Goal: Communication & Community: Answer question/provide support

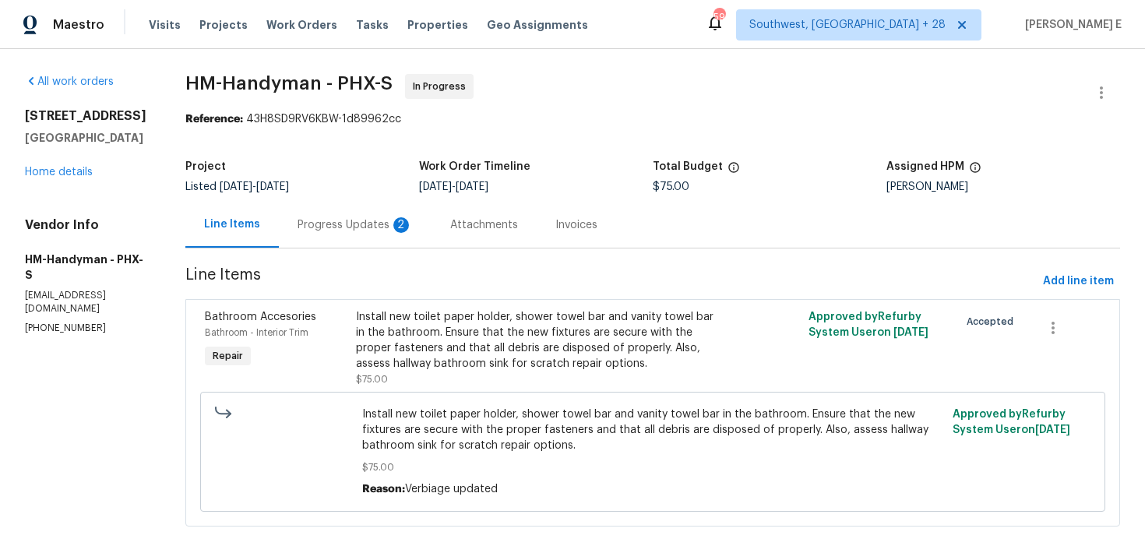
scroll to position [18, 0]
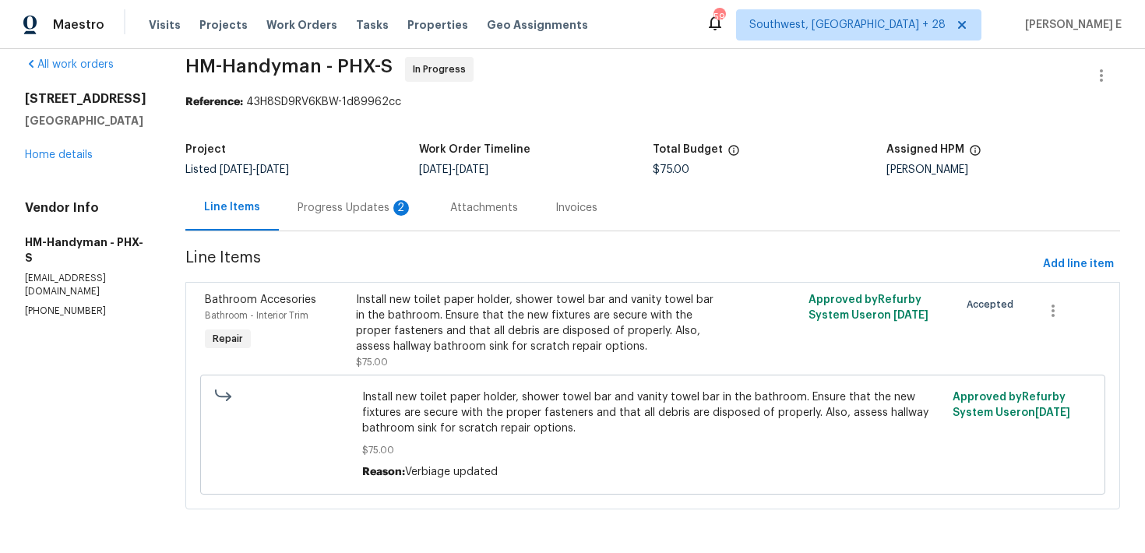
click at [377, 210] on div "Progress Updates 2" at bounding box center [354, 208] width 115 height 16
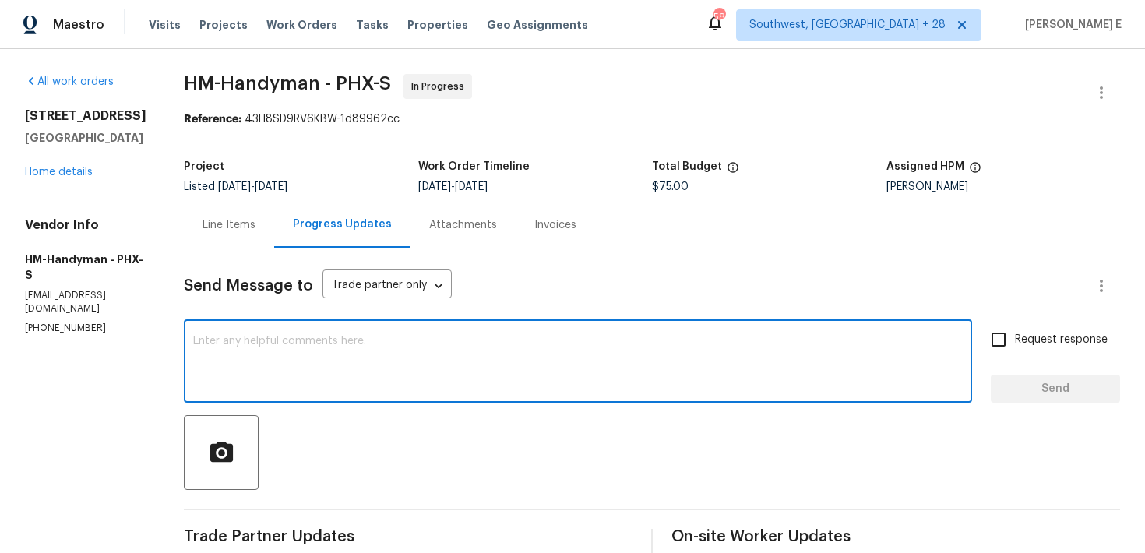
click at [357, 351] on textarea at bounding box center [577, 363] width 769 height 55
type textarea "T"
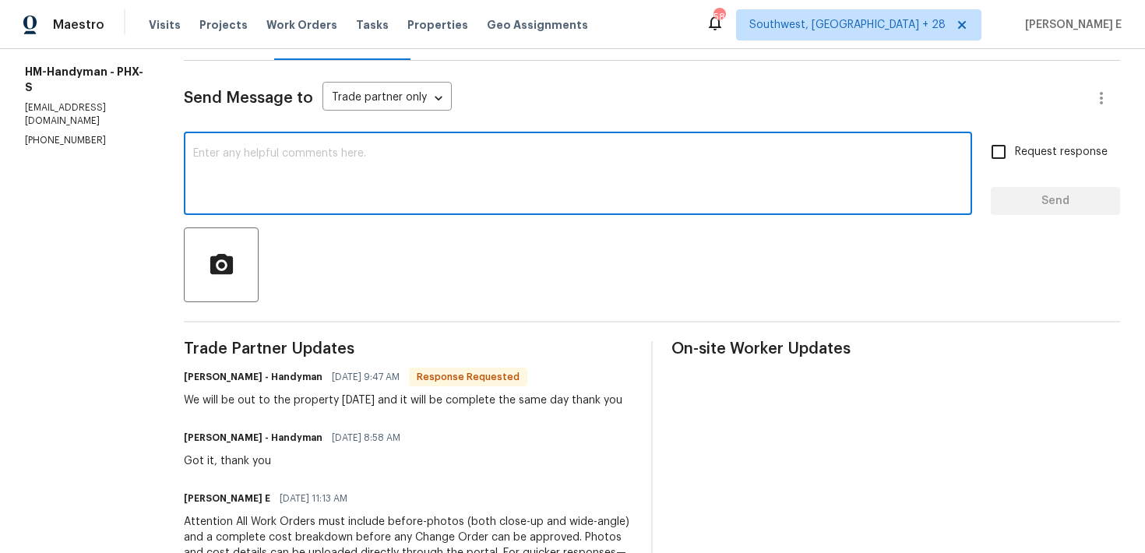
scroll to position [146, 0]
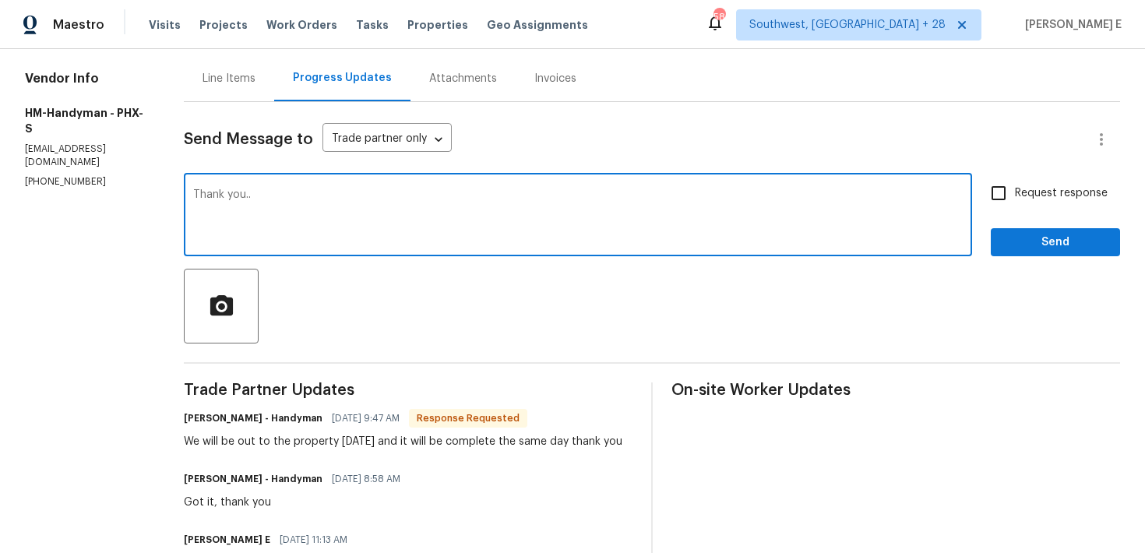
type textarea "Thank you.."
click at [1047, 201] on span "Request response" at bounding box center [1060, 193] width 93 height 16
click at [1014, 201] on input "Request response" at bounding box center [998, 193] width 33 height 33
checkbox input "true"
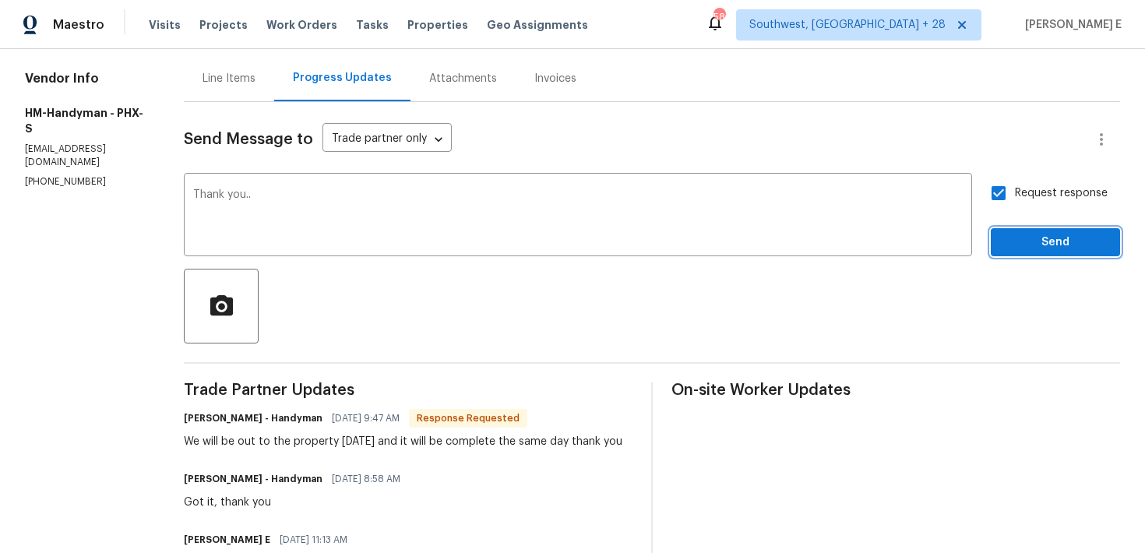
click at [1028, 233] on span "Send" at bounding box center [1055, 242] width 104 height 19
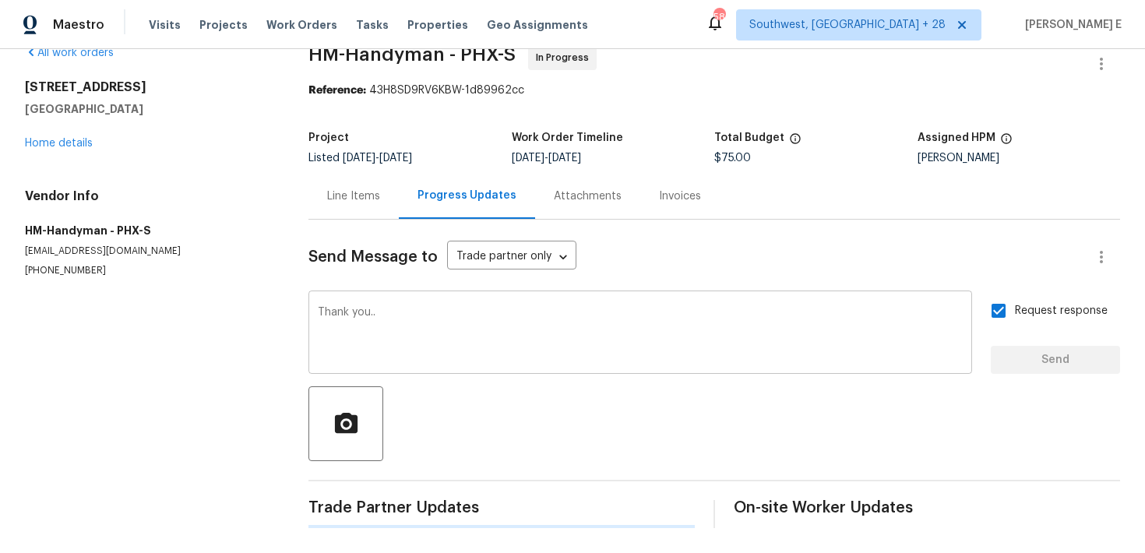
scroll to position [0, 0]
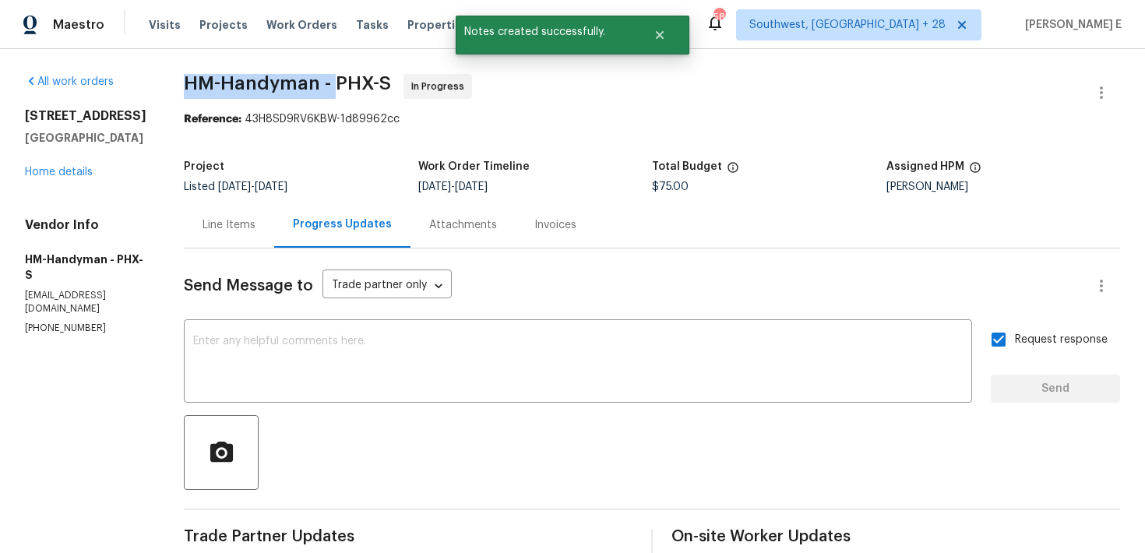
drag, startPoint x: 195, startPoint y: 84, endPoint x: 348, endPoint y: 87, distance: 153.4
click at [348, 87] on div "All work orders 13049 W Redbird Rd Peoria, AZ 85383 Home details Vendor Info HM…" at bounding box center [572, 520] width 1145 height 942
copy span "HM-Handyman -"
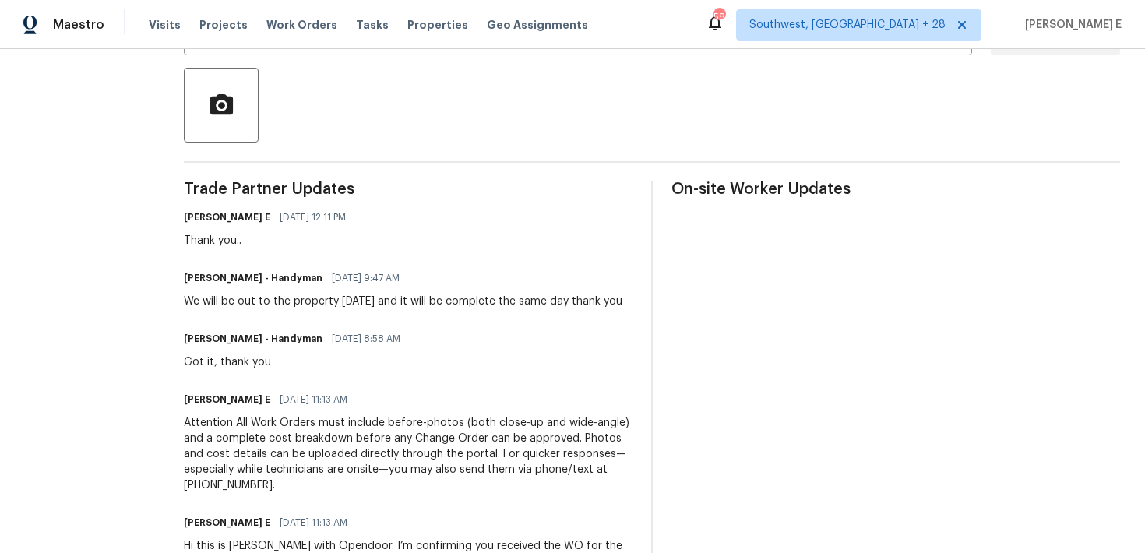
scroll to position [351, 0]
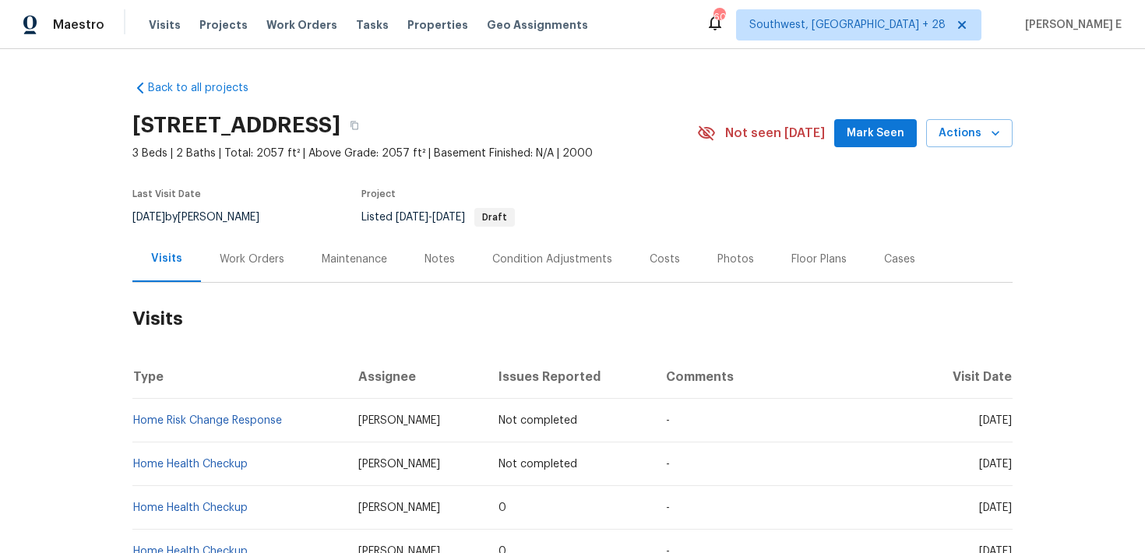
scroll to position [15, 0]
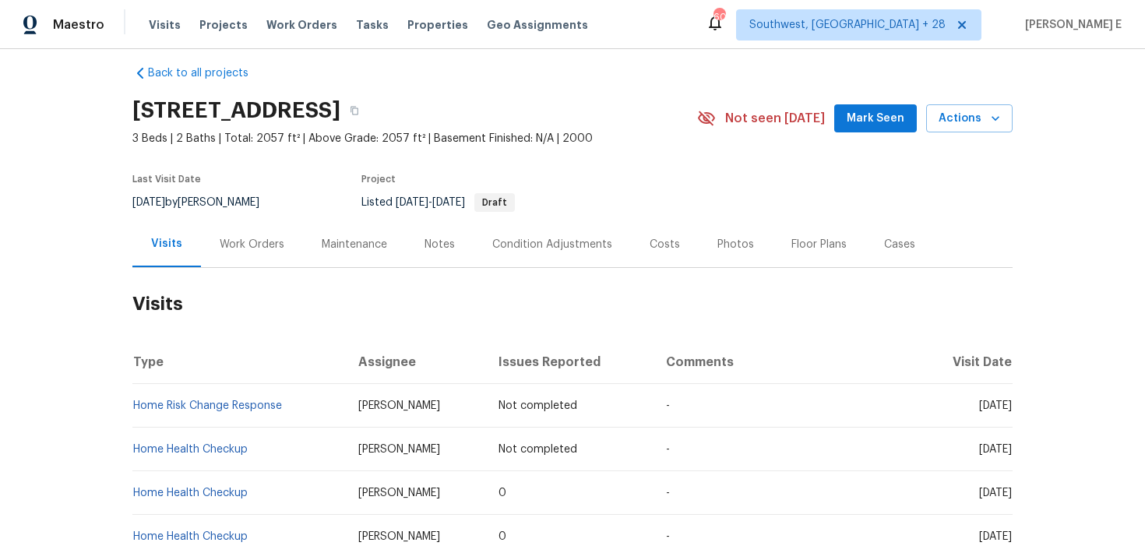
click at [253, 255] on div "Work Orders" at bounding box center [252, 244] width 102 height 46
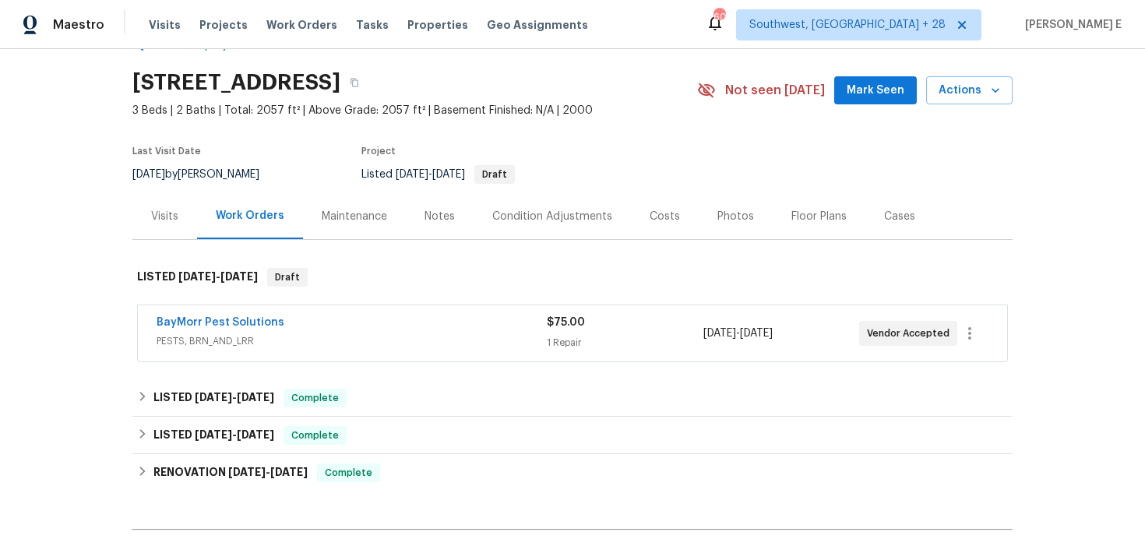
scroll to position [44, 0]
click at [235, 315] on span "BayMorr Pest Solutions" at bounding box center [220, 322] width 128 height 16
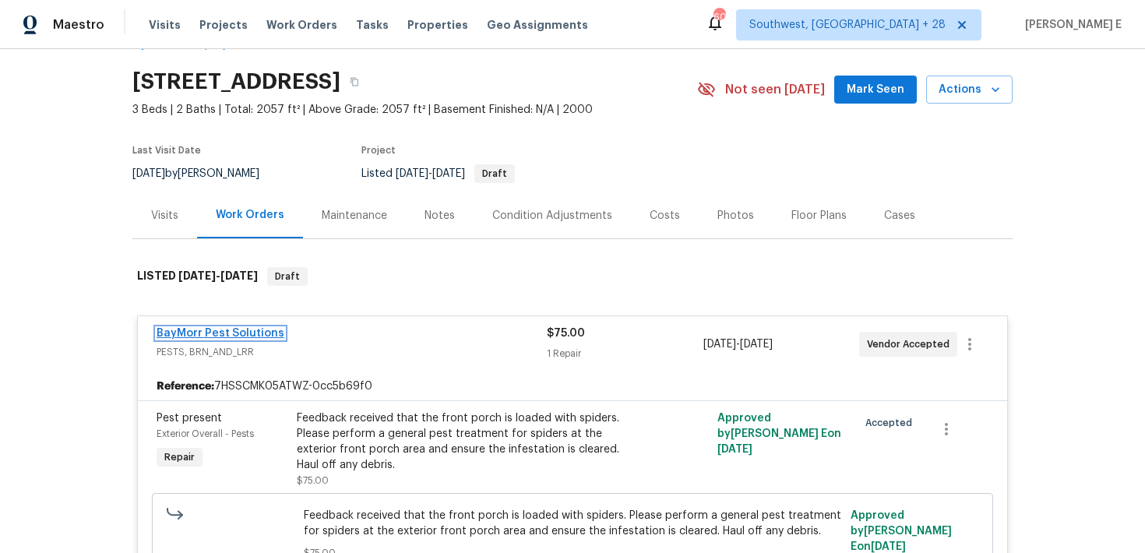
click at [229, 332] on link "BayMorr Pest Solutions" at bounding box center [220, 333] width 128 height 11
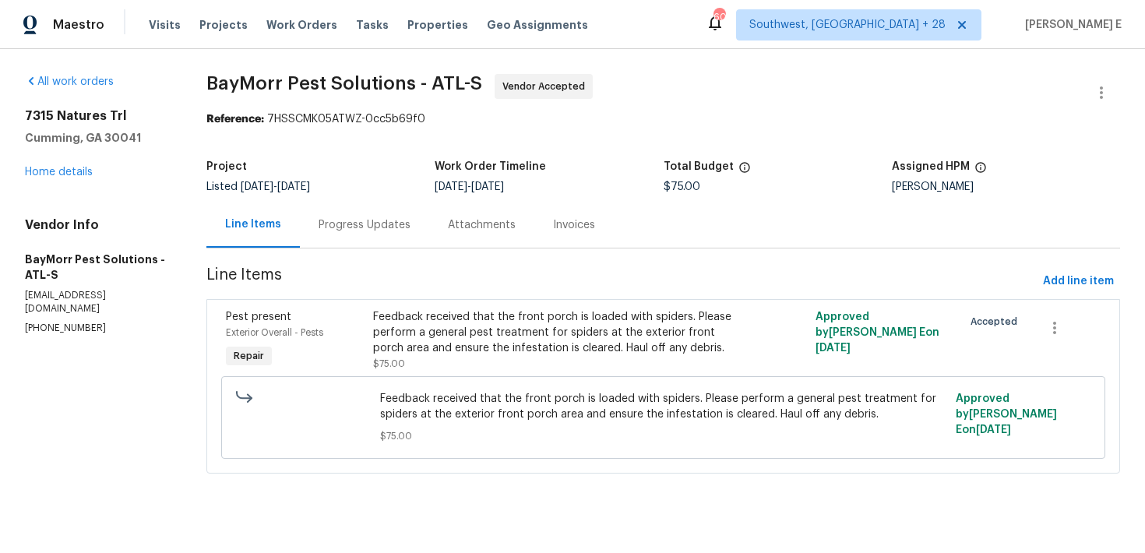
click at [367, 234] on div "Progress Updates" at bounding box center [364, 225] width 129 height 46
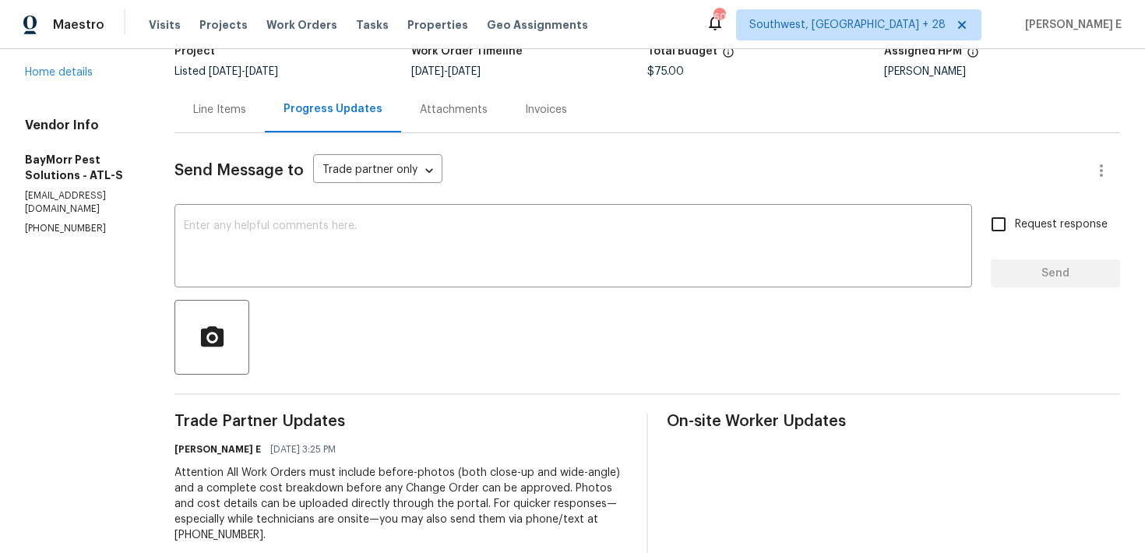
scroll to position [137, 0]
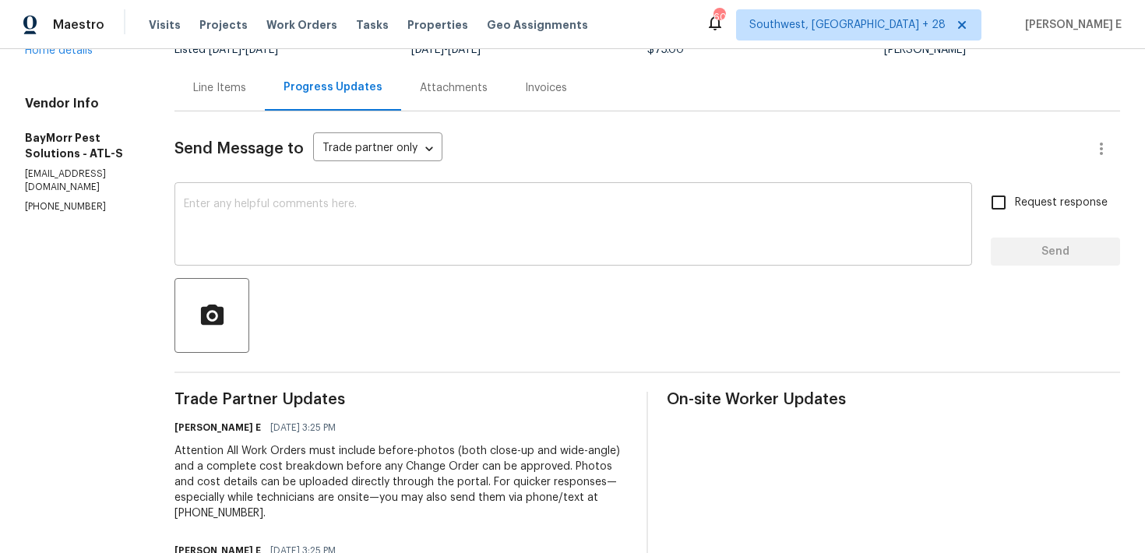
click at [500, 246] on textarea at bounding box center [573, 226] width 779 height 55
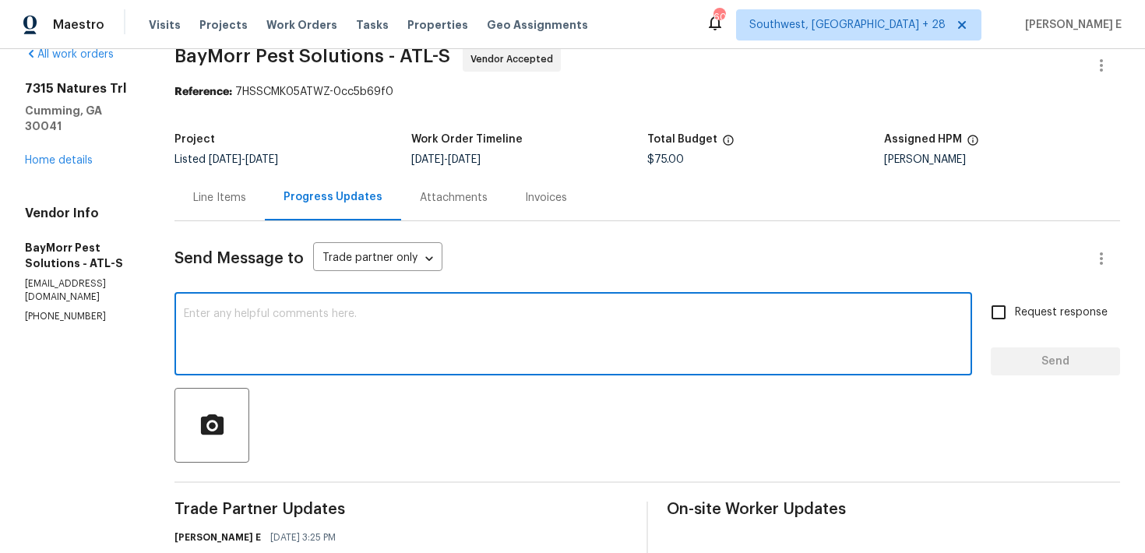
scroll to position [0, 0]
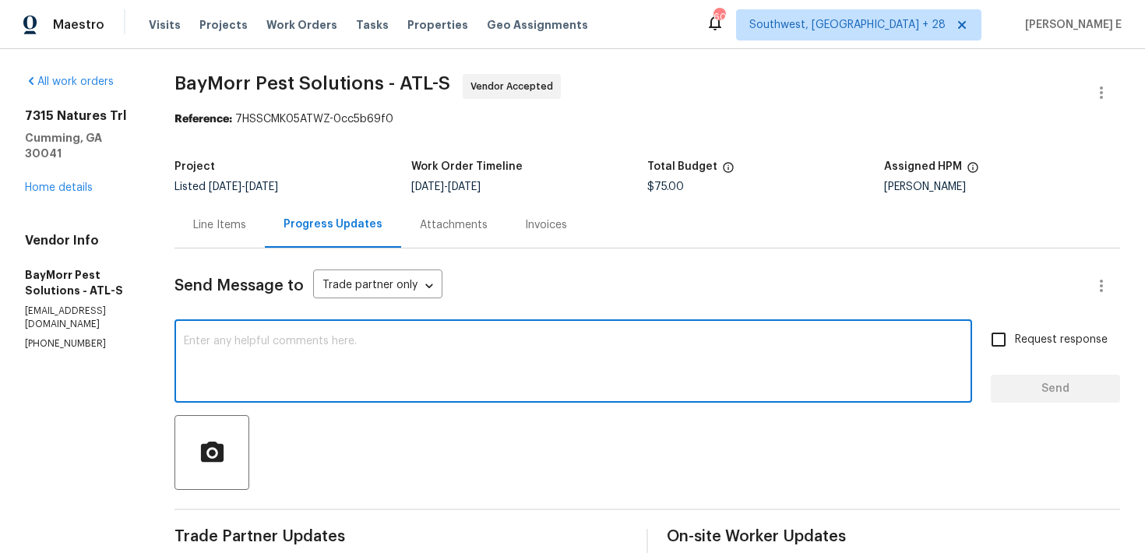
click at [631, 252] on div "Send Message to Trade partner only Trade partner only ​ x ​ Request response Se…" at bounding box center [646, 516] width 945 height 536
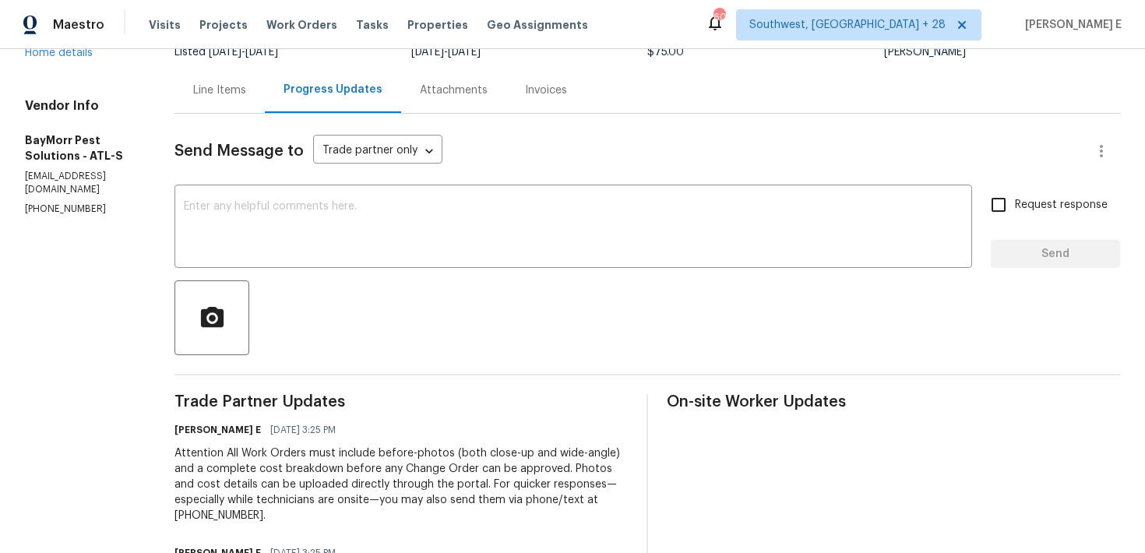
scroll to position [122, 0]
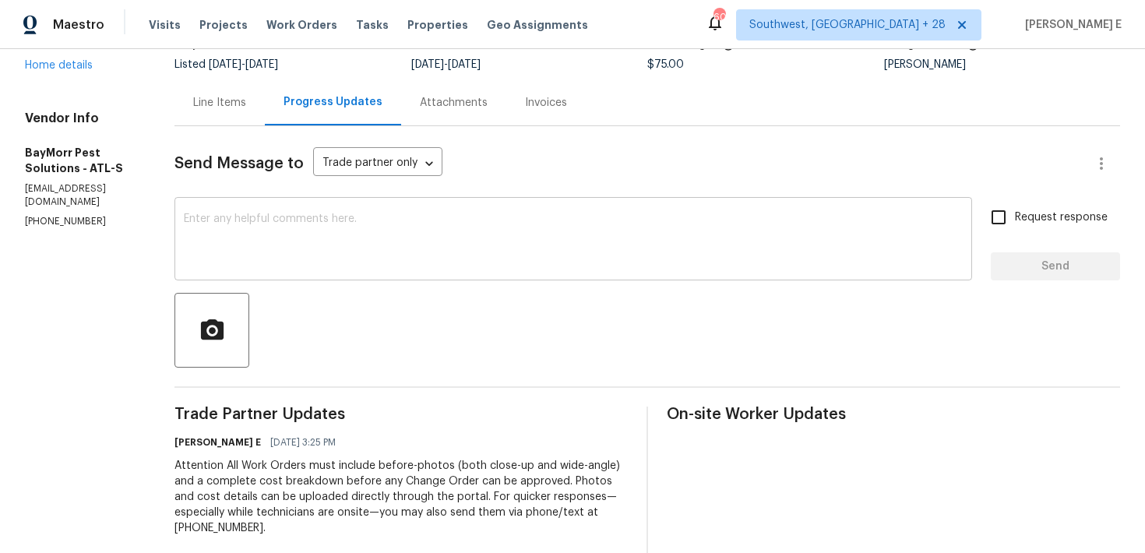
click at [522, 280] on div "x ​" at bounding box center [572, 240] width 797 height 79
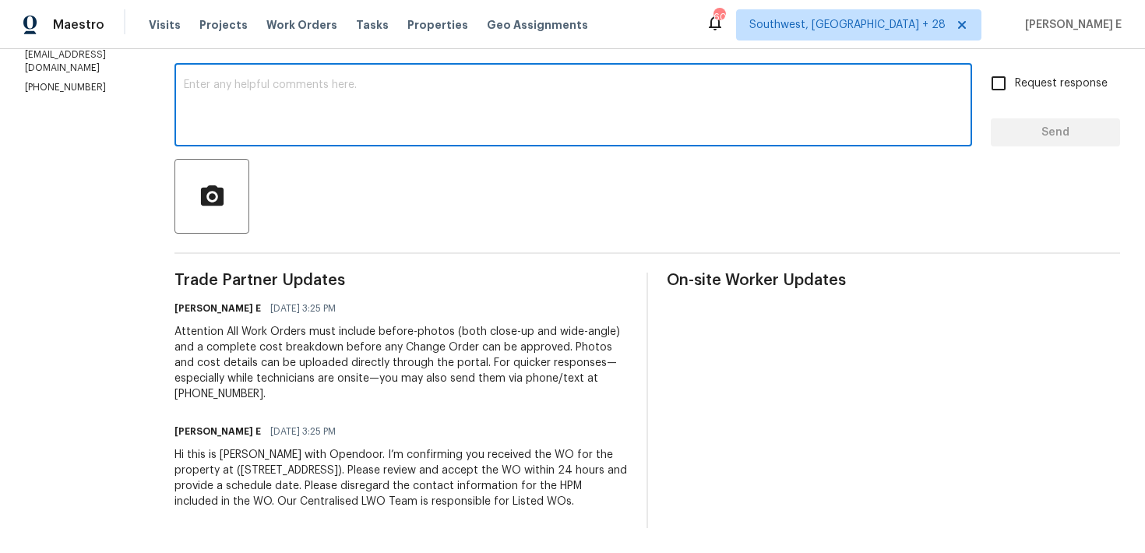
scroll to position [0, 0]
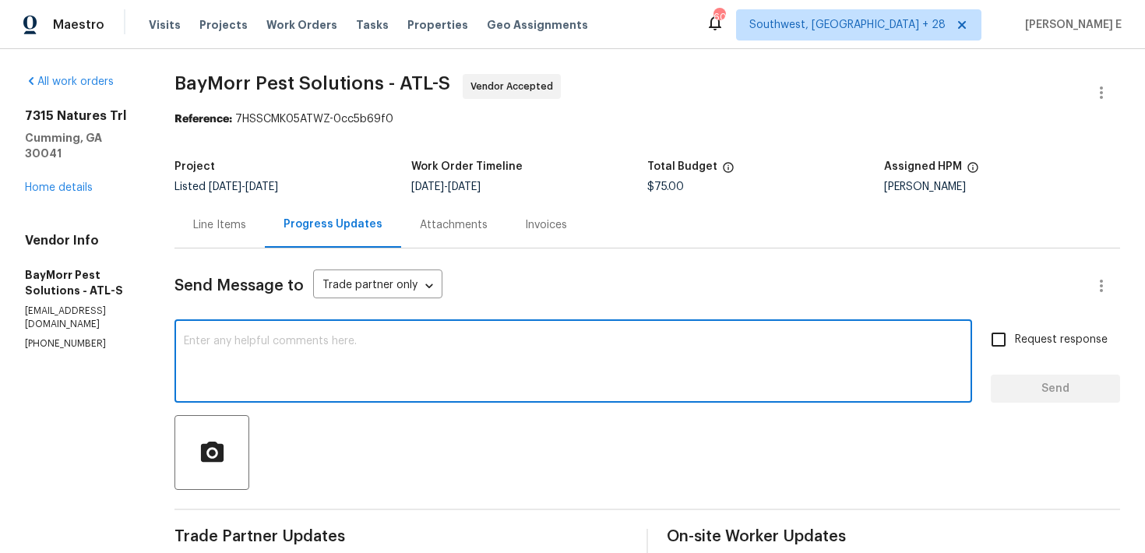
paste textarea "Thanks for accepting the work order! Just checking—do you have a scheduled date…"
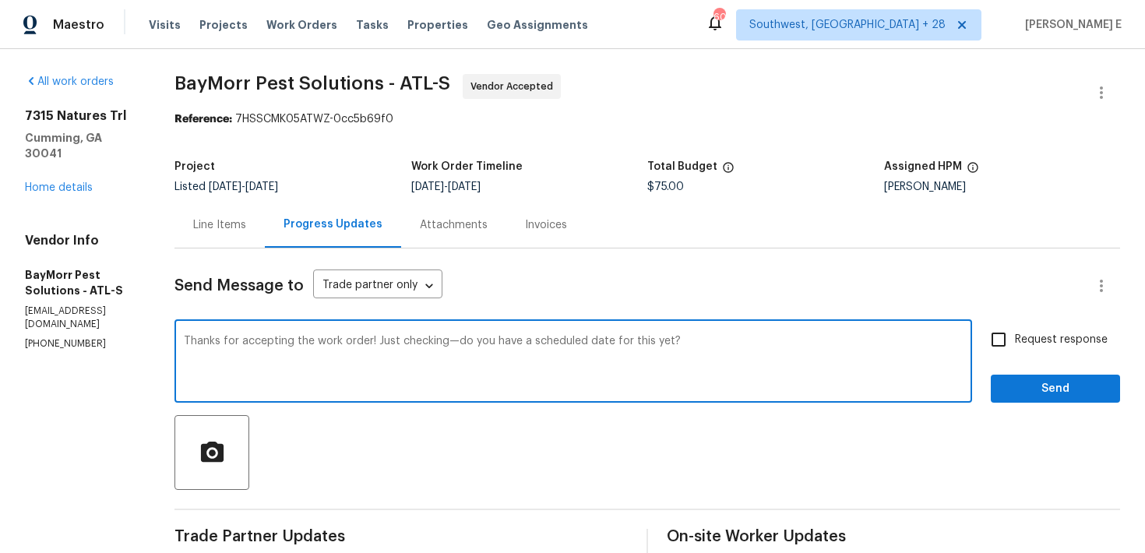
type textarea "Thanks for accepting the work order! Just checking—do you have a scheduled date…"
click at [999, 338] on input "Request response" at bounding box center [998, 339] width 33 height 33
checkbox input "true"
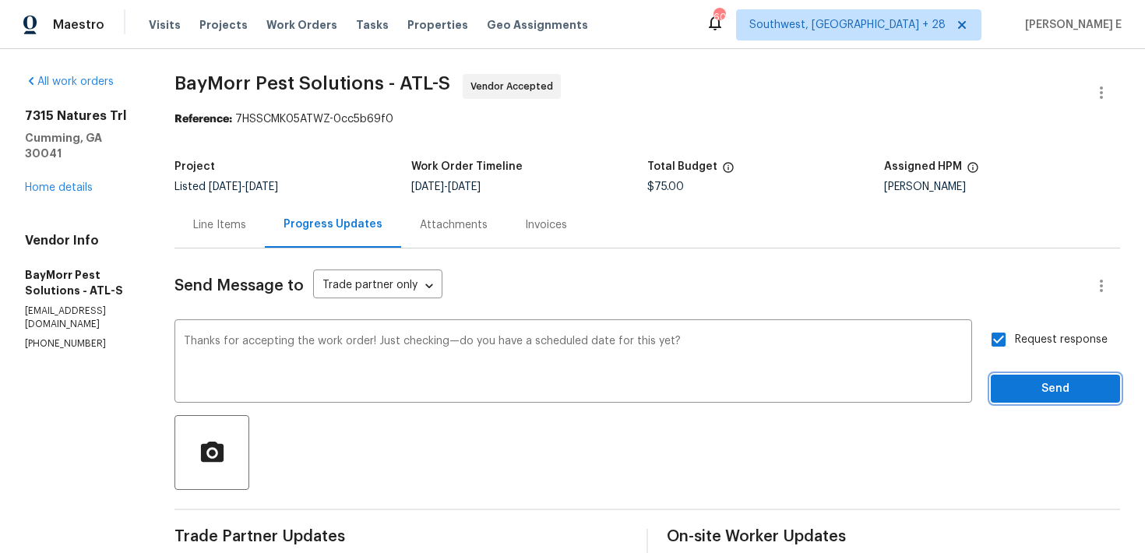
click at [1015, 396] on span "Send" at bounding box center [1055, 388] width 104 height 19
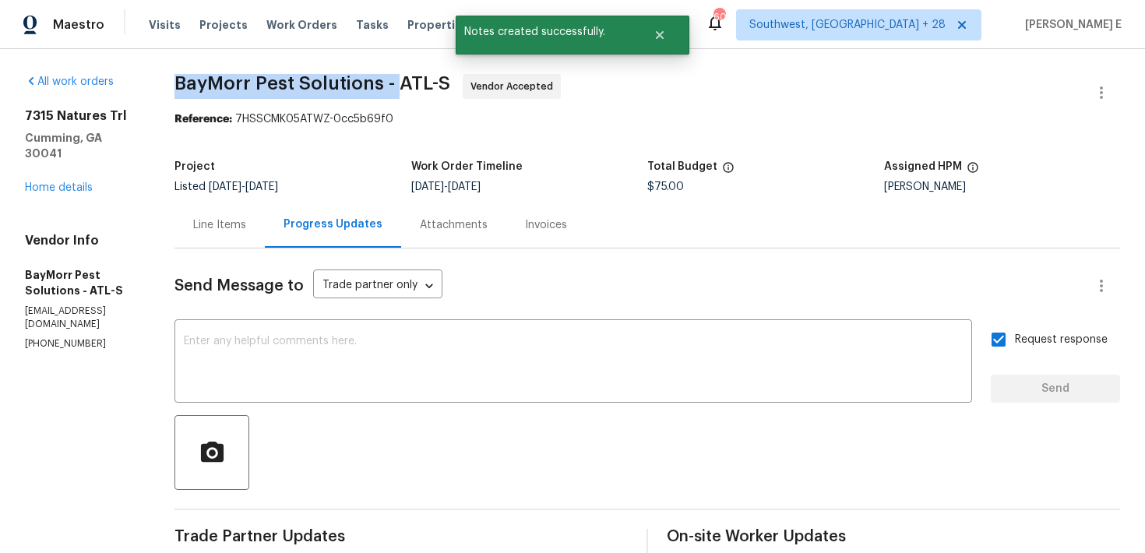
drag, startPoint x: 178, startPoint y: 90, endPoint x: 400, endPoint y: 92, distance: 222.7
click at [400, 92] on div "All work orders 7315 Natures Trl Cumming, GA 30041 Home details Vendor Info Bay…" at bounding box center [572, 467] width 1145 height 836
copy span "BayMorr Pest Solutions -"
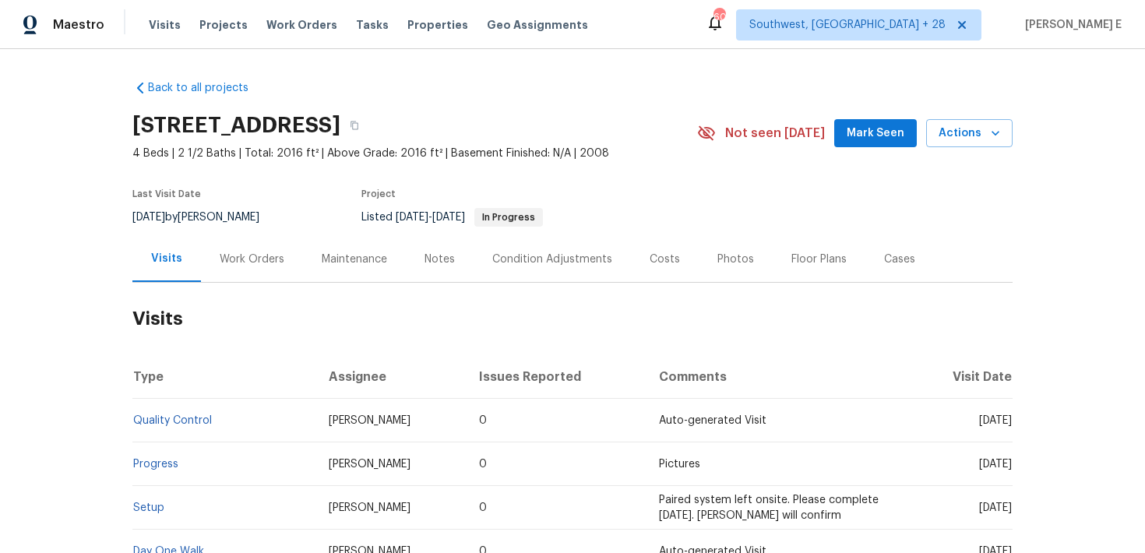
click at [252, 264] on div "Work Orders" at bounding box center [252, 259] width 65 height 16
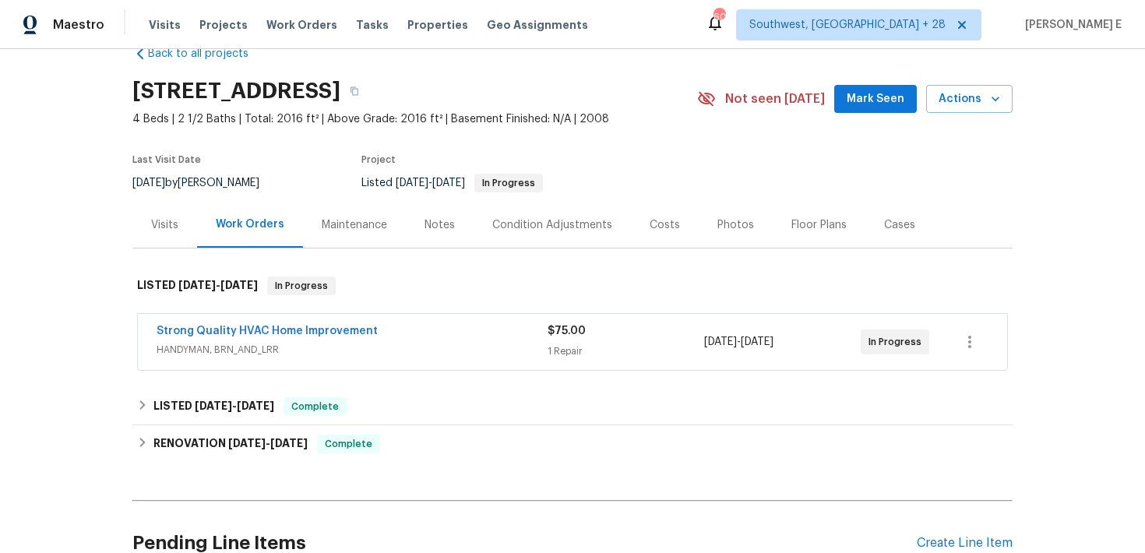
scroll to position [37, 0]
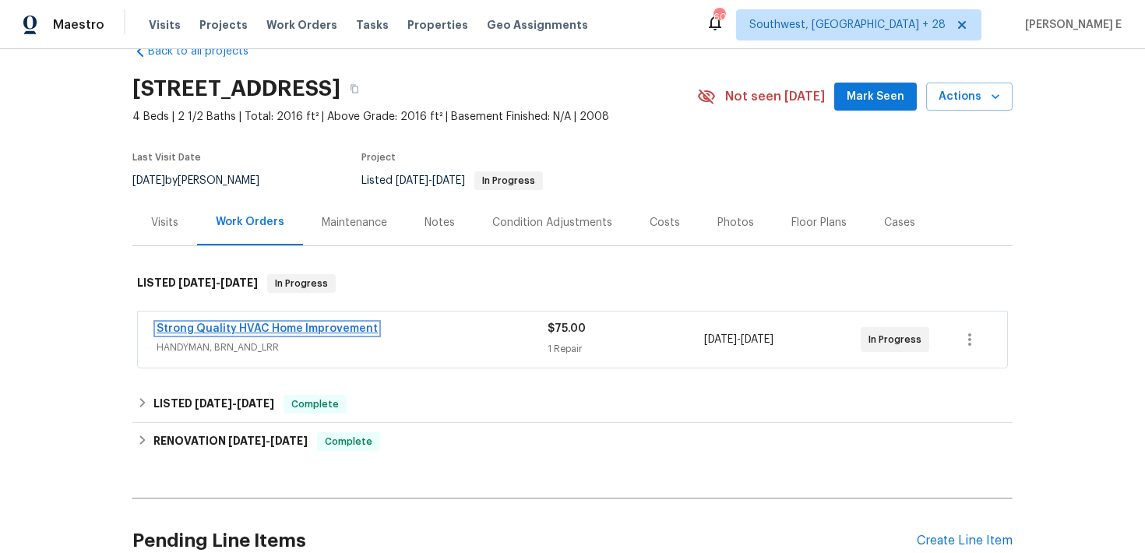
click at [315, 329] on link "Strong Quality HVAC Home Improvement" at bounding box center [266, 328] width 221 height 11
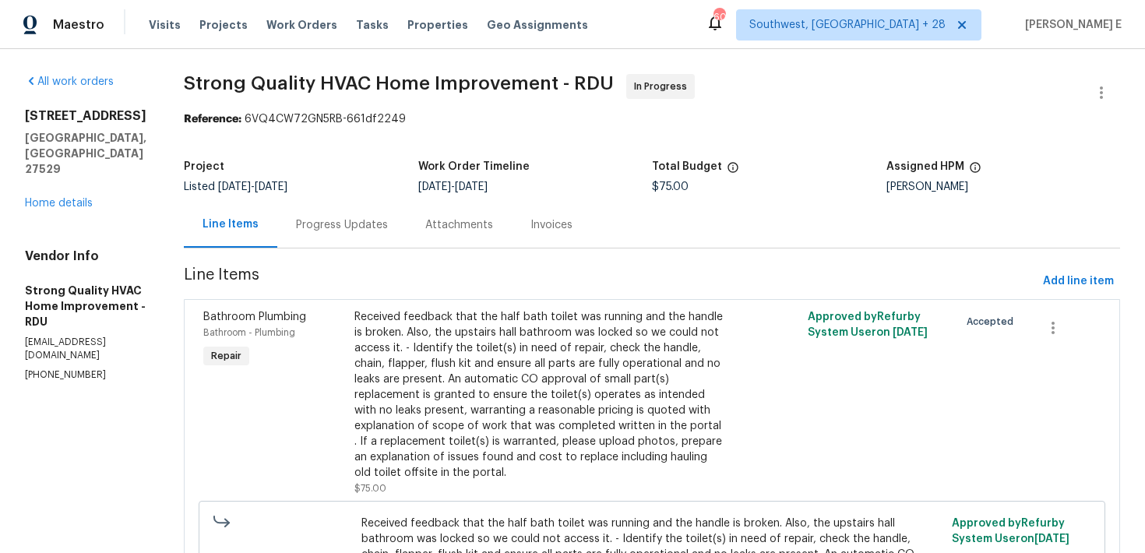
click at [381, 227] on div "Progress Updates" at bounding box center [342, 225] width 92 height 16
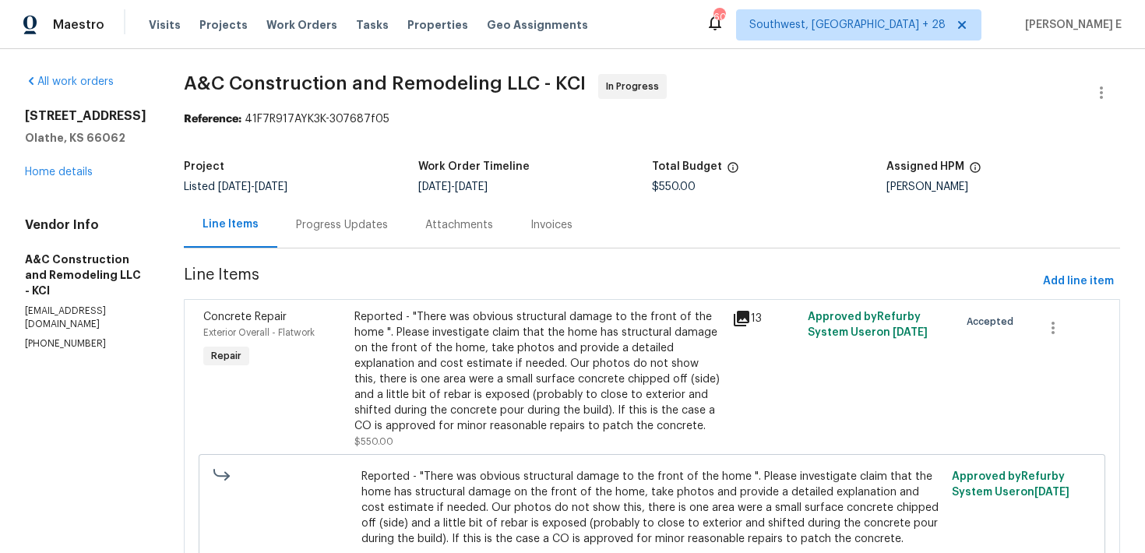
click at [369, 217] on div "Progress Updates" at bounding box center [342, 225] width 92 height 16
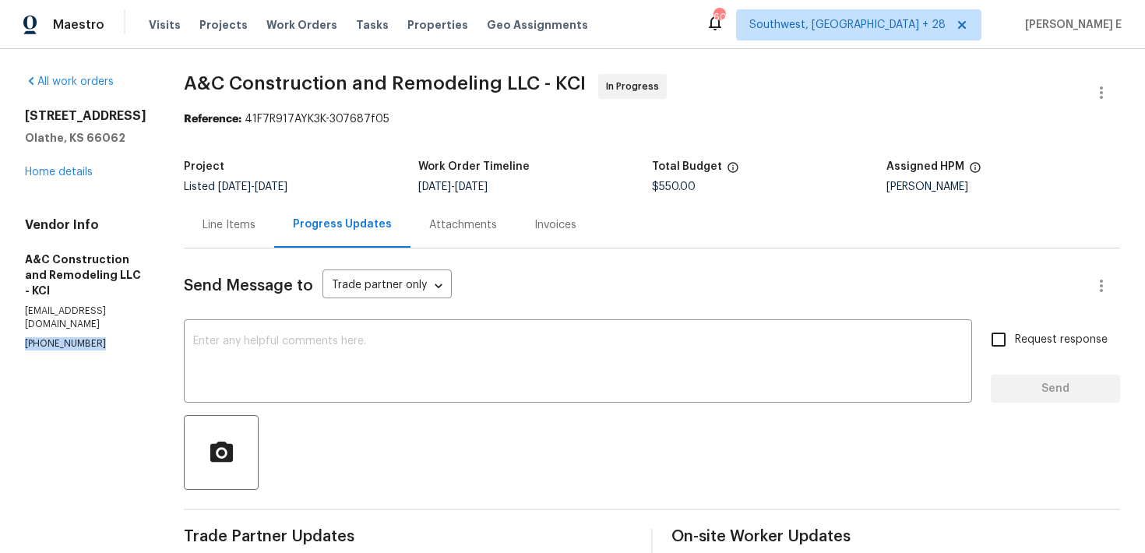
drag, startPoint x: 24, startPoint y: 310, endPoint x: 128, endPoint y: 310, distance: 103.6
copy p "(816) 668-2362"
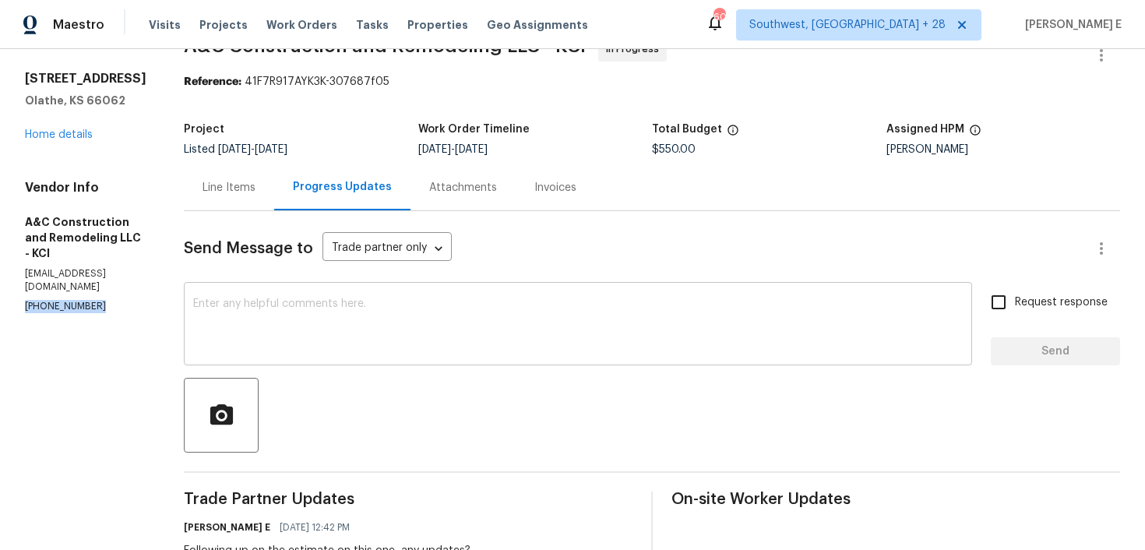
click at [589, 334] on textarea at bounding box center [577, 325] width 769 height 55
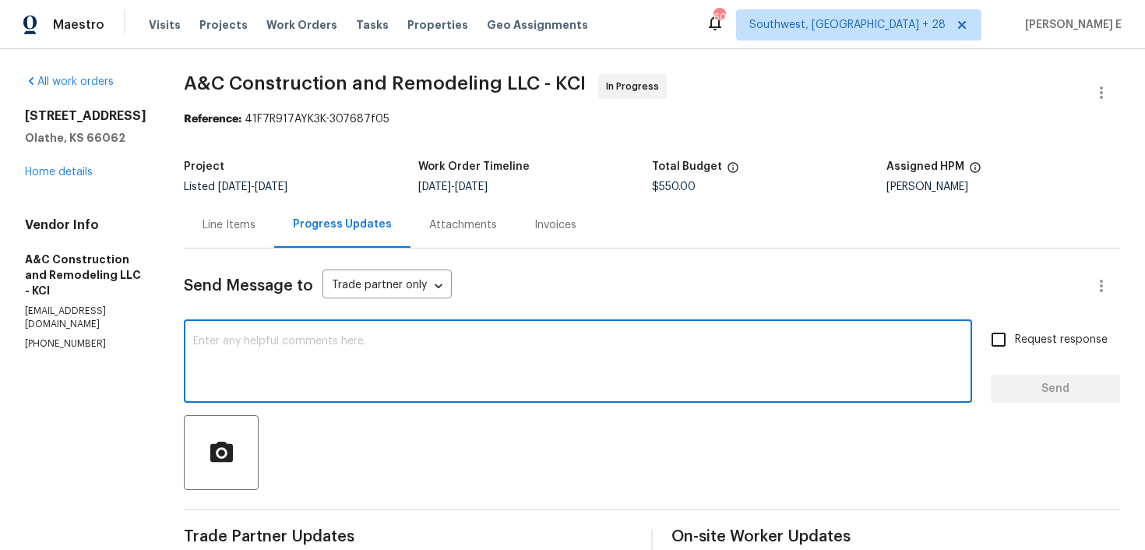
click at [255, 230] on div "Line Items" at bounding box center [228, 225] width 53 height 16
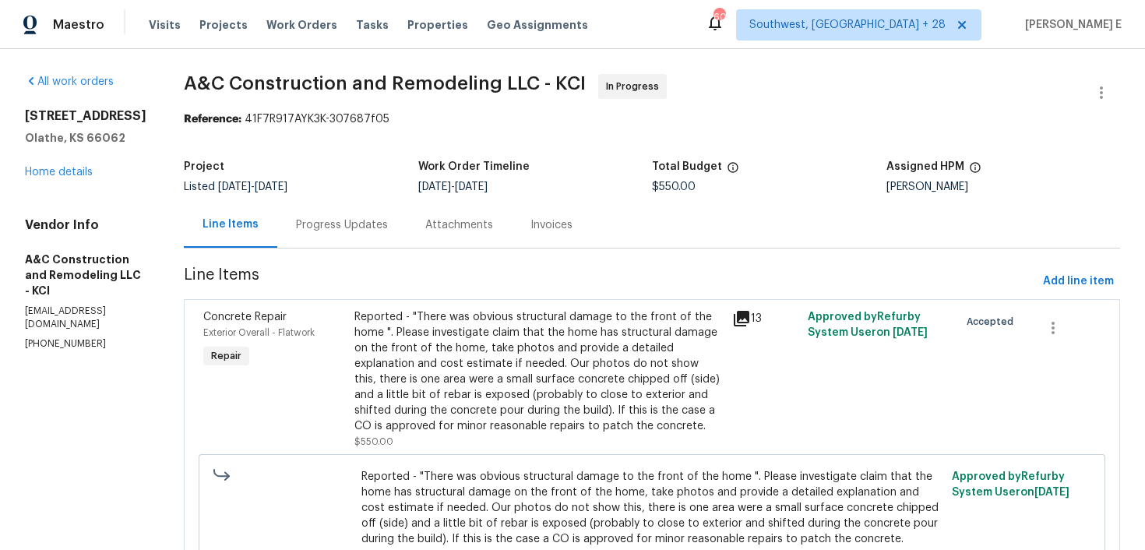
scroll to position [31, 0]
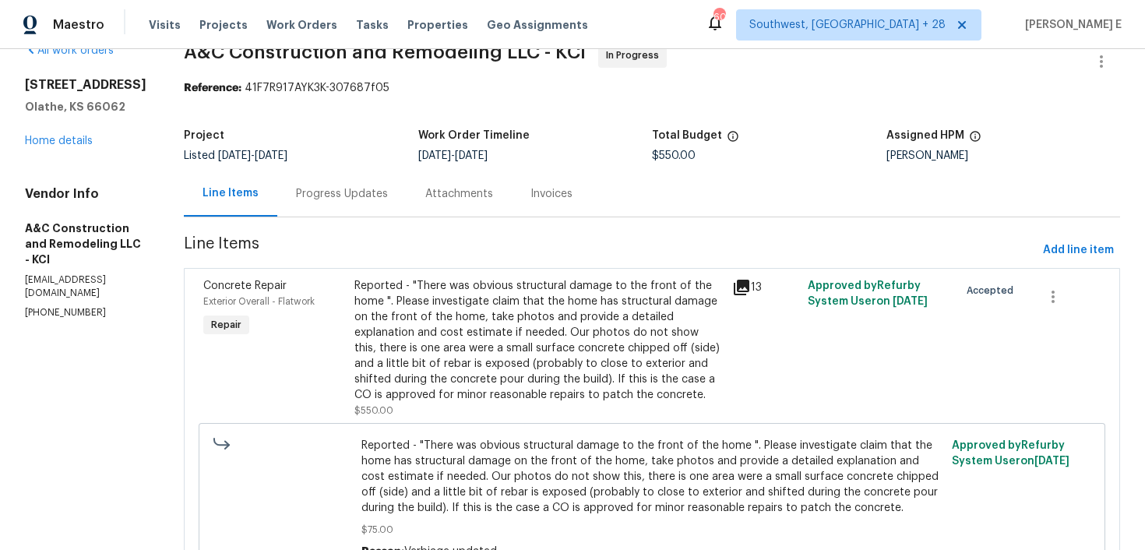
click at [435, 355] on div "Reported - "There was obvious structural damage to the front of the home ". Ple…" at bounding box center [538, 340] width 368 height 125
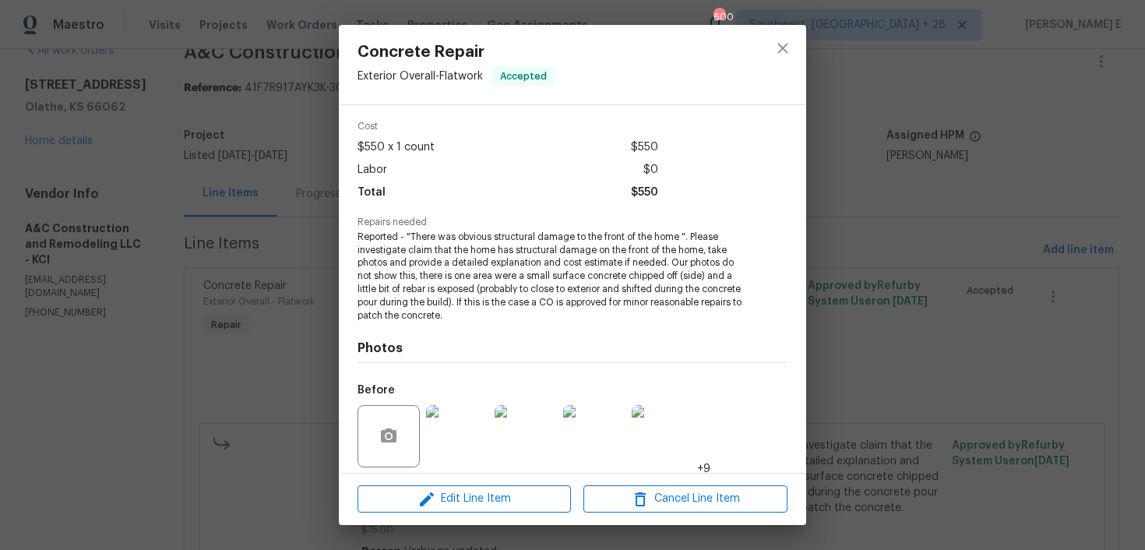
scroll to position [167, 0]
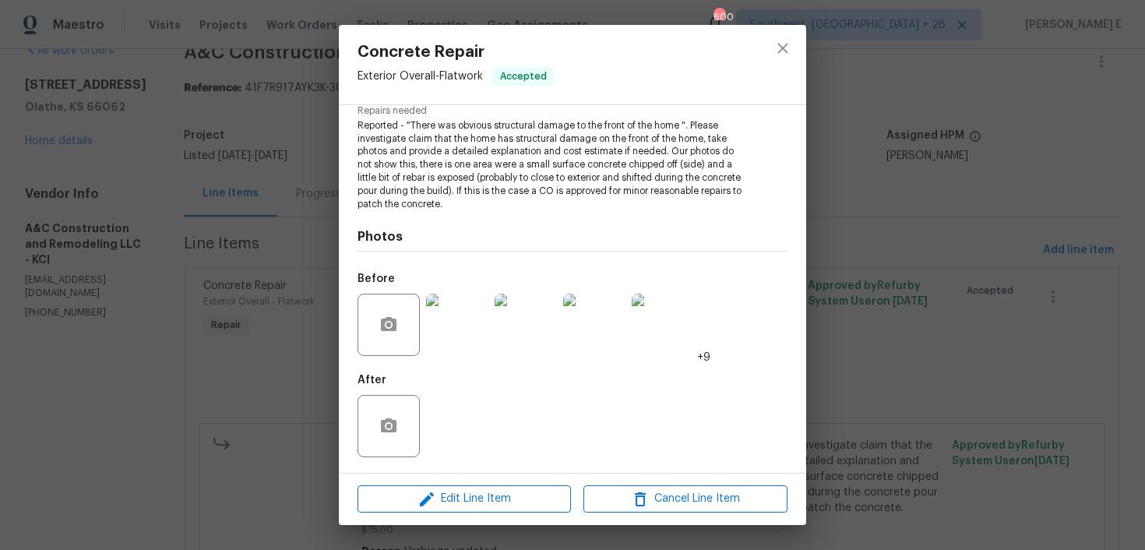
click at [465, 330] on img at bounding box center [457, 325] width 62 height 62
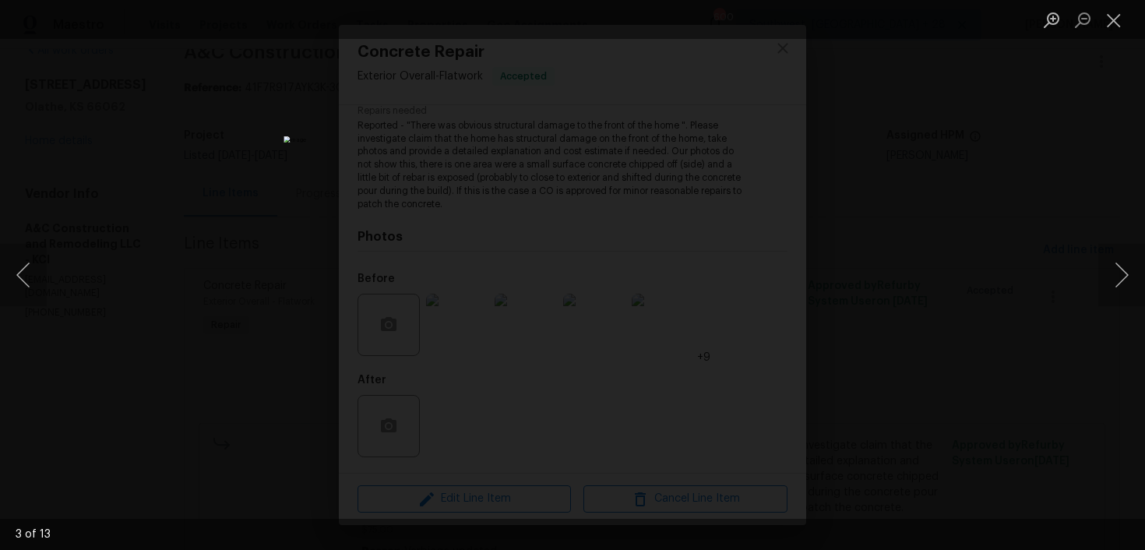
click at [1050, 164] on div "Lightbox" at bounding box center [572, 275] width 1145 height 550
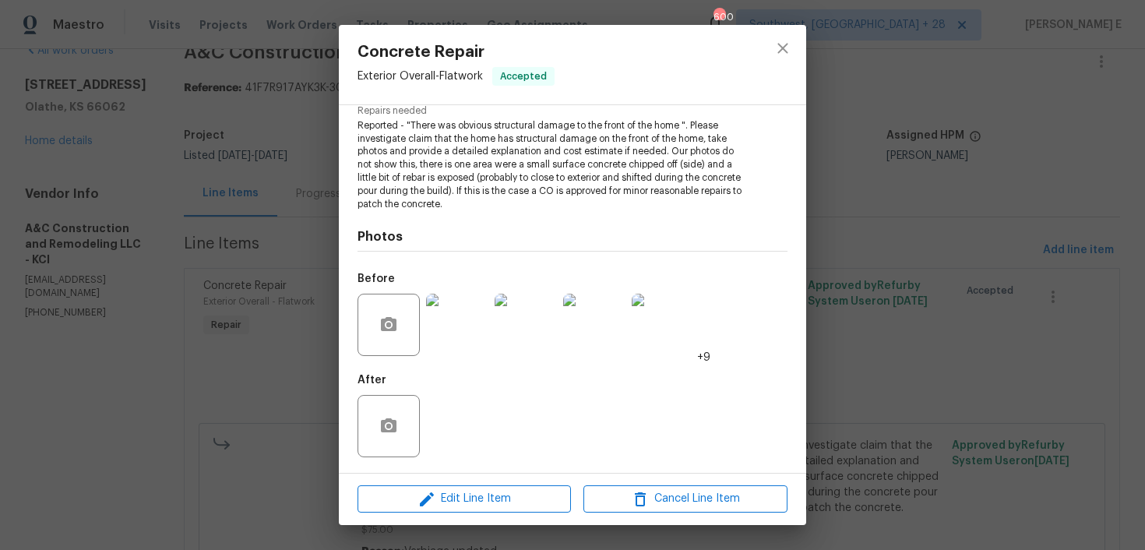
click at [949, 199] on div "Concrete Repair Exterior Overall - Flatwork Accepted Vendor A&C Construction an…" at bounding box center [572, 275] width 1145 height 550
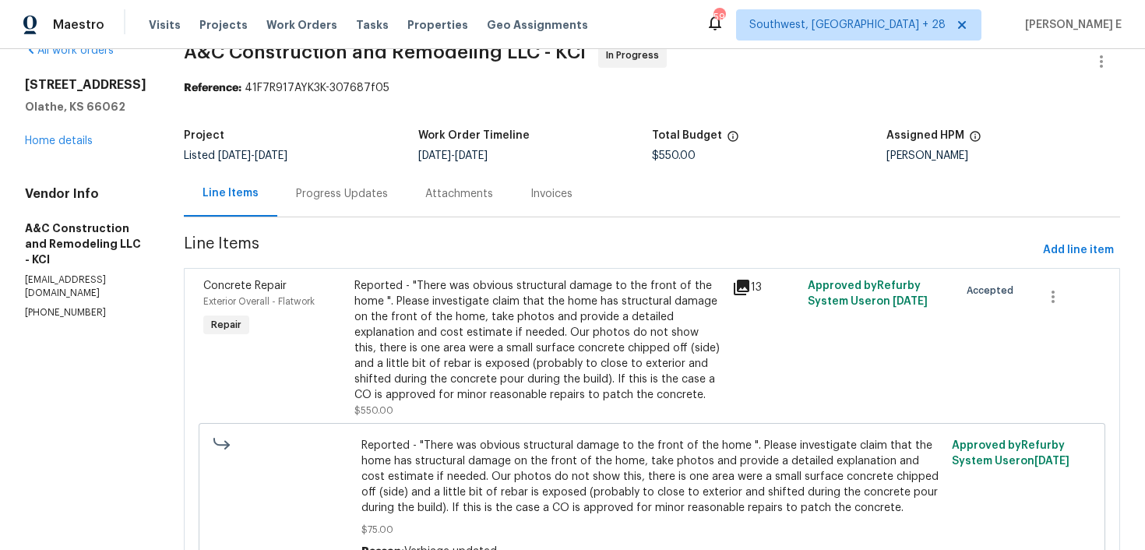
scroll to position [0, 0]
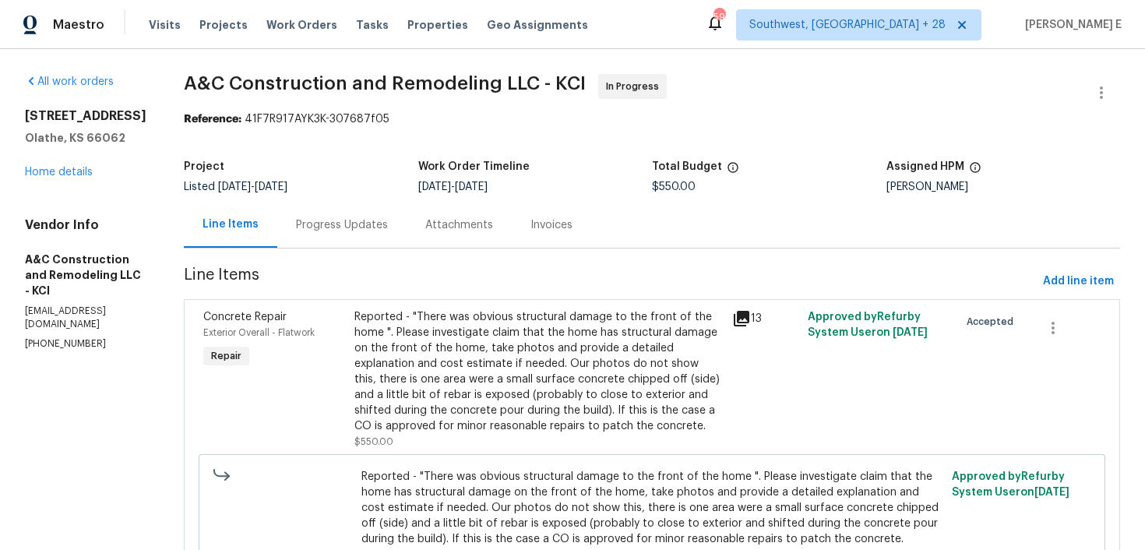
click at [388, 230] on div "Progress Updates" at bounding box center [342, 225] width 92 height 16
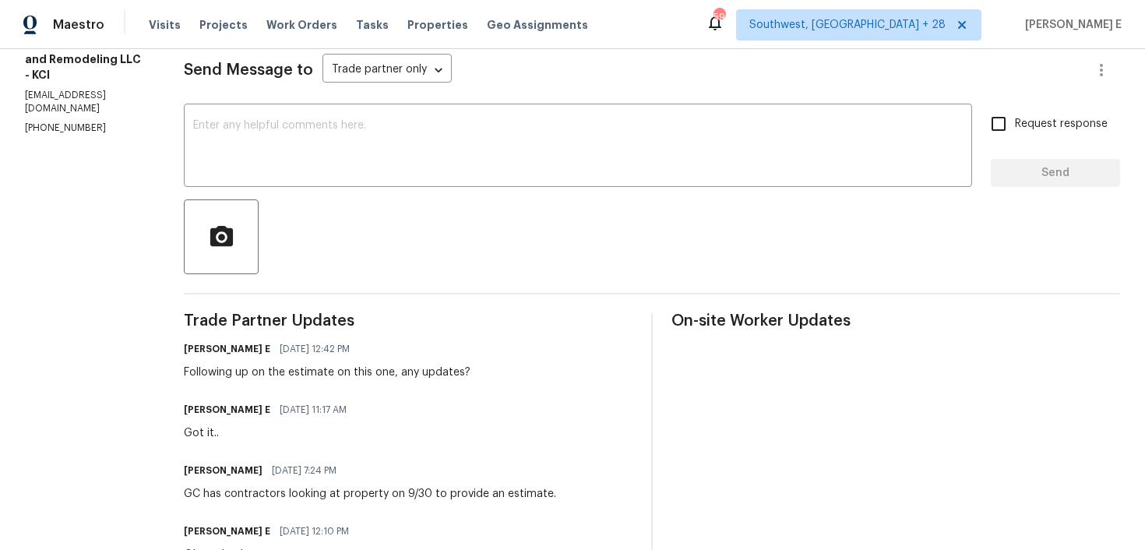
scroll to position [181, 0]
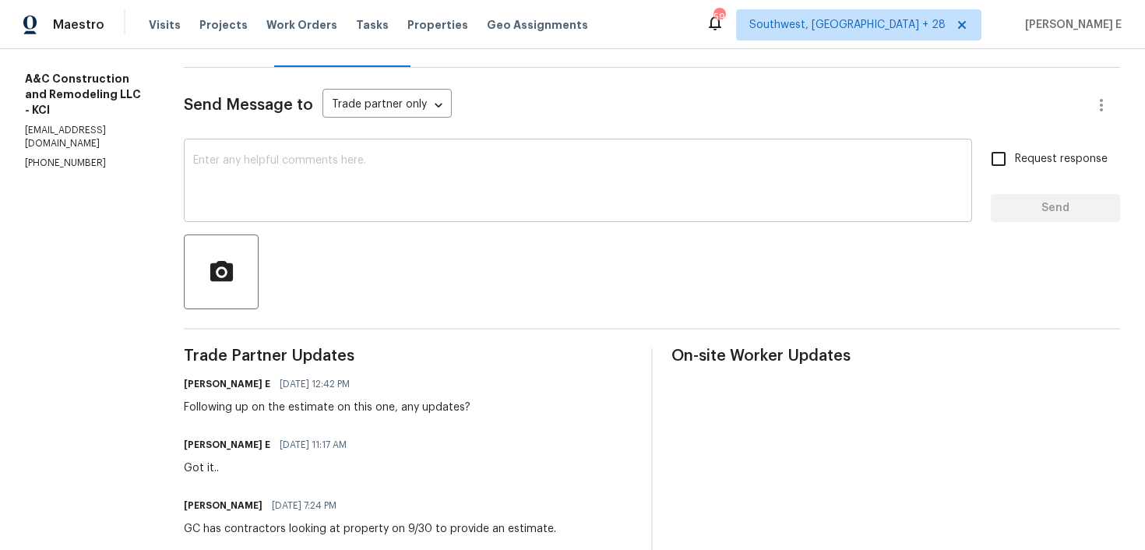
click at [506, 220] on div "x ​" at bounding box center [578, 181] width 788 height 79
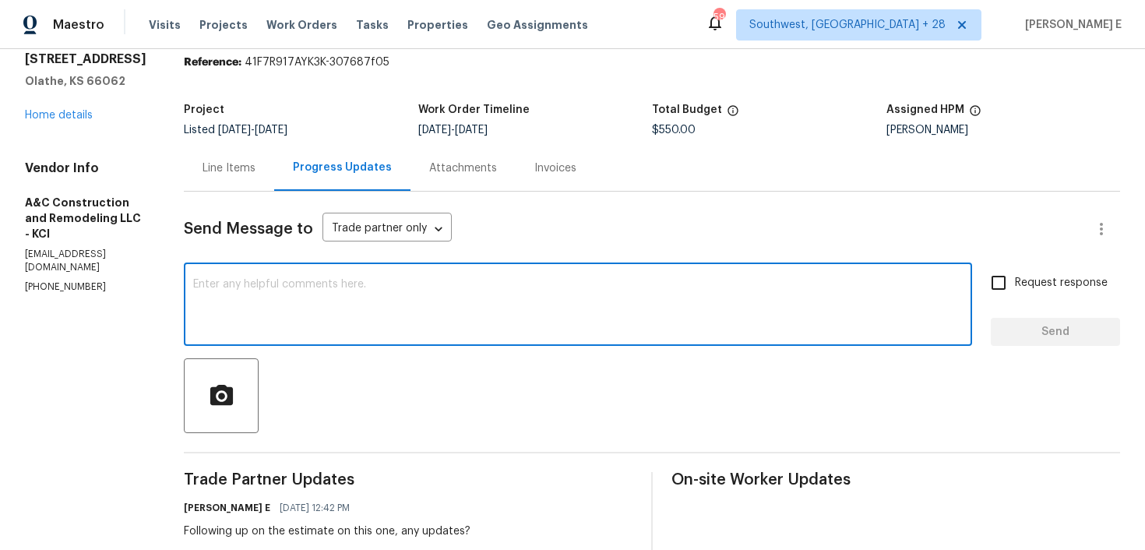
scroll to position [0, 0]
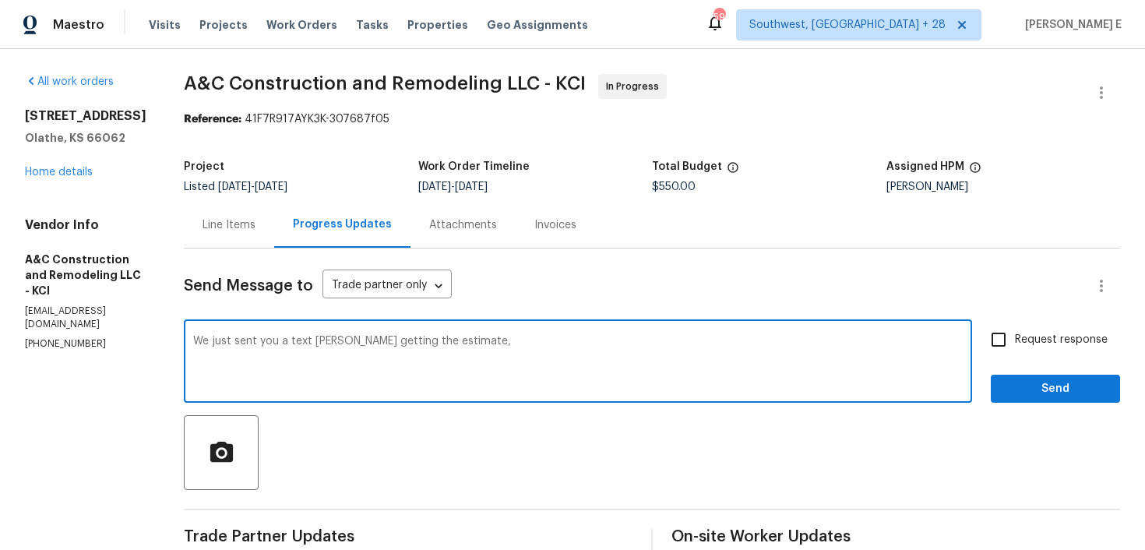
click at [341, 342] on textarea "We just sent you a text gor getting the estimate," at bounding box center [577, 363] width 769 height 55
click at [505, 353] on textarea "We just sent you a text for getting the estimate," at bounding box center [577, 363] width 769 height 55
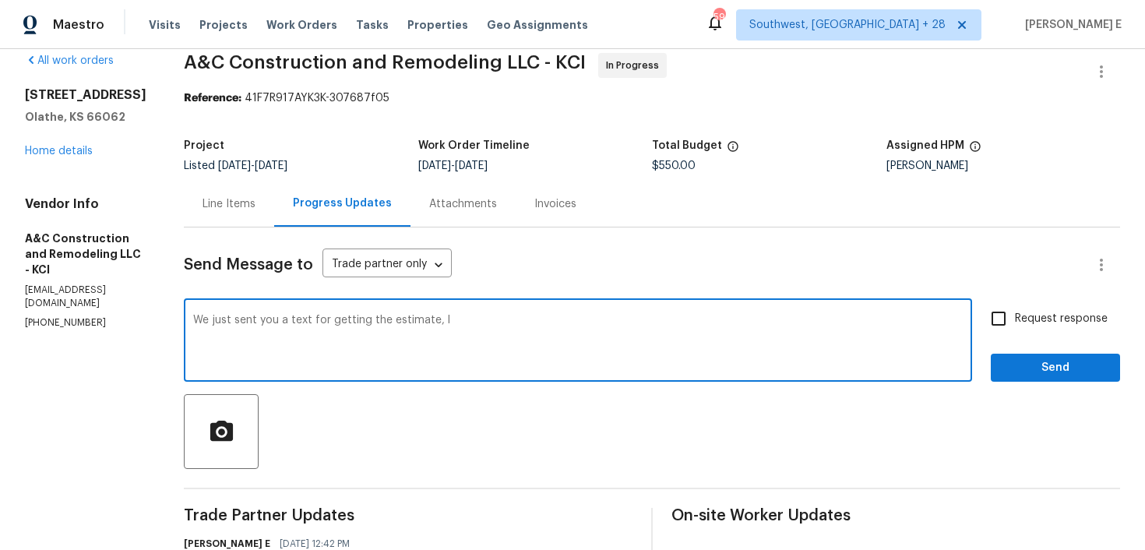
scroll to position [10, 0]
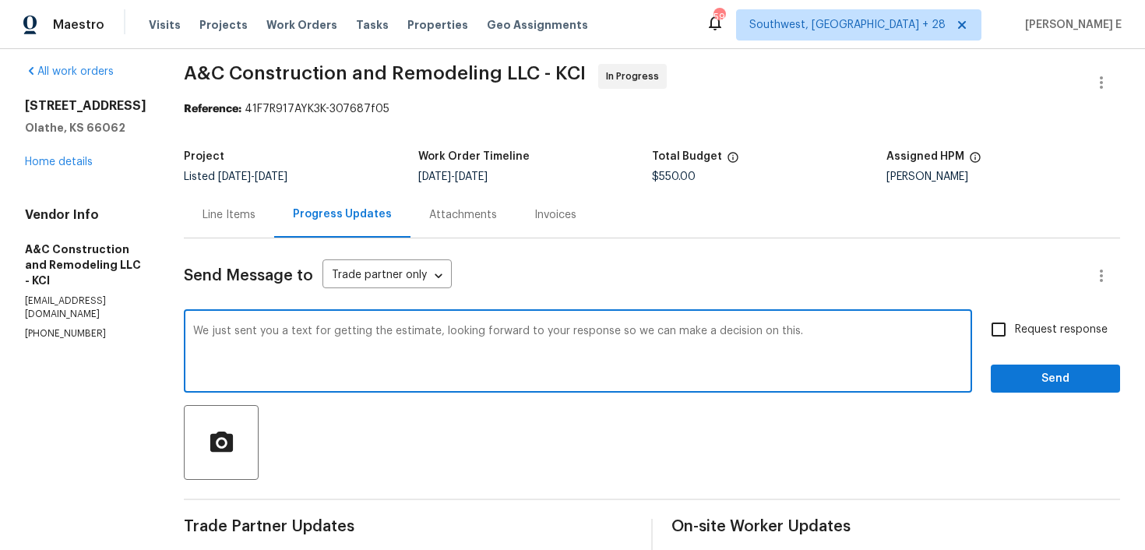
paste textarea "regarding the estimate. Looking forward to your response so we can move forward…"
type textarea "We just sent you a text regarding the estimate. Looking forward to your respons…"
click at [1024, 344] on label "Request response" at bounding box center [1044, 329] width 125 height 33
click at [1014, 344] on input "Request response" at bounding box center [998, 329] width 33 height 33
checkbox input "true"
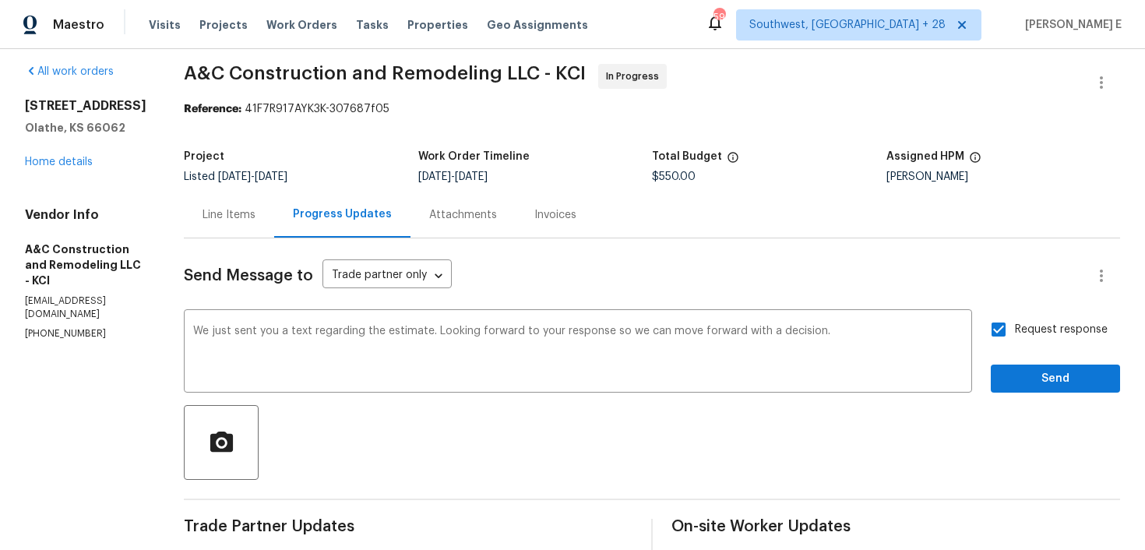
click at [1052, 374] on span "Send" at bounding box center [1055, 378] width 104 height 19
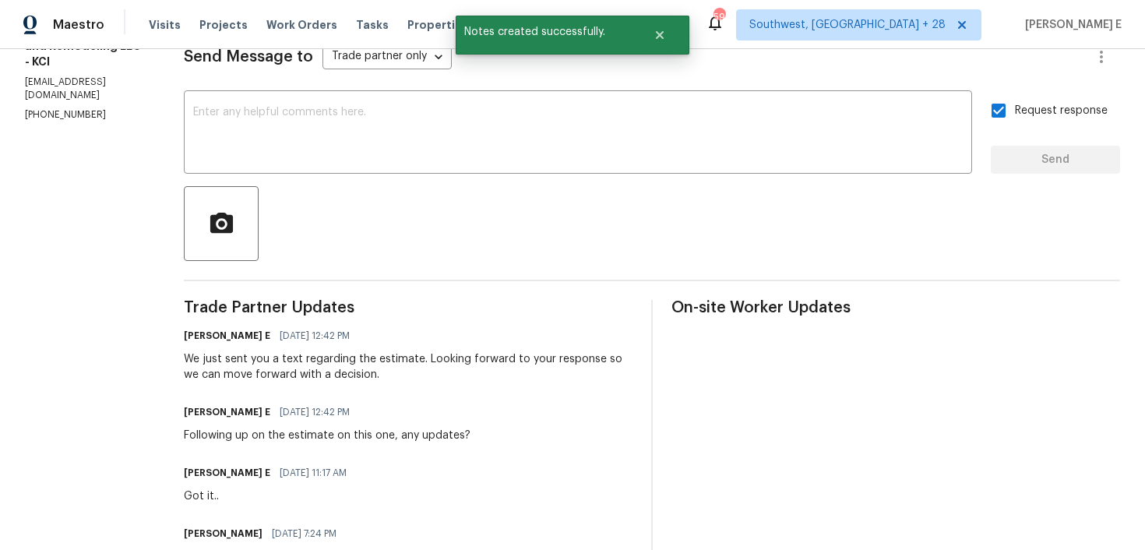
scroll to position [0, 0]
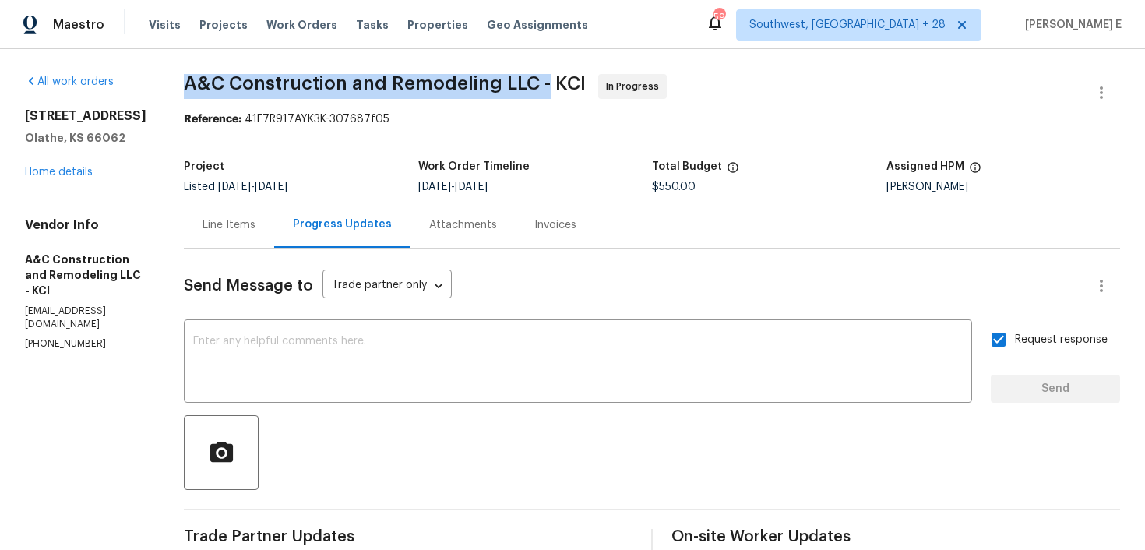
drag, startPoint x: 207, startPoint y: 85, endPoint x: 574, endPoint y: 84, distance: 366.7
copy span "A&C Construction and Remodeling LLC -"
click at [48, 167] on link "Home details" at bounding box center [59, 172] width 68 height 11
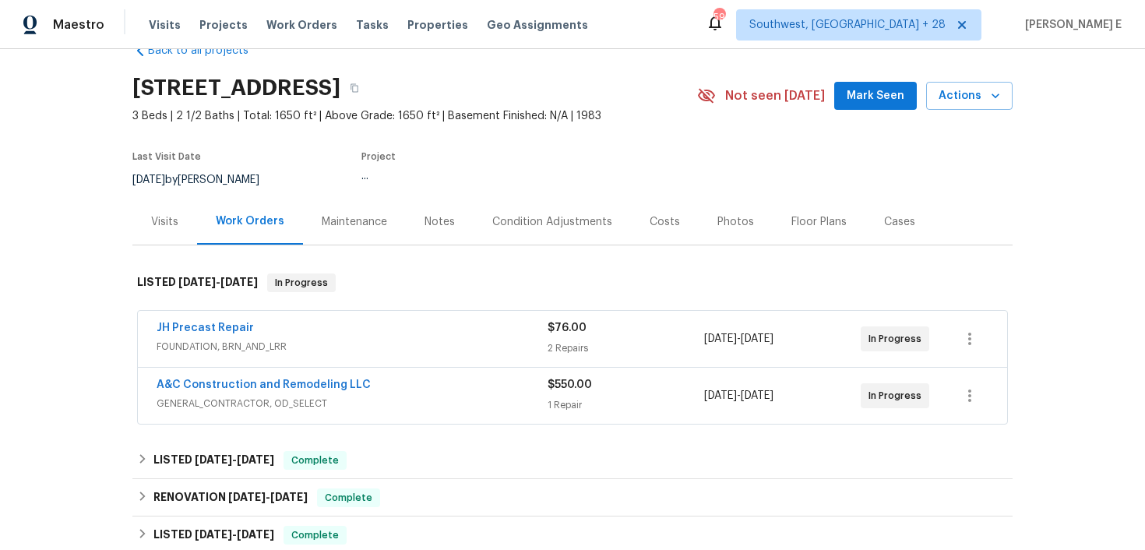
scroll to position [42, 0]
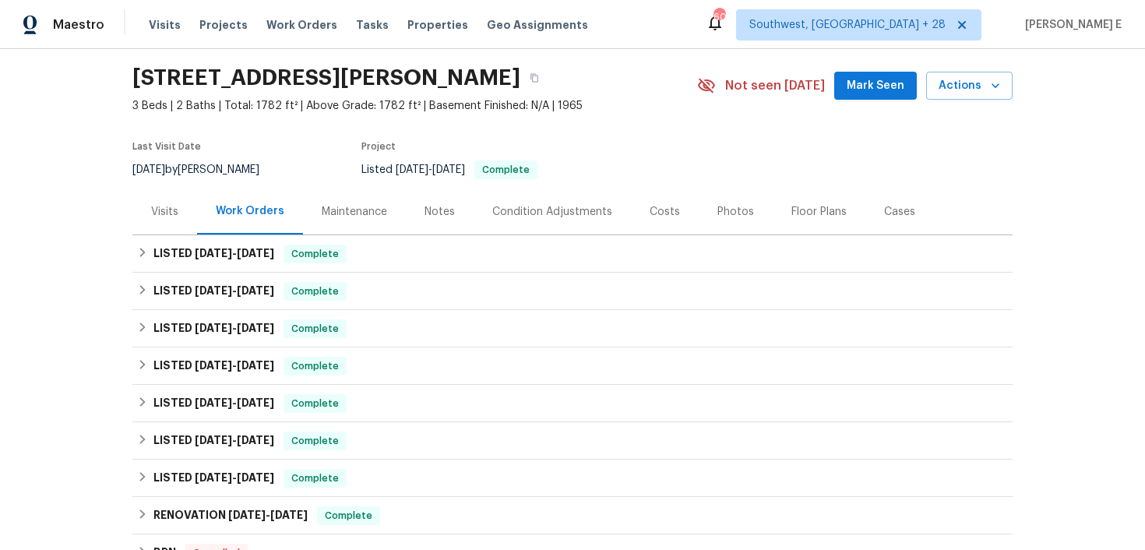
scroll to position [53, 0]
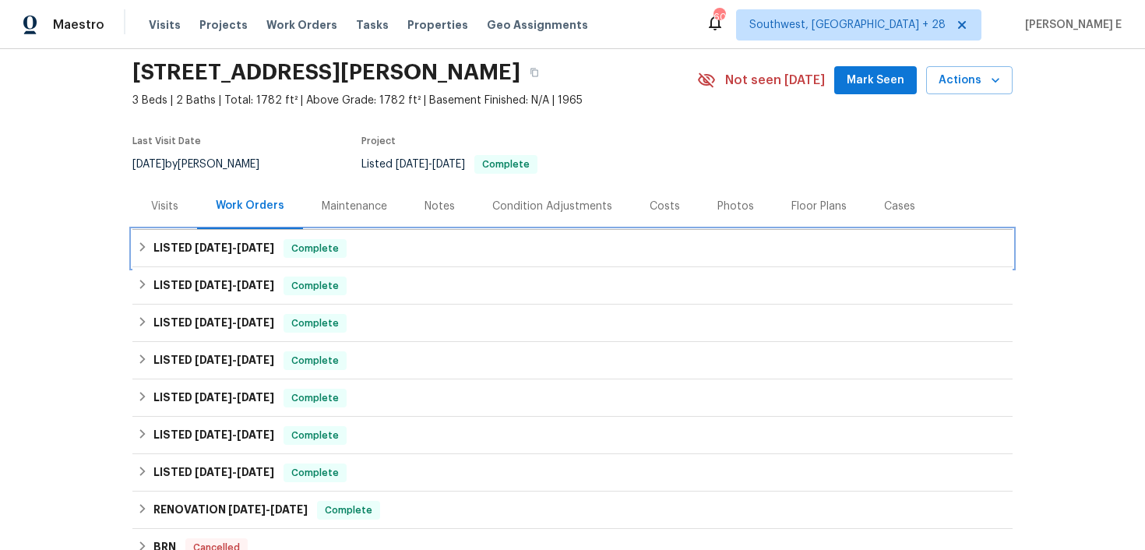
click at [206, 253] on h6 "LISTED 9/9/25 - 9/18/25" at bounding box center [213, 248] width 121 height 19
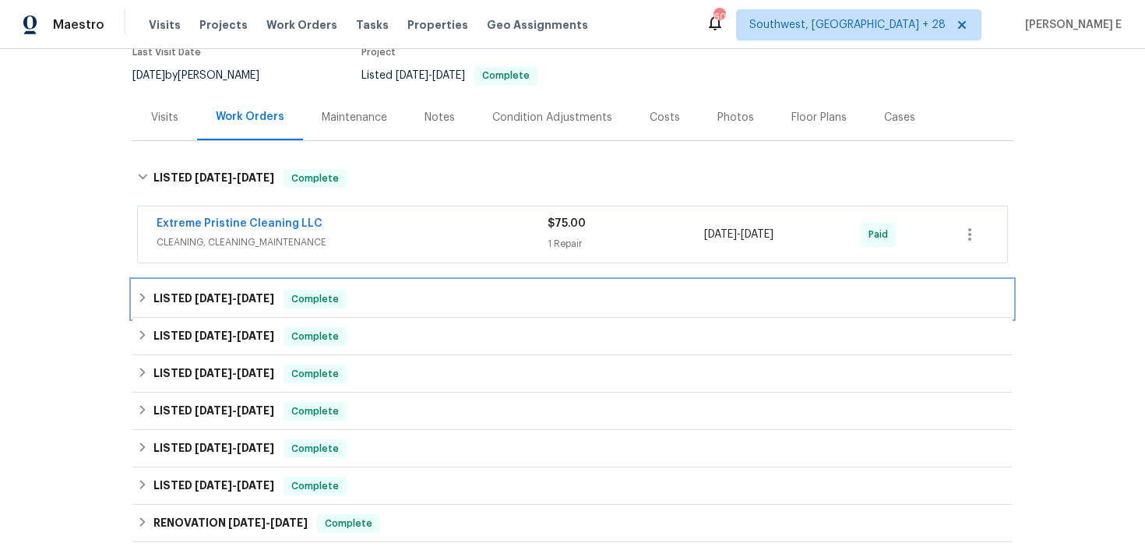
click at [208, 311] on div "LISTED 9/3/25 - 9/9/25 Complete" at bounding box center [572, 298] width 880 height 37
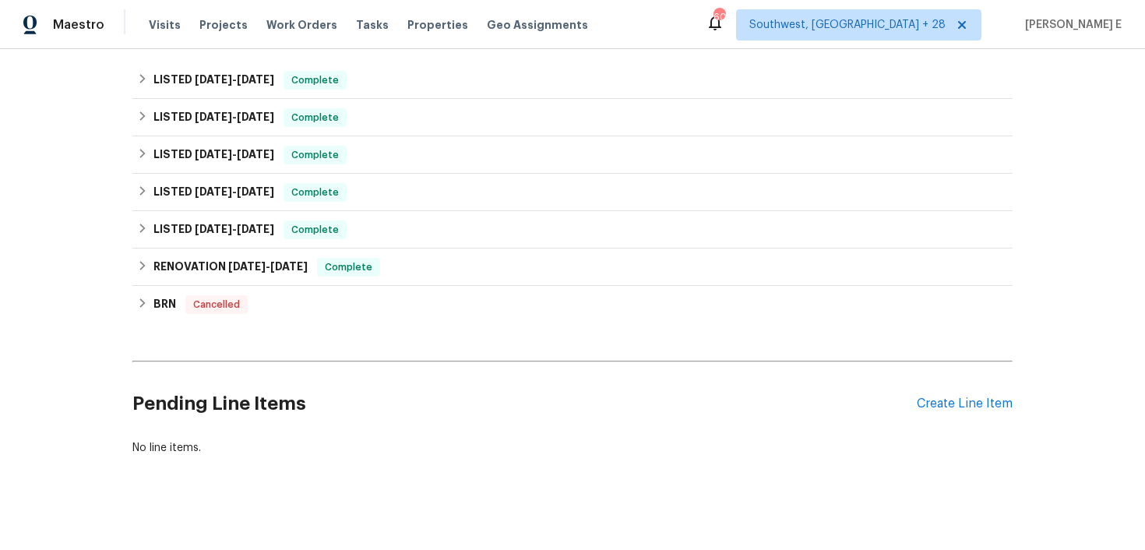
scroll to position [499, 0]
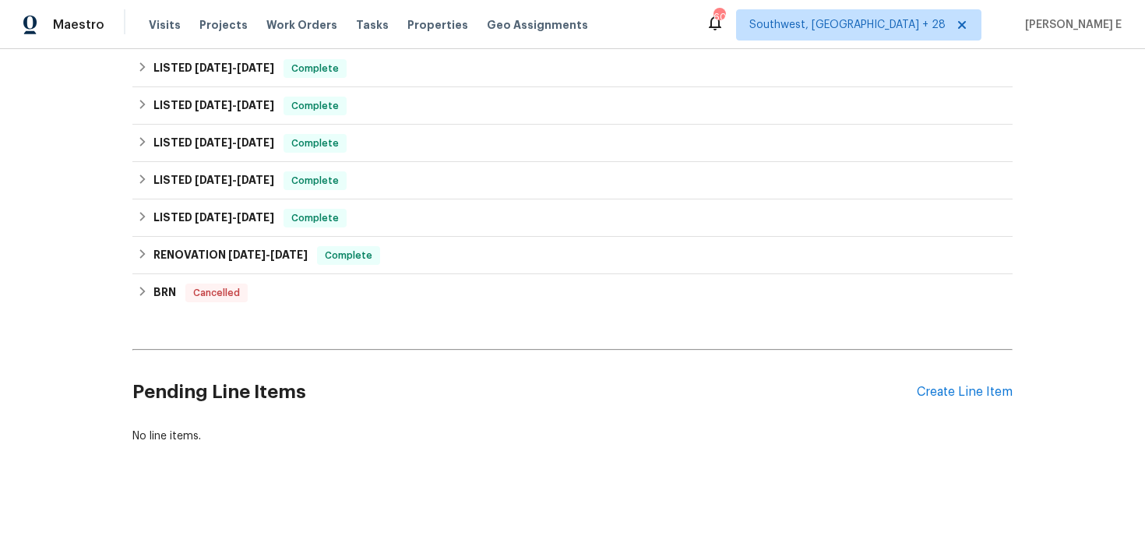
click at [947, 400] on div "Pending Line Items Create Line Item" at bounding box center [572, 392] width 880 height 72
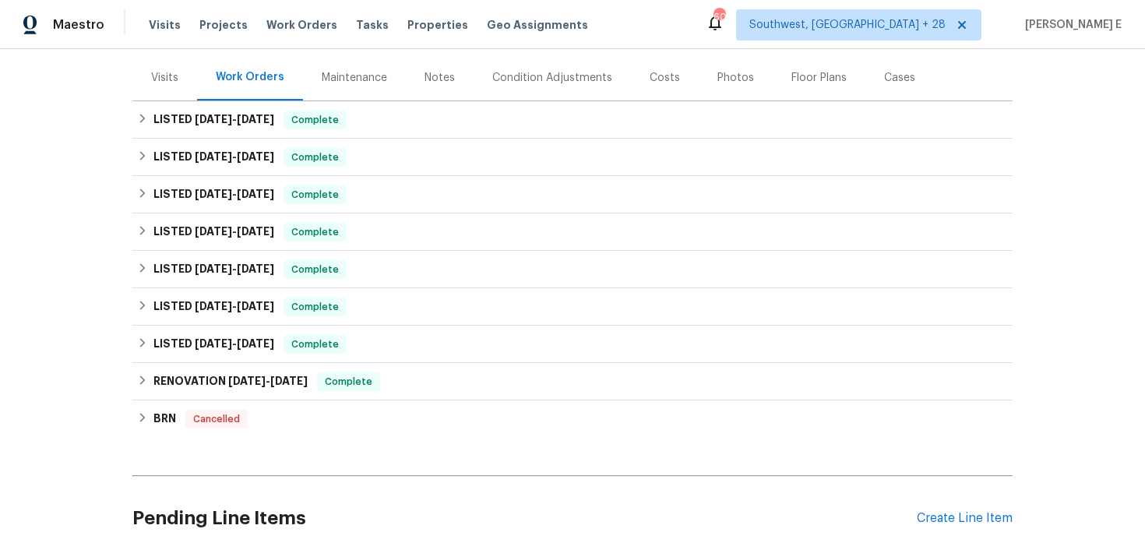
scroll to position [308, 0]
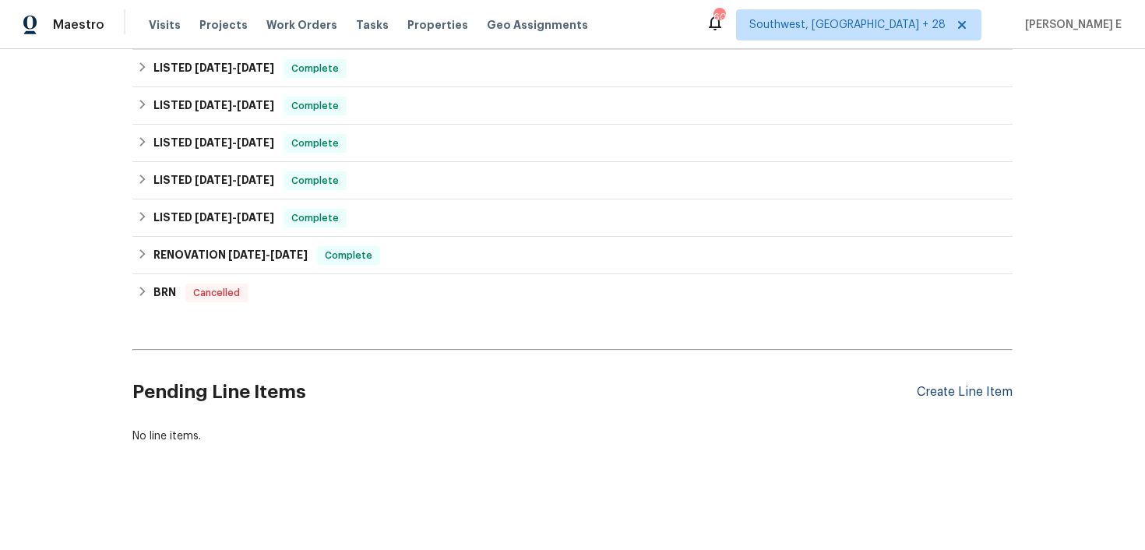
click at [969, 396] on div "Create Line Item" at bounding box center [964, 392] width 96 height 15
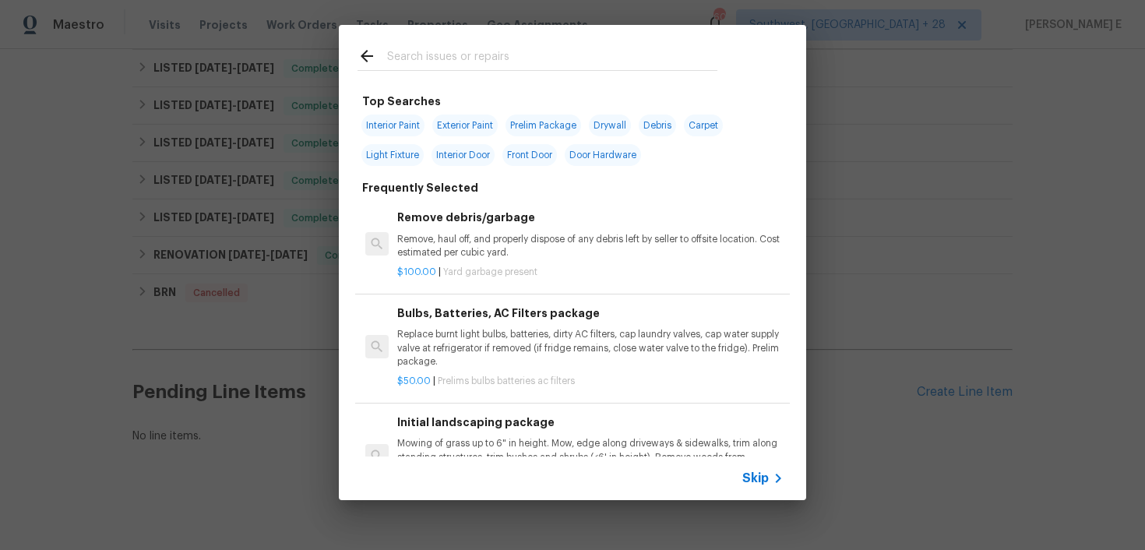
click at [764, 481] on span "Skip" at bounding box center [755, 478] width 26 height 16
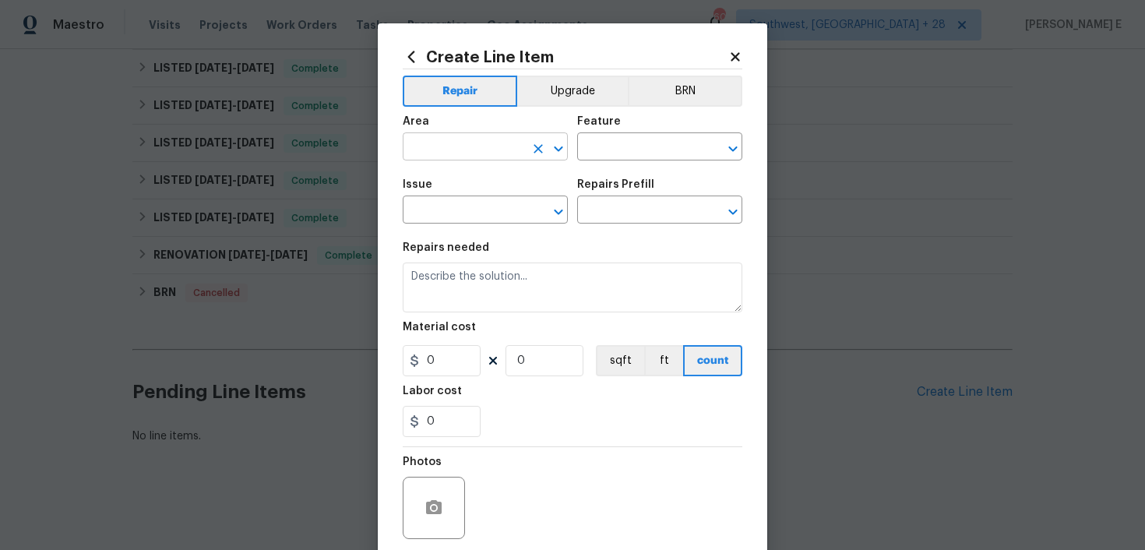
click at [473, 144] on input "text" at bounding box center [463, 148] width 121 height 24
type input "Exterior Overall"
type input "Landscaping"
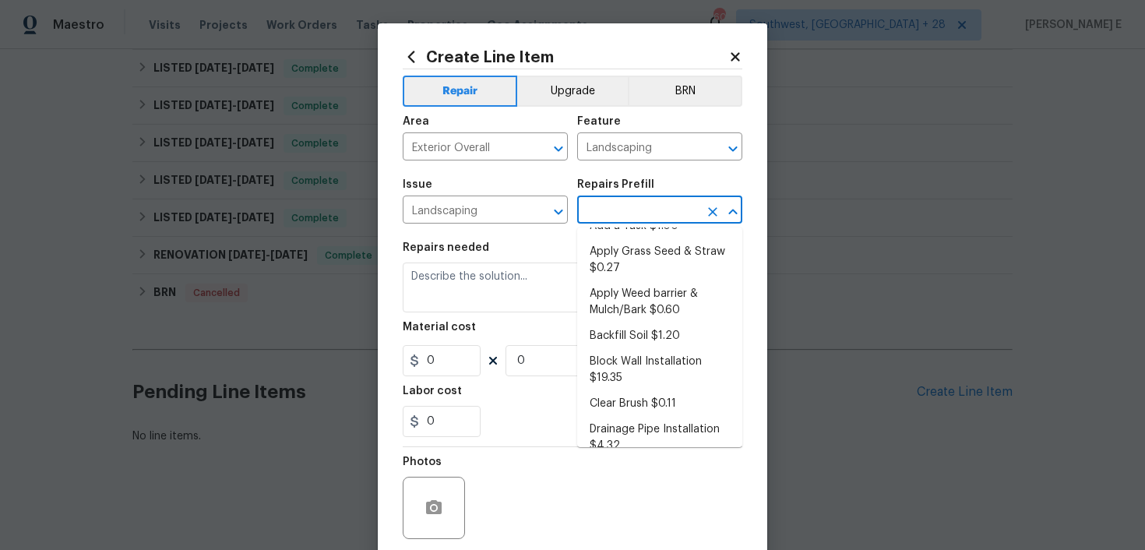
scroll to position [0, 0]
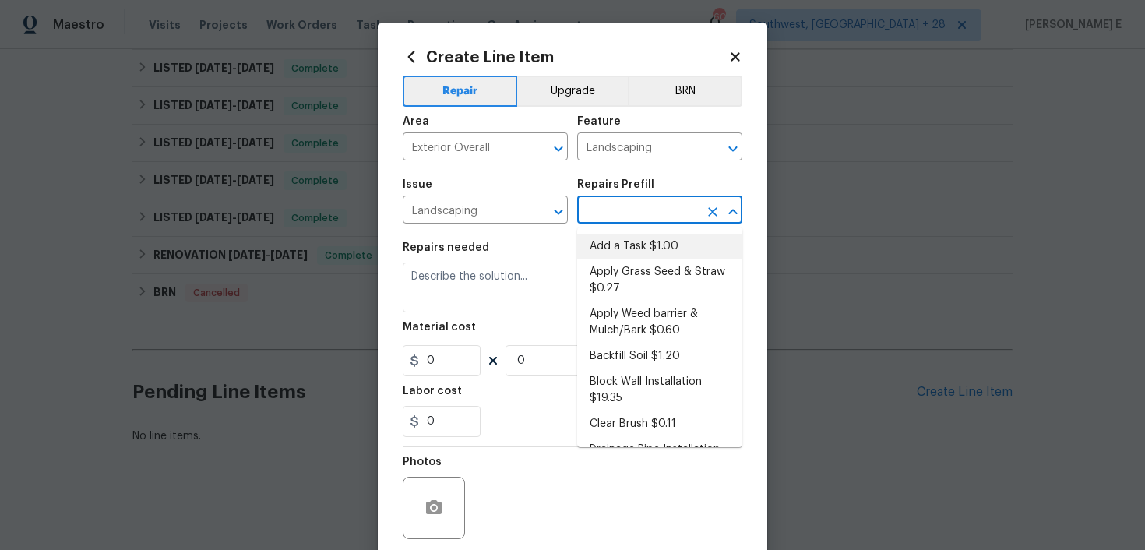
click at [625, 246] on li "Add a Task $1.00" at bounding box center [659, 247] width 165 height 26
type input "Add a Task $1.00"
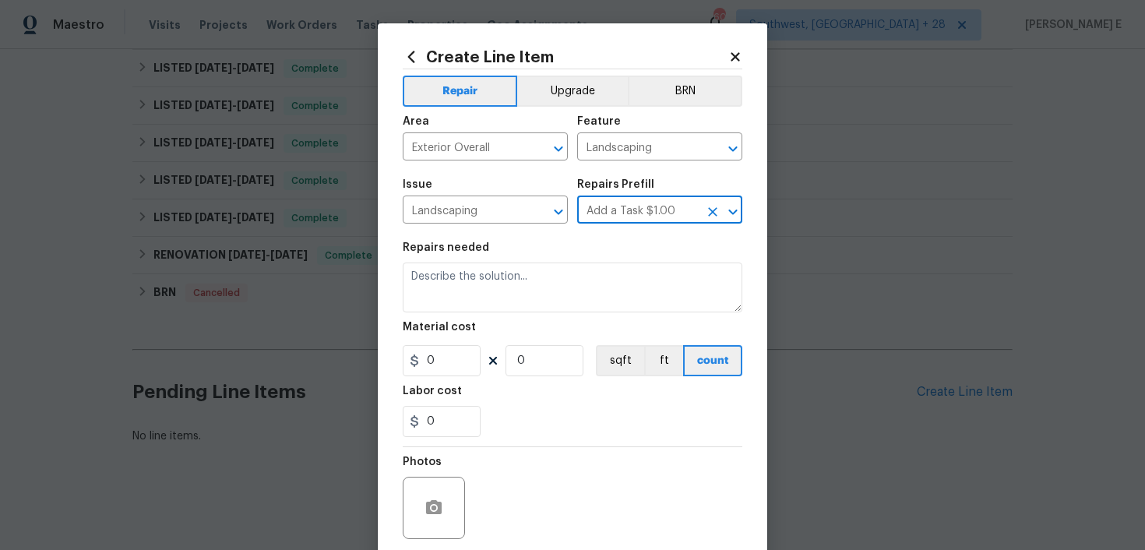
type textarea "HPM to detail"
type input "1"
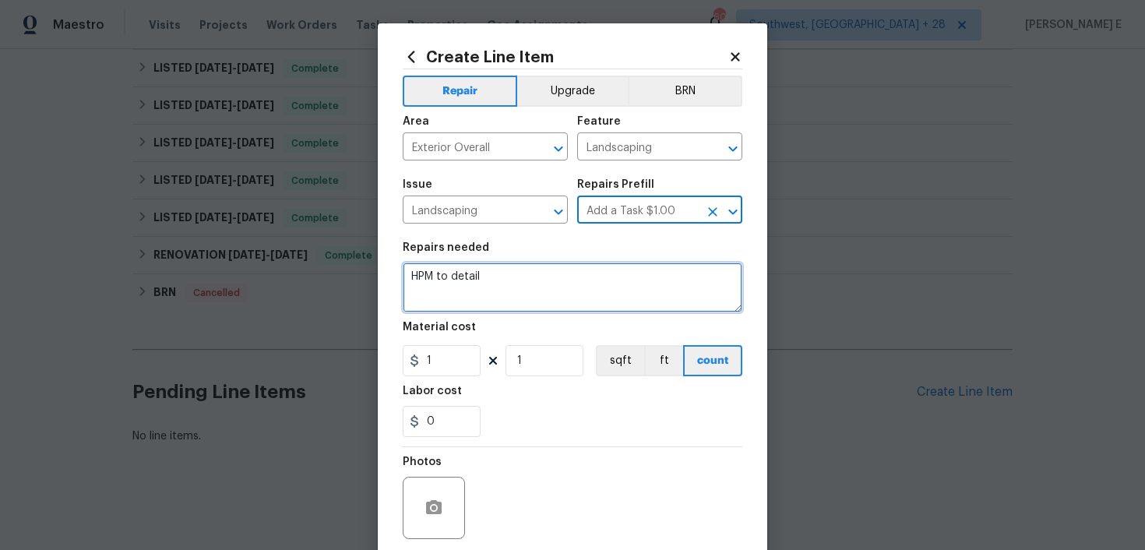
click at [573, 276] on textarea "HPM to detail" at bounding box center [572, 287] width 339 height 50
paste textarea "Front yard. Trim tree on left side of driveway by street. Cut off branches grow…"
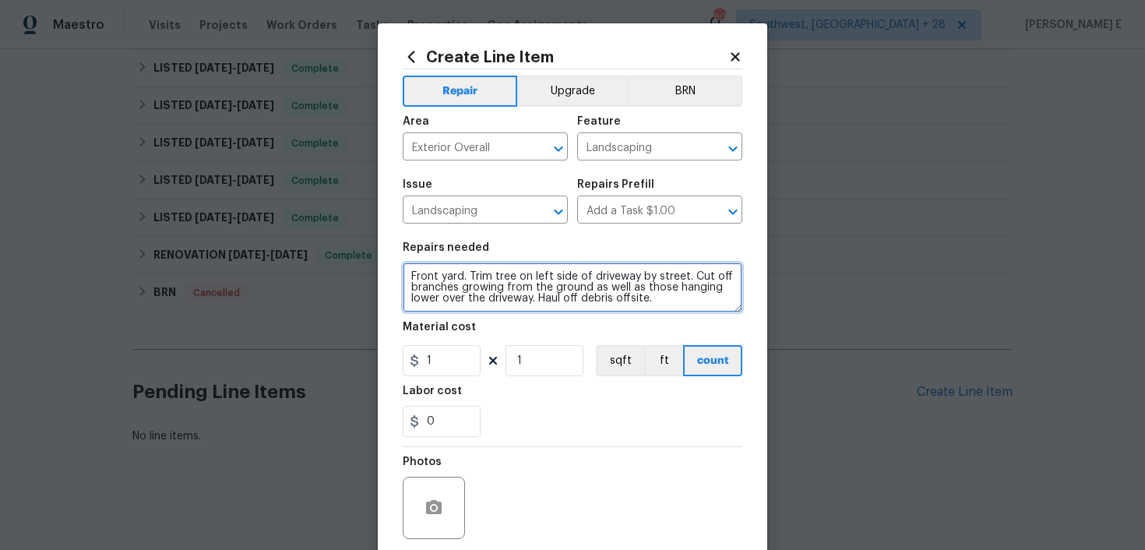
type textarea "Front yard. Trim tree on left side of driveway by street. Cut off branches grow…"
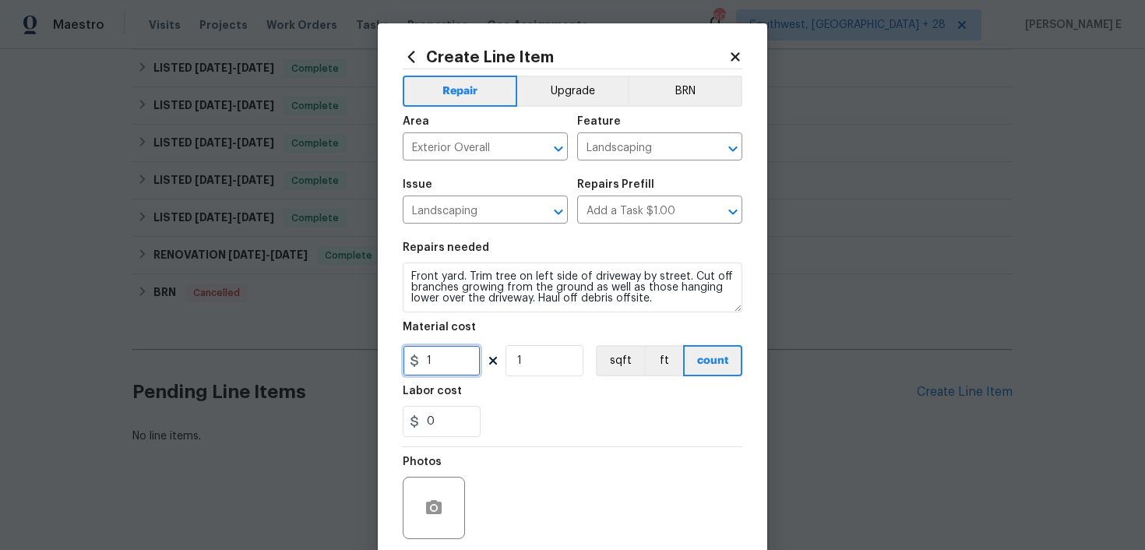
drag, startPoint x: 439, startPoint y: 358, endPoint x: 403, endPoint y: 364, distance: 36.4
click at [407, 360] on input "1" at bounding box center [442, 360] width 78 height 31
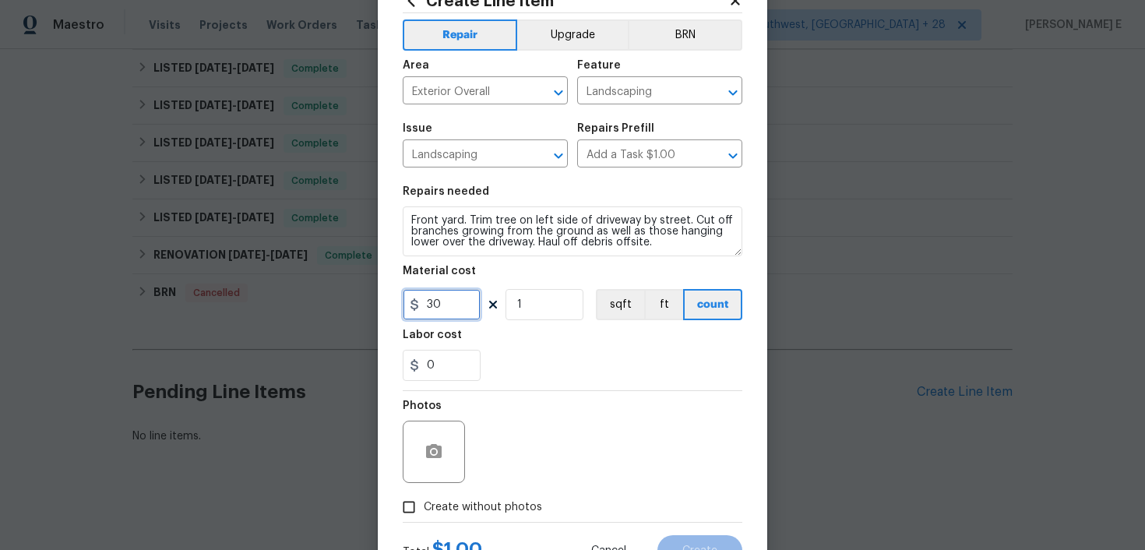
scroll to position [59, 0]
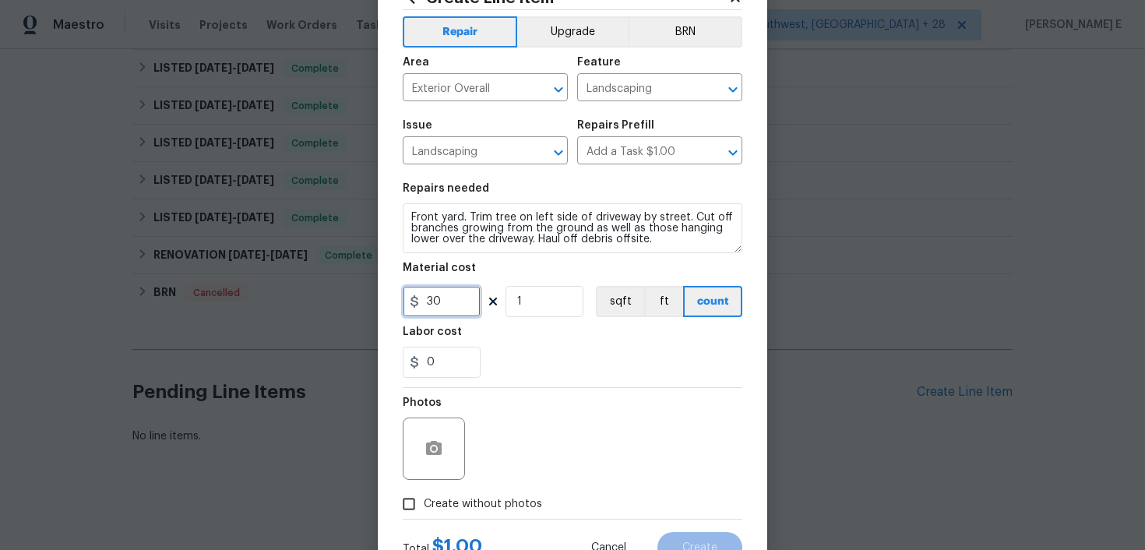
type input "30"
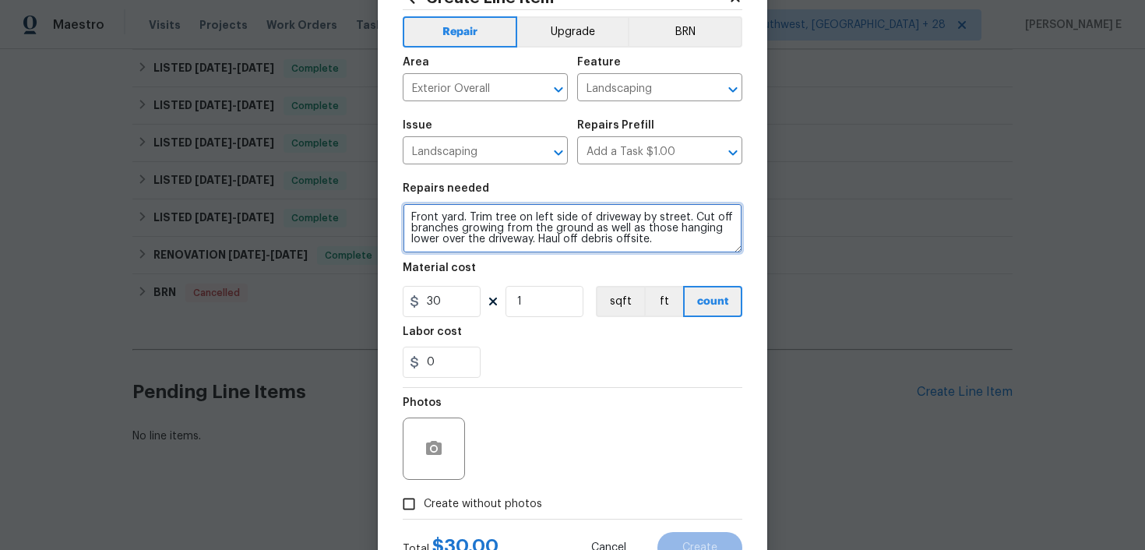
click at [412, 216] on textarea "Front yard. Trim tree on left side of driveway by street. Cut off branches grow…" at bounding box center [572, 228] width 339 height 50
click at [584, 240] on textarea "1. Front yard. Trim tree on left side of driveway by street. Cut off branches g…" at bounding box center [572, 228] width 339 height 50
paste textarea "Weed whack all growth on the concrete driveway, cut down to ground level, and a…"
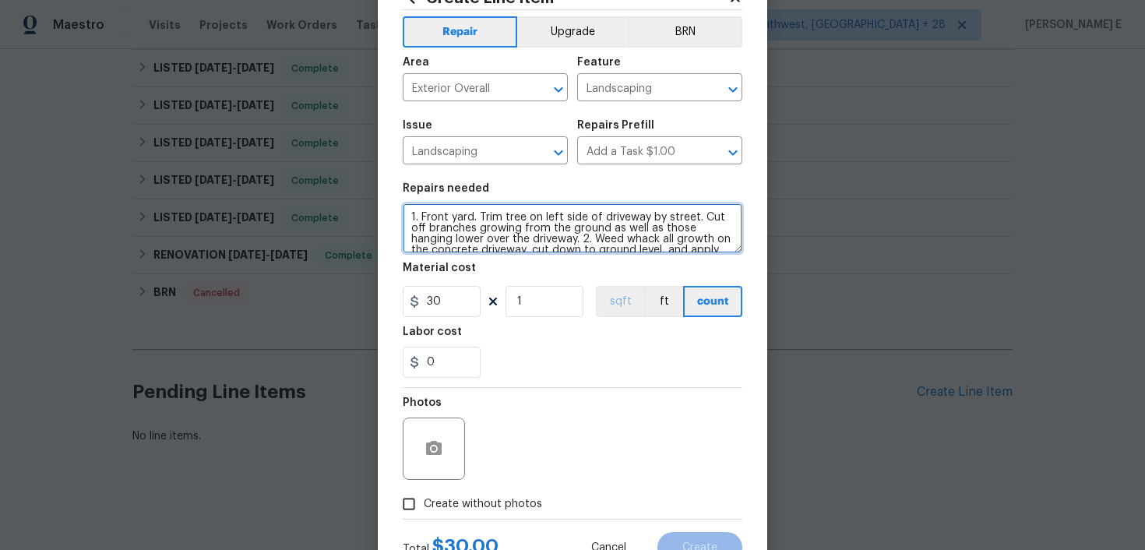
scroll to position [14, 0]
click at [719, 247] on textarea "1. Front yard. Trim tree on left side of driveway by street. Cut off branches g…" at bounding box center [572, 228] width 339 height 50
type textarea "1. Front yard. Trim tree on left side of driveway by street. Cut off branches g…"
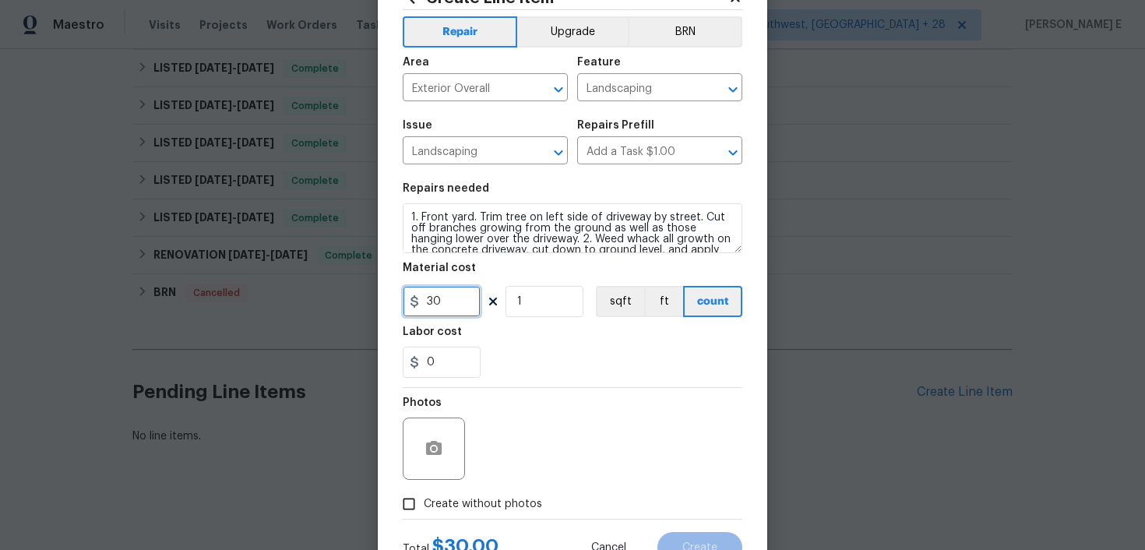
click at [442, 301] on input "30" at bounding box center [442, 301] width 78 height 31
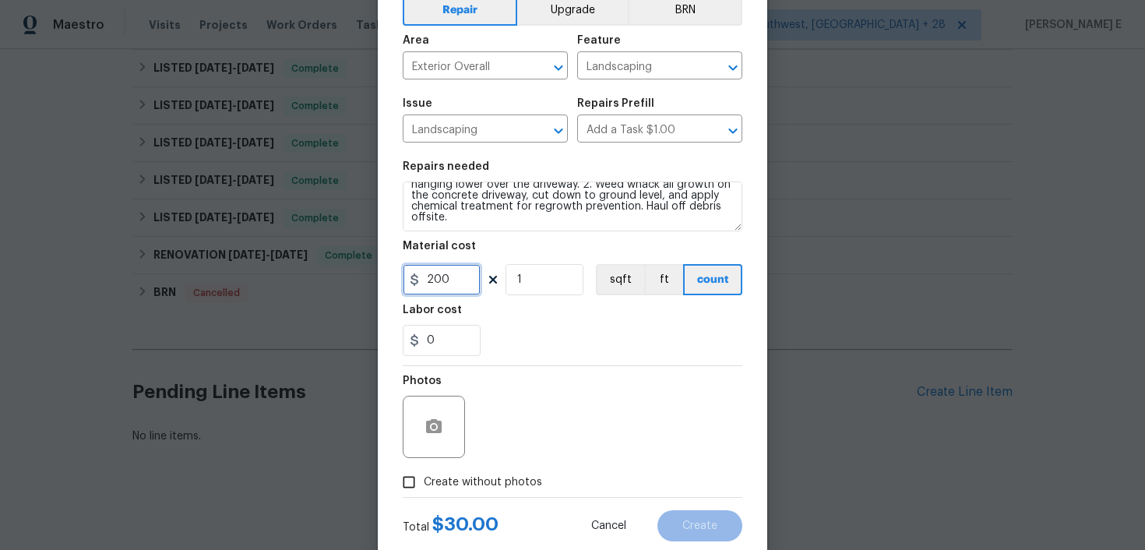
scroll to position [121, 0]
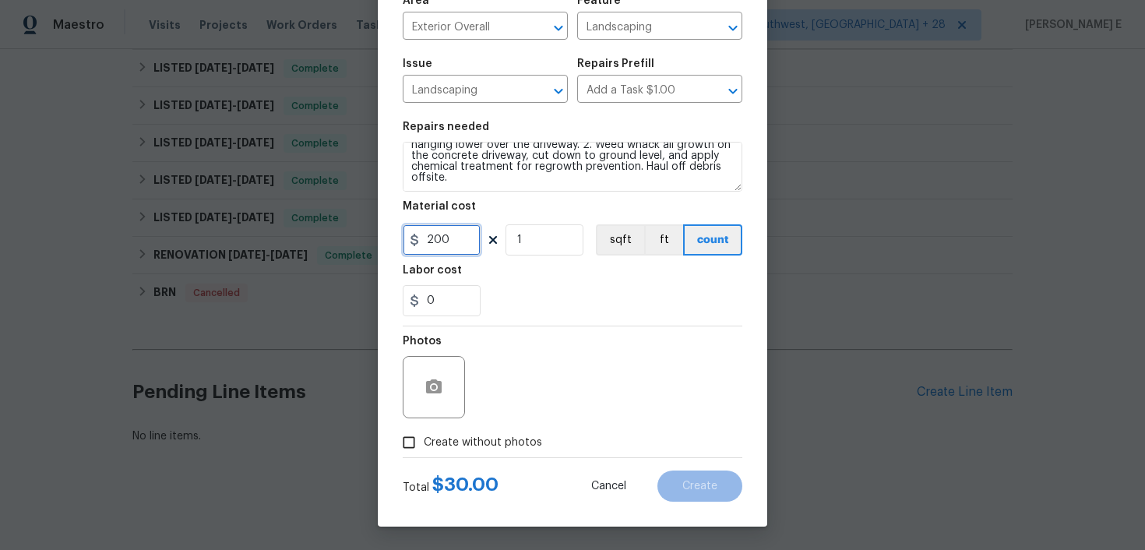
type input "200"
click at [437, 389] on icon "button" at bounding box center [434, 386] width 16 height 14
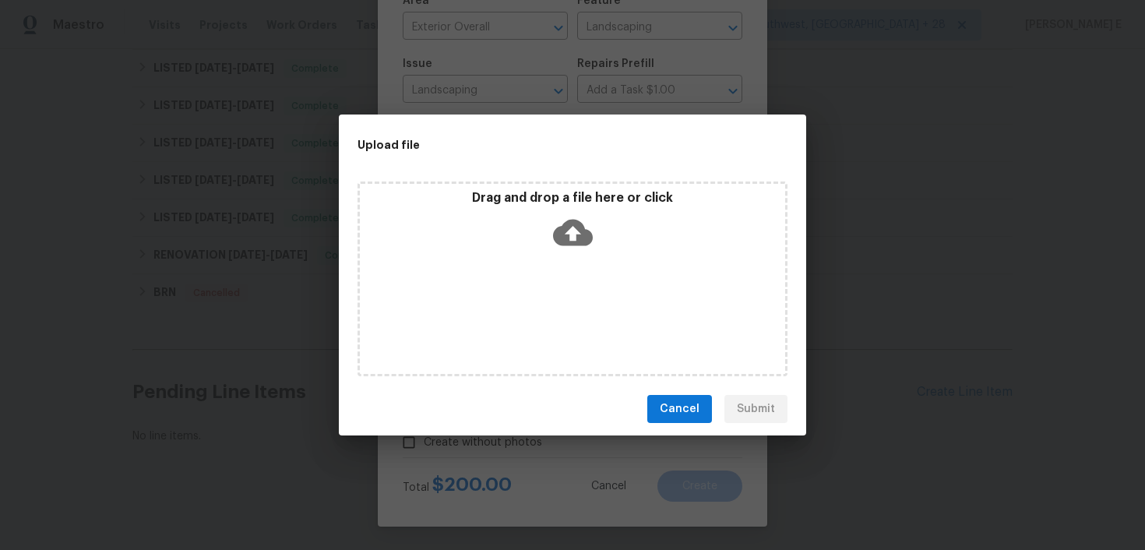
click at [570, 225] on icon at bounding box center [573, 233] width 40 height 26
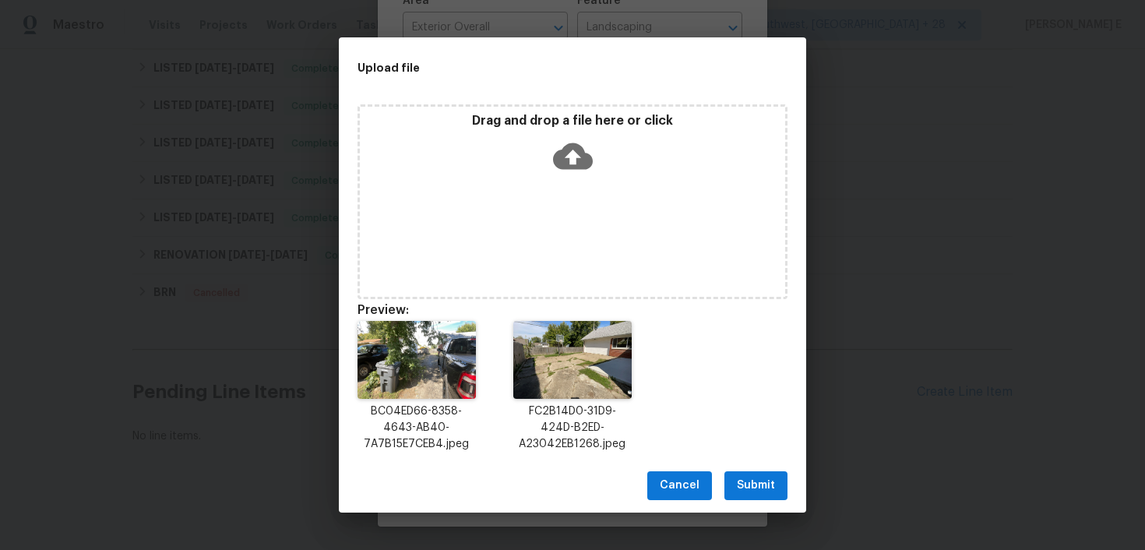
scroll to position [12, 0]
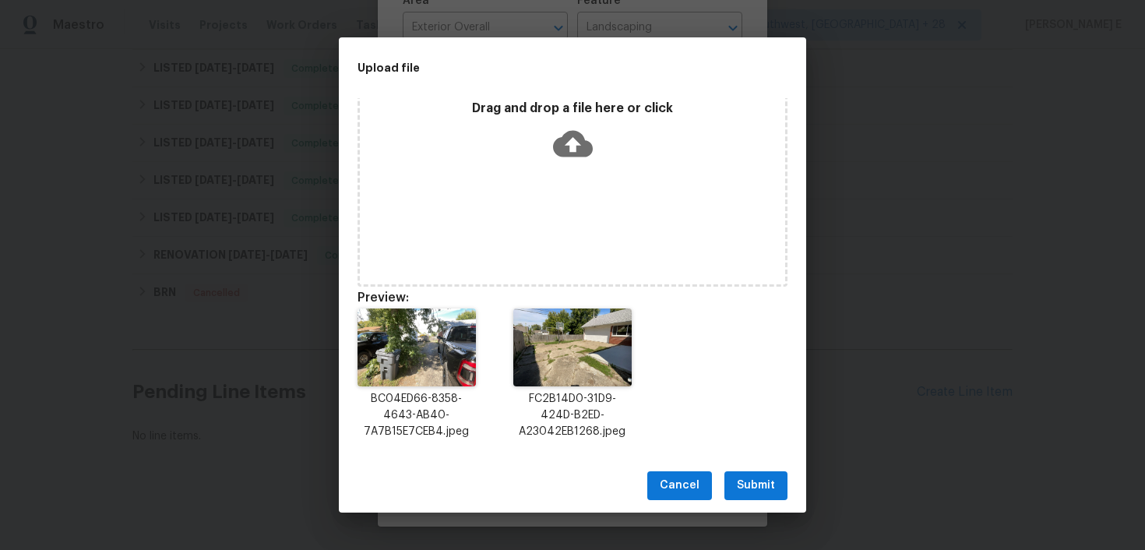
click at [772, 487] on span "Submit" at bounding box center [756, 485] width 38 height 19
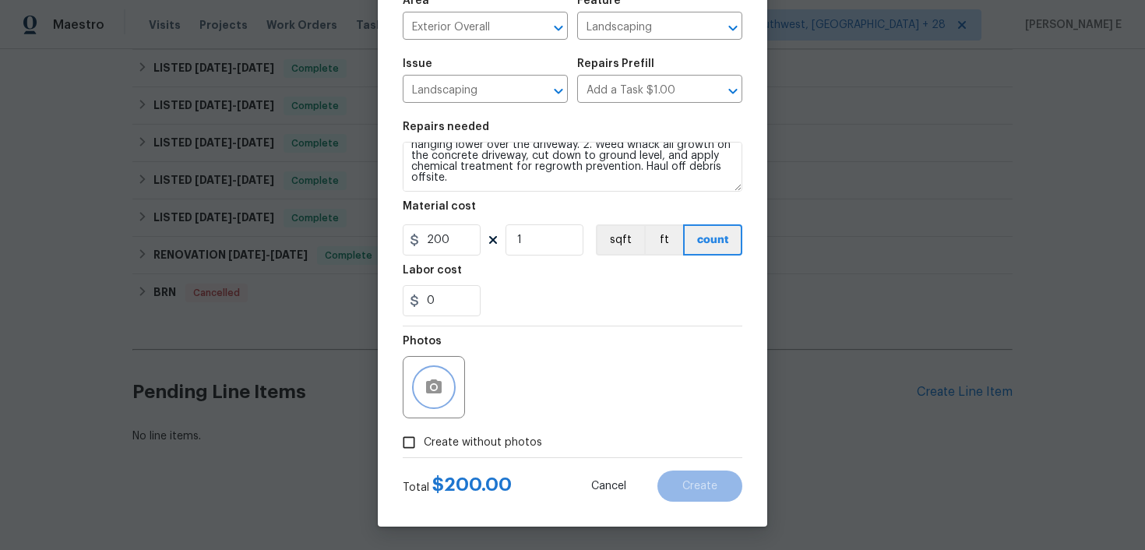
scroll to position [0, 0]
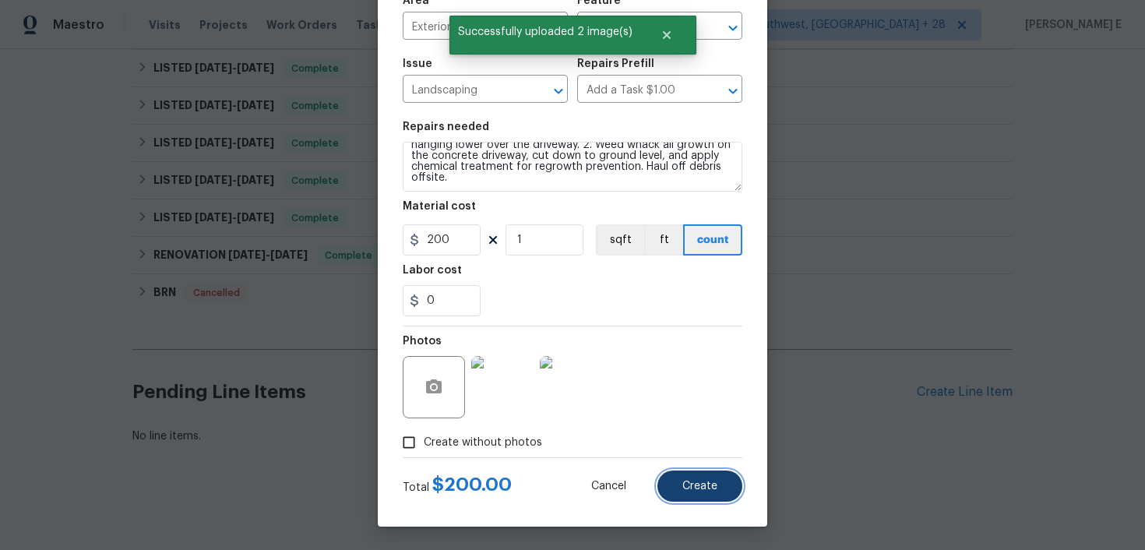
click at [690, 482] on span "Create" at bounding box center [699, 486] width 35 height 12
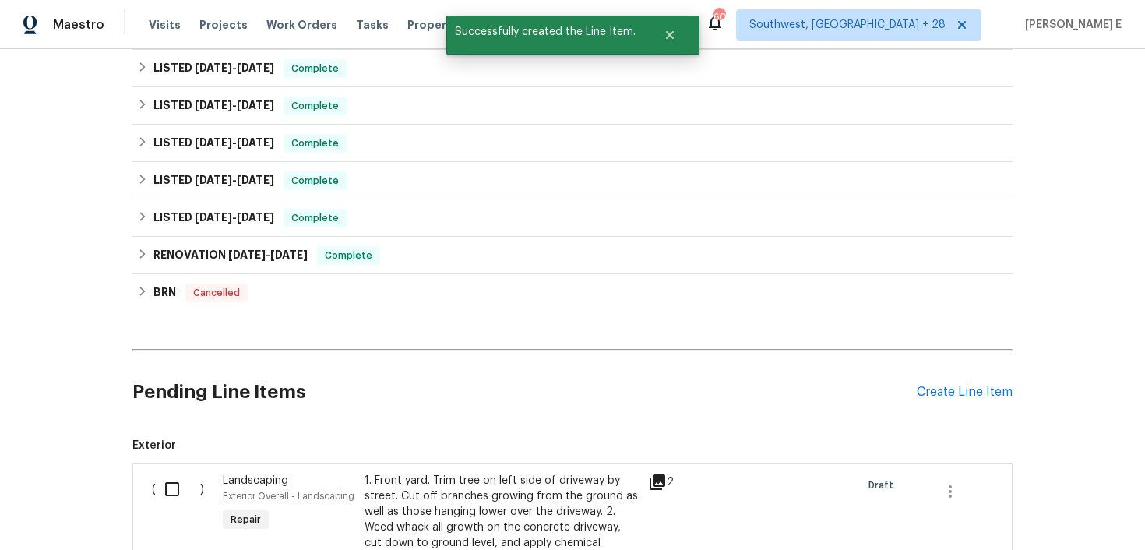
scroll to position [563, 0]
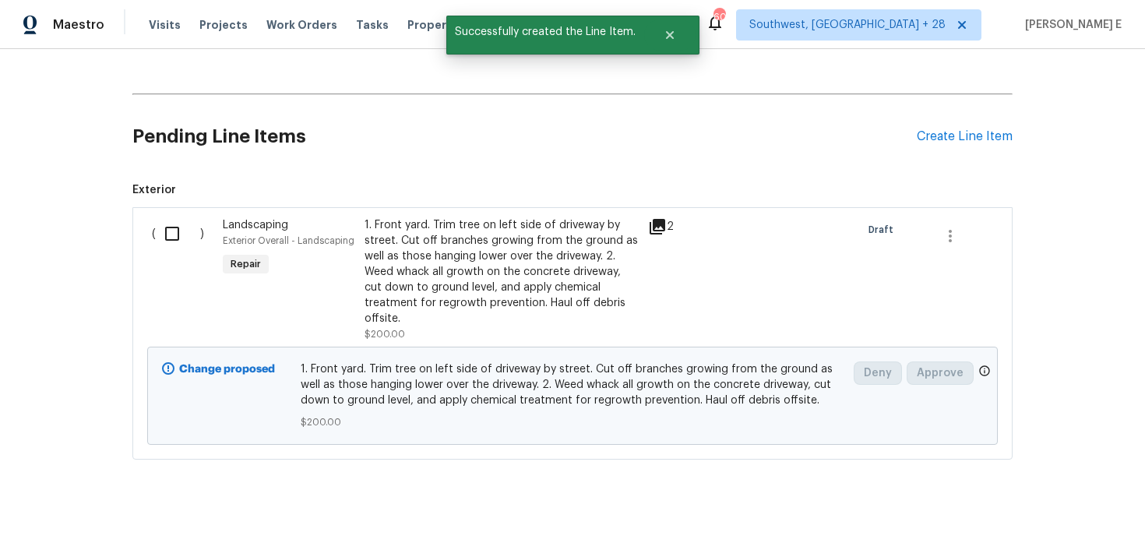
click at [173, 234] on input "checkbox" at bounding box center [178, 233] width 44 height 33
checkbox input "true"
click at [1007, 518] on button "Create Work Order" at bounding box center [1055, 511] width 128 height 29
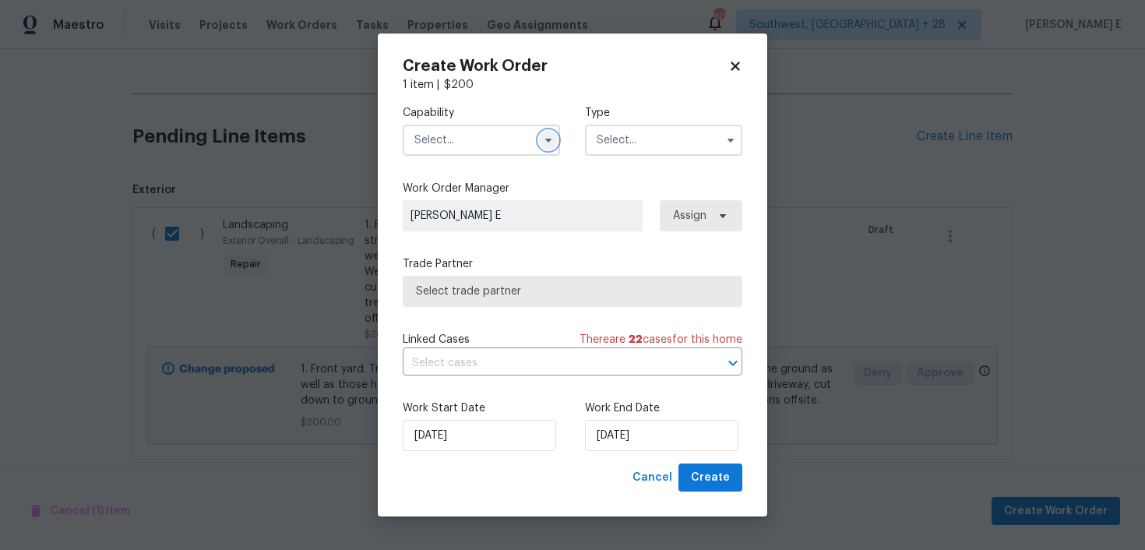
click at [547, 140] on icon "button" at bounding box center [548, 141] width 6 height 4
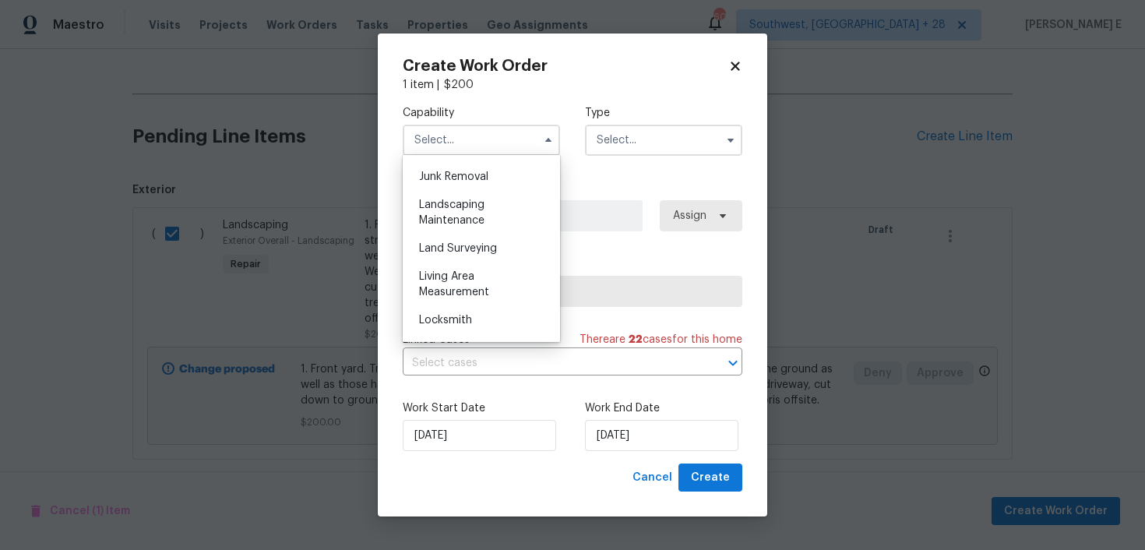
scroll to position [992, 0]
click at [456, 216] on span "Landscaping Maintenance" at bounding box center [451, 213] width 65 height 26
type input "Landscaping Maintenance"
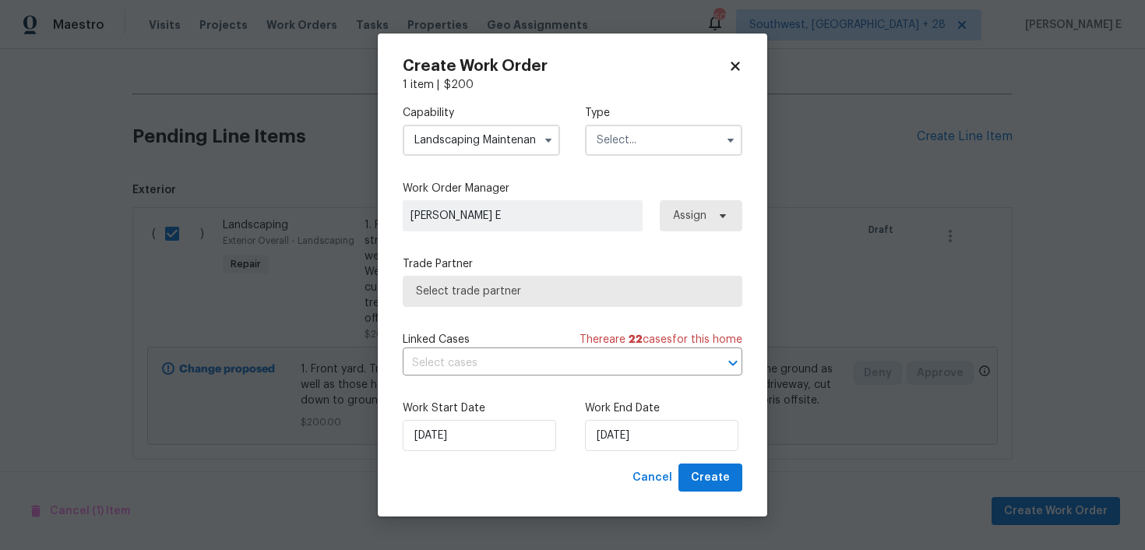
click at [610, 151] on input "text" at bounding box center [663, 140] width 157 height 31
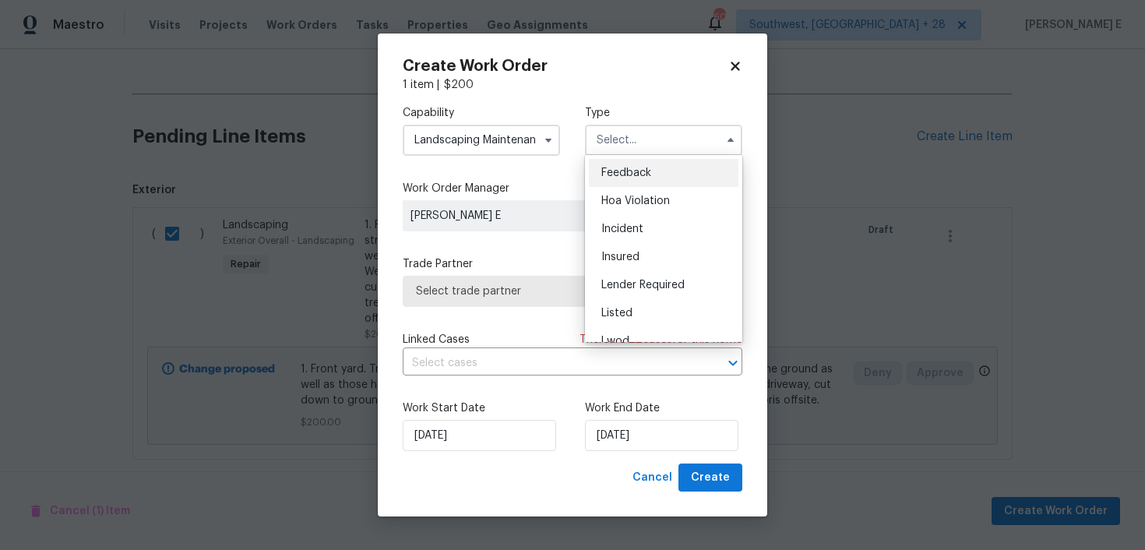
click at [606, 167] on div "Feedback" at bounding box center [663, 173] width 149 height 28
type input "Feedback"
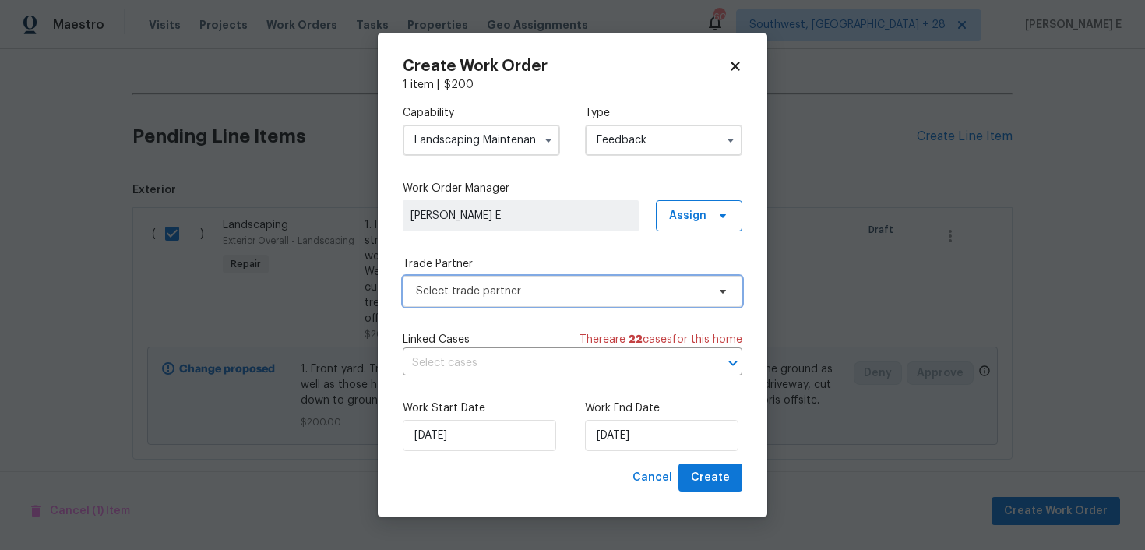
click at [466, 294] on span "Select trade partner" at bounding box center [561, 291] width 290 height 16
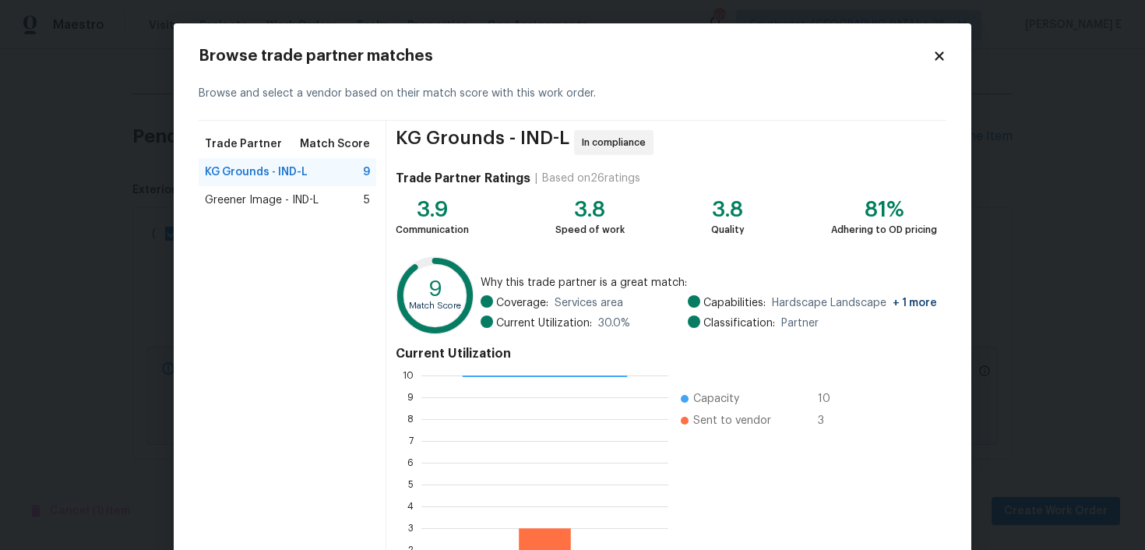
scroll to position [137, 0]
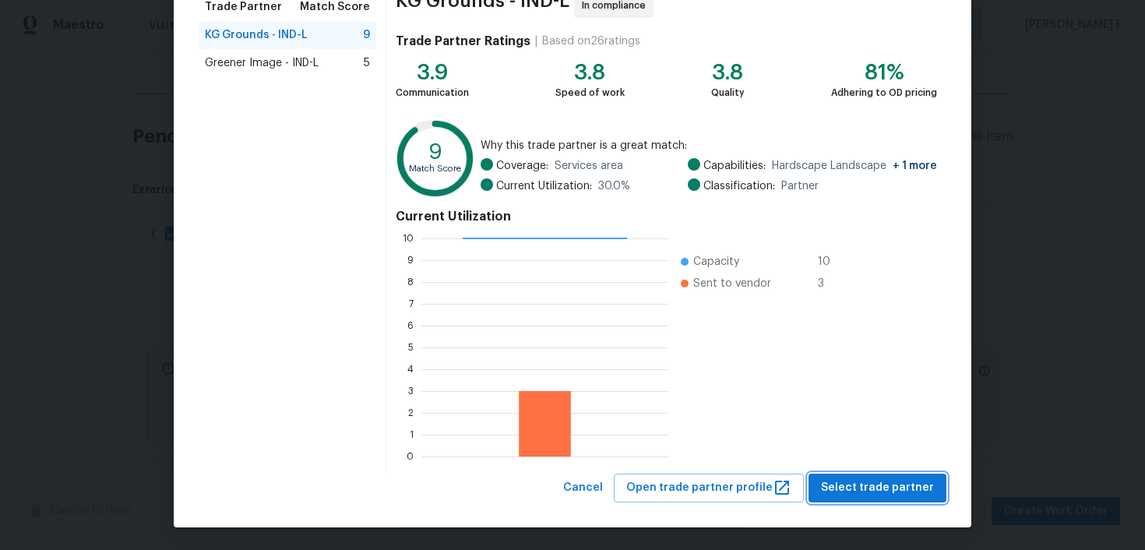
click at [830, 483] on span "Select trade partner" at bounding box center [877, 487] width 113 height 19
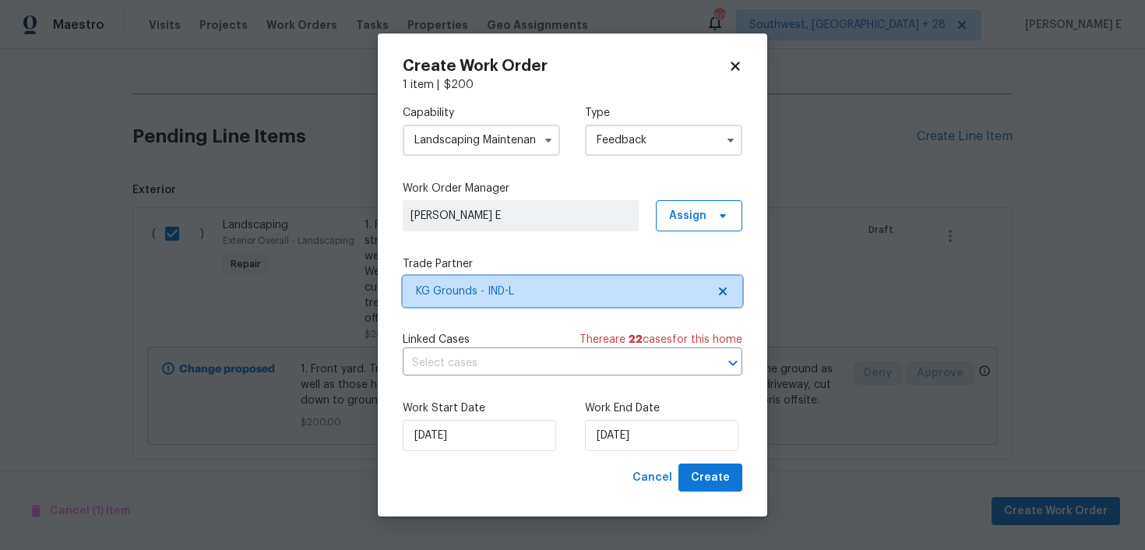
scroll to position [0, 0]
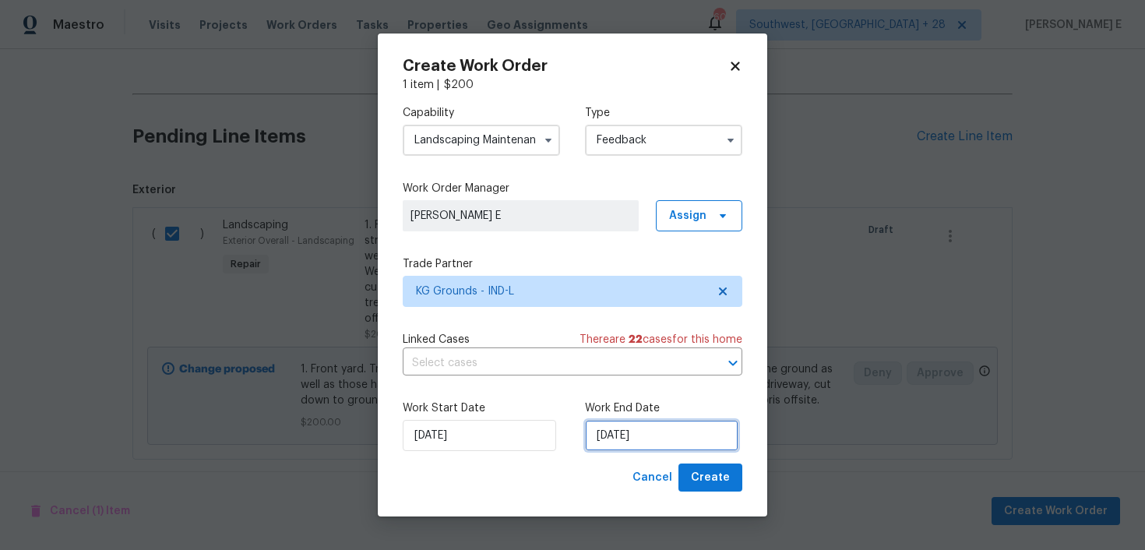
click at [617, 438] on input "02/10/2025" at bounding box center [661, 435] width 153 height 31
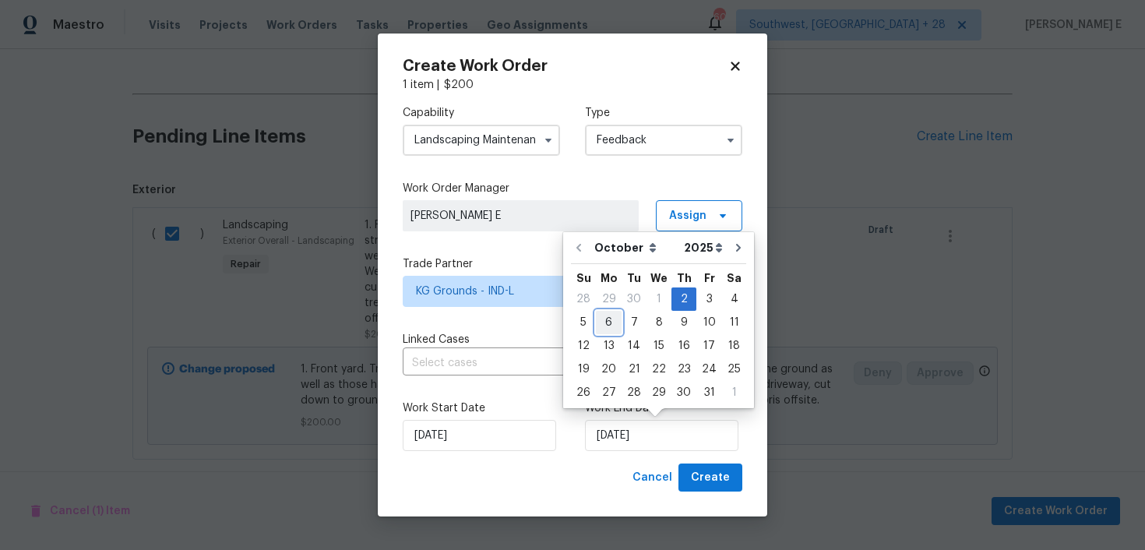
click at [606, 319] on div "6" at bounding box center [609, 322] width 26 height 22
type input "06/10/2025"
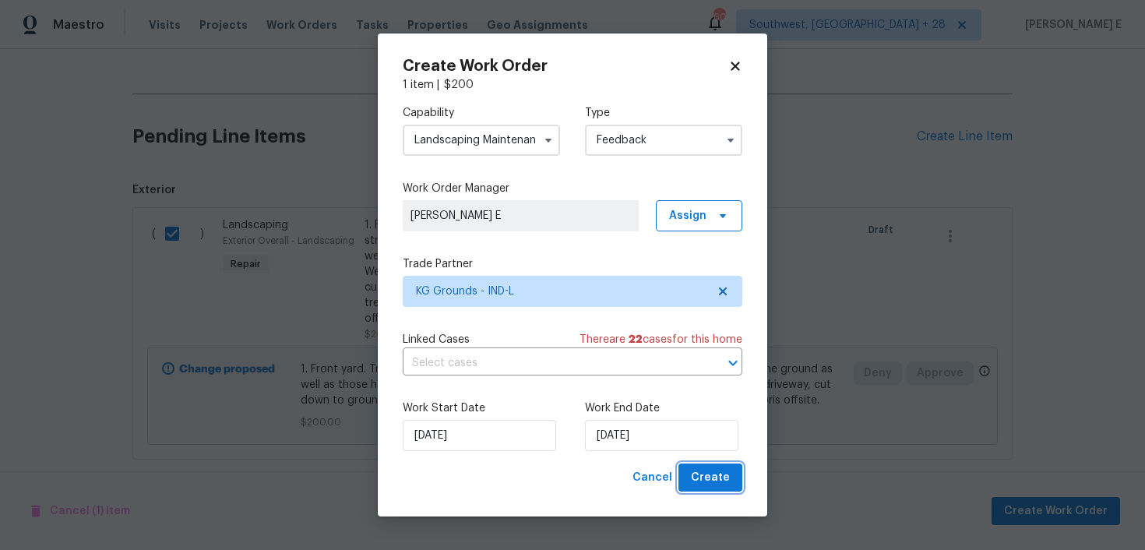
click at [698, 490] on button "Create" at bounding box center [710, 477] width 64 height 29
checkbox input "false"
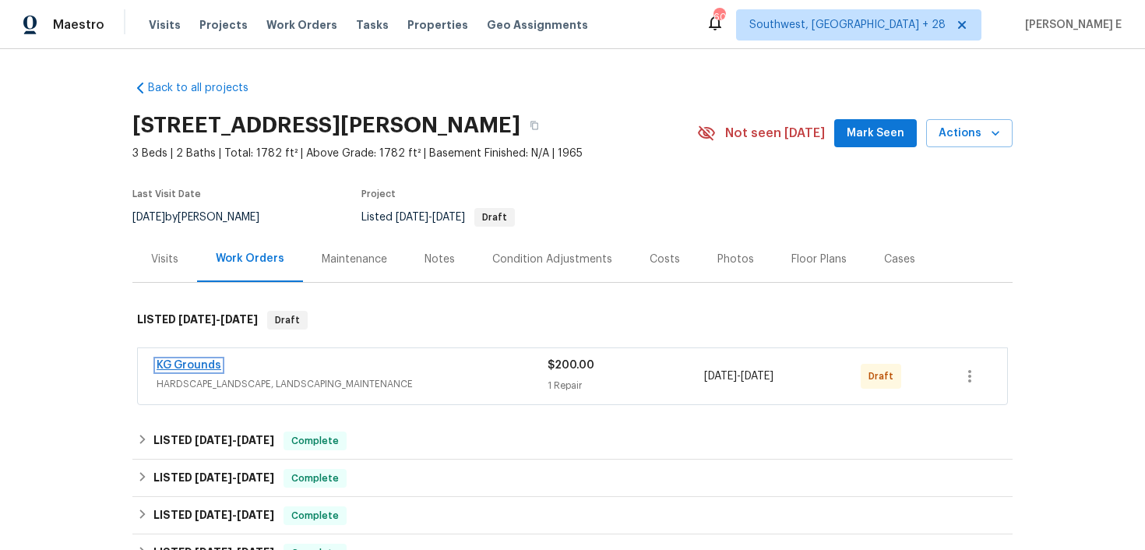
click at [206, 364] on link "KG Grounds" at bounding box center [188, 365] width 65 height 11
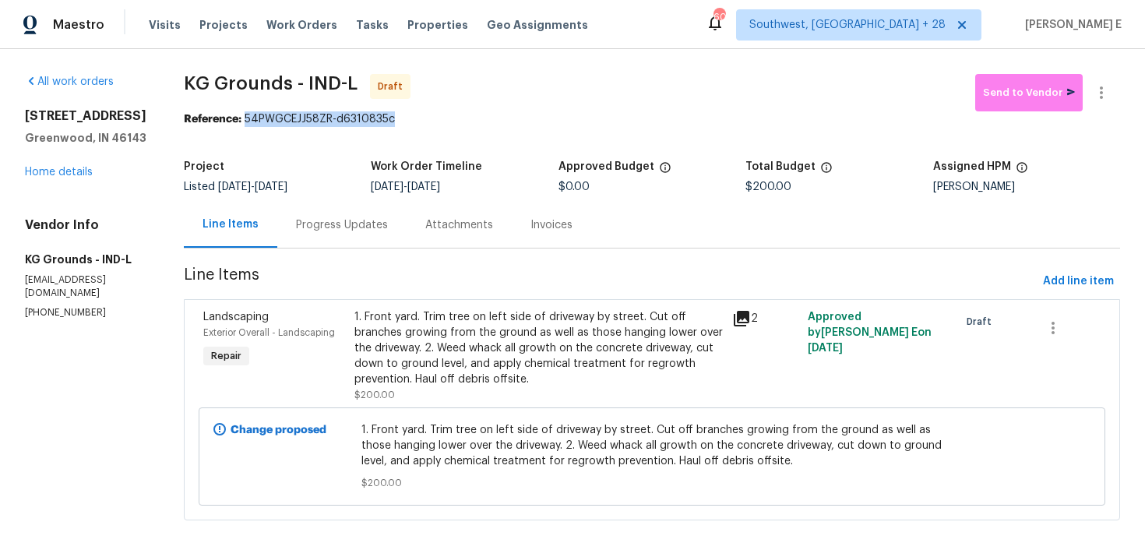
drag, startPoint x: 251, startPoint y: 116, endPoint x: 404, endPoint y: 117, distance: 153.4
click at [404, 117] on div "Reference: 54PWGCEJJ58ZR-d6310835c" at bounding box center [652, 119] width 936 height 16
copy div "54PWGCEJJ58ZR-d6310835c"
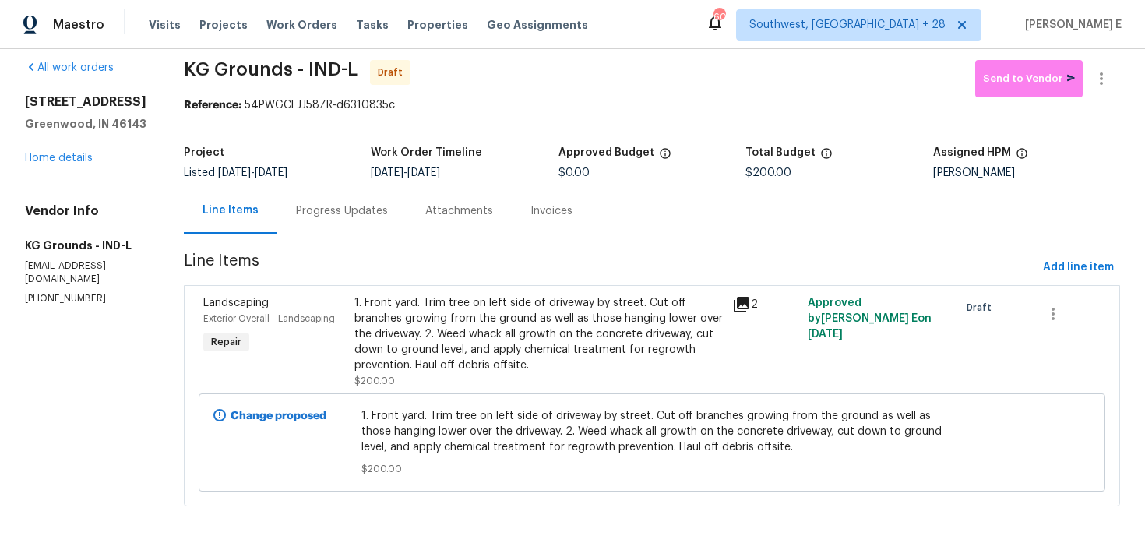
click at [344, 222] on div "Progress Updates" at bounding box center [341, 211] width 129 height 46
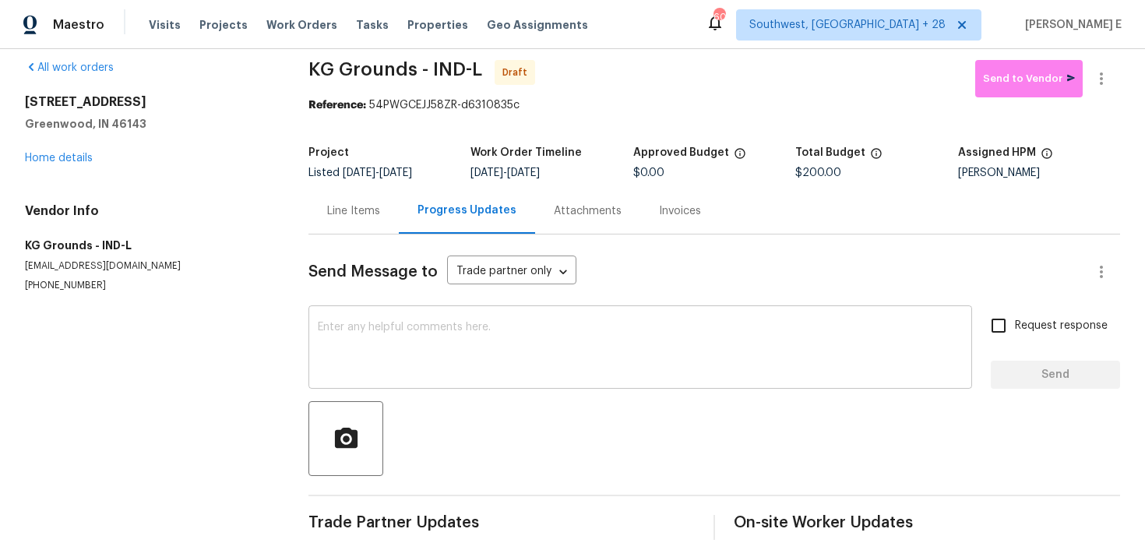
click at [453, 370] on textarea at bounding box center [640, 349] width 645 height 55
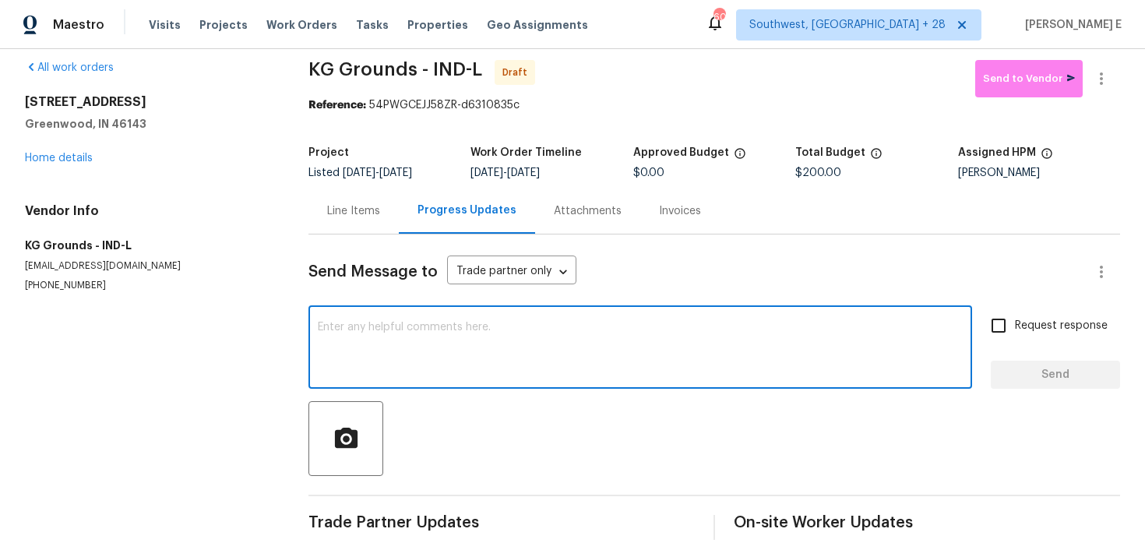
paste textarea "Hi this is Keerthana with Opendoor. I’m confirming you received the WO for the …"
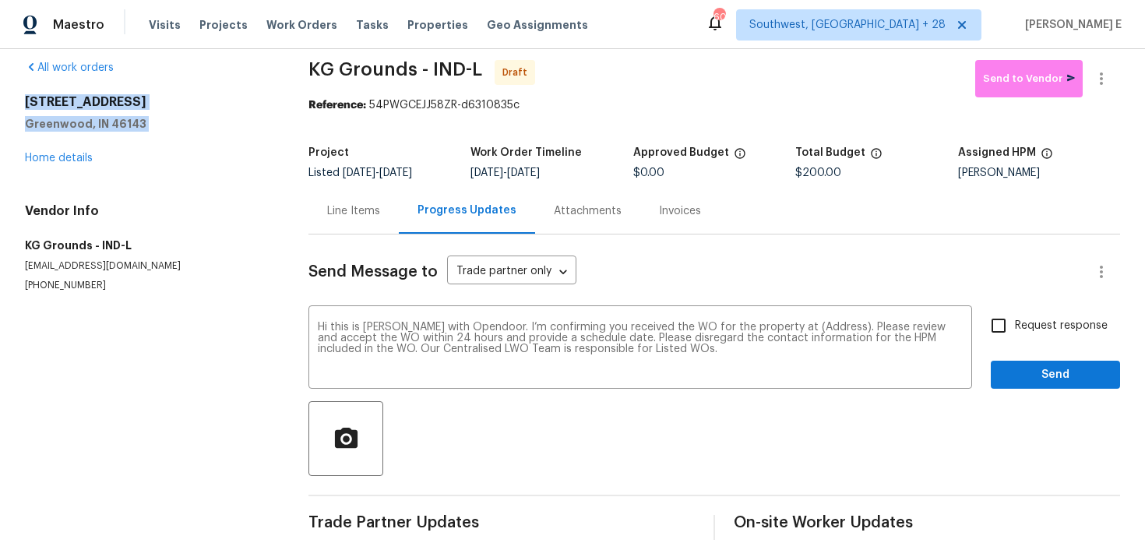
drag, startPoint x: 20, startPoint y: 97, endPoint x: 185, endPoint y: 147, distance: 171.9
click at [185, 147] on div "All work orders 17 Crestview Dr Greenwood, IN 46143 Home details Vendor Info KG…" at bounding box center [572, 299] width 1145 height 529
copy div "17 Crestview Dr Greenwood, IN 46143"
click at [803, 334] on textarea "Hi this is Keerthana with Opendoor. I’m confirming you received the WO for the …" at bounding box center [640, 349] width 645 height 55
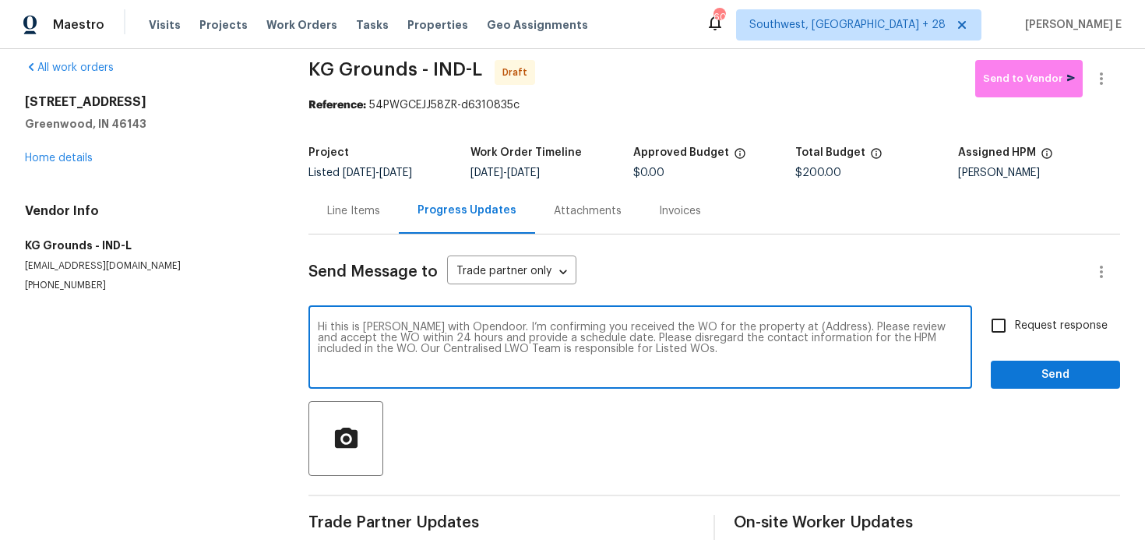
click at [813, 326] on textarea "Hi this is Keerthana with Opendoor. I’m confirming you received the WO for the …" at bounding box center [640, 349] width 645 height 55
paste textarea "17 Crestview Dr Greenwood, IN 46143"
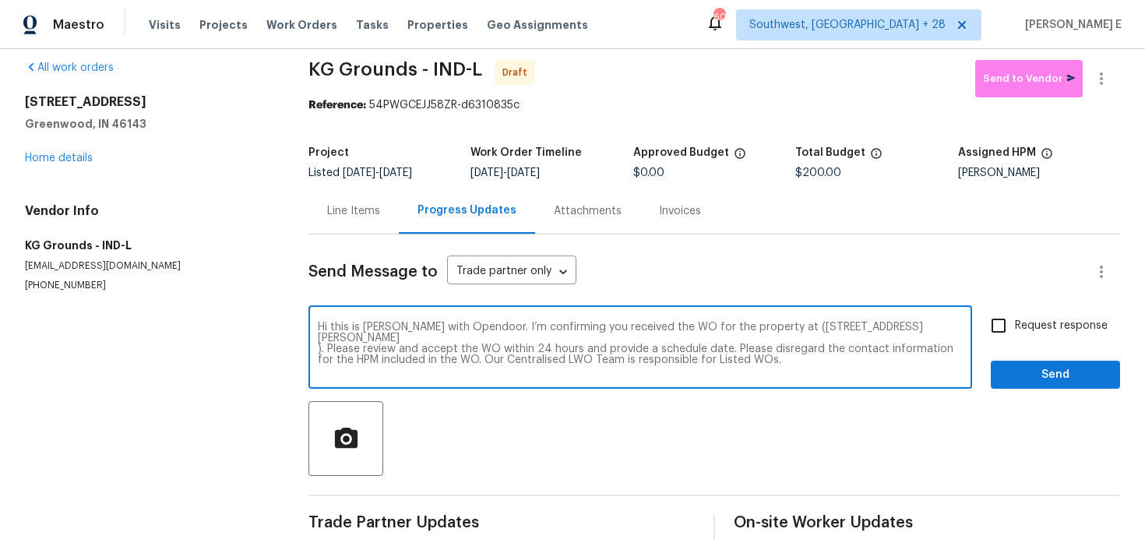
type textarea "Hi this is Keerthana with Opendoor. I’m confirming you received the WO for the …"
click at [1026, 316] on label "Request response" at bounding box center [1044, 325] width 125 height 33
click at [1014, 316] on input "Request response" at bounding box center [998, 325] width 33 height 33
checkbox input "true"
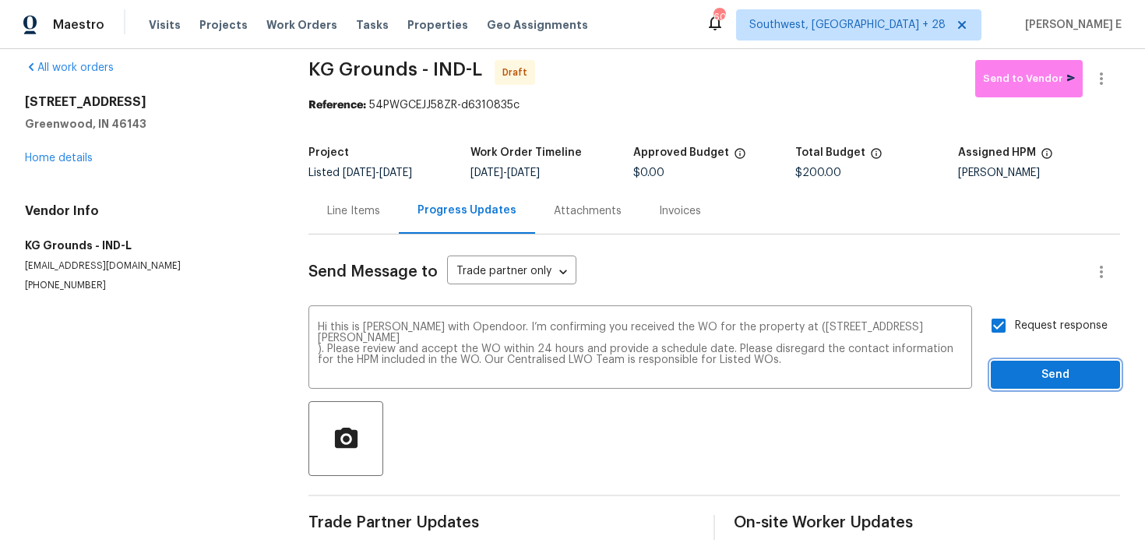
click at [1011, 375] on span "Send" at bounding box center [1055, 374] width 104 height 19
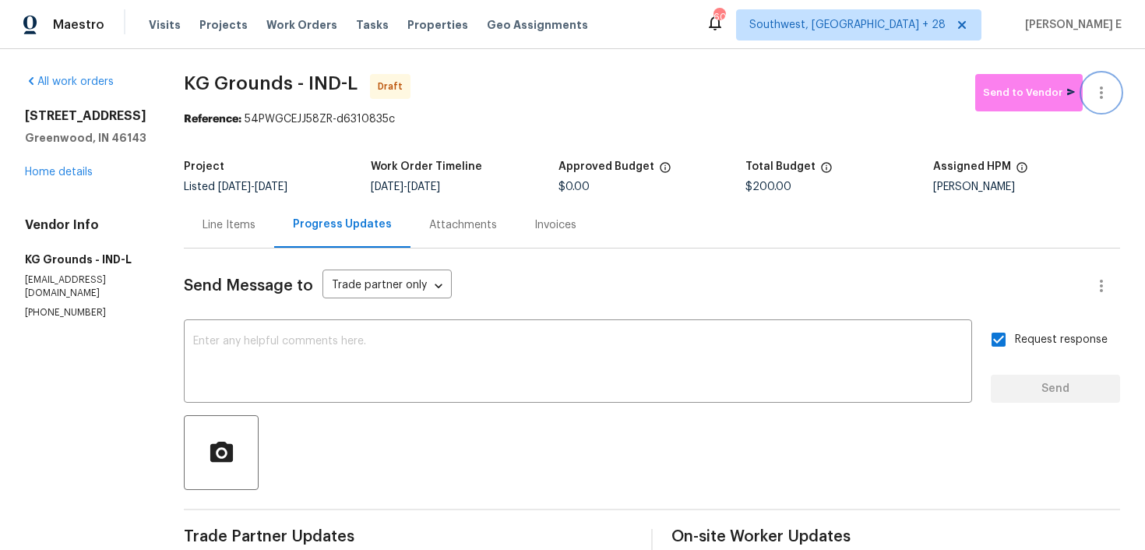
click at [1099, 99] on icon "button" at bounding box center [1101, 92] width 19 height 19
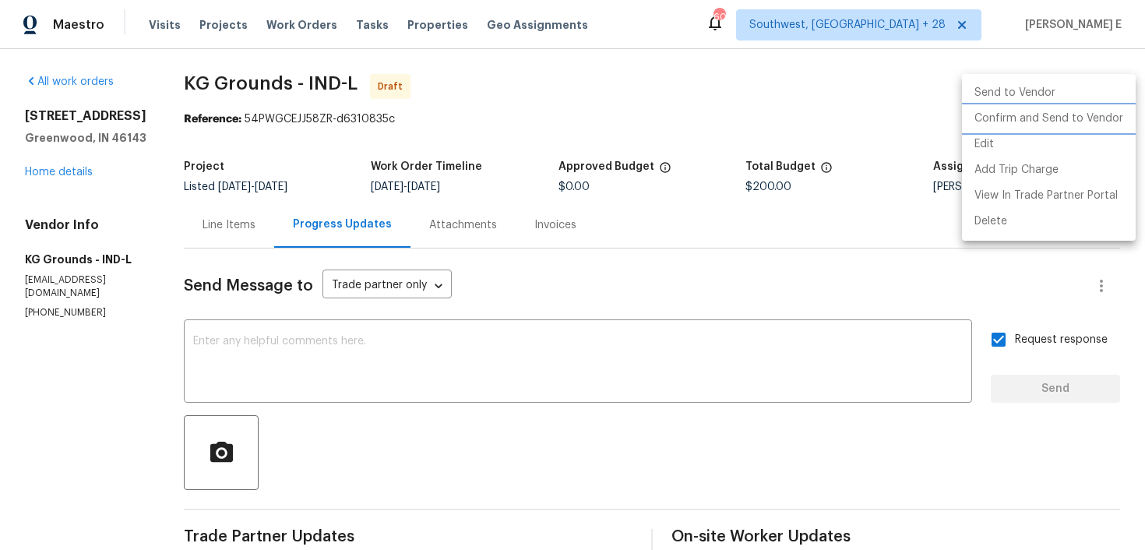
click at [1084, 123] on li "Confirm and Send to Vendor" at bounding box center [1049, 119] width 174 height 26
click at [559, 123] on div at bounding box center [572, 275] width 1145 height 550
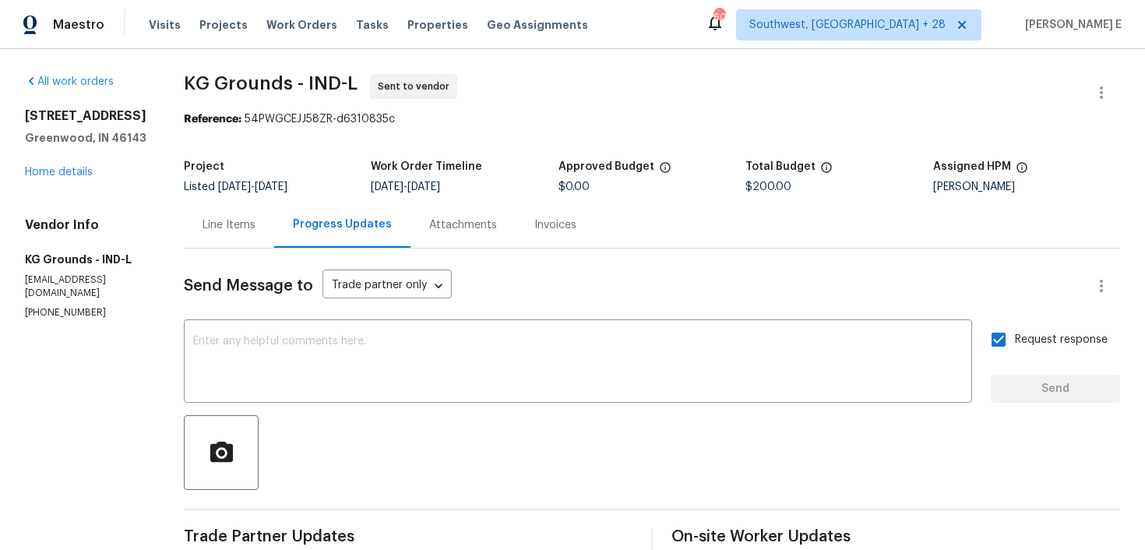
click at [276, 144] on section "KG Grounds - IND-L Sent to vendor Reference: 54PWGCEJJ58ZR-d6310835c Project Li…" at bounding box center [652, 375] width 936 height 603
drag, startPoint x: 189, startPoint y: 85, endPoint x: 294, endPoint y: 85, distance: 105.1
click at [294, 85] on div "All work orders 17 Crestview Dr Greenwood, IN 46143 Home details Vendor Info KG…" at bounding box center [572, 375] width 1145 height 652
copy span "KG Grounds"
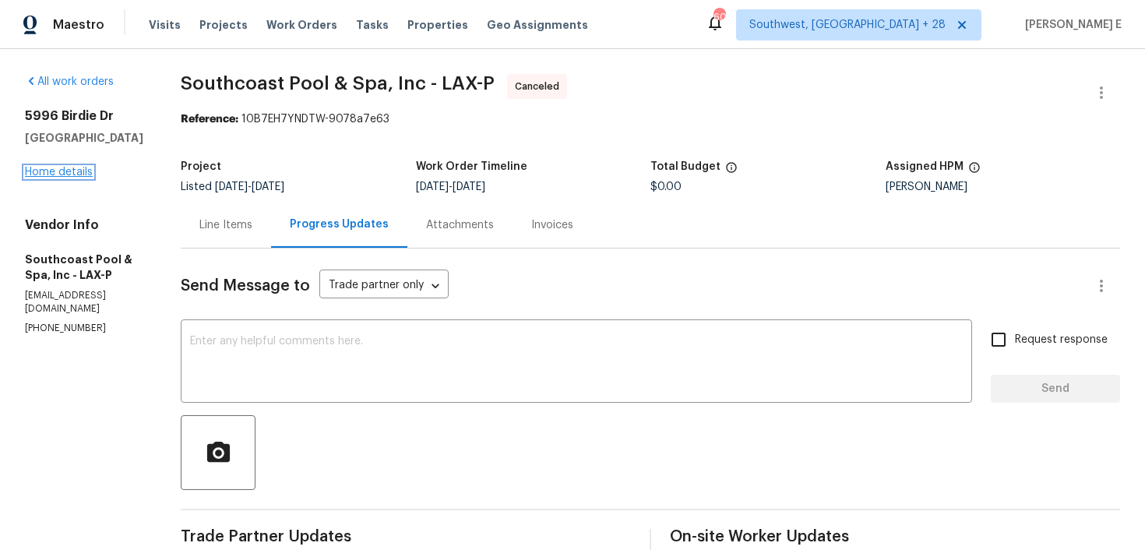
click at [86, 170] on link "Home details" at bounding box center [59, 172] width 68 height 11
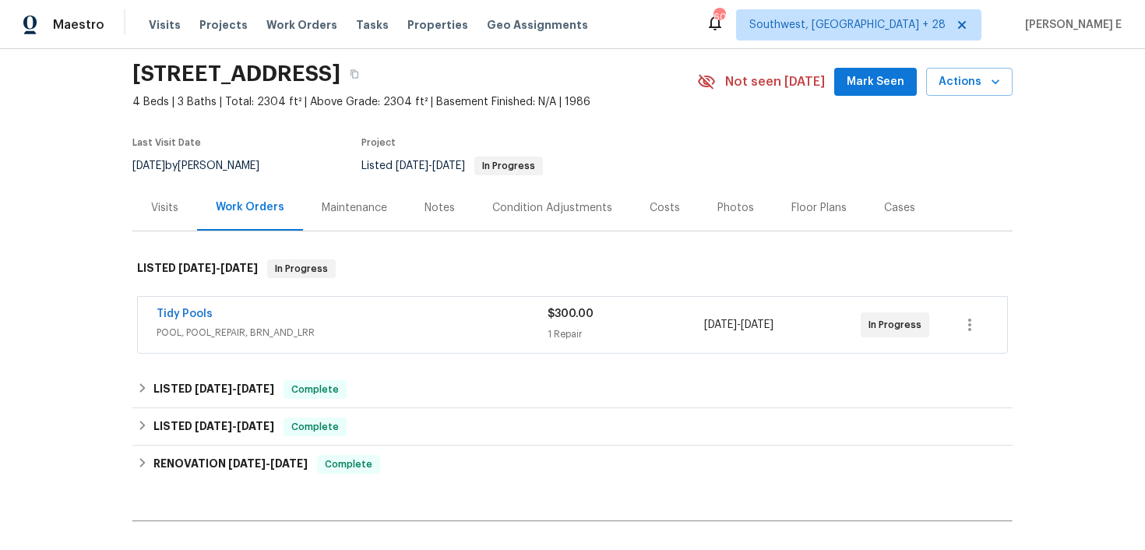
scroll to position [55, 0]
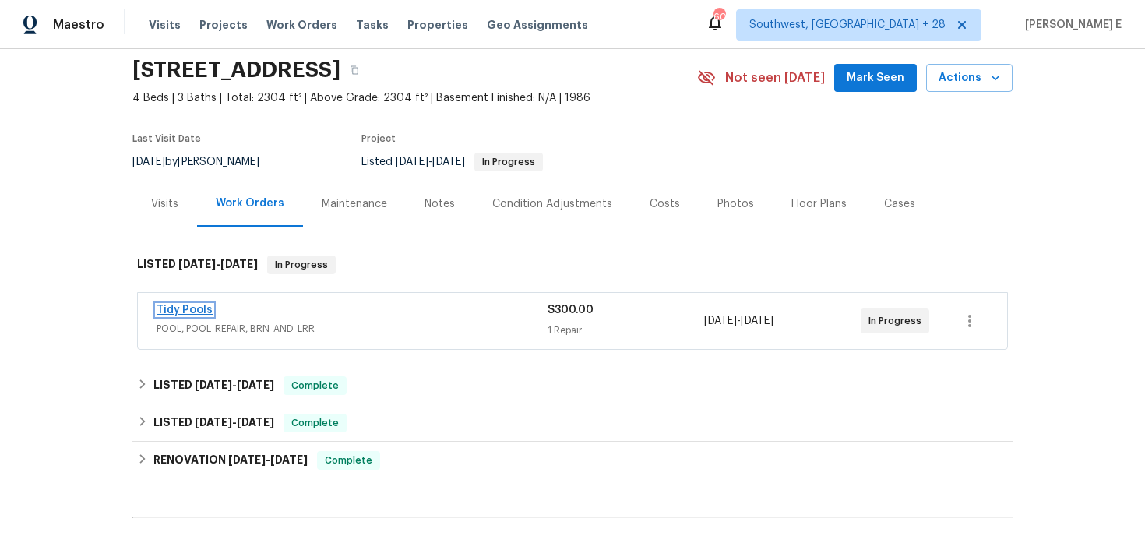
click at [192, 310] on link "Tidy Pools" at bounding box center [184, 309] width 56 height 11
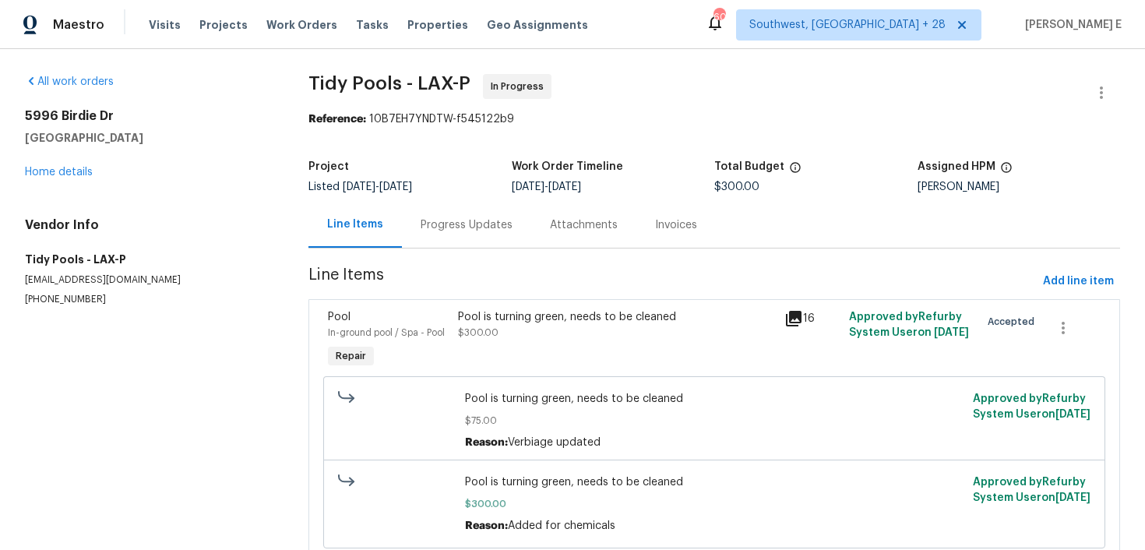
click at [432, 234] on div "Progress Updates" at bounding box center [466, 225] width 129 height 46
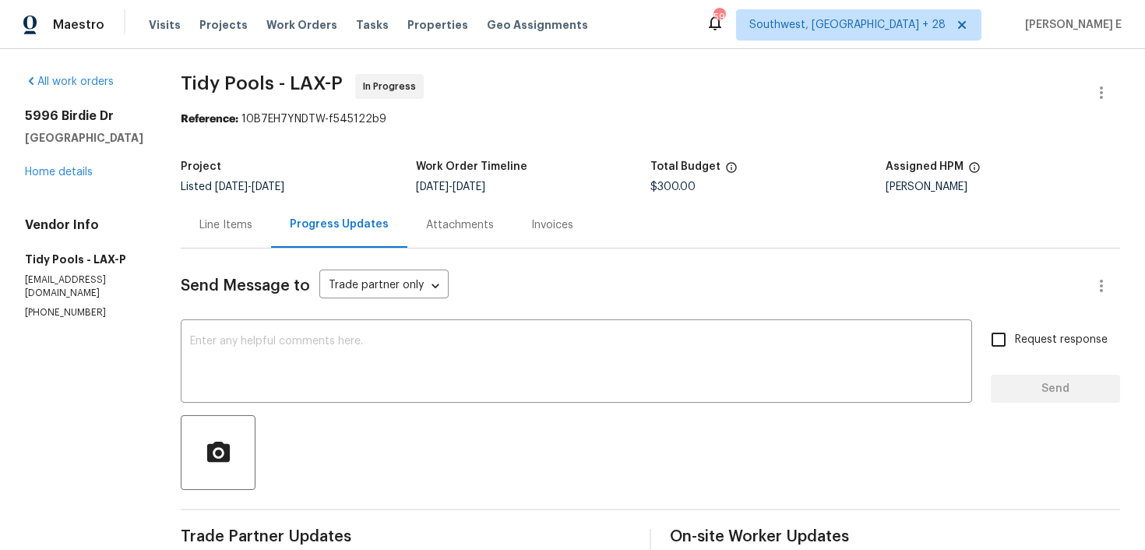
click at [81, 166] on div "[STREET_ADDRESS][PERSON_NAME] Home details" at bounding box center [84, 144] width 118 height 72
click at [84, 165] on div "[STREET_ADDRESS][PERSON_NAME] Home details" at bounding box center [84, 144] width 118 height 72
click at [69, 181] on div "All work orders [STREET_ADDRESS][PERSON_NAME] Home details Vendor Info Tidy Poo…" at bounding box center [84, 196] width 118 height 245
click at [79, 174] on link "Home details" at bounding box center [59, 172] width 68 height 11
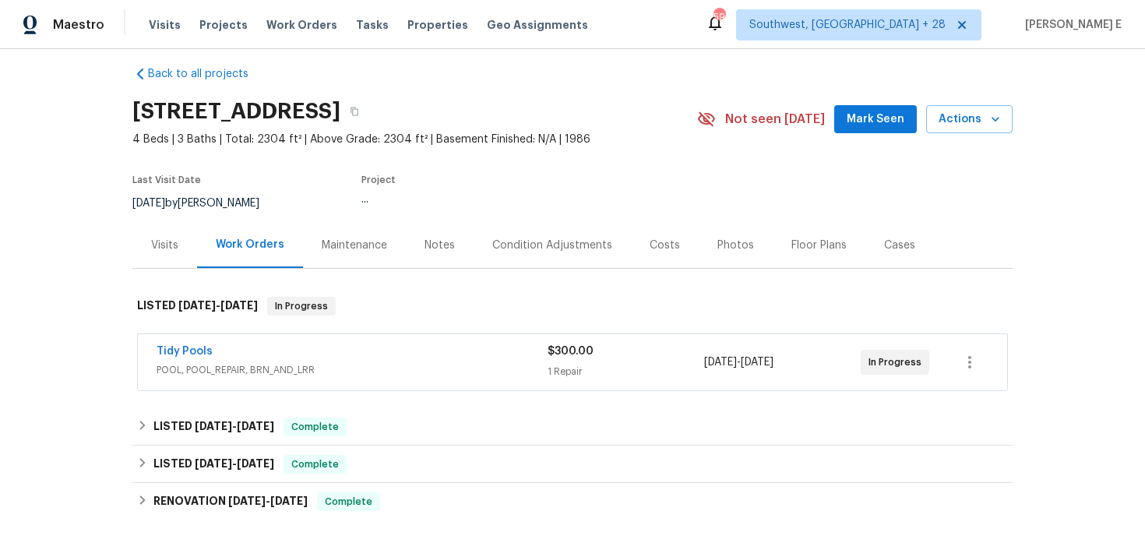
scroll to position [15, 0]
click at [324, 251] on div "Maintenance" at bounding box center [354, 245] width 65 height 16
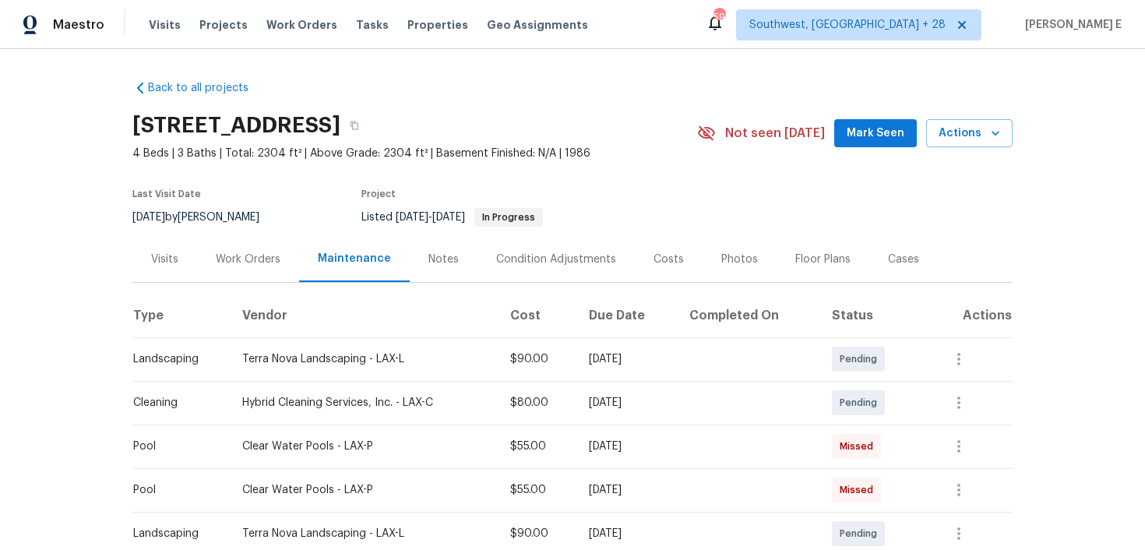
click at [232, 251] on div "Work Orders" at bounding box center [248, 259] width 65 height 16
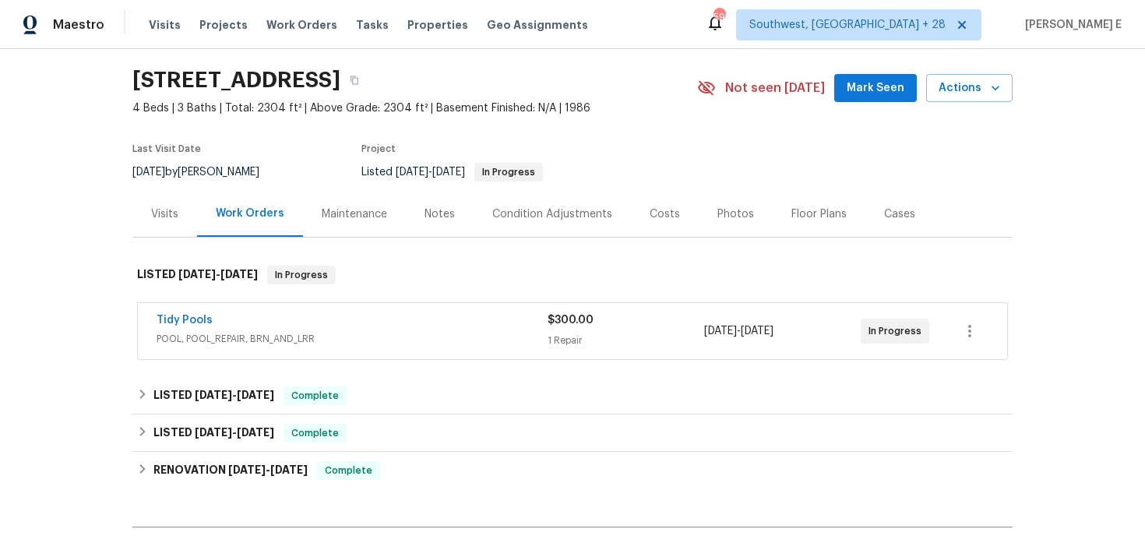
scroll to position [50, 0]
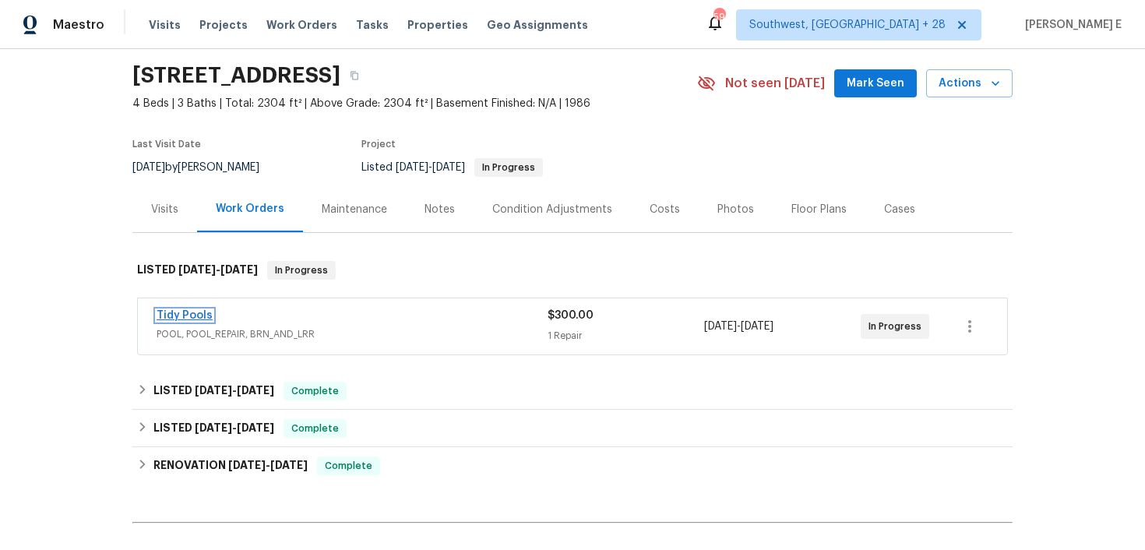
click at [190, 319] on link "Tidy Pools" at bounding box center [184, 315] width 56 height 11
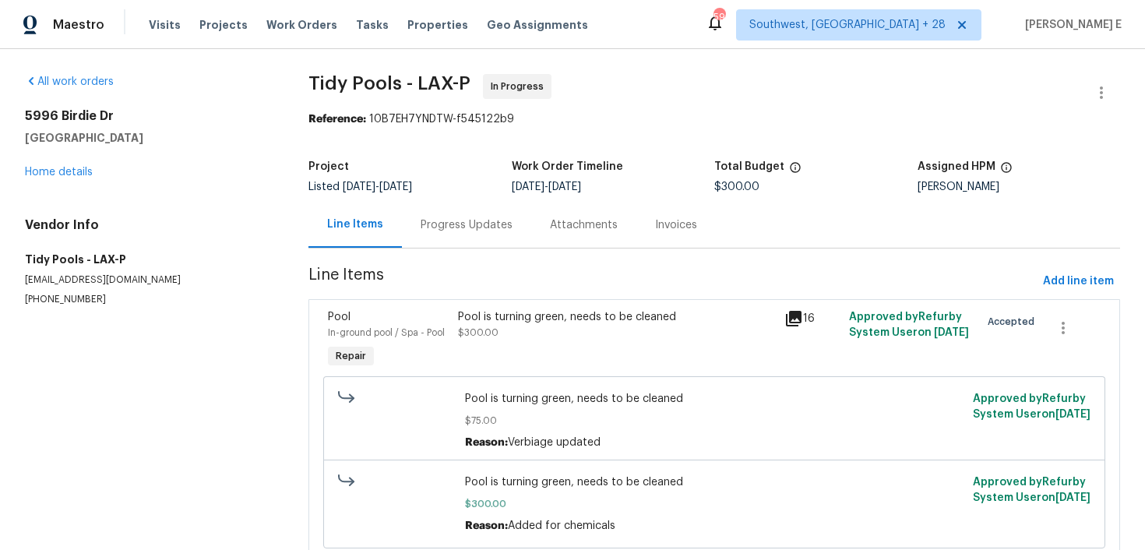
click at [438, 209] on div "Progress Updates" at bounding box center [466, 225] width 129 height 46
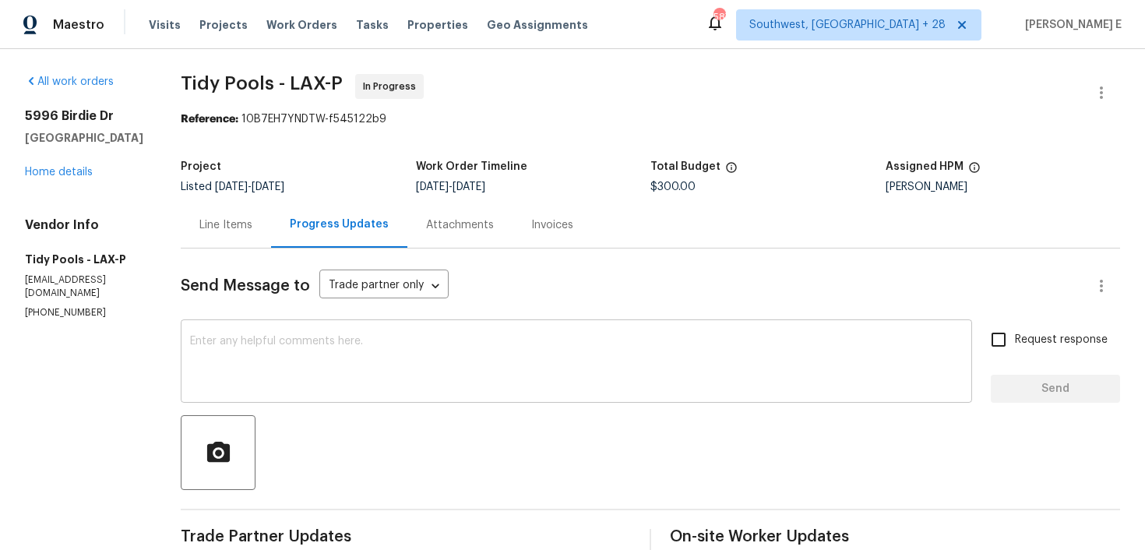
click at [190, 346] on textarea at bounding box center [576, 363] width 772 height 55
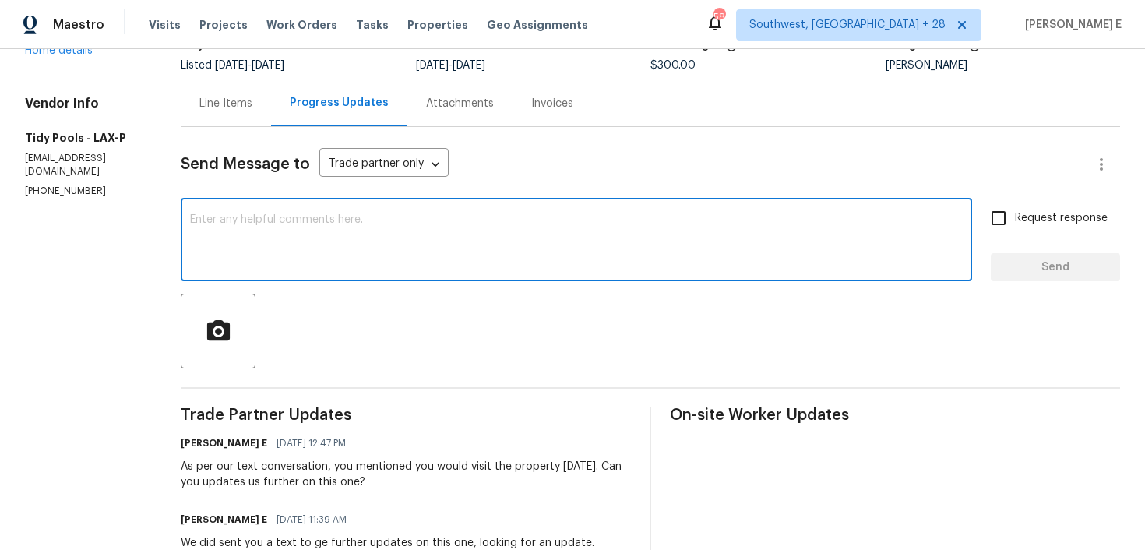
scroll to position [118, 0]
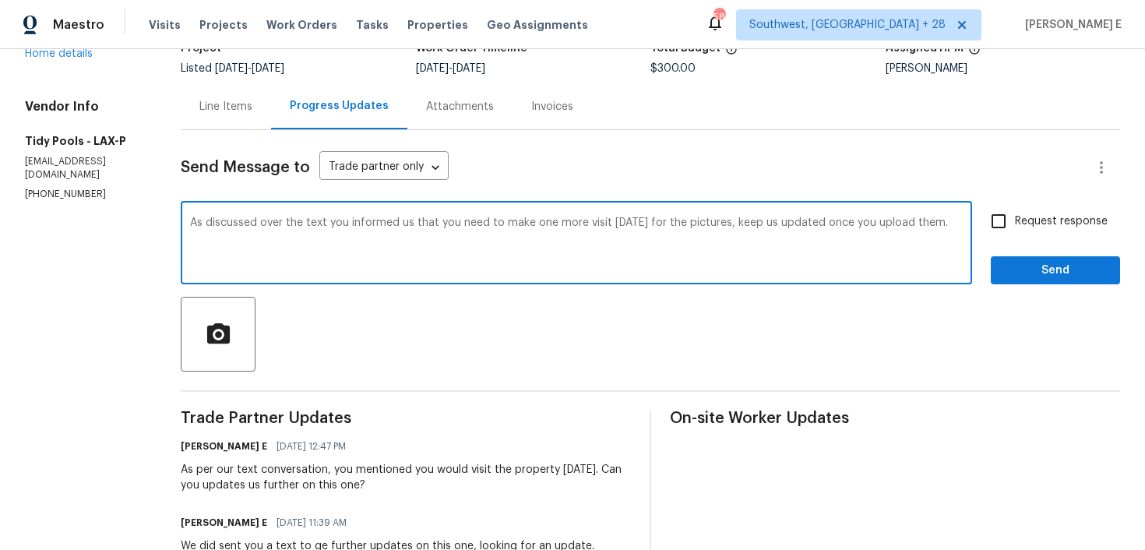
paste textarea "Per our text, you said you’d make one more visit [DATE] for pictures—please upd…"
type textarea "Per our text, you said you’d make one more visit [DATE] for pictures—please upd…"
click at [1051, 227] on span "Request response" at bounding box center [1060, 221] width 93 height 16
click at [1014, 227] on input "Request response" at bounding box center [998, 221] width 33 height 33
checkbox input "true"
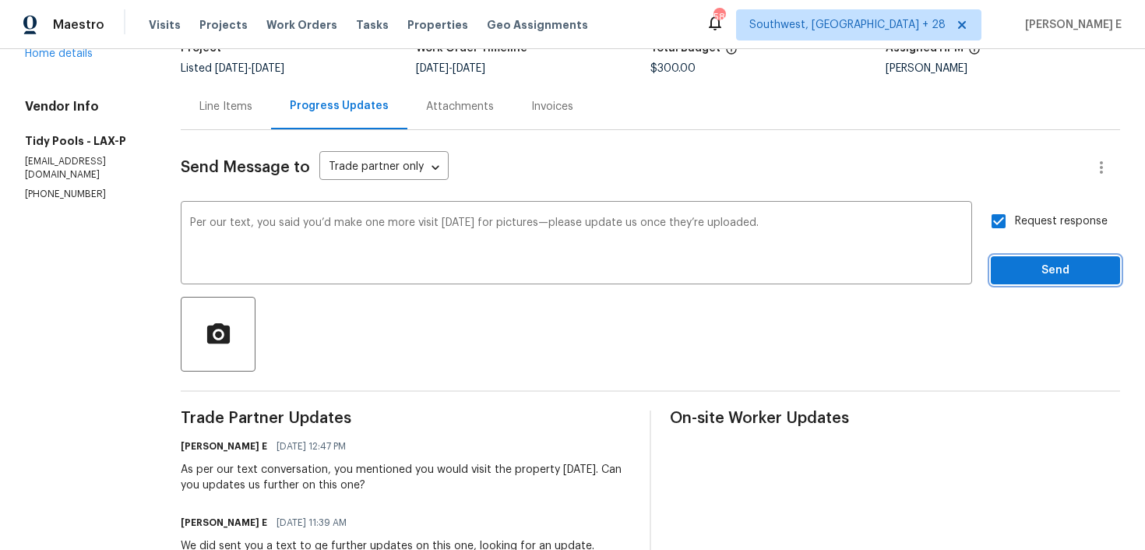
click at [1030, 267] on span "Send" at bounding box center [1055, 270] width 104 height 19
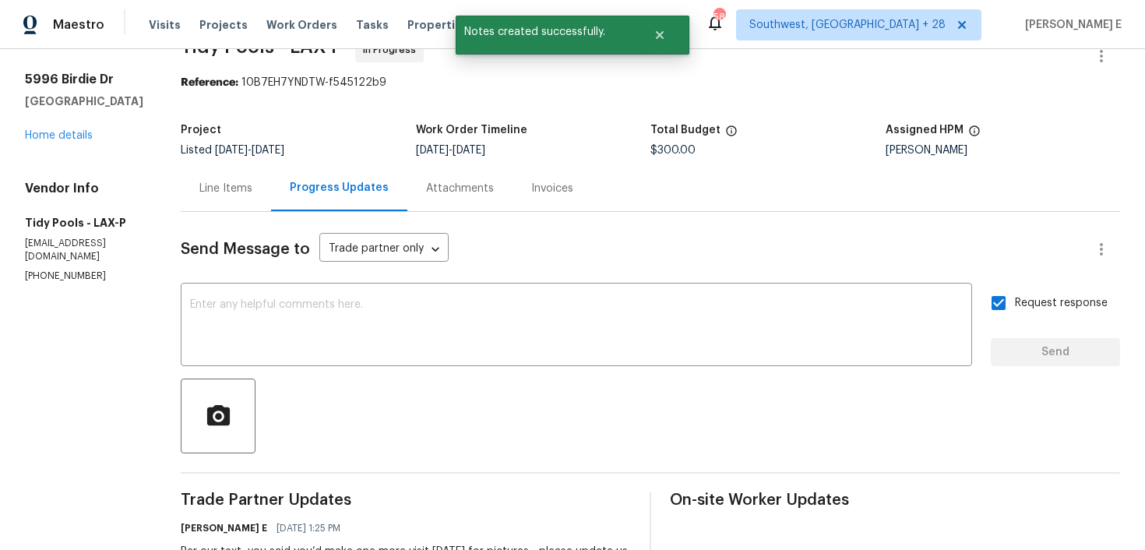
scroll to position [0, 0]
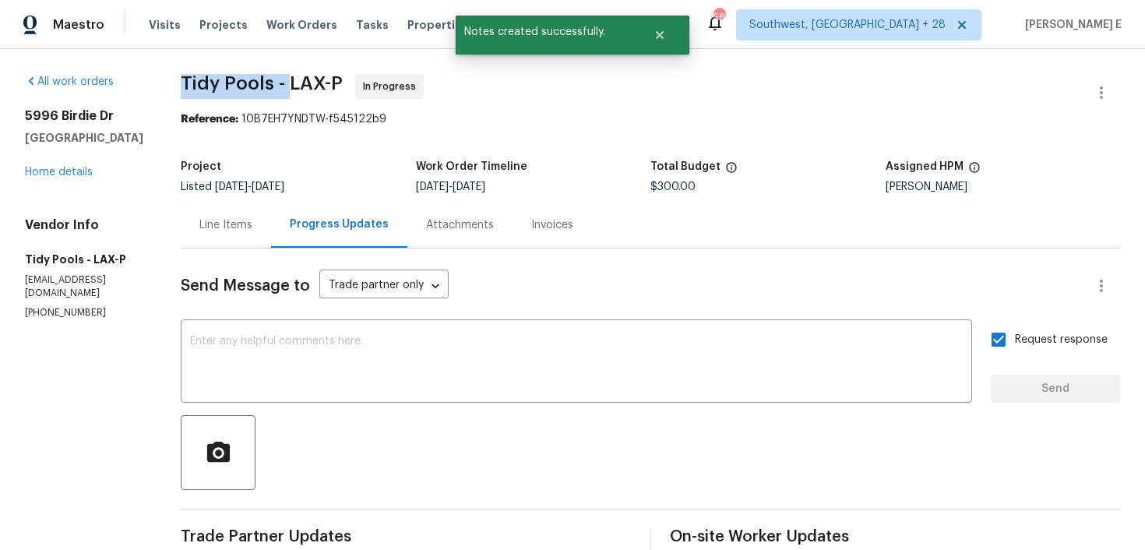
drag, startPoint x: 164, startPoint y: 76, endPoint x: 272, endPoint y: 80, distance: 108.3
copy span "Tidy Pools -"
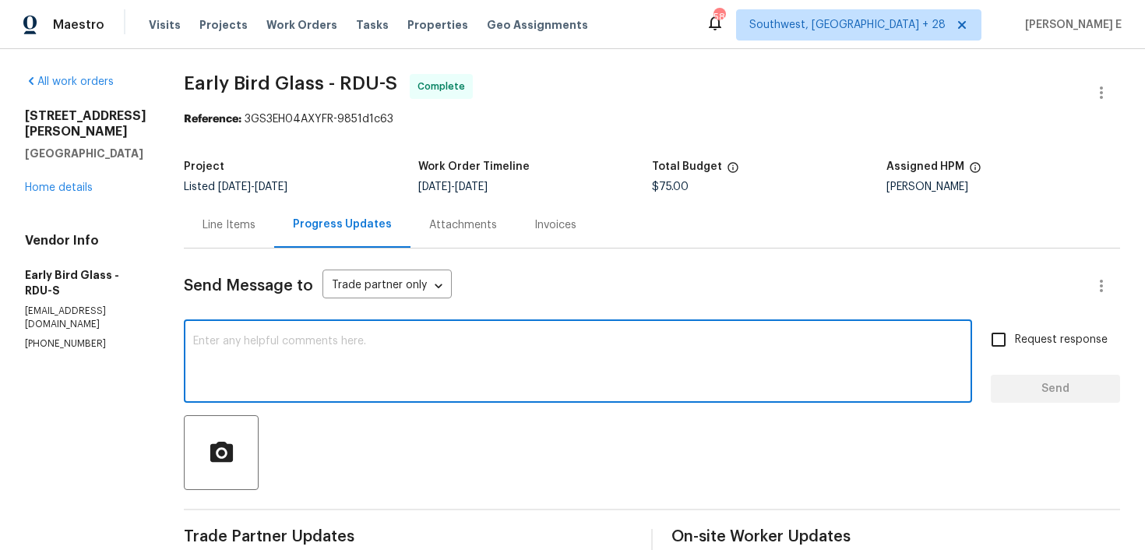
drag, startPoint x: 0, startPoint y: 0, endPoint x: 434, endPoint y: 348, distance: 556.0
click at [434, 348] on textarea at bounding box center [577, 363] width 769 height 55
click at [47, 182] on link "Home details" at bounding box center [59, 187] width 68 height 11
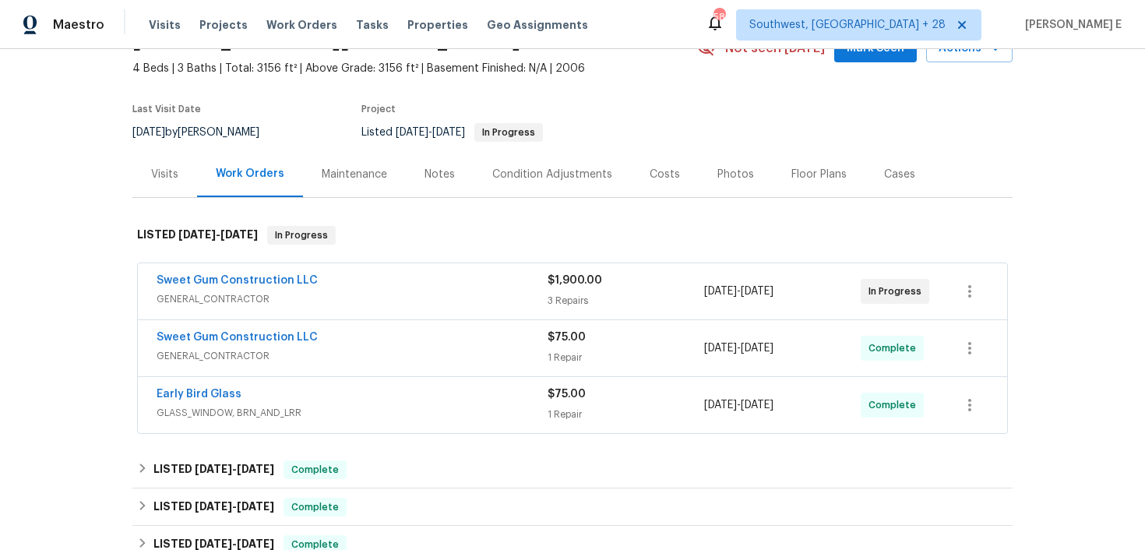
scroll to position [87, 0]
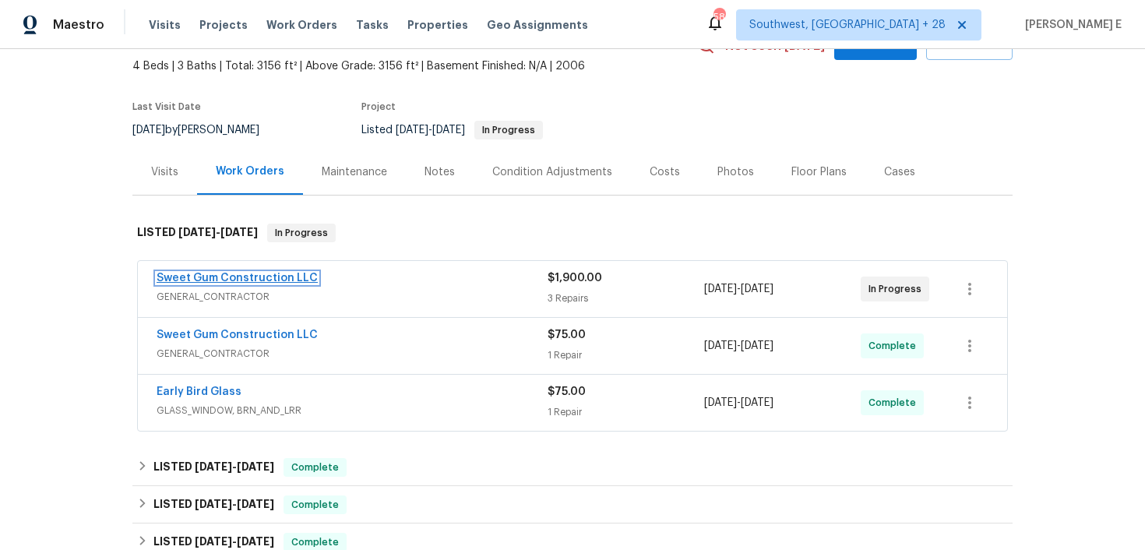
click at [178, 276] on link "Sweet Gum Construction LLC" at bounding box center [236, 278] width 161 height 11
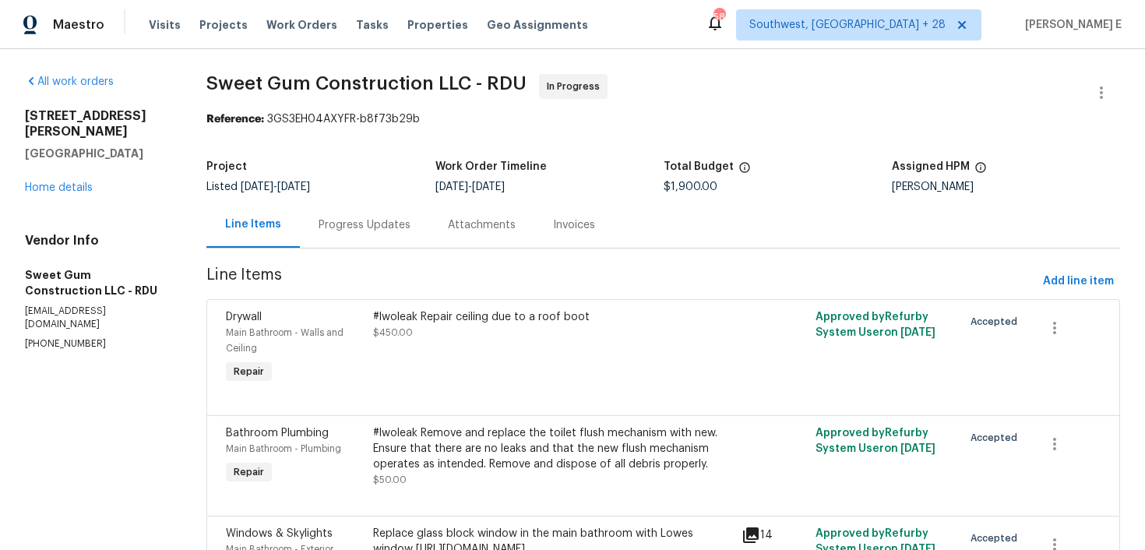
click at [337, 241] on div "Progress Updates" at bounding box center [364, 225] width 129 height 46
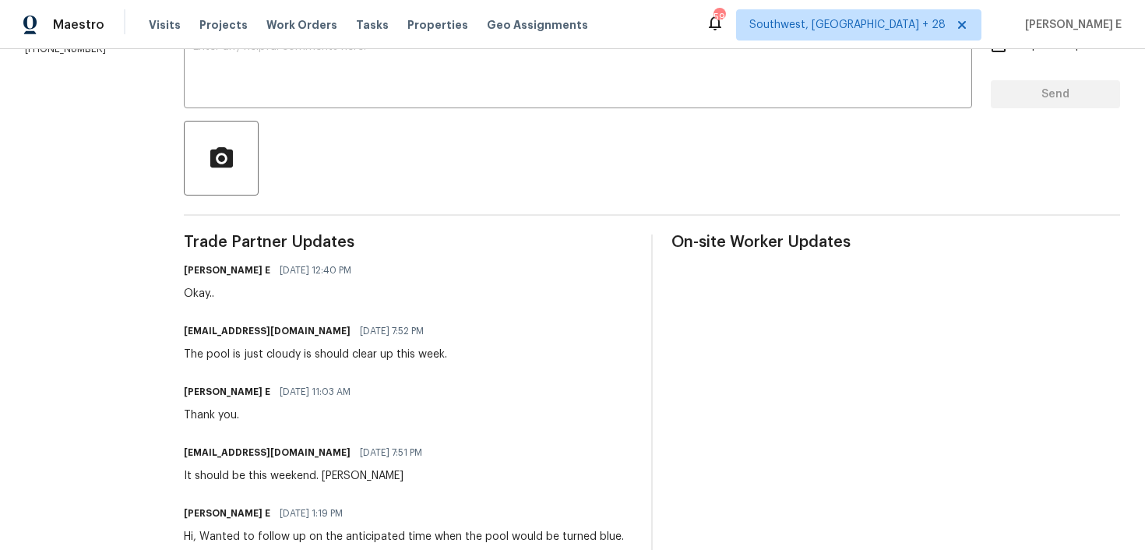
scroll to position [286, 0]
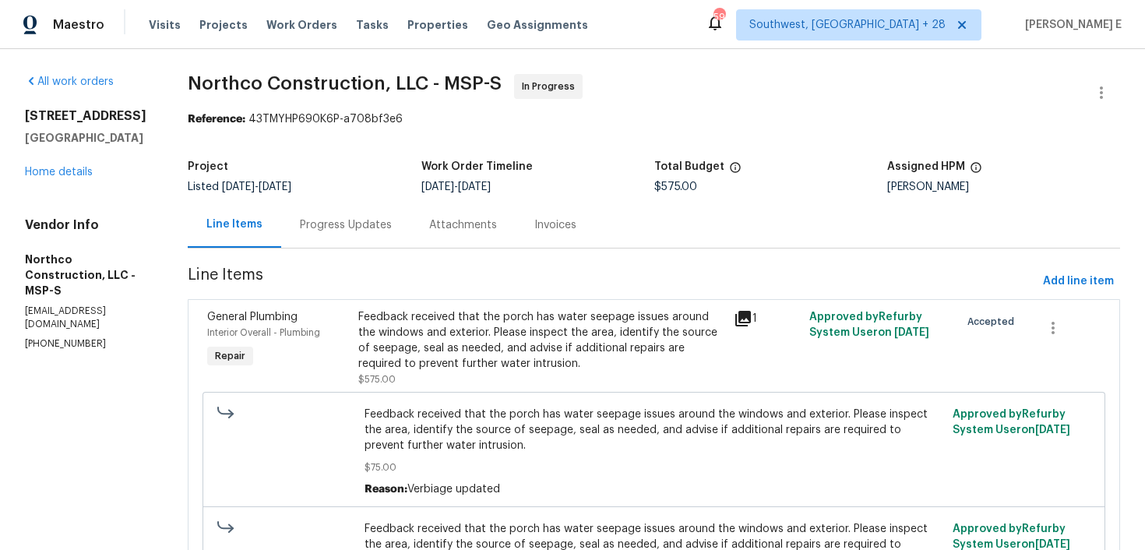
click at [376, 230] on div "Progress Updates" at bounding box center [346, 225] width 92 height 16
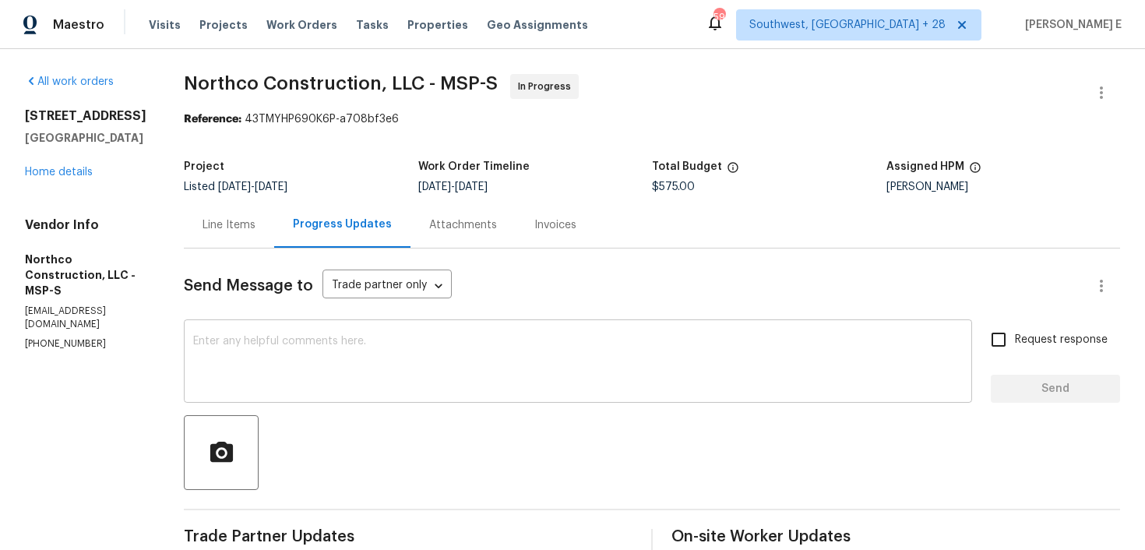
click at [388, 373] on textarea at bounding box center [577, 363] width 769 height 55
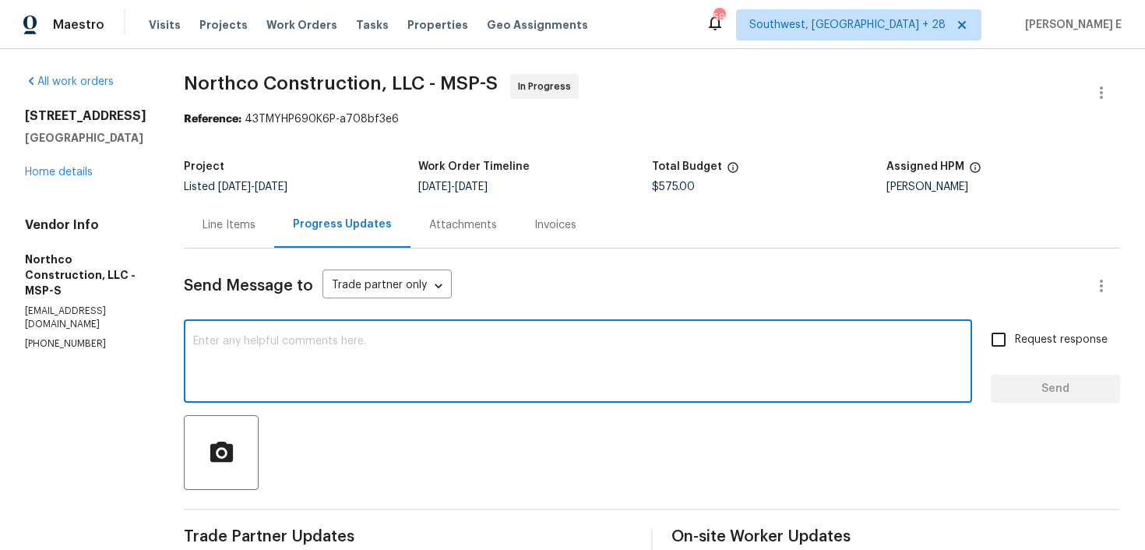
click at [388, 373] on textarea at bounding box center [577, 363] width 769 height 55
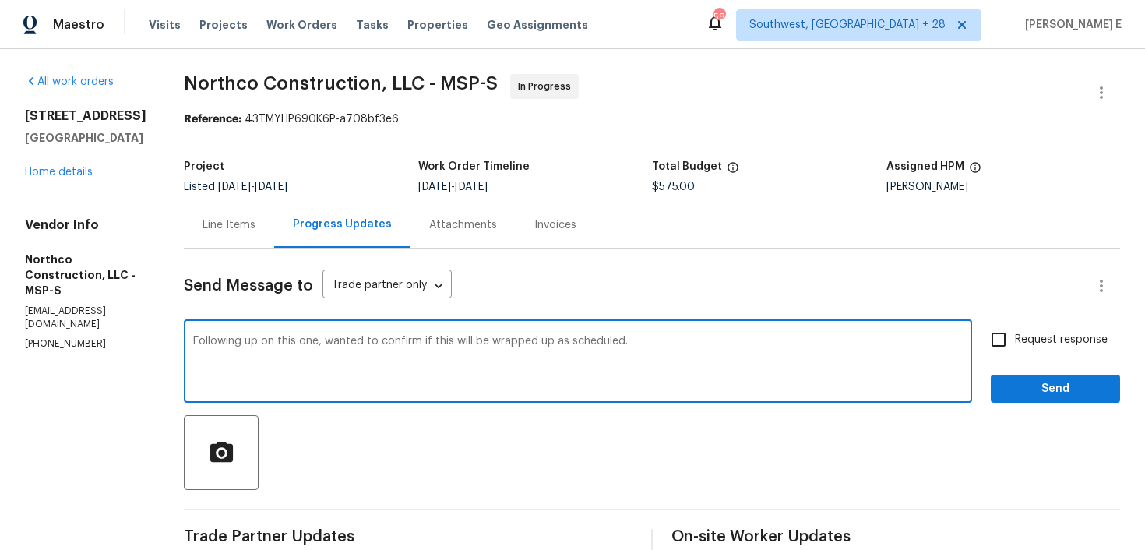
paste textarea "—can you confirm if this will be completed as scheduled?"
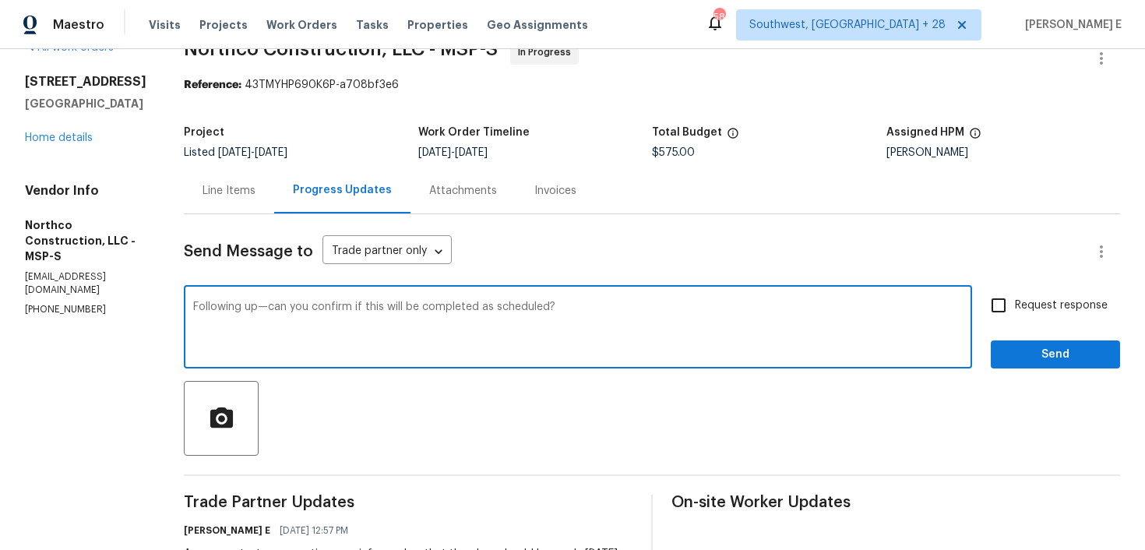
type textarea "Following up—can you confirm if this will be completed as scheduled?"
click at [997, 321] on input "Request response" at bounding box center [998, 305] width 33 height 33
checkbox input "true"
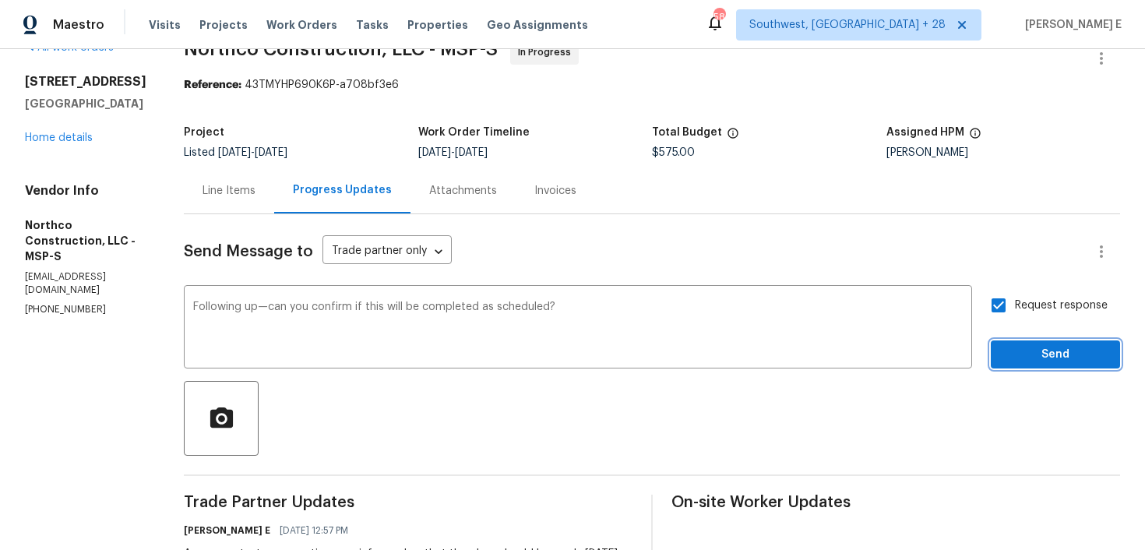
click at [1025, 365] on button "Send" at bounding box center [1054, 354] width 129 height 29
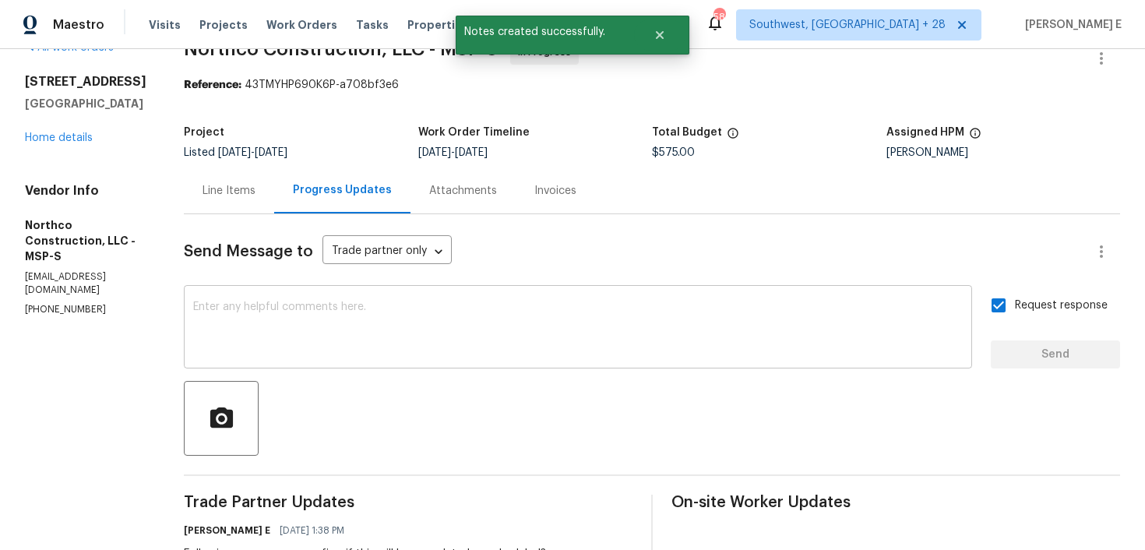
scroll to position [0, 0]
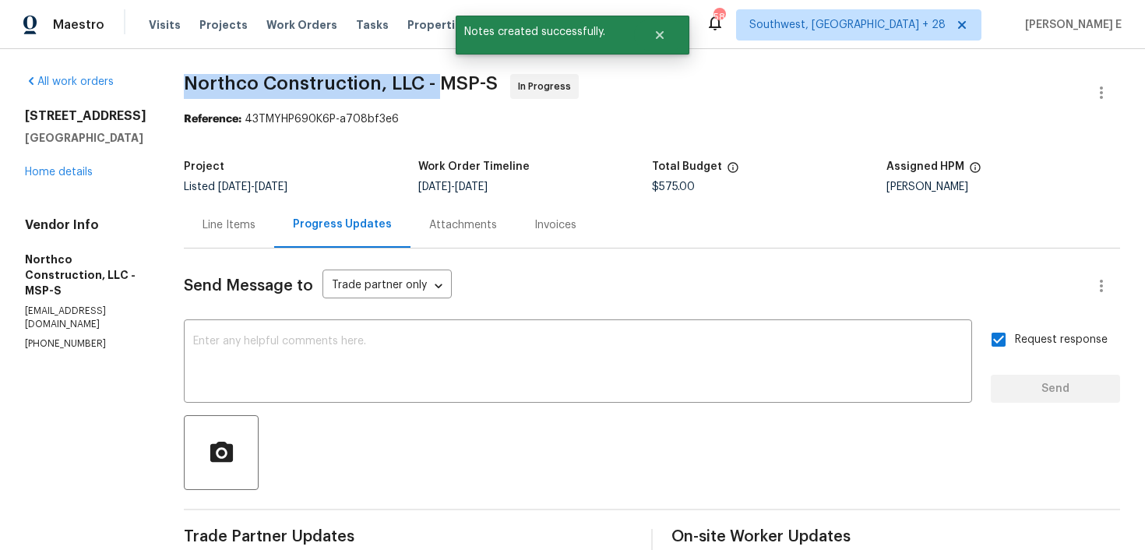
drag, startPoint x: 182, startPoint y: 87, endPoint x: 434, endPoint y: 84, distance: 252.3
click at [434, 84] on span "Northco Construction, LLC - MSP-S" at bounding box center [341, 83] width 314 height 19
copy span "Northco Construction, LLC -"
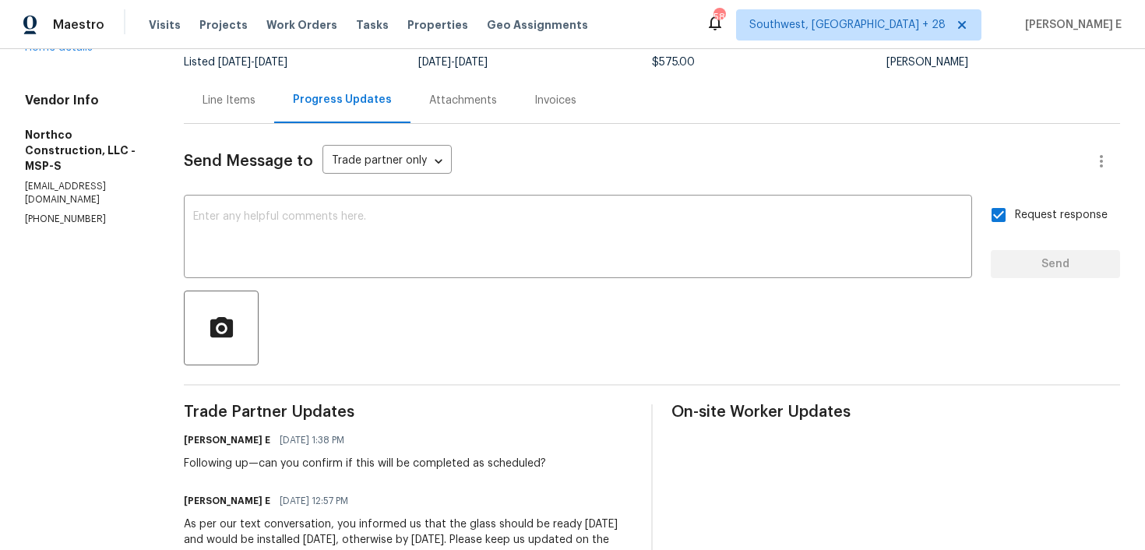
scroll to position [132, 0]
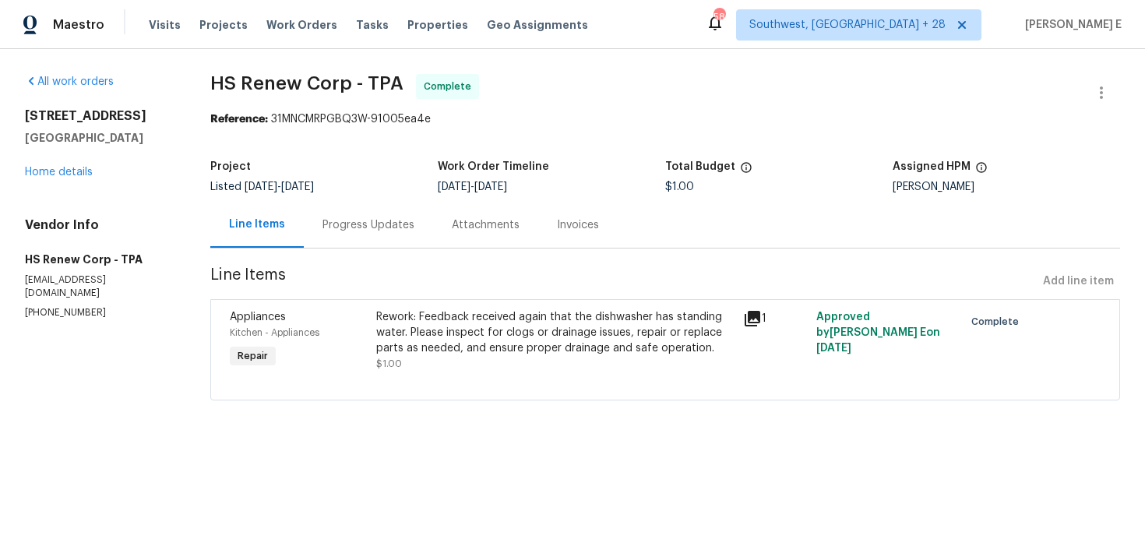
click at [361, 229] on div "Progress Updates" at bounding box center [368, 225] width 92 height 16
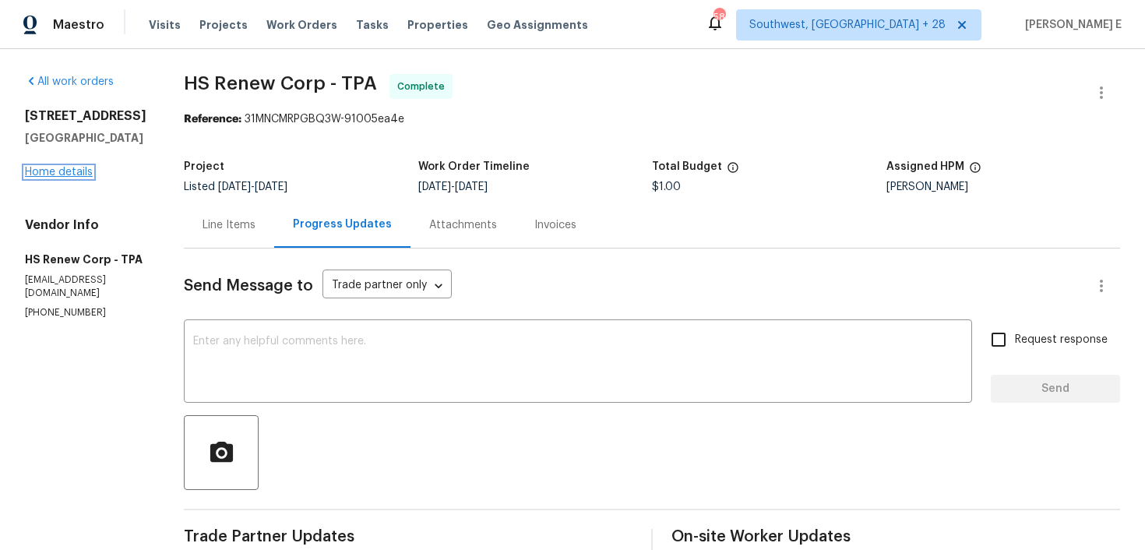
click at [47, 178] on link "Home details" at bounding box center [59, 172] width 68 height 11
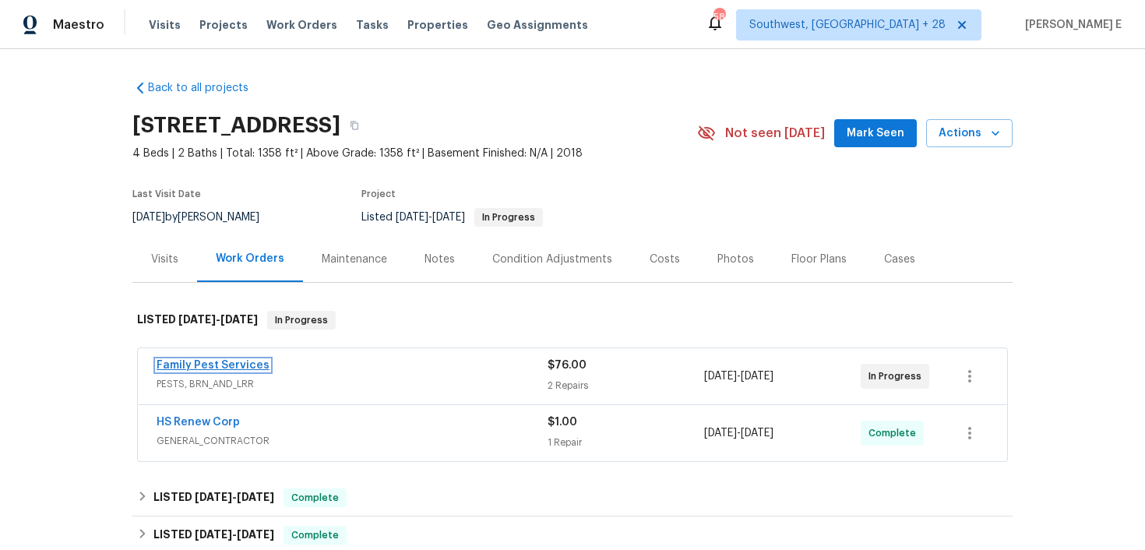
click at [223, 363] on link "Family Pest Services" at bounding box center [212, 365] width 113 height 11
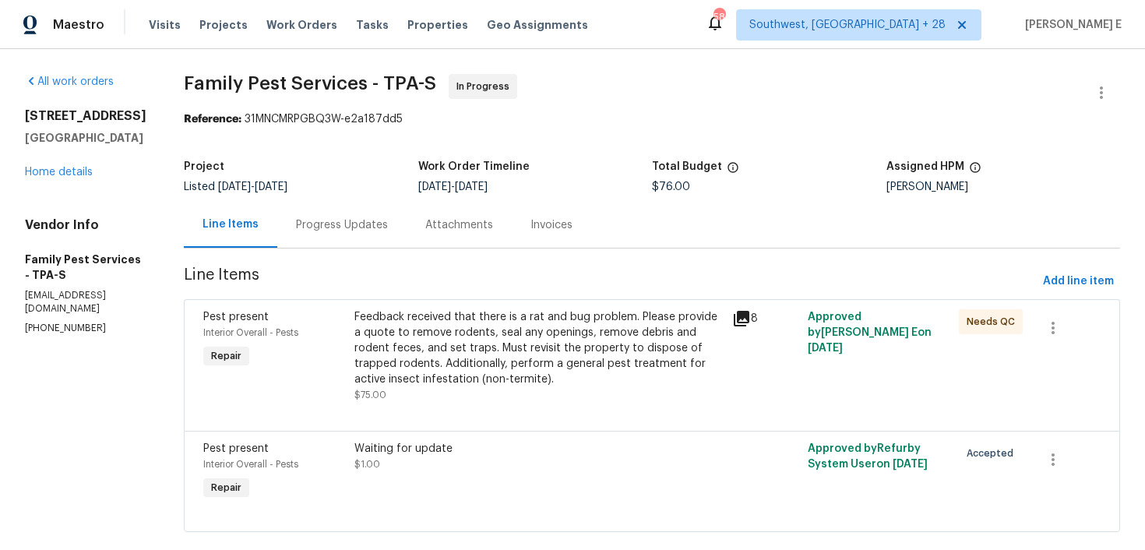
click at [355, 216] on div "Progress Updates" at bounding box center [341, 225] width 129 height 46
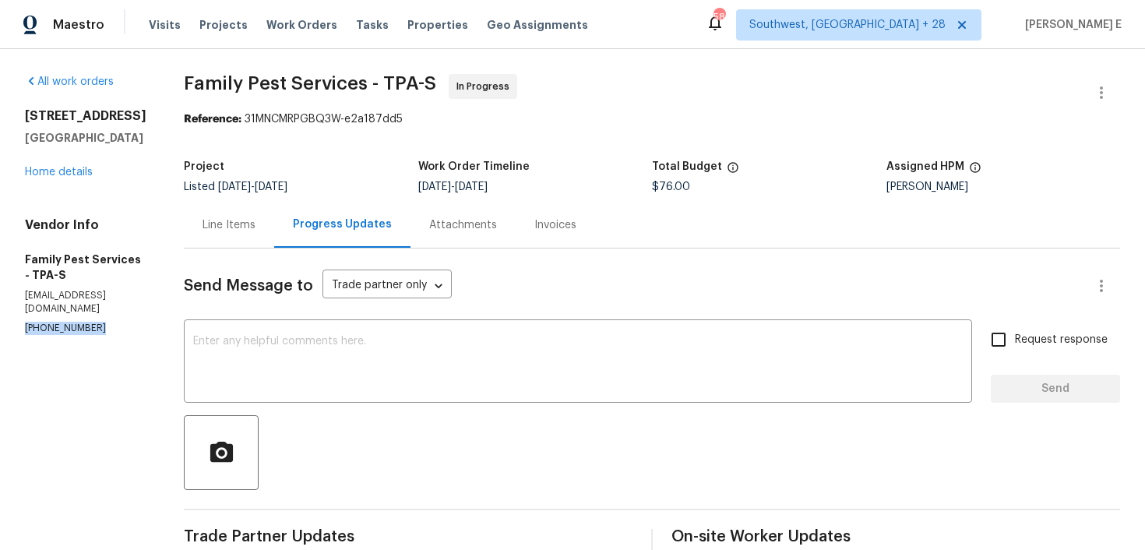
drag, startPoint x: 21, startPoint y: 315, endPoint x: 146, endPoint y: 326, distance: 125.0
copy p "[PHONE_NUMBER]"
click at [230, 233] on div "Line Items" at bounding box center [229, 225] width 90 height 46
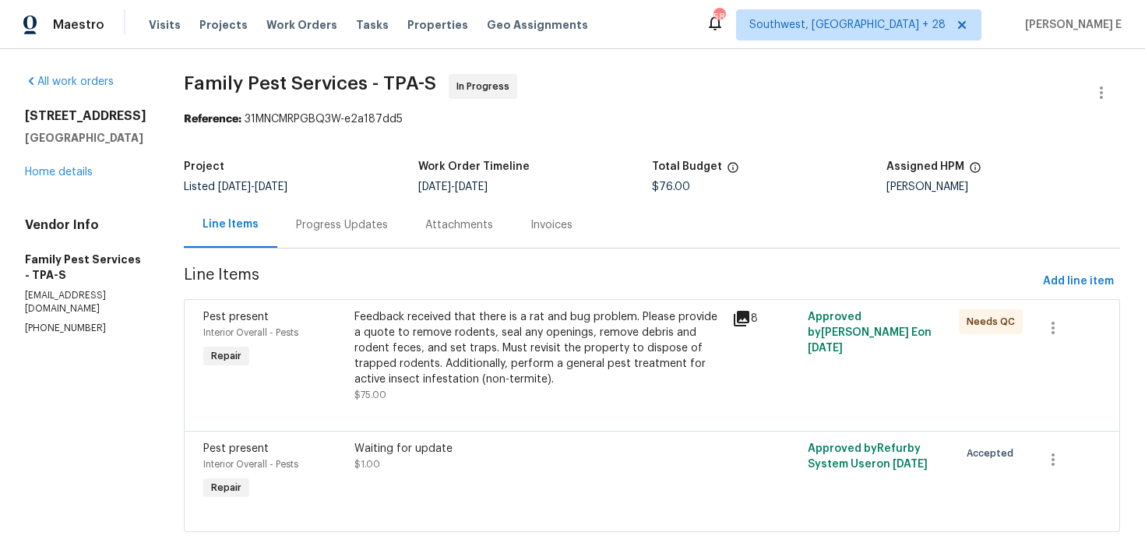
scroll to position [26, 0]
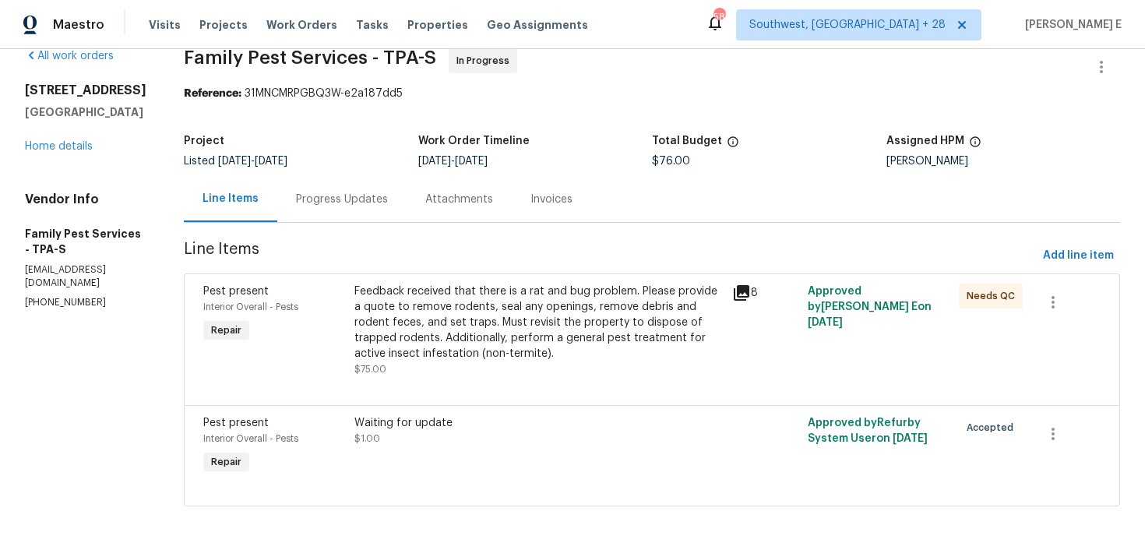
click at [337, 216] on div "Progress Updates" at bounding box center [341, 199] width 129 height 46
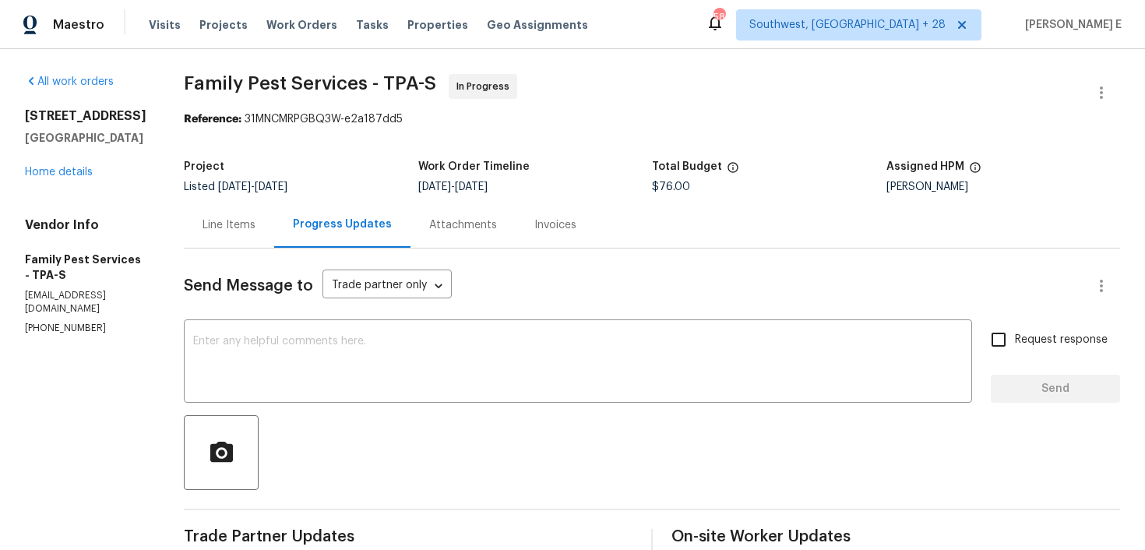
click at [210, 224] on div "Line Items" at bounding box center [228, 225] width 53 height 16
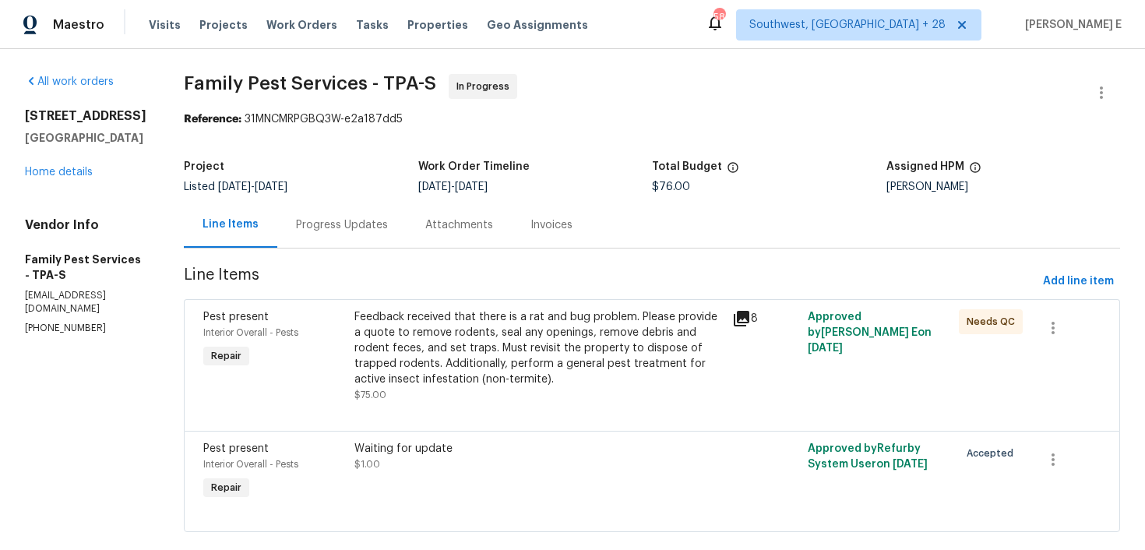
scroll to position [26, 0]
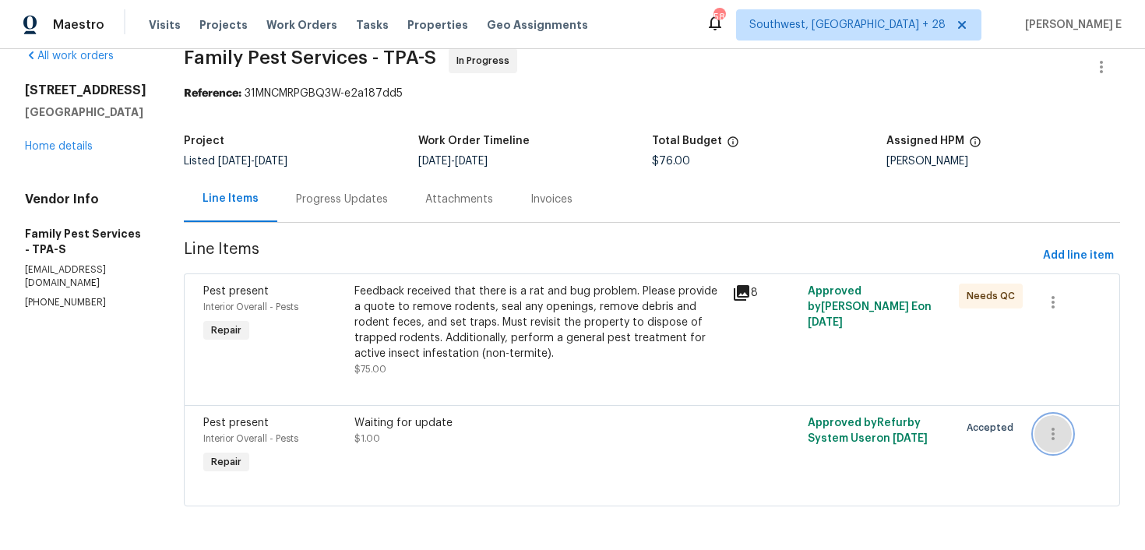
click at [1050, 434] on icon "button" at bounding box center [1052, 433] width 19 height 19
click at [1050, 445] on li "Cancel" at bounding box center [1065, 433] width 60 height 26
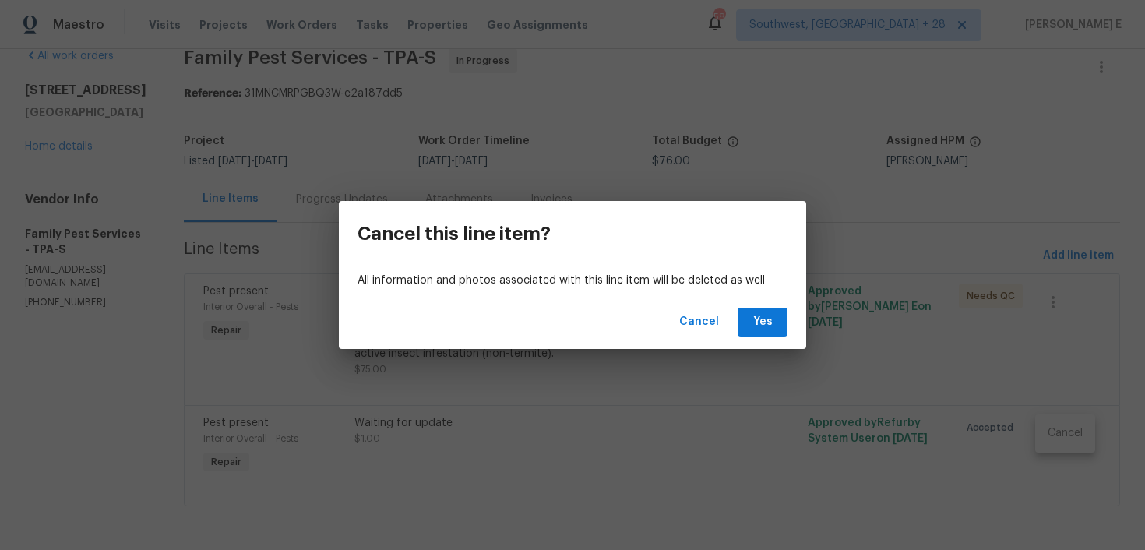
click at [768, 307] on div "Cancel Yes" at bounding box center [572, 322] width 467 height 54
click at [751, 323] on span "Yes" at bounding box center [762, 321] width 25 height 19
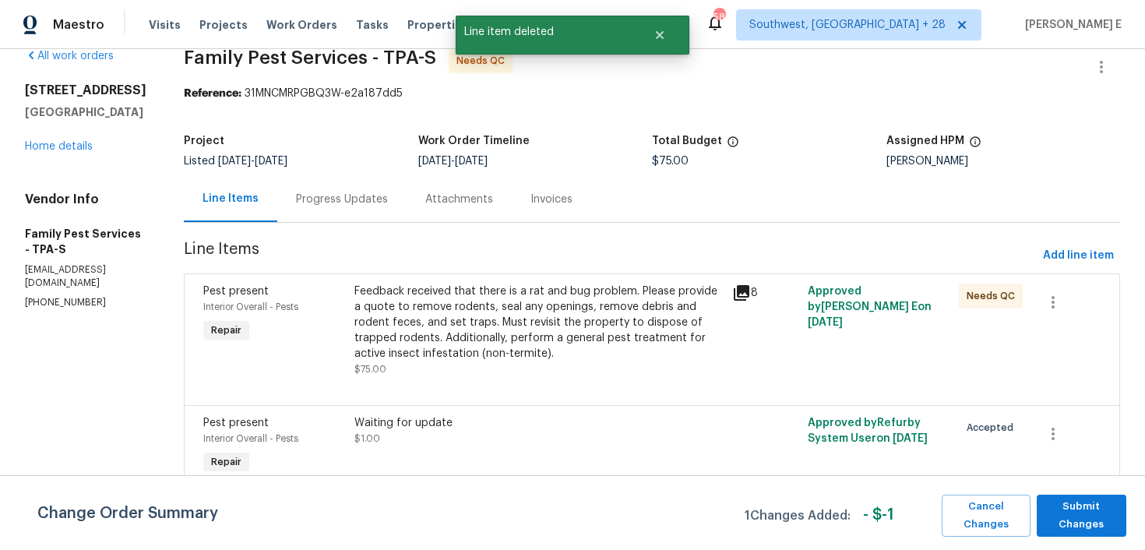
scroll to position [0, 0]
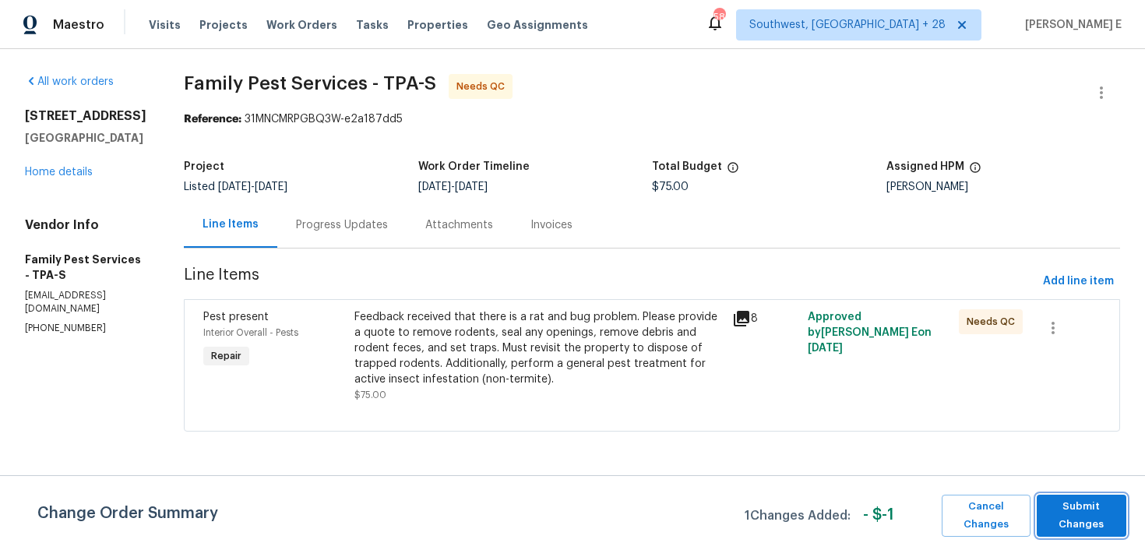
click at [1088, 507] on span "Submit Changes" at bounding box center [1081, 516] width 74 height 36
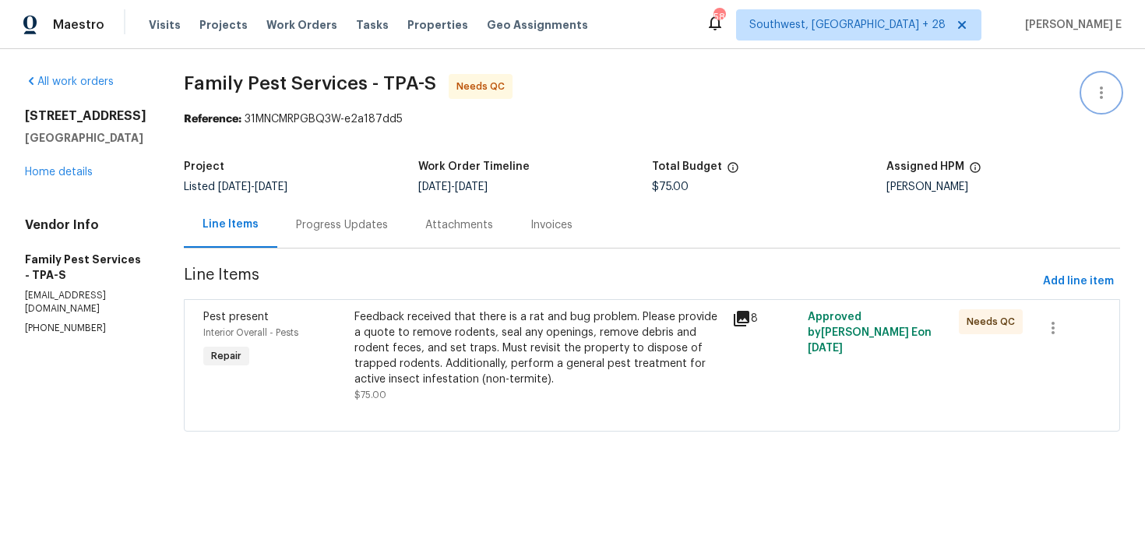
click at [1099, 89] on icon "button" at bounding box center [1100, 92] width 3 height 12
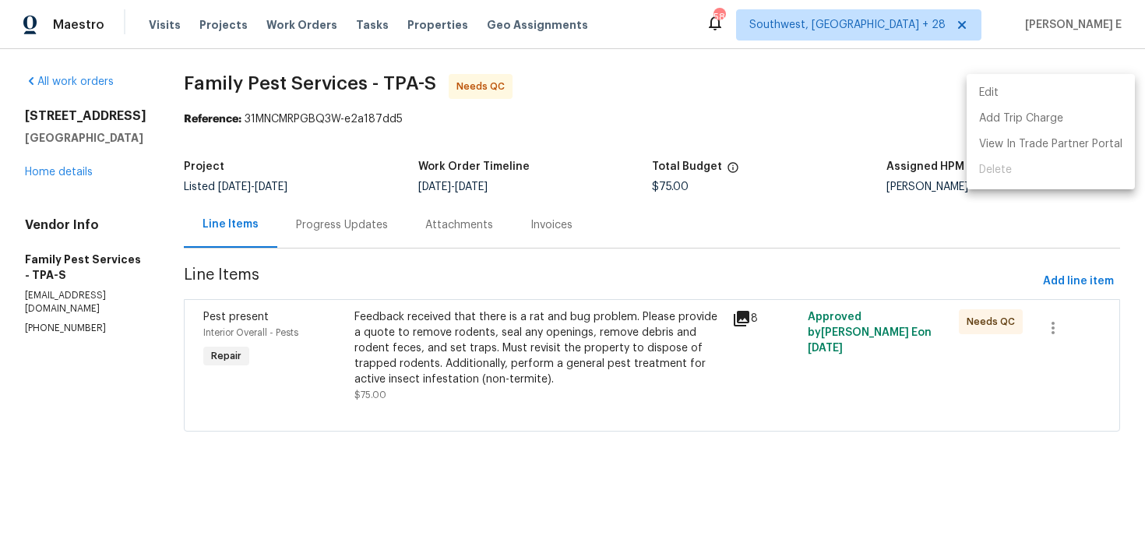
click at [1020, 94] on li "Edit" at bounding box center [1050, 93] width 168 height 26
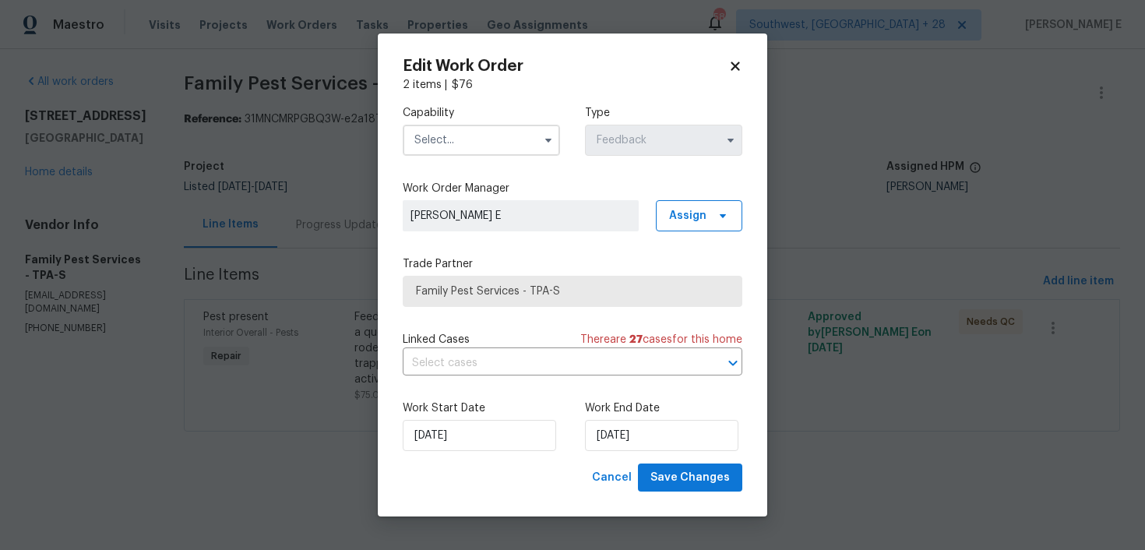
click at [559, 139] on span at bounding box center [547, 139] width 23 height 23
click at [551, 139] on icon "button" at bounding box center [548, 140] width 12 height 12
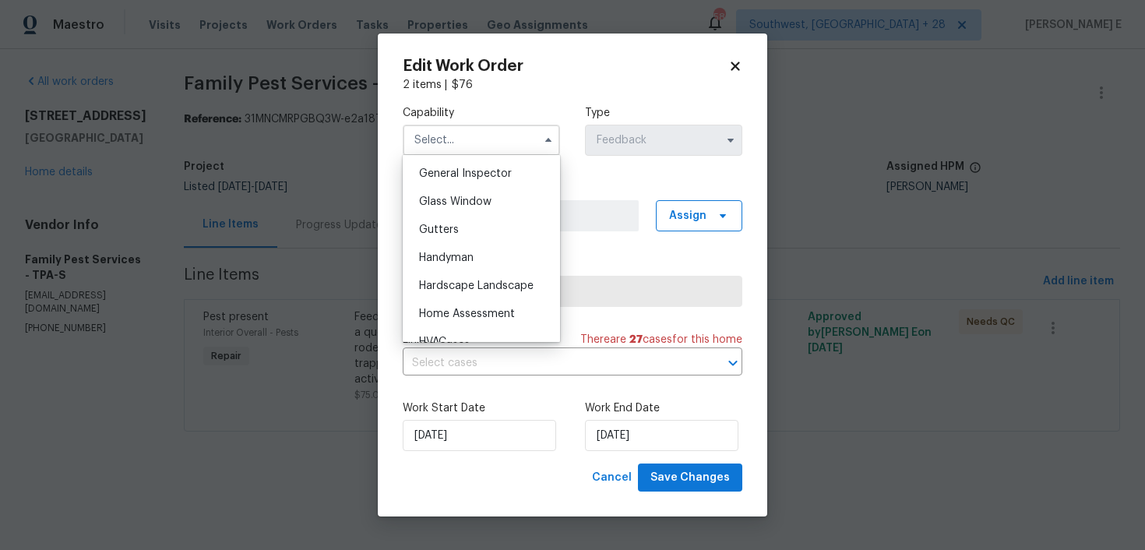
scroll to position [773, 0]
click at [499, 262] on div "Handyman" at bounding box center [480, 256] width 149 height 28
type input "Handyman"
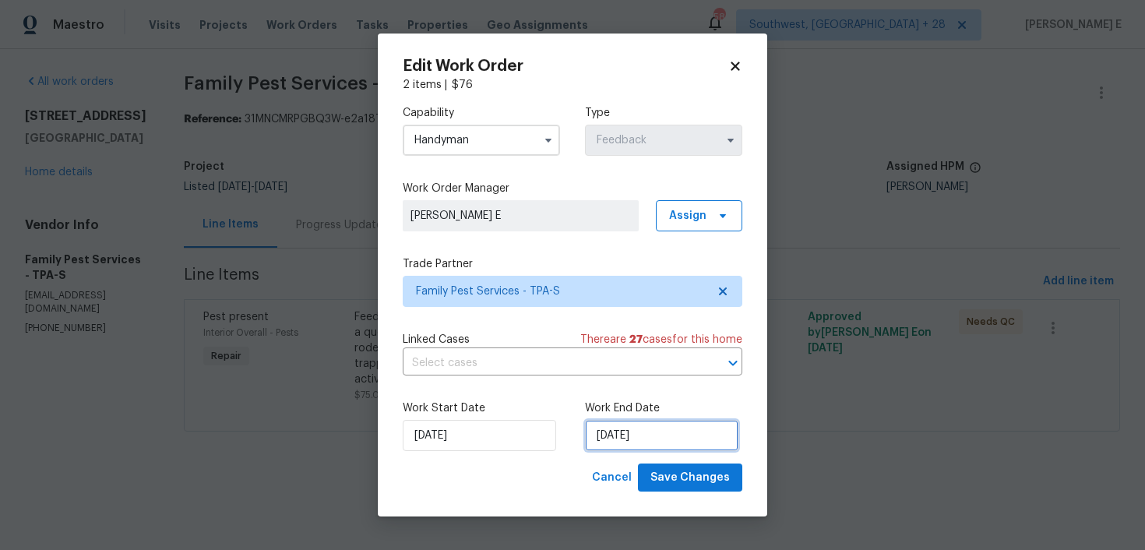
click at [590, 433] on input "[DATE]" at bounding box center [661, 435] width 153 height 31
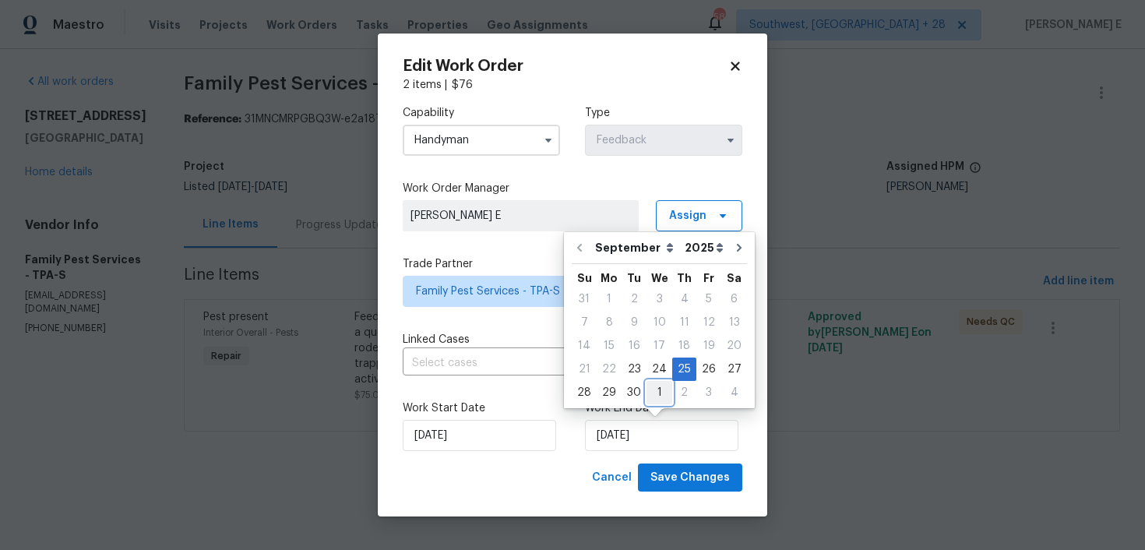
click at [657, 392] on div "1" at bounding box center [659, 393] width 26 height 22
type input "[DATE]"
select select "9"
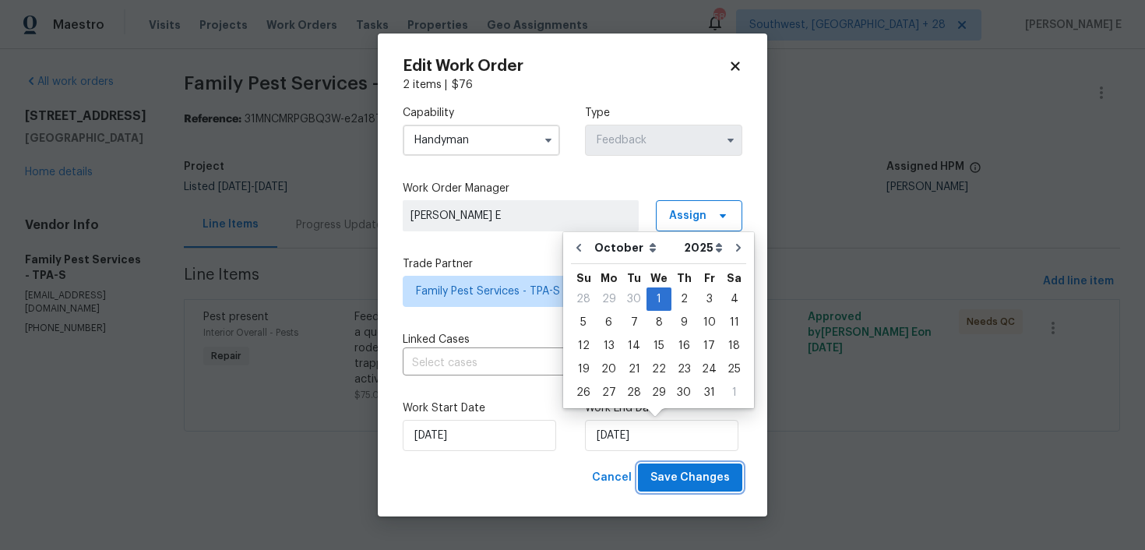
click at [657, 472] on span "Save Changes" at bounding box center [689, 477] width 79 height 19
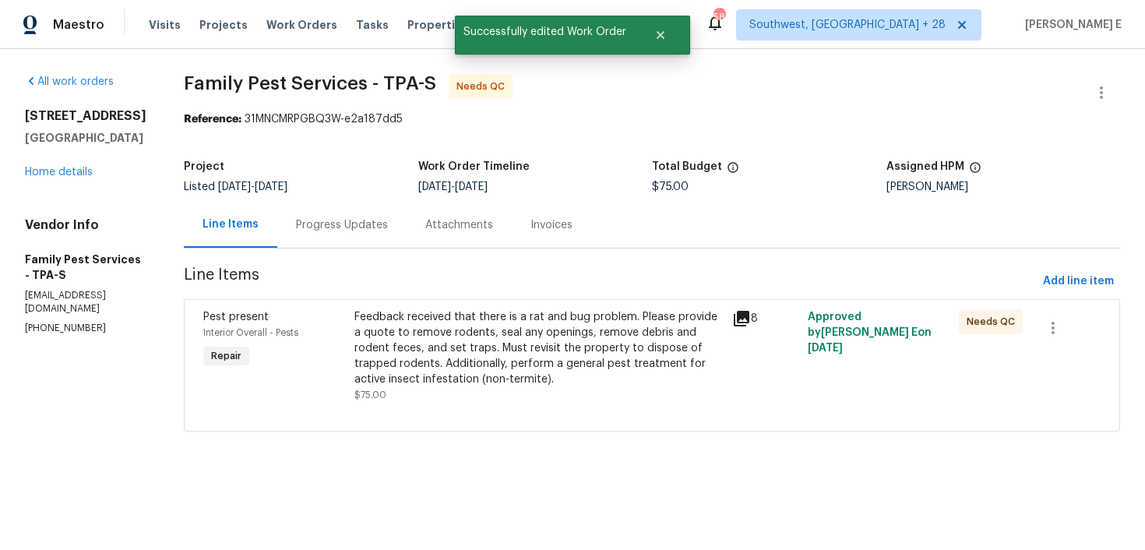
click at [376, 336] on div "Feedback received that there is a rat and bug problem. Please provide a quote t…" at bounding box center [538, 348] width 368 height 78
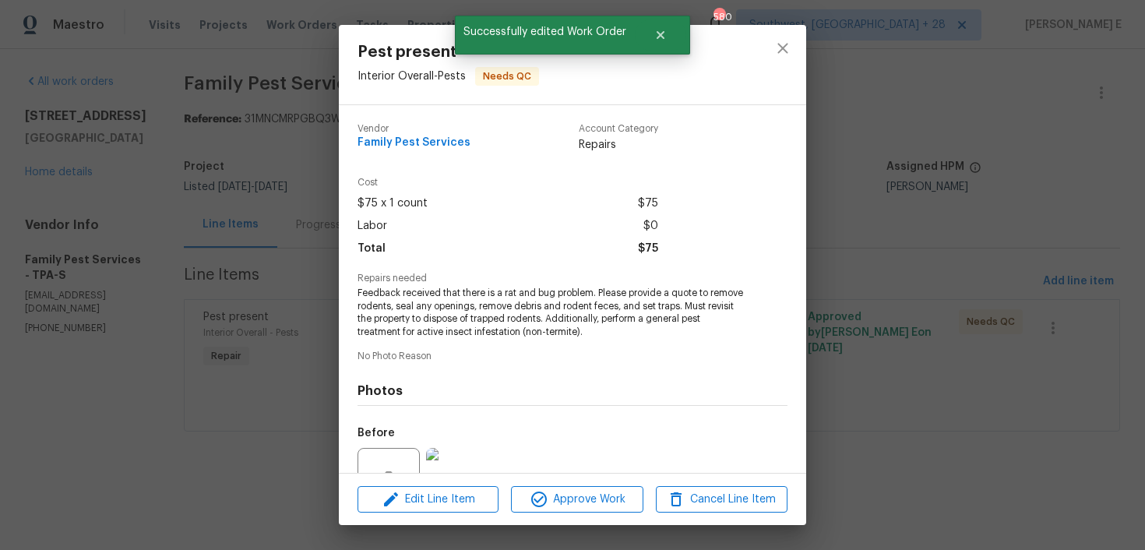
scroll to position [154, 0]
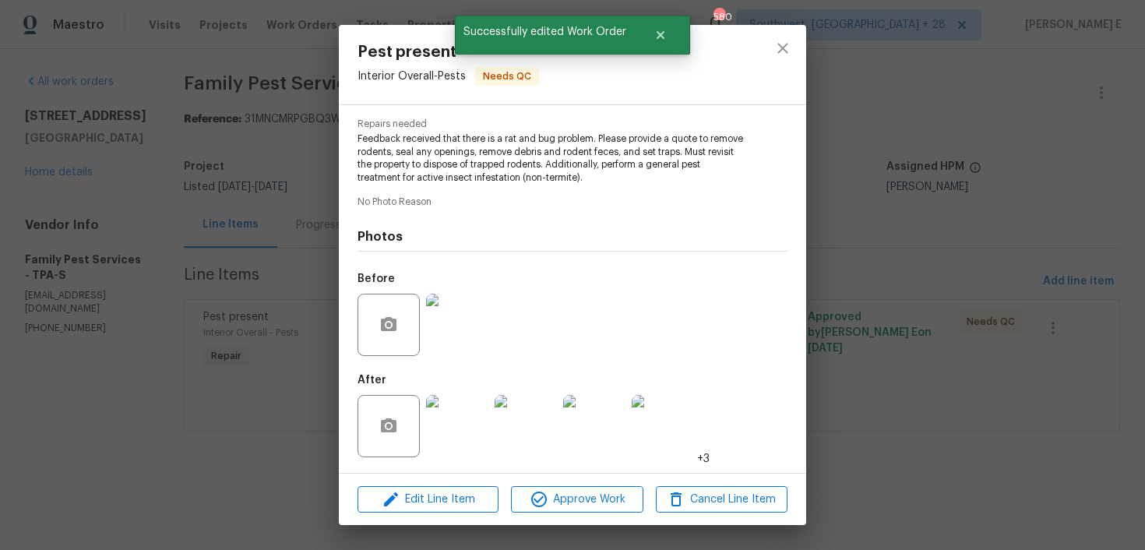
click at [457, 427] on img at bounding box center [457, 426] width 62 height 62
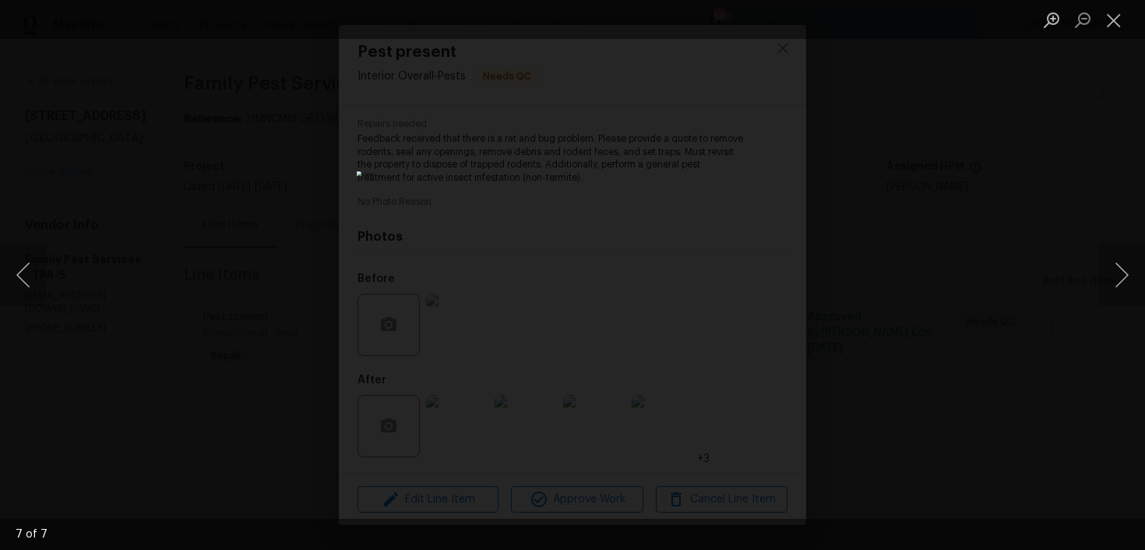
click at [877, 174] on div "Lightbox" at bounding box center [572, 275] width 1145 height 550
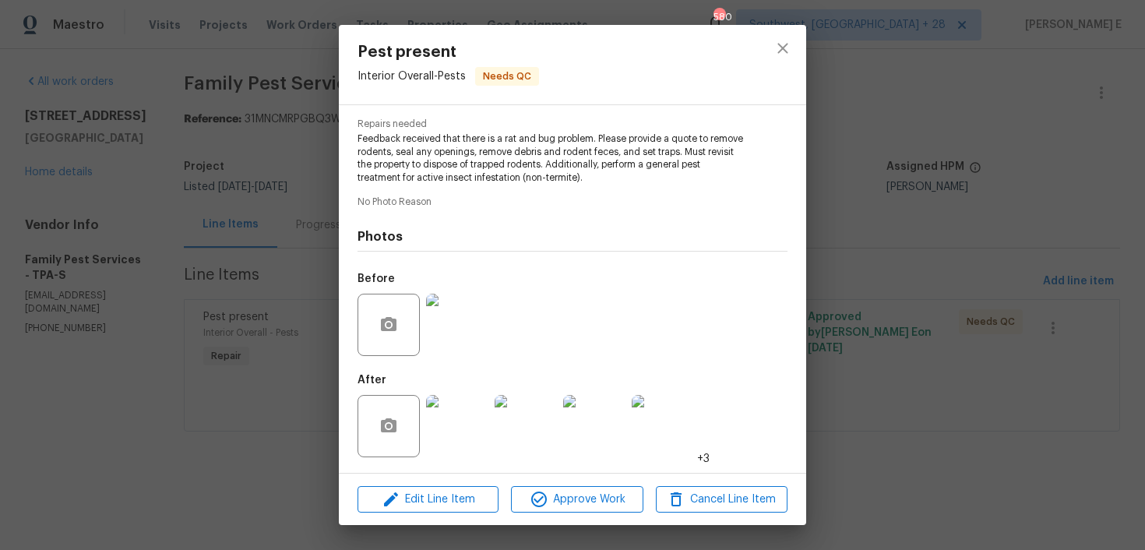
click at [877, 174] on div "Pest present Interior Overall - Pests Needs QC Vendor Family Pest Services Acco…" at bounding box center [572, 275] width 1145 height 550
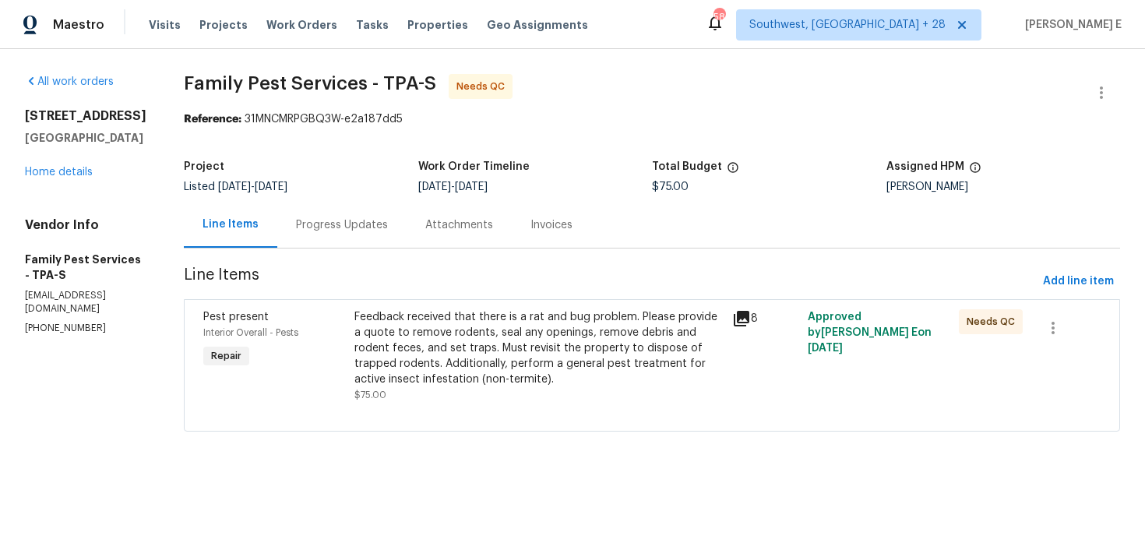
click at [341, 250] on section "Family Pest Services - TPA-S Needs QC Reference: 31MNCMRPGBQ3W-e2a187dd5 Projec…" at bounding box center [652, 262] width 936 height 376
click at [362, 239] on div "Progress Updates" at bounding box center [341, 225] width 129 height 46
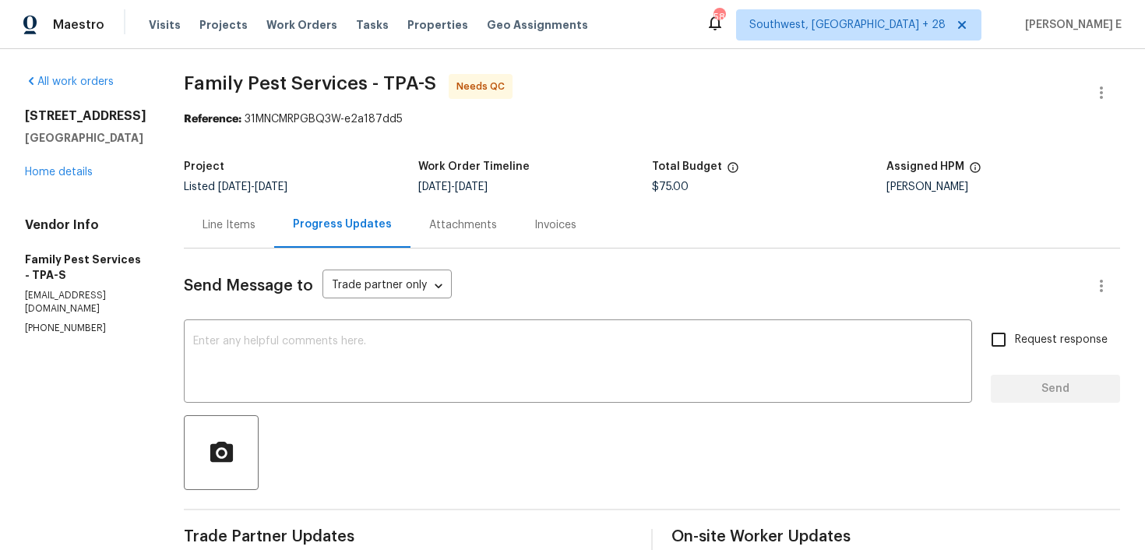
click at [248, 240] on div "Line Items" at bounding box center [229, 225] width 90 height 46
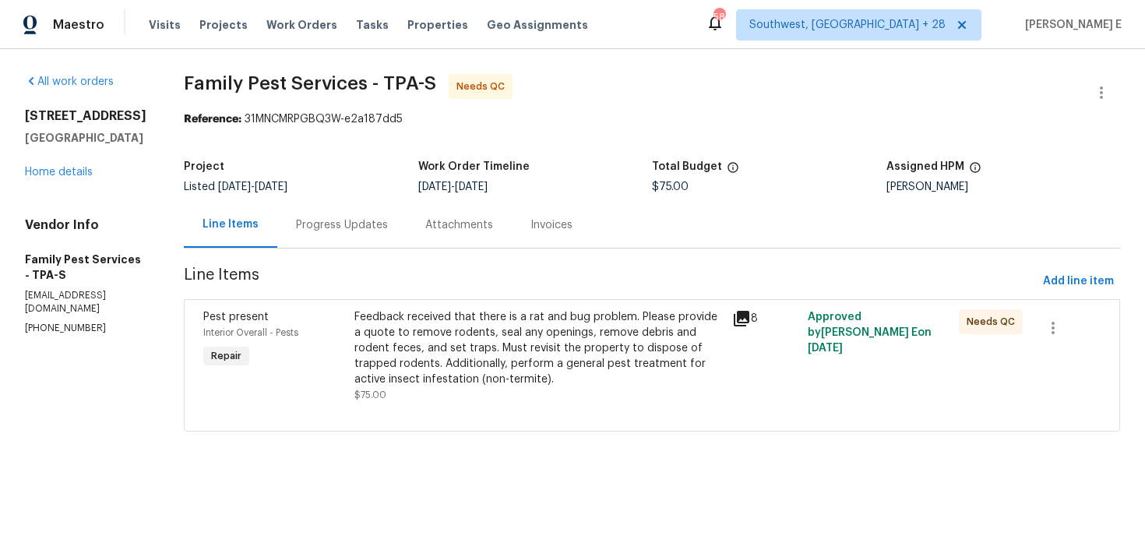
click at [483, 358] on div "Feedback received that there is a rat and bug problem. Please provide a quote t…" at bounding box center [538, 348] width 368 height 78
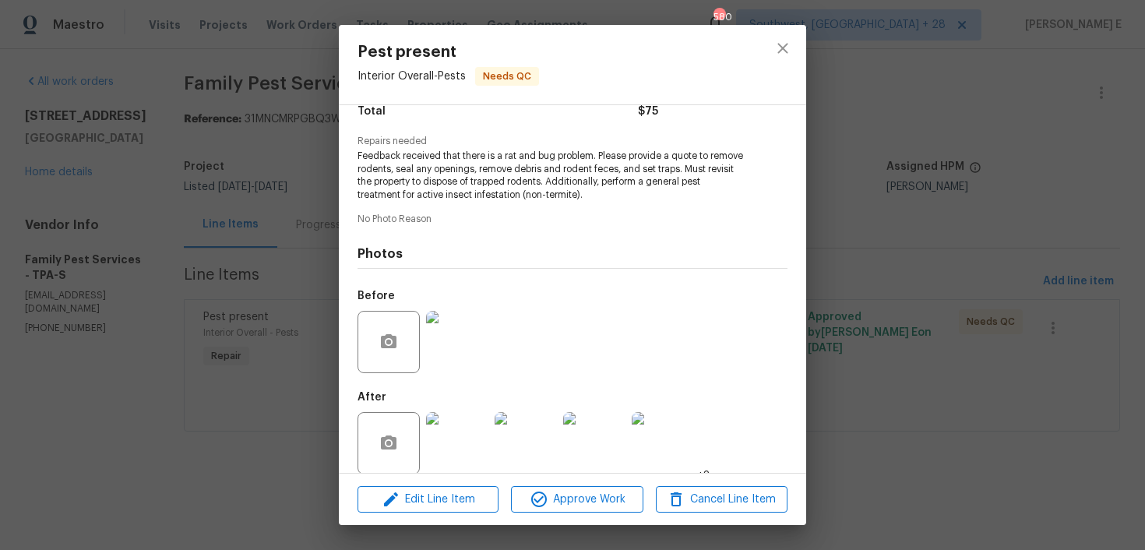
scroll to position [154, 0]
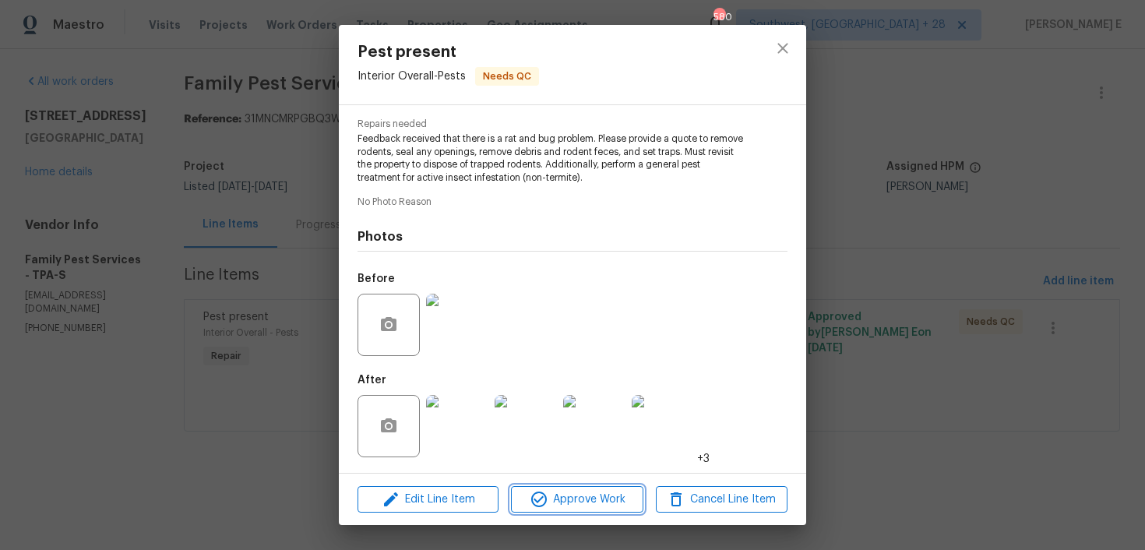
click at [566, 508] on button "Approve Work" at bounding box center [577, 499] width 132 height 27
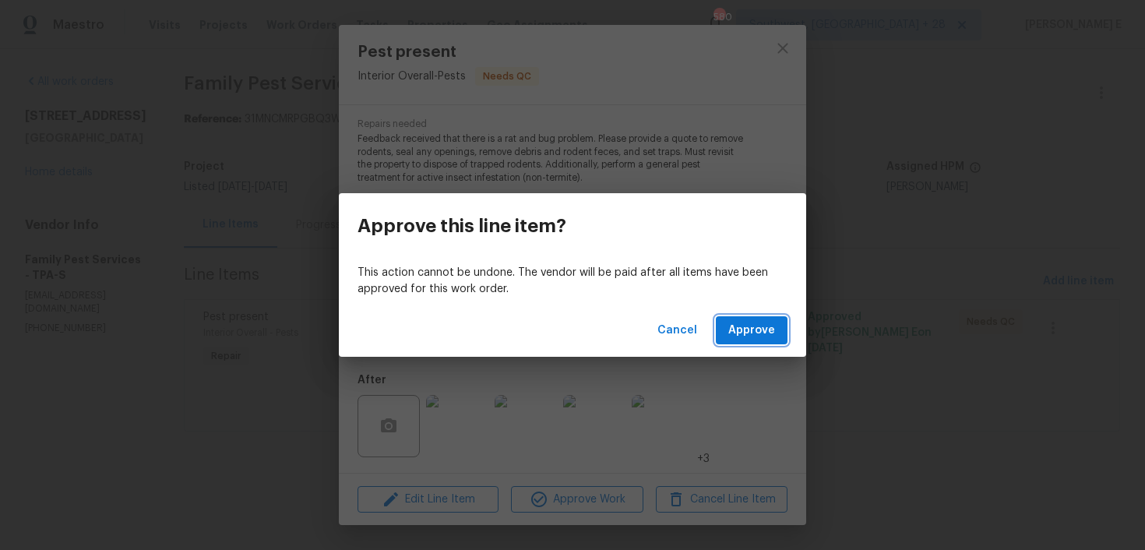
click at [745, 316] on button "Approve" at bounding box center [752, 330] width 72 height 29
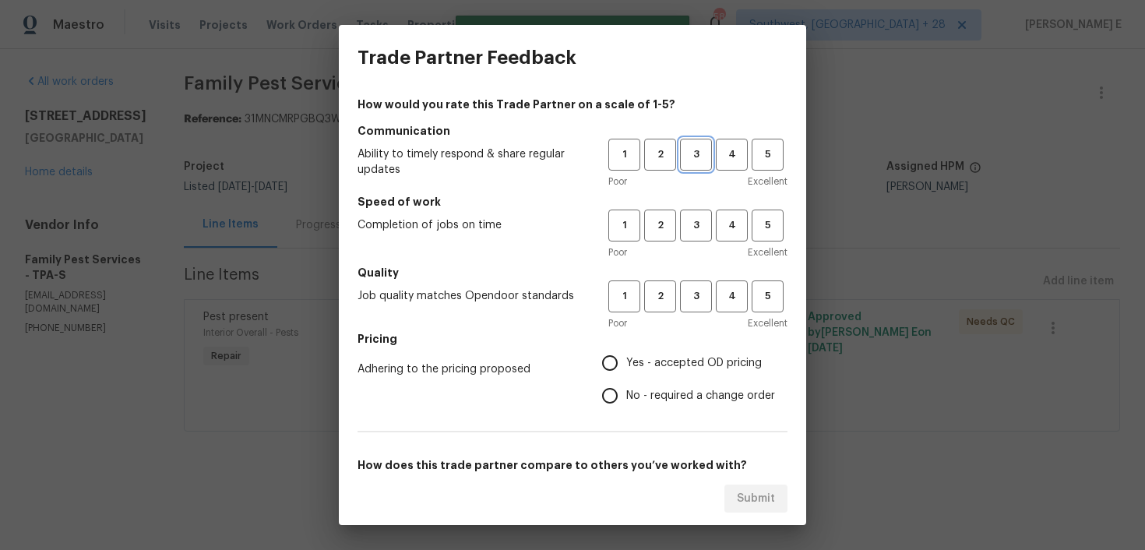
click at [703, 159] on span "3" at bounding box center [695, 155] width 29 height 18
click at [696, 223] on span "3" at bounding box center [695, 225] width 29 height 18
click at [691, 297] on span "3" at bounding box center [695, 296] width 29 height 18
click at [629, 357] on span "Yes - accepted OD pricing" at bounding box center [693, 363] width 135 height 16
click at [626, 357] on input "Yes - accepted OD pricing" at bounding box center [609, 362] width 33 height 33
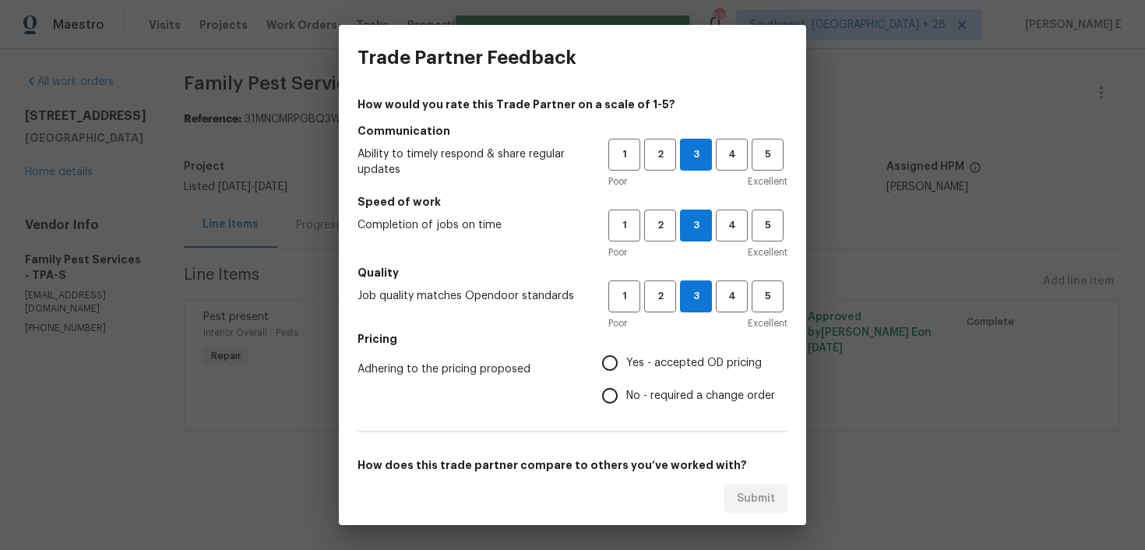
radio input "true"
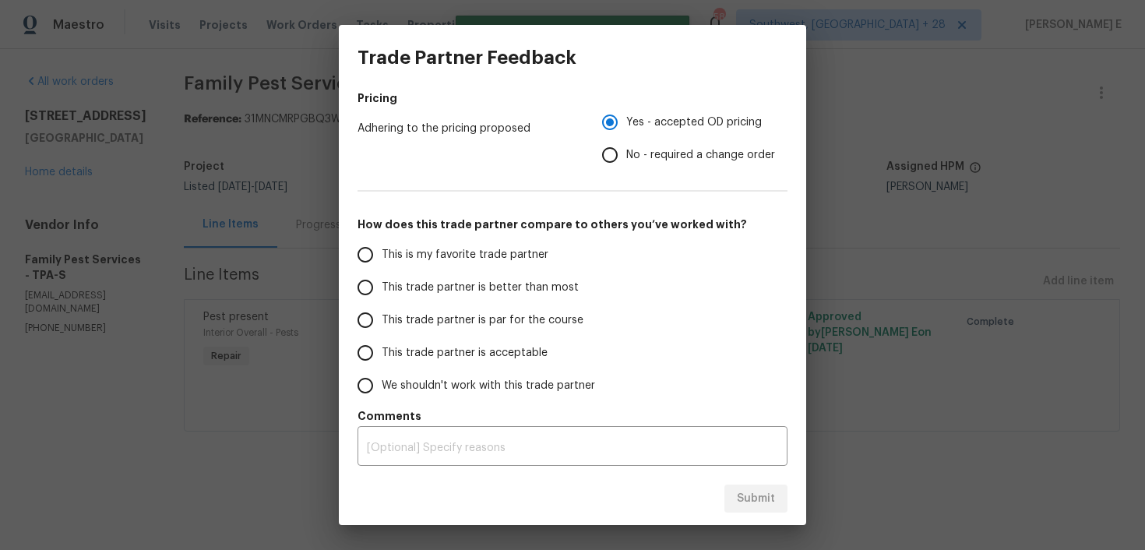
click at [521, 326] on span "This trade partner is par for the course" at bounding box center [483, 320] width 202 height 16
click at [382, 326] on input "This trade partner is par for the course" at bounding box center [365, 320] width 33 height 33
click at [740, 494] on span "Submit" at bounding box center [756, 498] width 38 height 19
radio input "true"
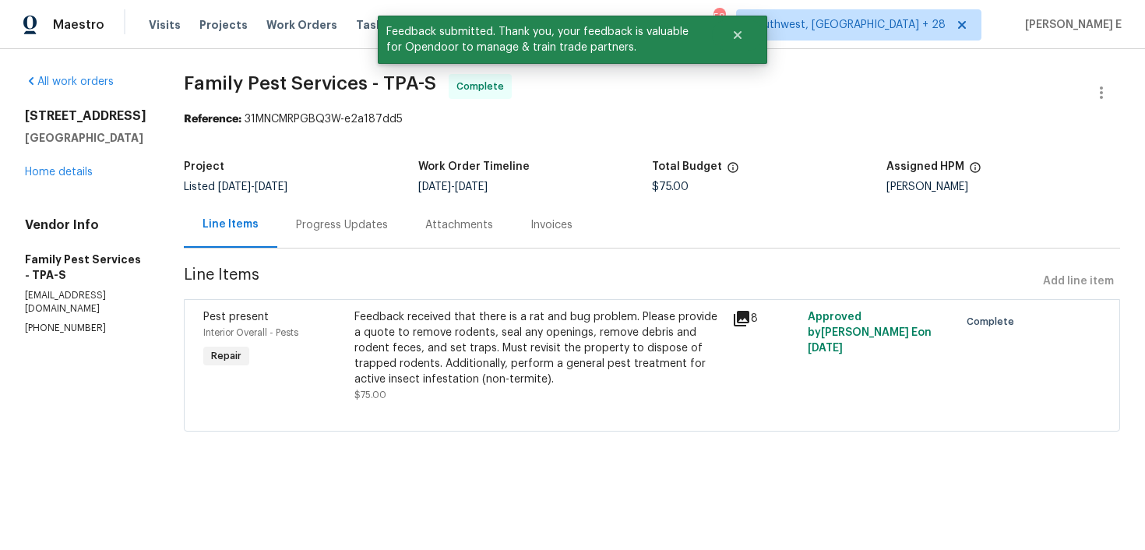
click at [371, 256] on section "Family Pest Services - TPA-S Complete Reference: 31MNCMRPGBQ3W-e2a187dd5 Projec…" at bounding box center [652, 262] width 936 height 376
click at [382, 237] on div "Progress Updates" at bounding box center [341, 225] width 129 height 46
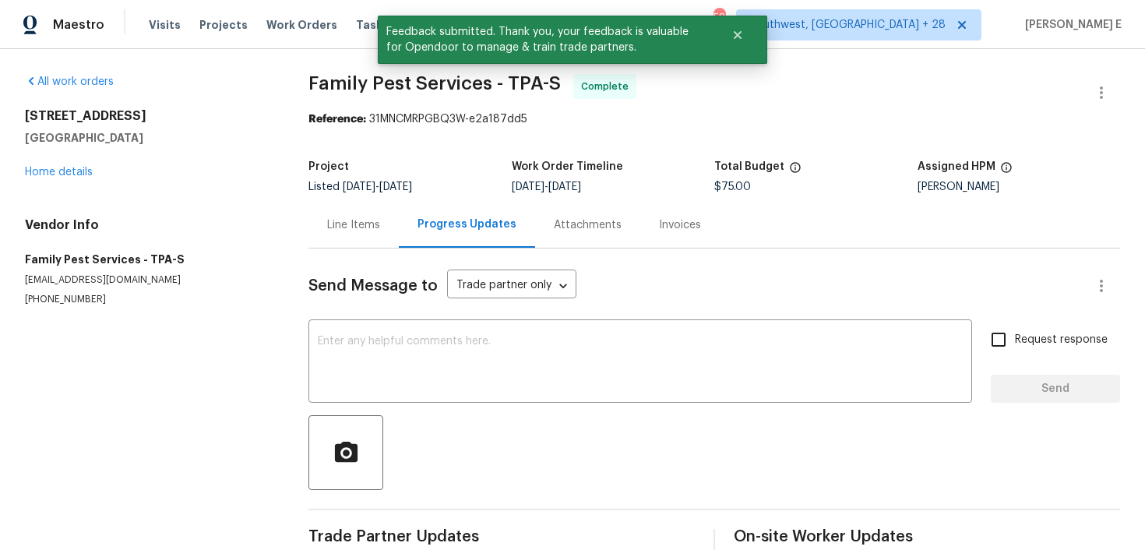
click at [399, 322] on div "Send Message to Trade partner only Trade partner only ​ x ​ Request response Se…" at bounding box center [713, 402] width 811 height 308
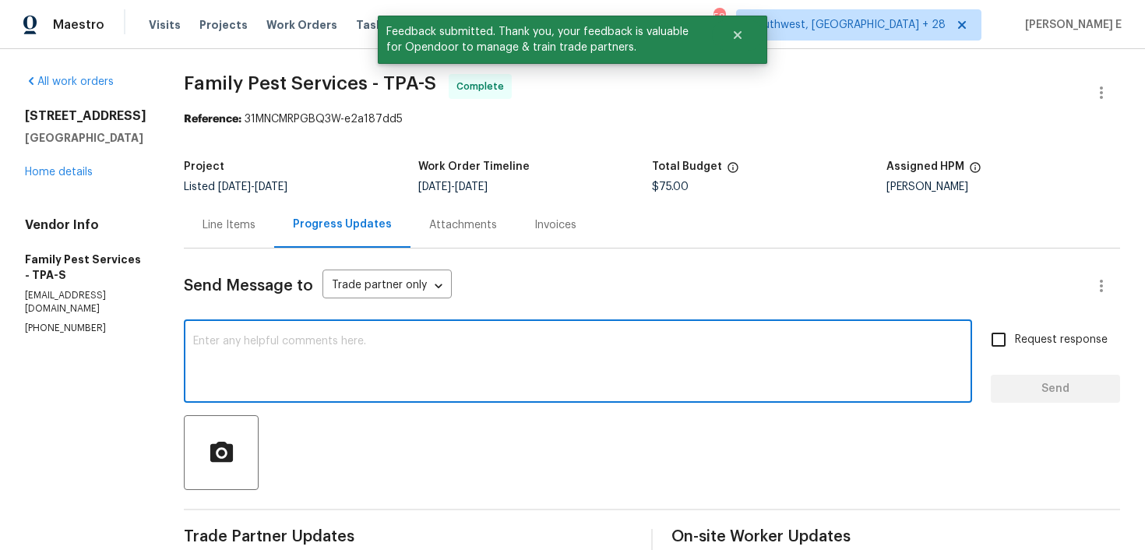
click at [382, 360] on textarea at bounding box center [577, 363] width 769 height 55
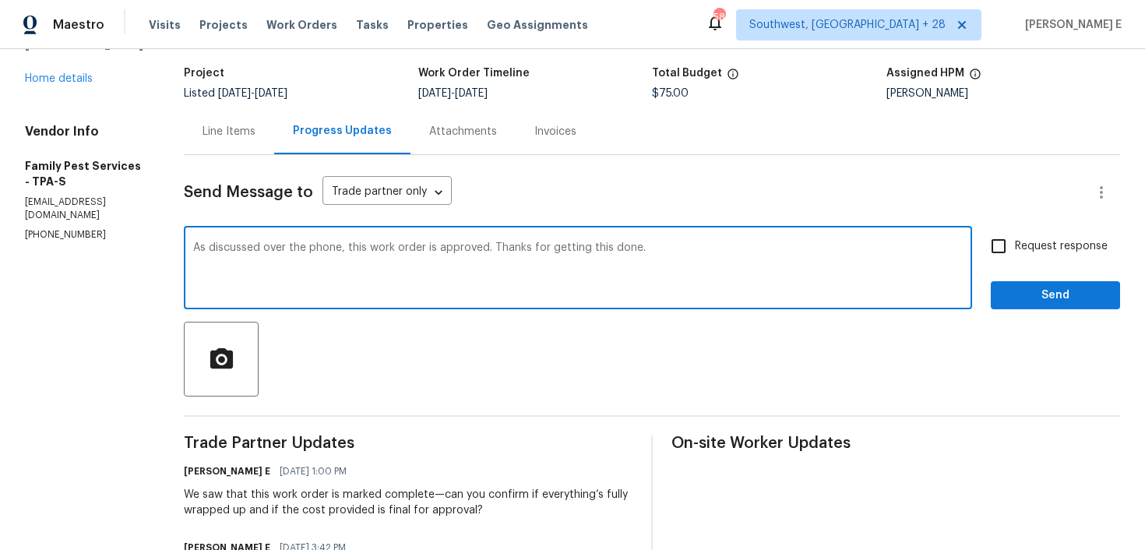
type textarea "As discussed over the phone, this work order is approved. Thanks for getting th…"
click at [1007, 242] on input "Request response" at bounding box center [998, 246] width 33 height 33
checkbox input "true"
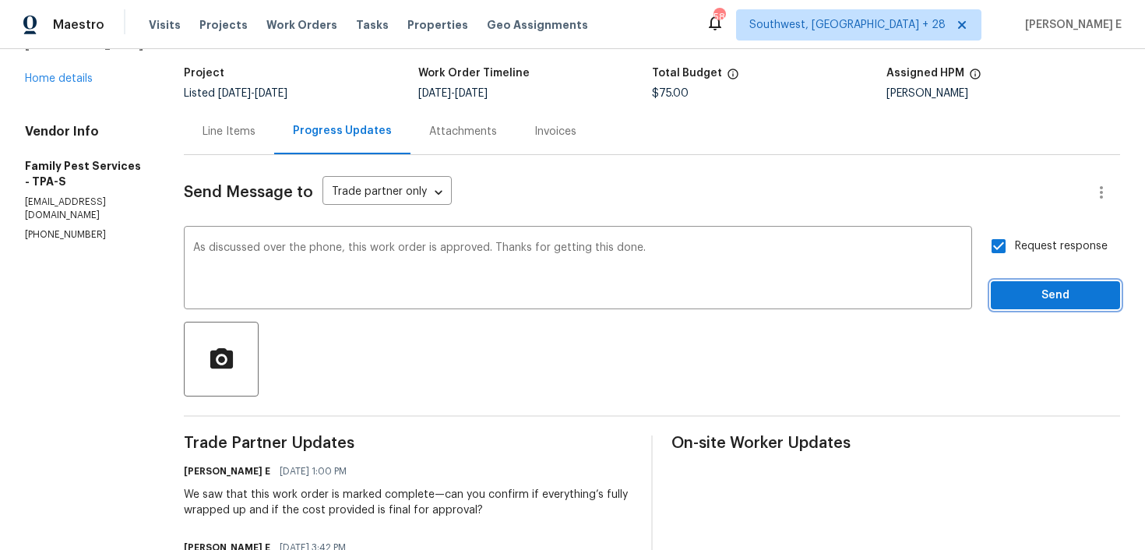
click at [1011, 285] on button "Send" at bounding box center [1054, 295] width 129 height 29
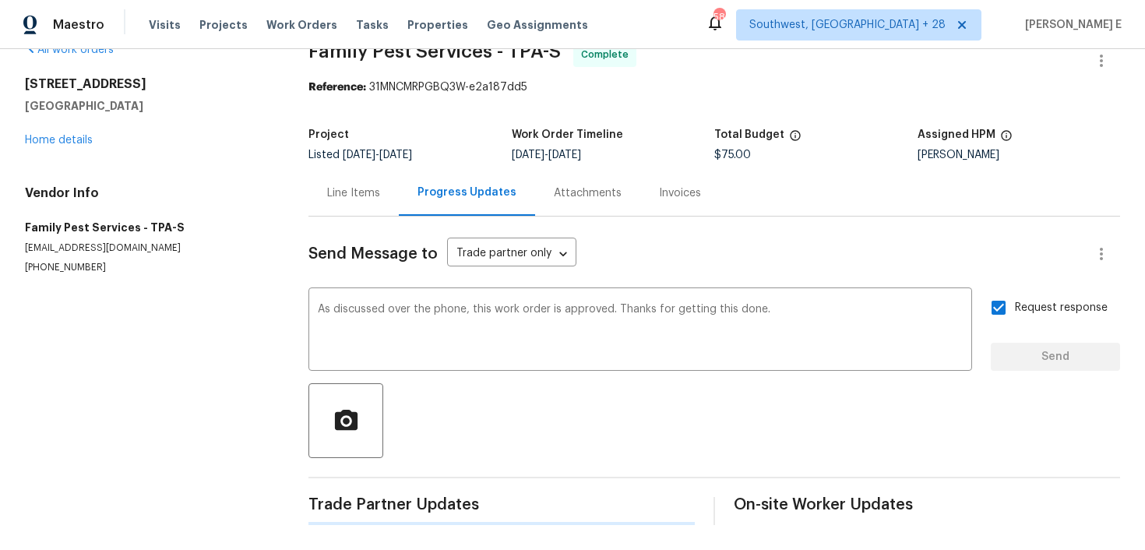
scroll to position [0, 0]
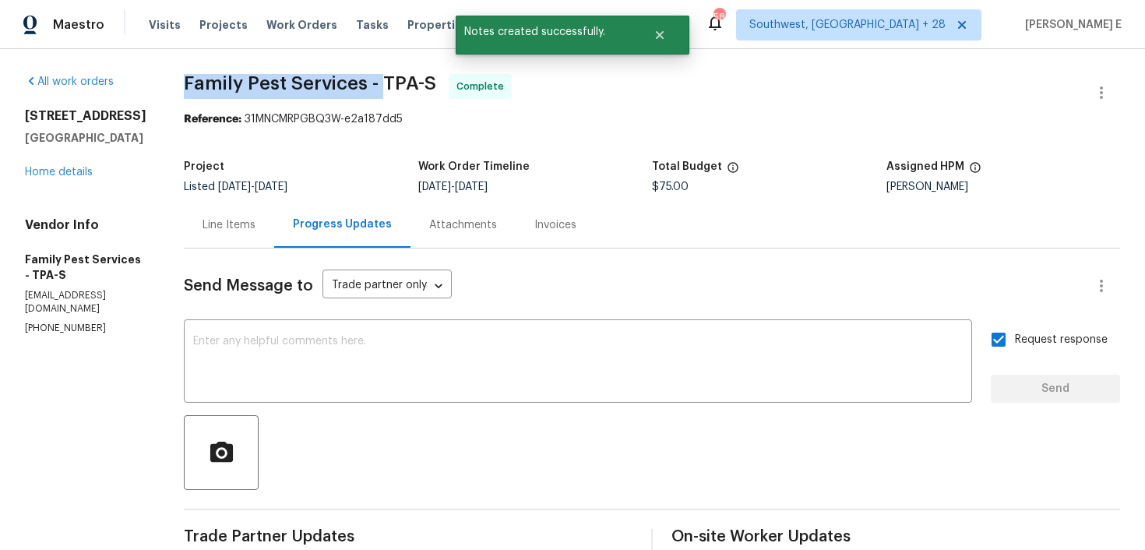
drag, startPoint x: 192, startPoint y: 85, endPoint x: 391, endPoint y: 86, distance: 198.5
click at [391, 86] on span "Family Pest Services - TPA-S" at bounding box center [310, 83] width 252 height 19
copy span "Family Pest Services -"
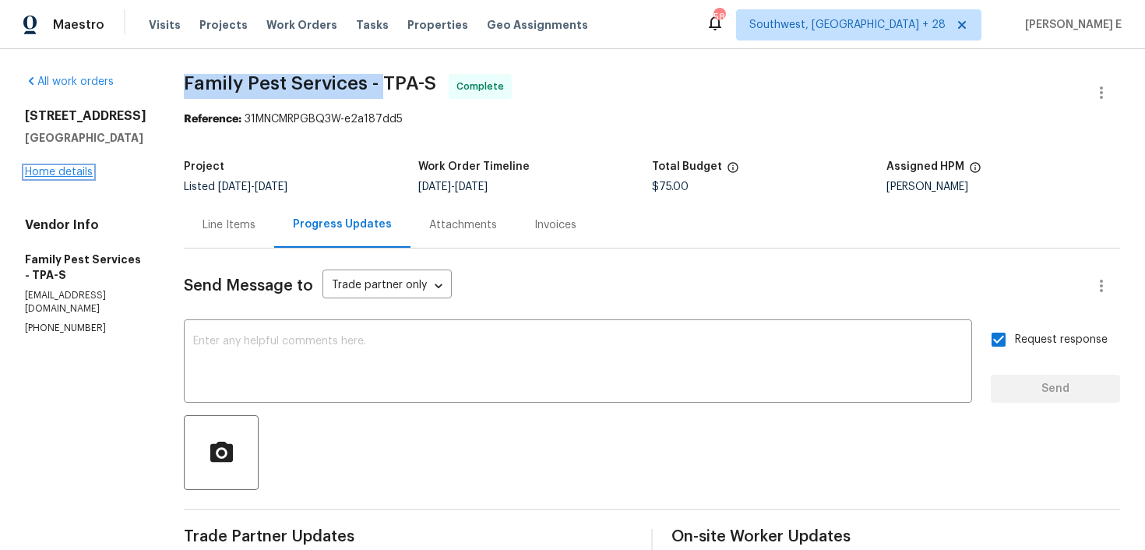
click at [67, 173] on link "Home details" at bounding box center [59, 172] width 68 height 11
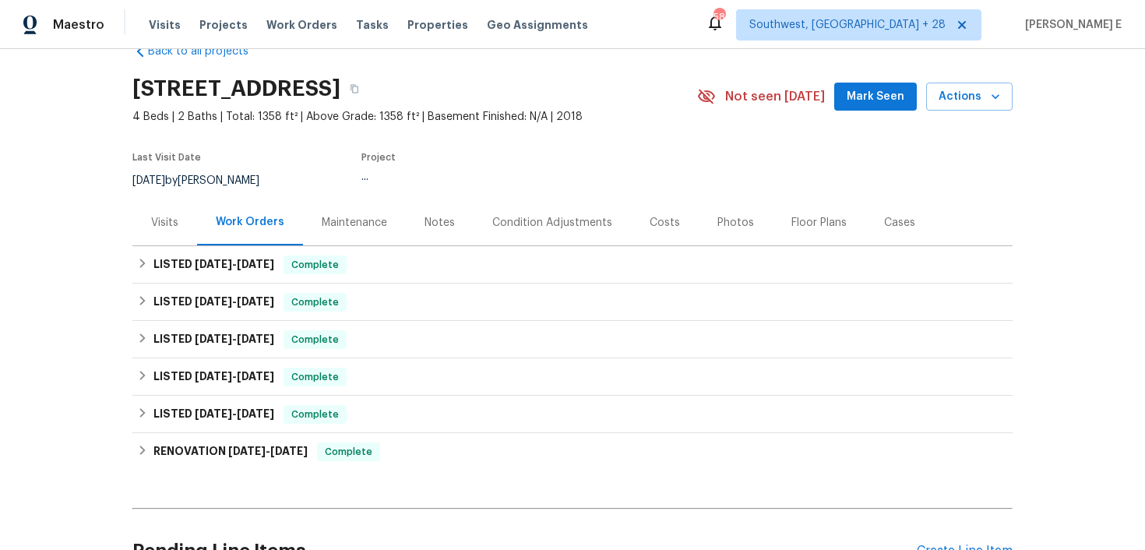
scroll to position [38, 0]
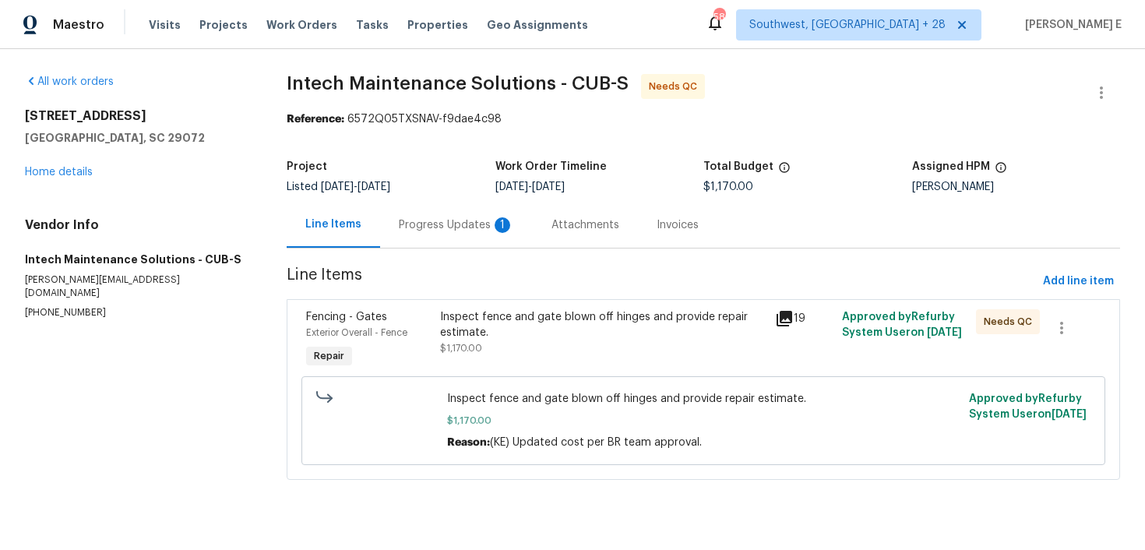
click at [436, 210] on div "Progress Updates 1" at bounding box center [456, 225] width 153 height 46
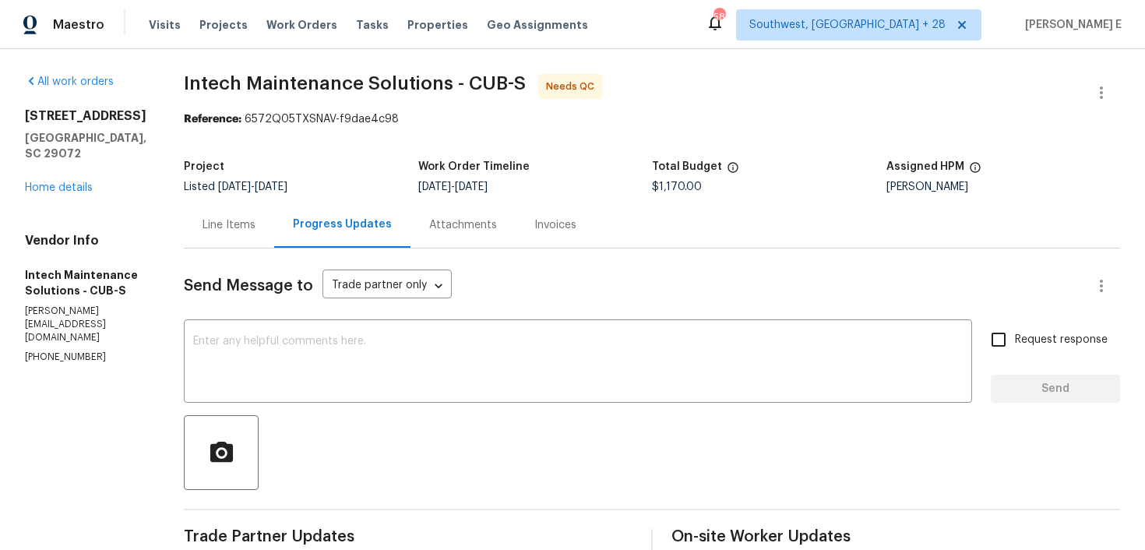
click at [234, 238] on div "Line Items" at bounding box center [229, 225] width 90 height 46
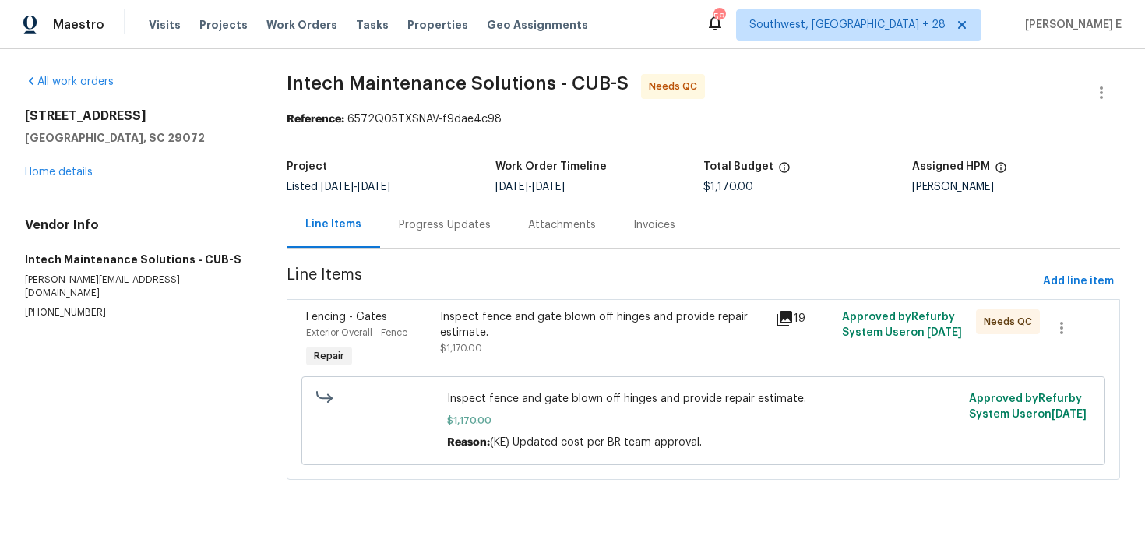
click at [413, 311] on div "Fencing - Gates" at bounding box center [368, 317] width 125 height 16
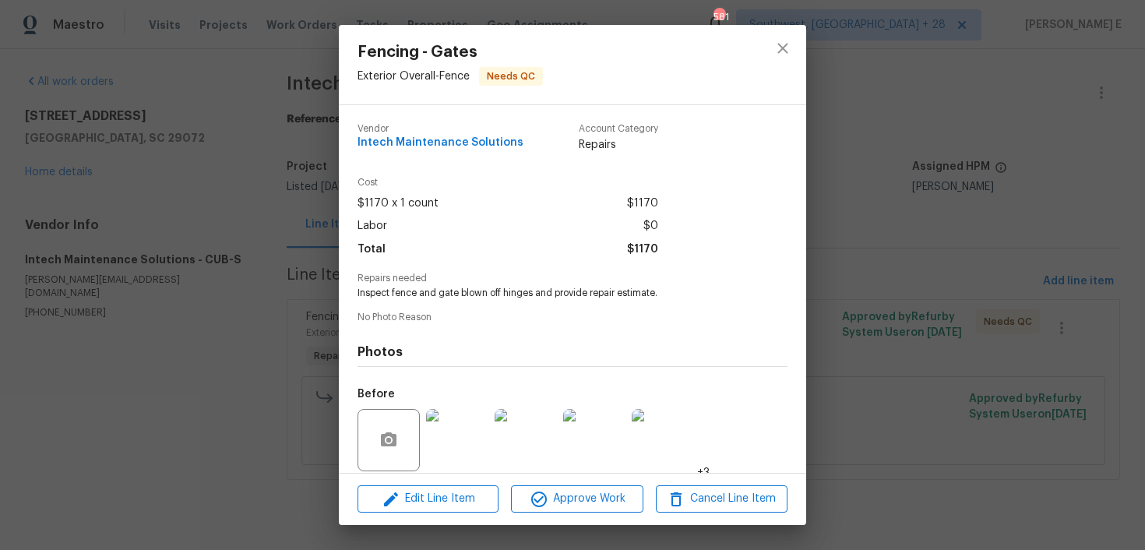
scroll to position [115, 0]
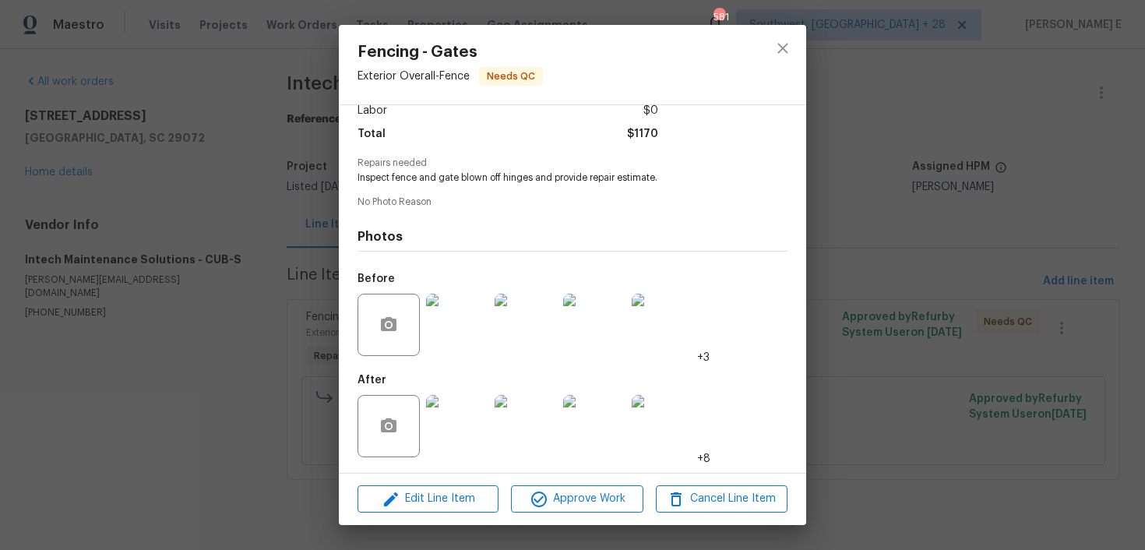
click at [456, 344] on img at bounding box center [457, 325] width 62 height 62
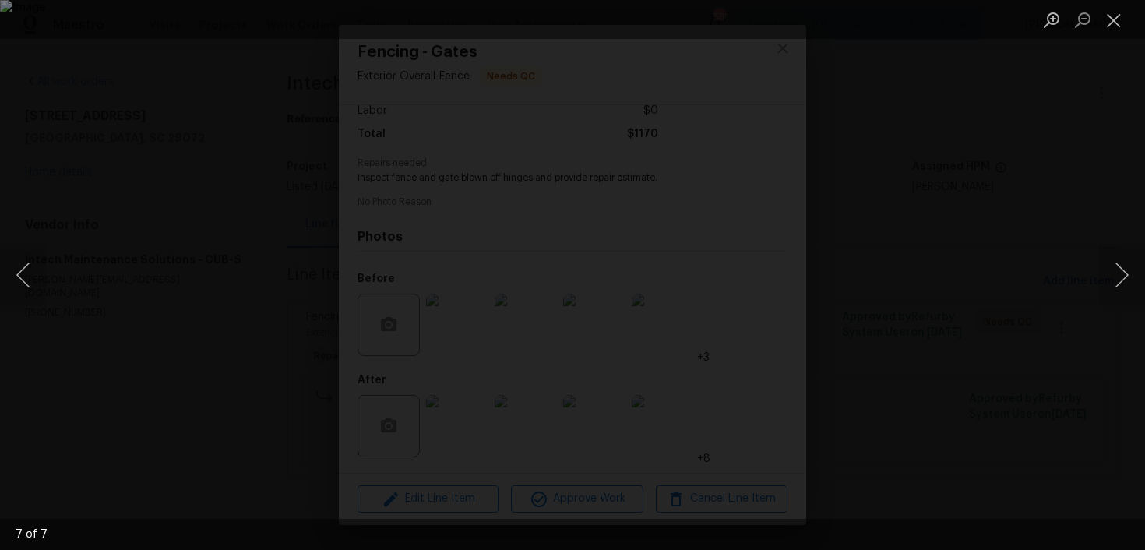
click at [865, 198] on div "Lightbox" at bounding box center [572, 275] width 1145 height 550
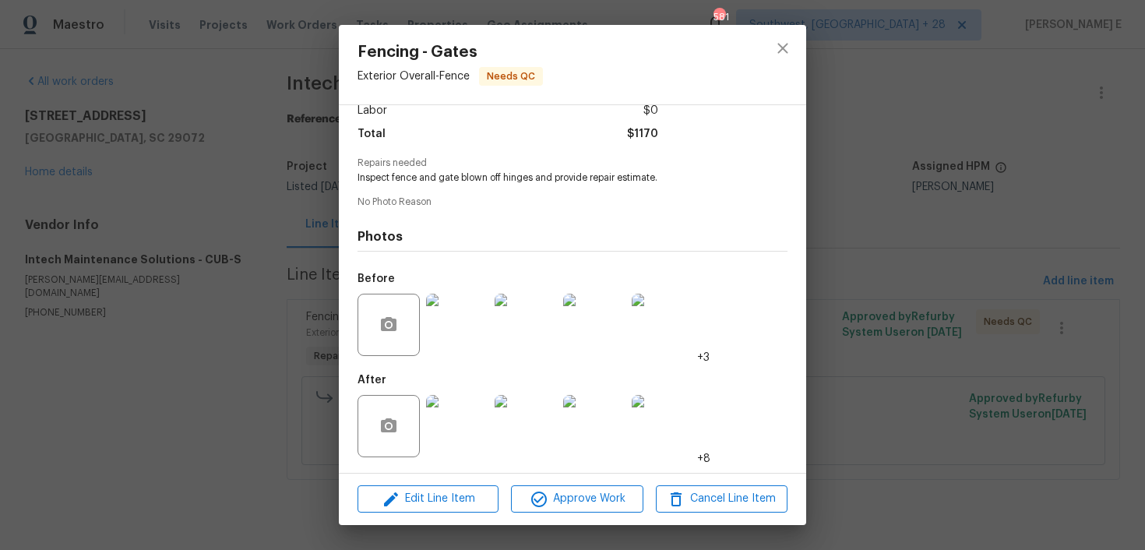
click at [462, 431] on img at bounding box center [457, 426] width 62 height 62
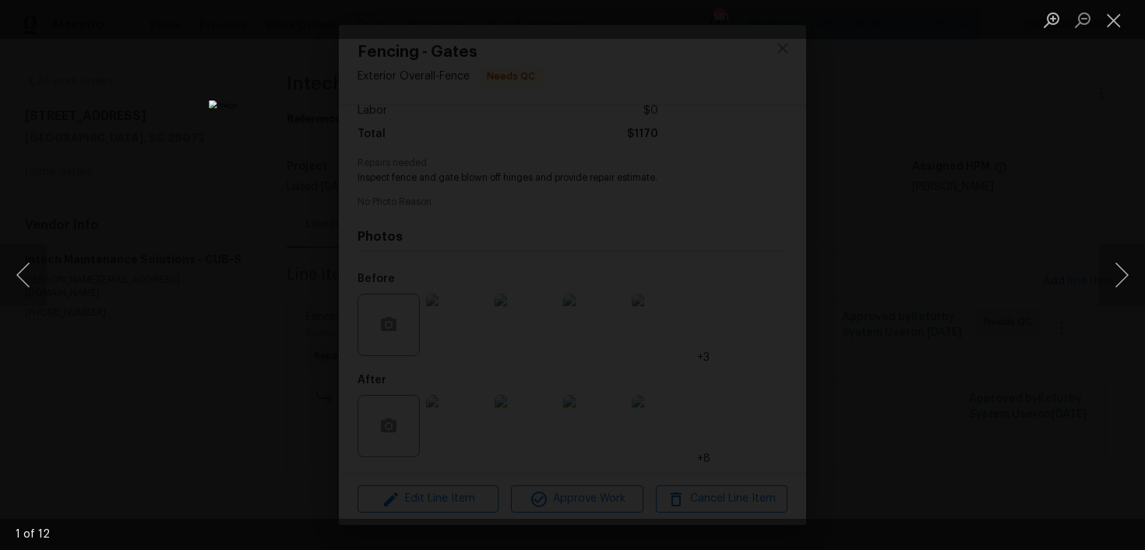
click at [902, 267] on div "Lightbox" at bounding box center [572, 275] width 1145 height 550
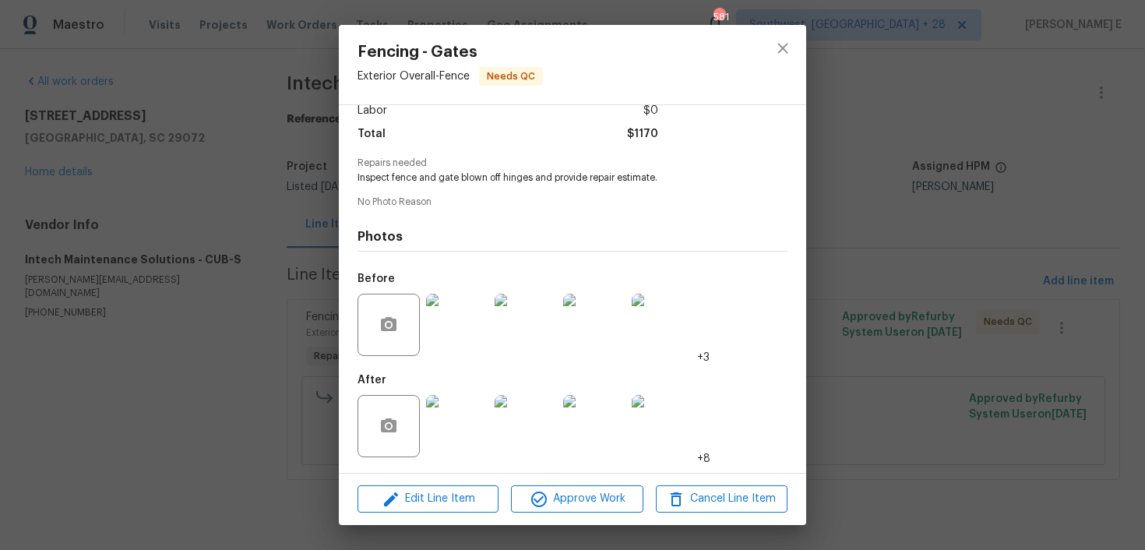
click at [902, 267] on div "Lightbox" at bounding box center [572, 275] width 1145 height 550
click at [902, 267] on div "Fencing - Gates Exterior Overall - Fence Needs QC Vendor Intech Maintenance Sol…" at bounding box center [572, 275] width 1145 height 550
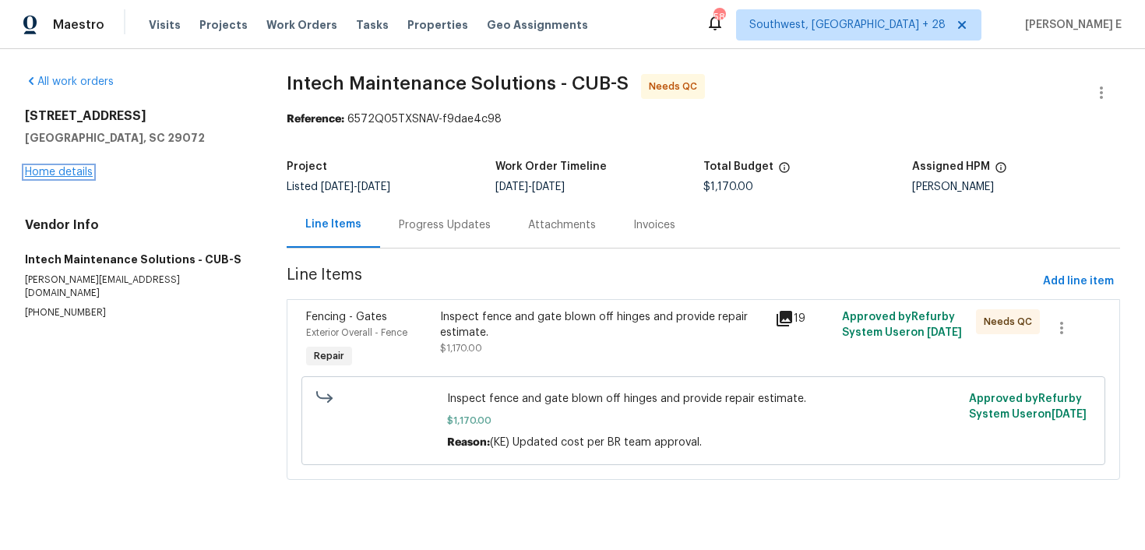
click at [82, 167] on link "Home details" at bounding box center [59, 172] width 68 height 11
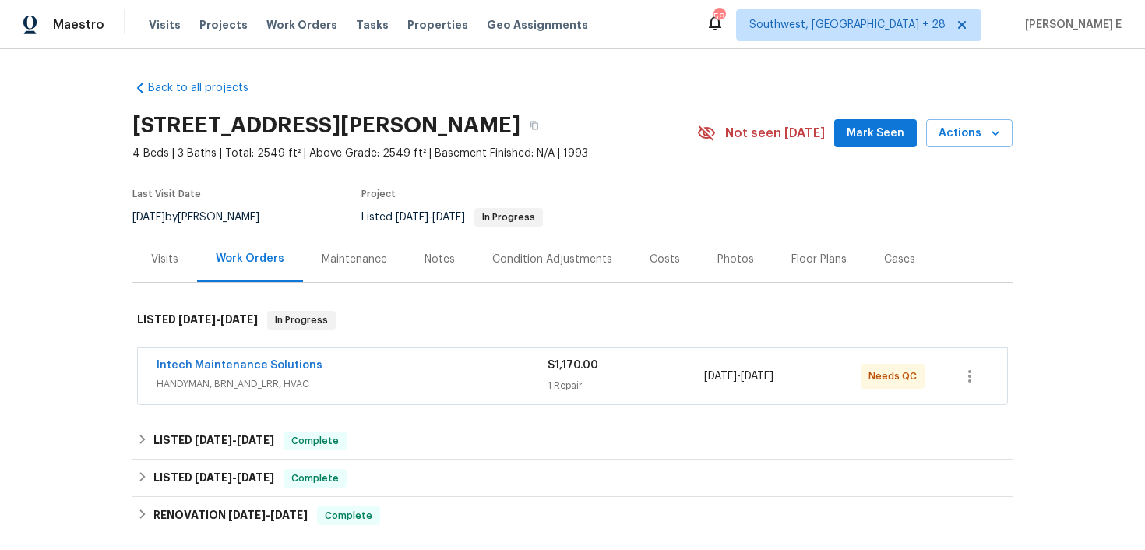
click at [235, 357] on span "Intech Maintenance Solutions" at bounding box center [239, 365] width 166 height 16
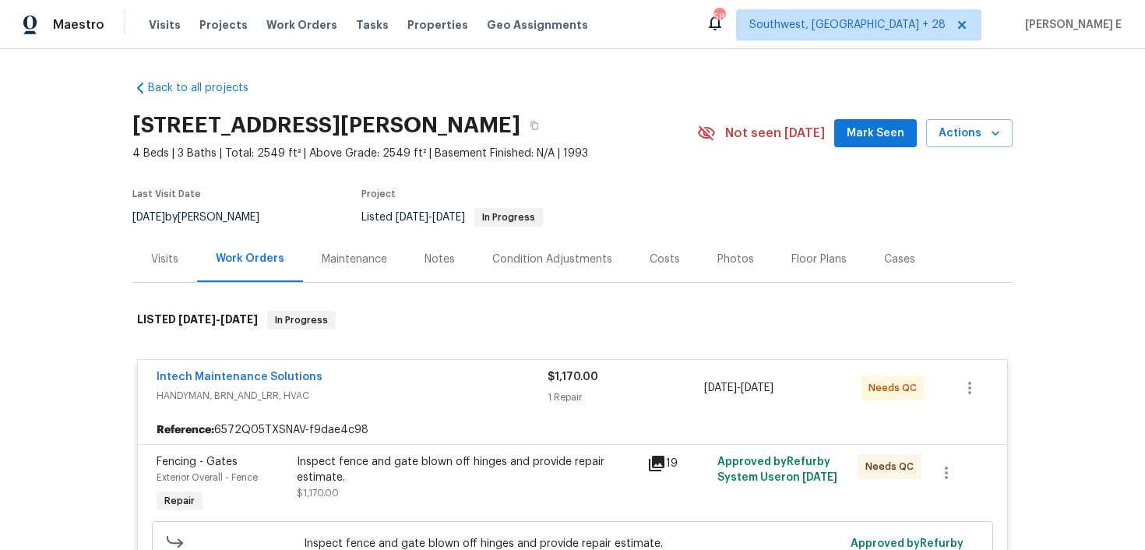
click at [216, 369] on span "Intech Maintenance Solutions" at bounding box center [239, 377] width 166 height 16
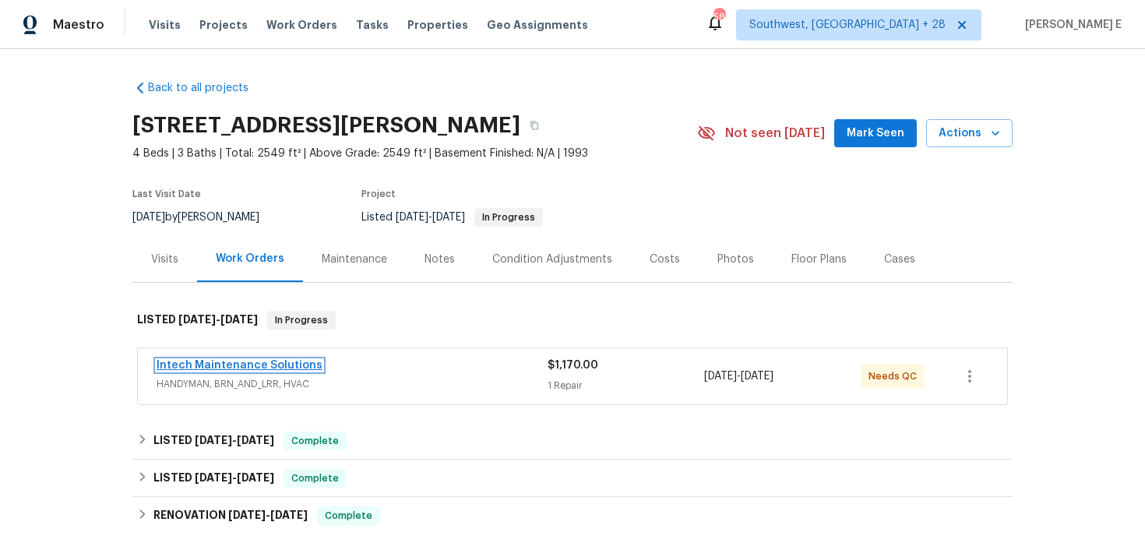
click at [217, 367] on link "Intech Maintenance Solutions" at bounding box center [239, 365] width 166 height 11
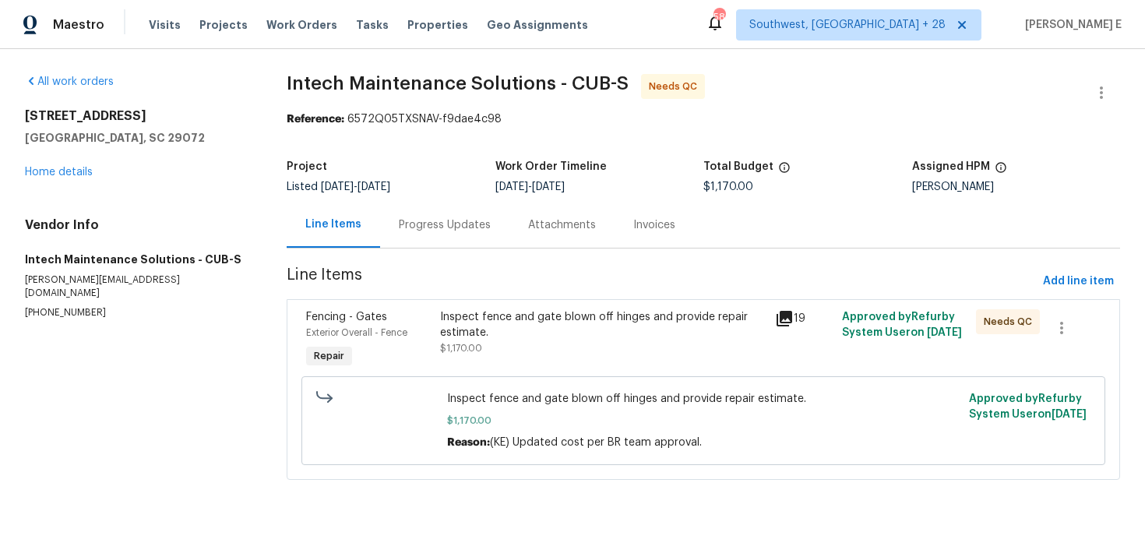
click at [441, 241] on div "Progress Updates" at bounding box center [444, 225] width 129 height 46
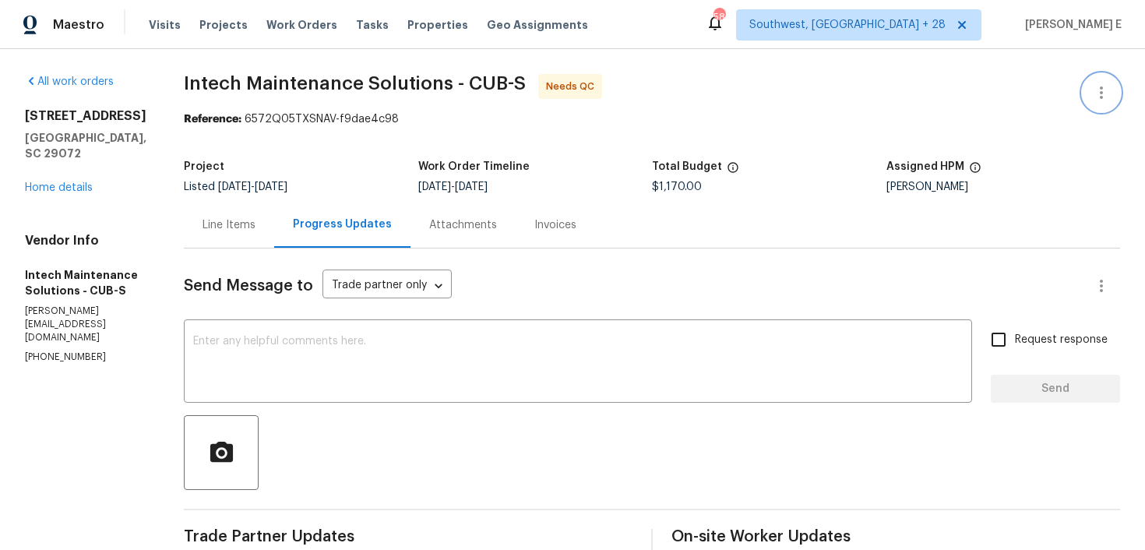
click at [1100, 98] on icon "button" at bounding box center [1100, 92] width 3 height 12
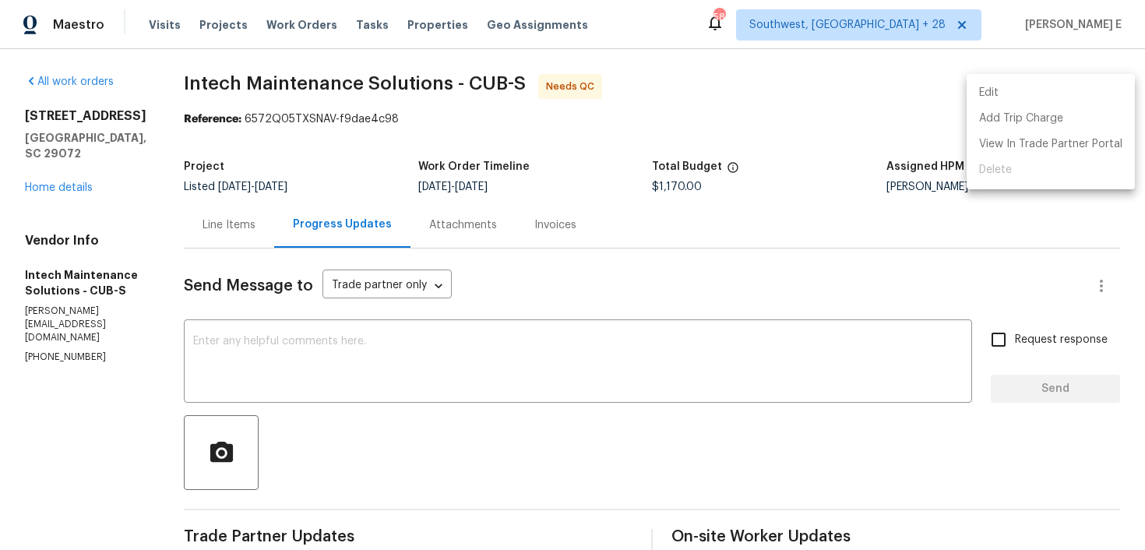
click at [983, 88] on li "Edit" at bounding box center [1050, 93] width 168 height 26
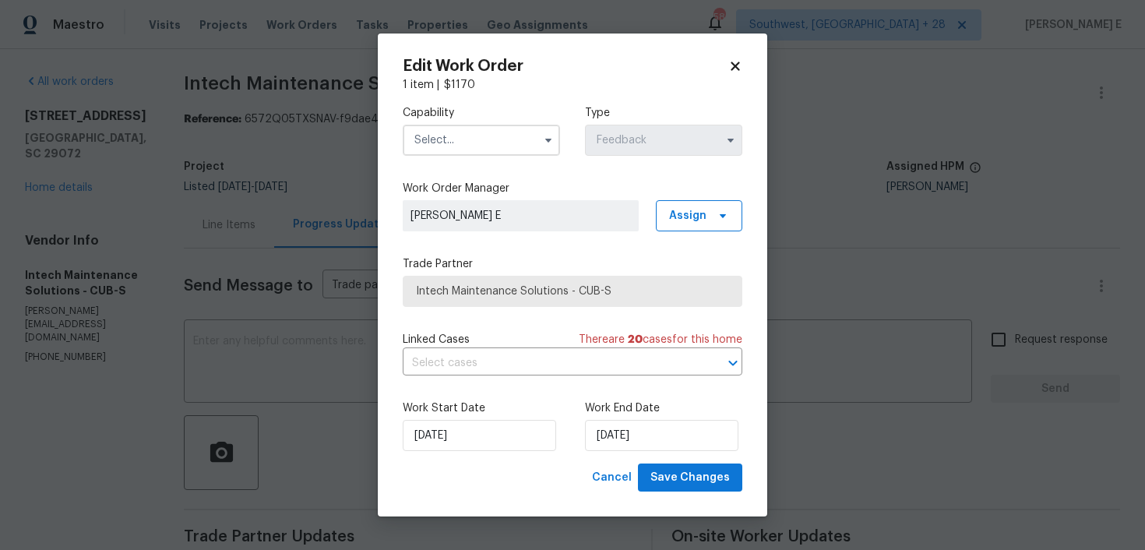
click at [499, 133] on input "text" at bounding box center [481, 140] width 157 height 31
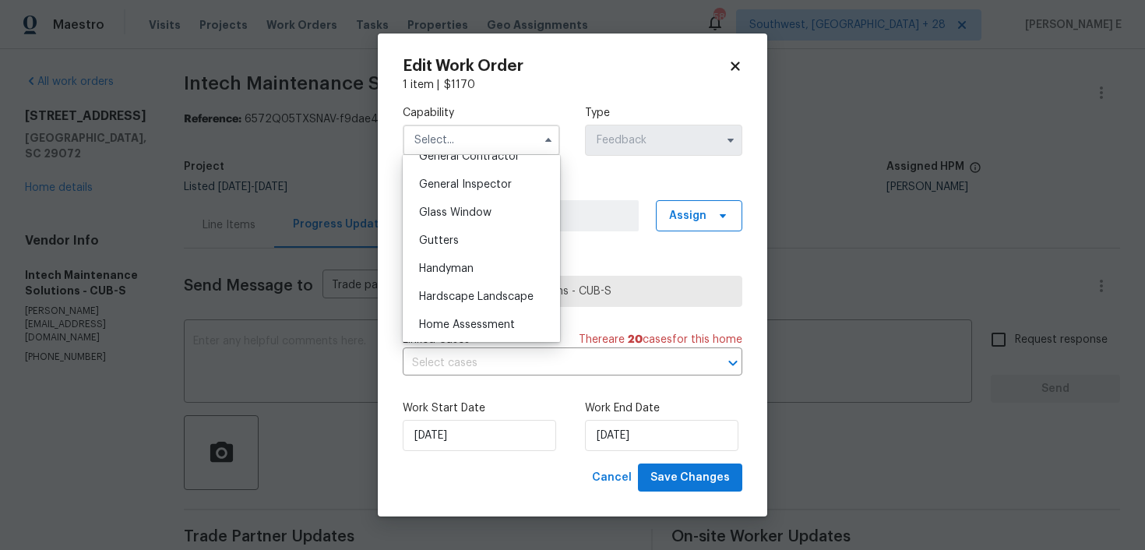
scroll to position [765, 0]
click at [457, 266] on span "Handyman" at bounding box center [446, 264] width 55 height 11
type input "Handyman"
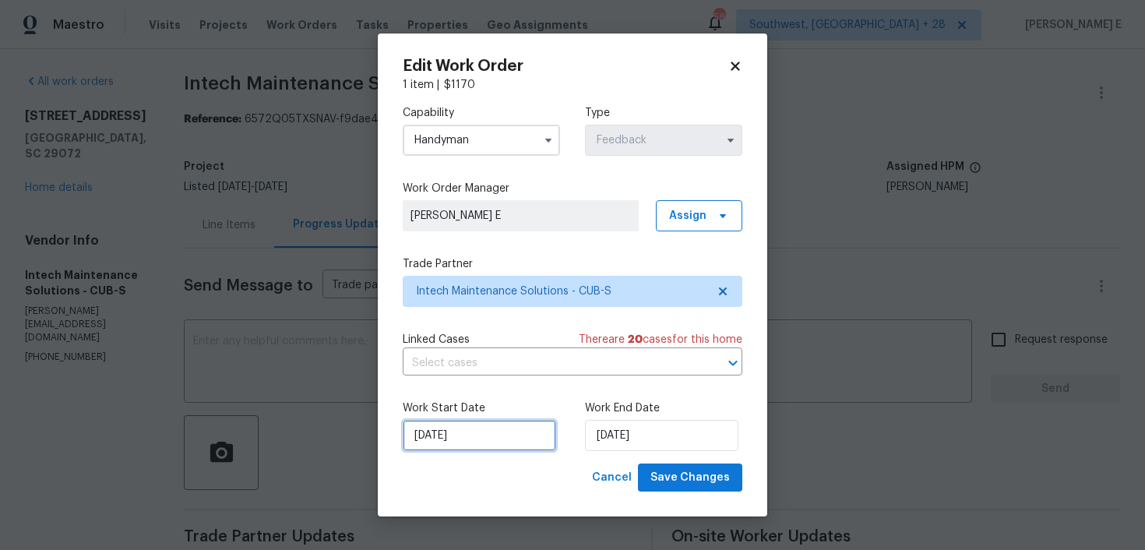
click at [447, 431] on input "12/09/2025" at bounding box center [479, 435] width 153 height 31
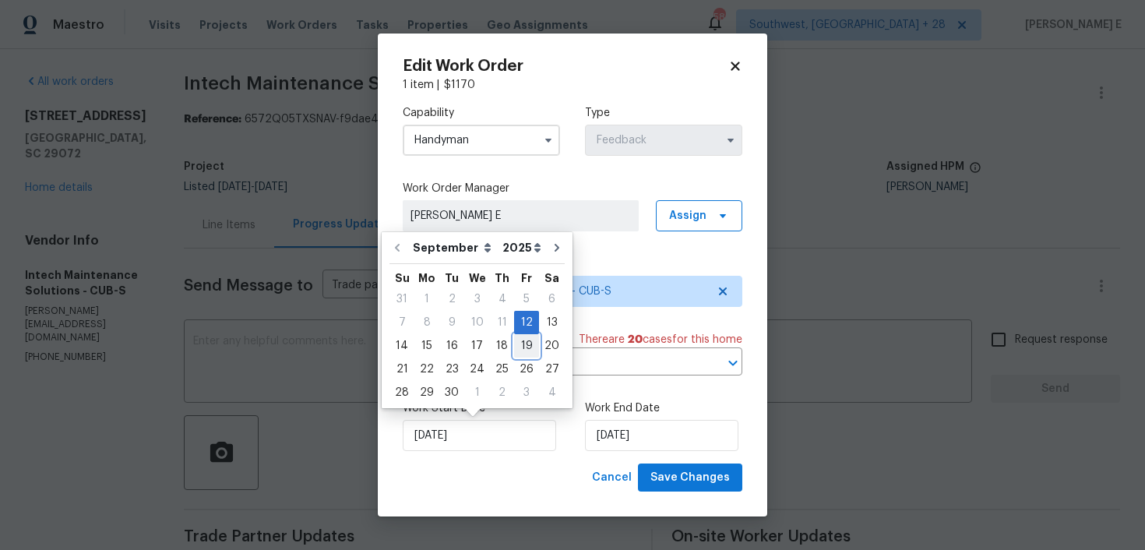
click at [518, 344] on div "19" at bounding box center [526, 346] width 25 height 22
type input "19/09/2025"
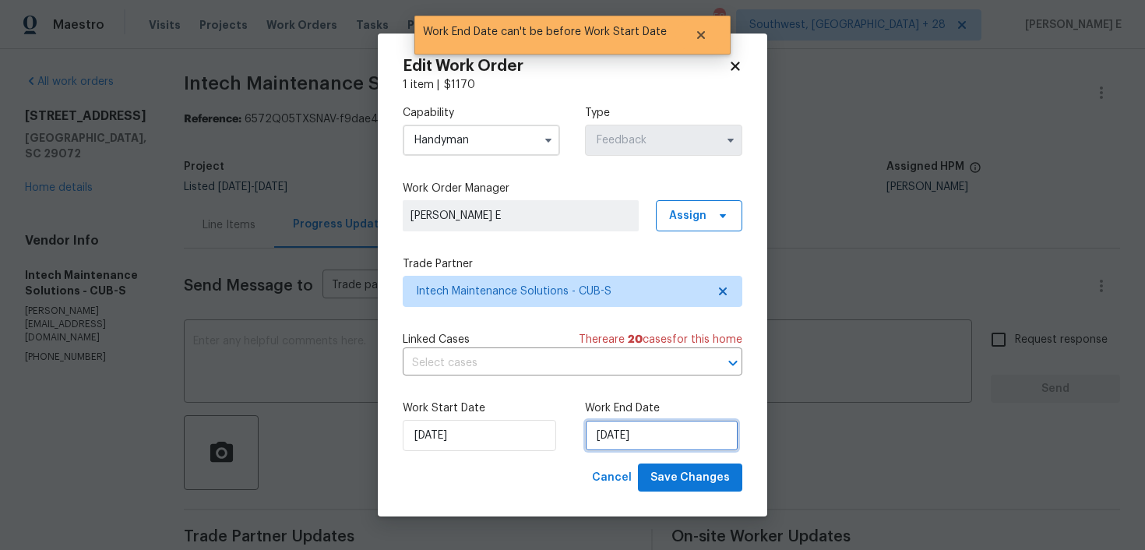
click at [612, 437] on input "19/09/2025" at bounding box center [661, 435] width 153 height 31
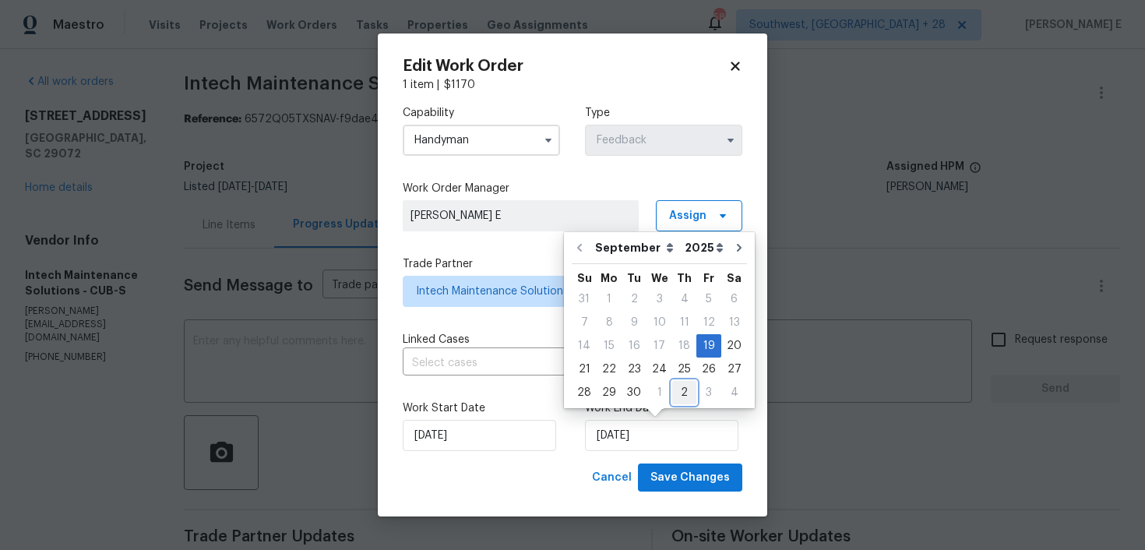
click at [674, 390] on div "2" at bounding box center [684, 393] width 24 height 22
type input "02/10/2025"
select select "9"
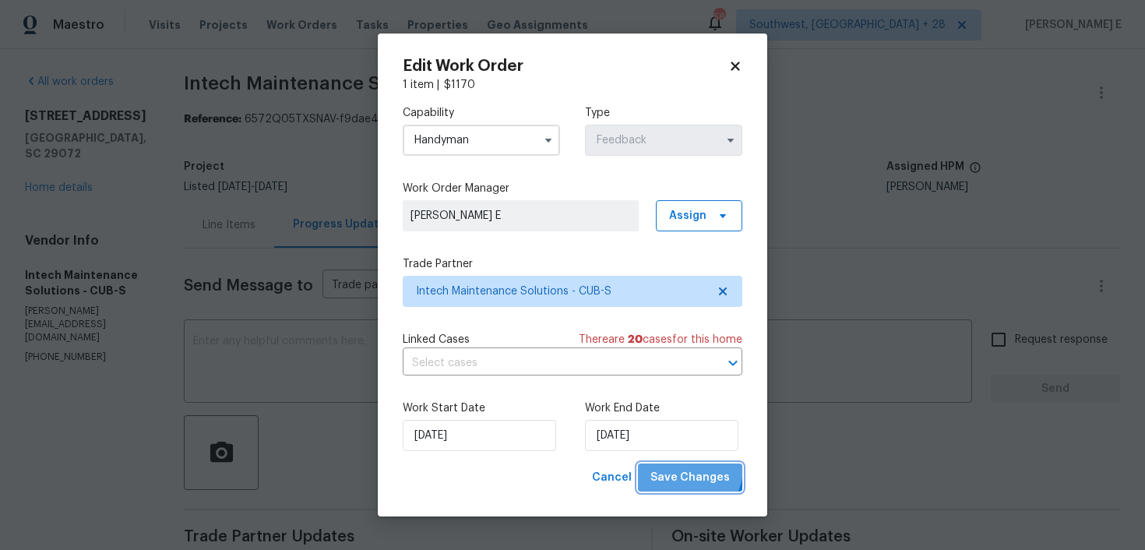
click at [678, 466] on button "Save Changes" at bounding box center [690, 477] width 104 height 29
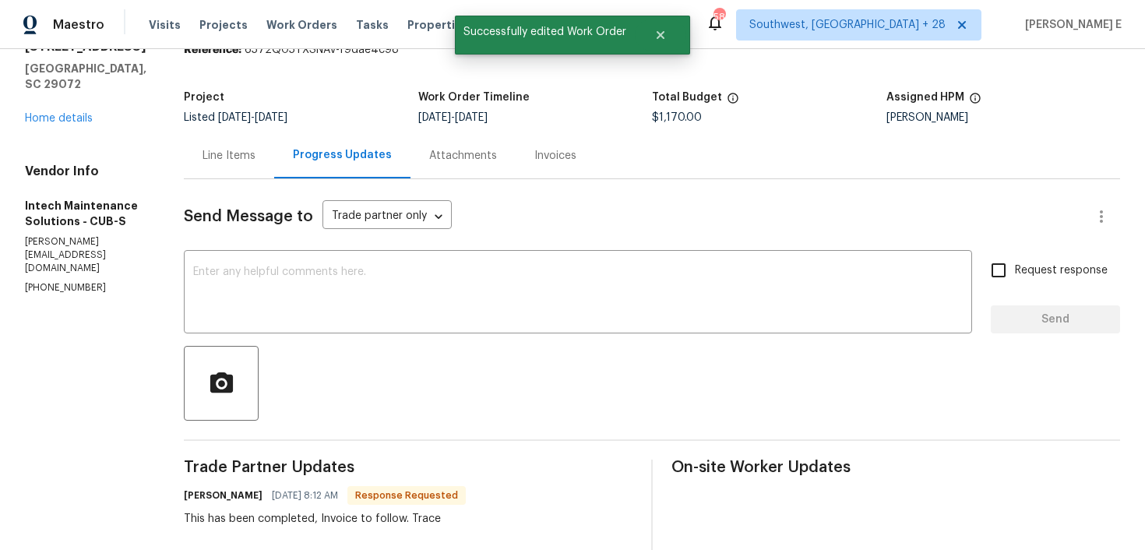
scroll to position [0, 0]
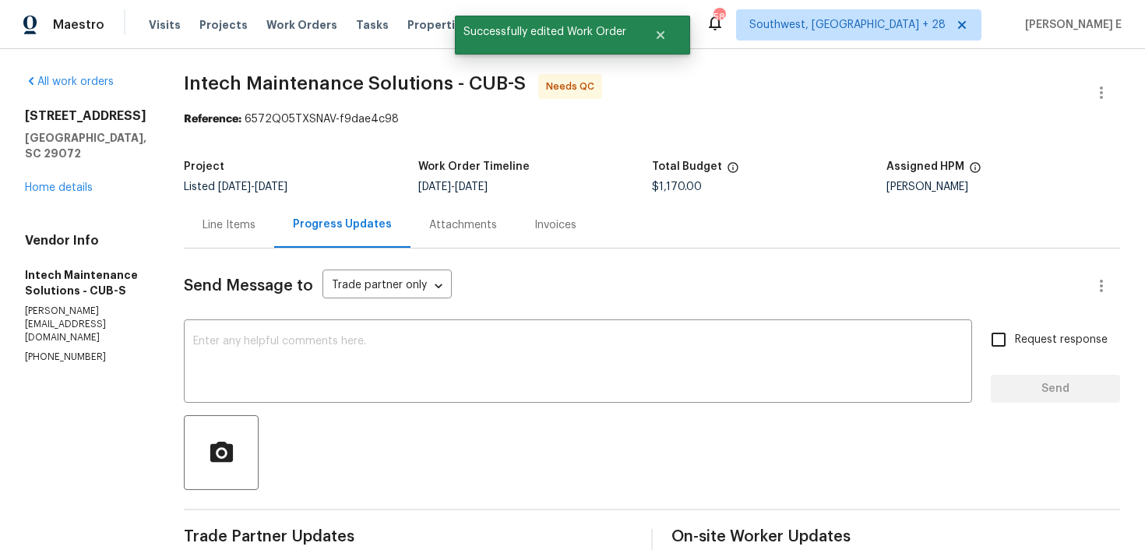
click at [202, 222] on div "Line Items" at bounding box center [228, 225] width 53 height 16
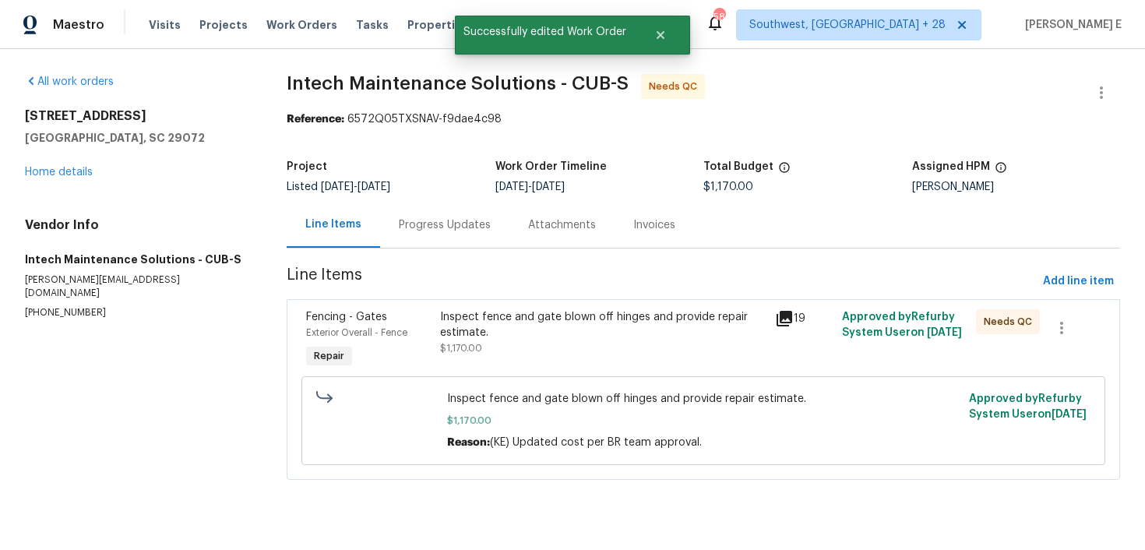
click at [414, 356] on div "Fencing - Gates Exterior Overall - Fence Repair" at bounding box center [368, 340] width 134 height 72
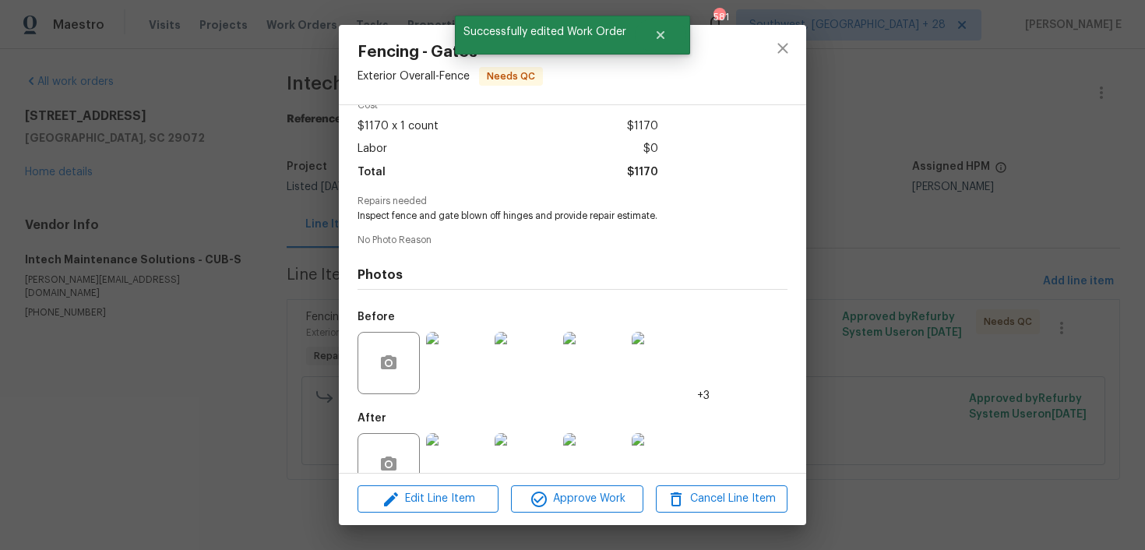
scroll to position [115, 0]
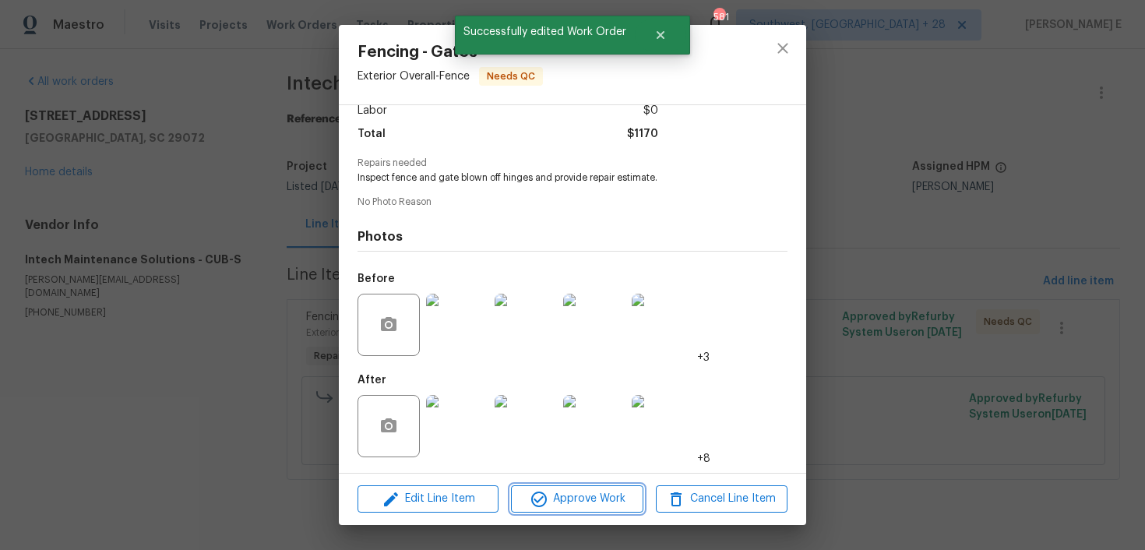
click at [550, 488] on button "Approve Work" at bounding box center [577, 498] width 132 height 27
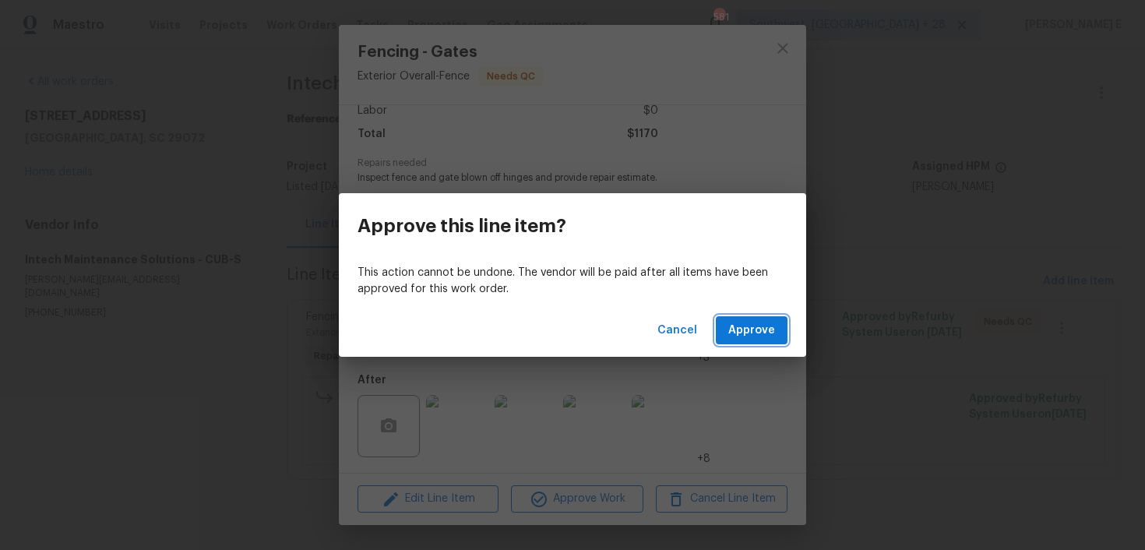
click at [754, 325] on span "Approve" at bounding box center [751, 330] width 47 height 19
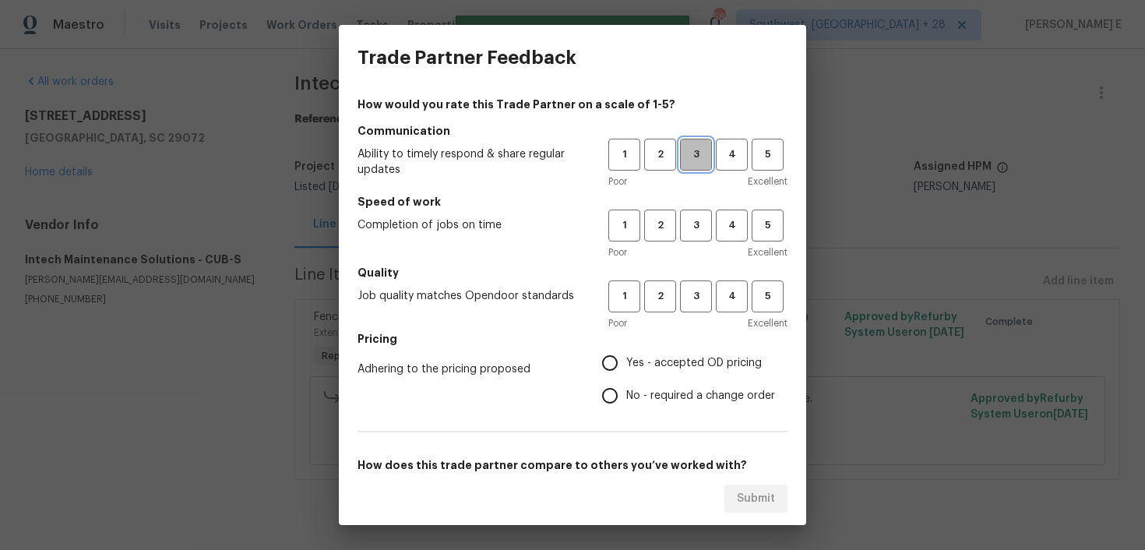
click at [680, 147] on button "3" at bounding box center [696, 155] width 32 height 32
click at [702, 219] on span "3" at bounding box center [695, 225] width 29 height 18
click at [690, 304] on span "3" at bounding box center [695, 296] width 29 height 18
click at [619, 381] on input "No - required a change order" at bounding box center [609, 395] width 33 height 33
radio input "true"
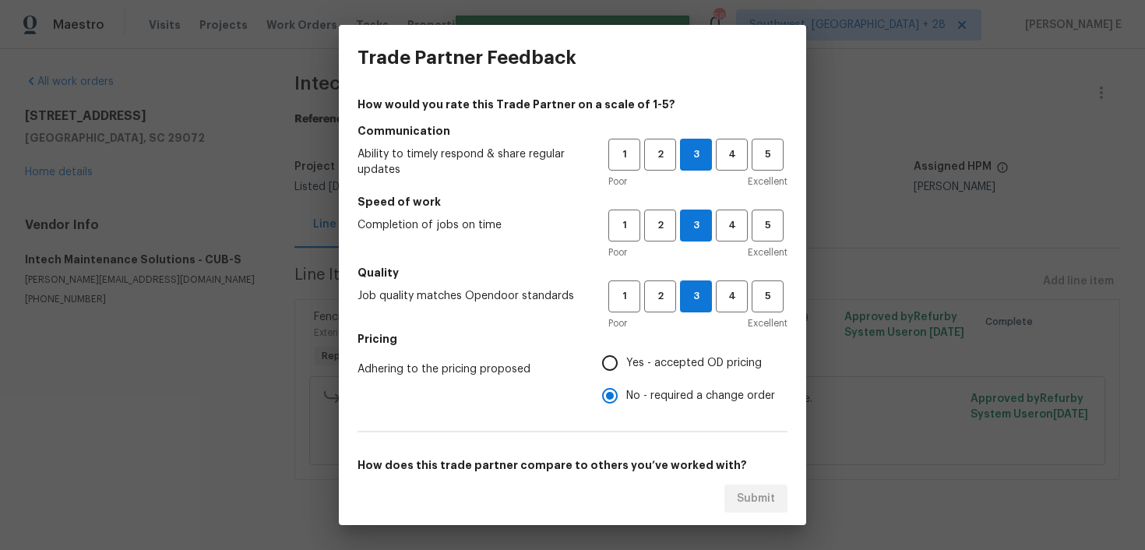
scroll to position [241, 0]
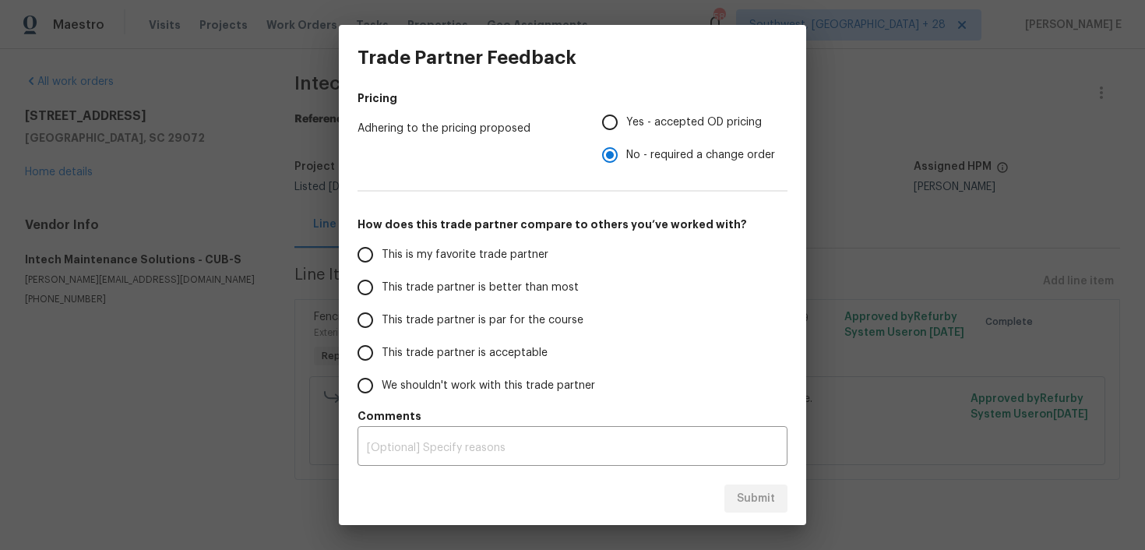
click at [558, 322] on span "This trade partner is par for the course" at bounding box center [483, 320] width 202 height 16
click at [382, 322] on input "This trade partner is par for the course" at bounding box center [365, 320] width 33 height 33
click at [767, 503] on span "Submit" at bounding box center [756, 498] width 38 height 19
radio input "true"
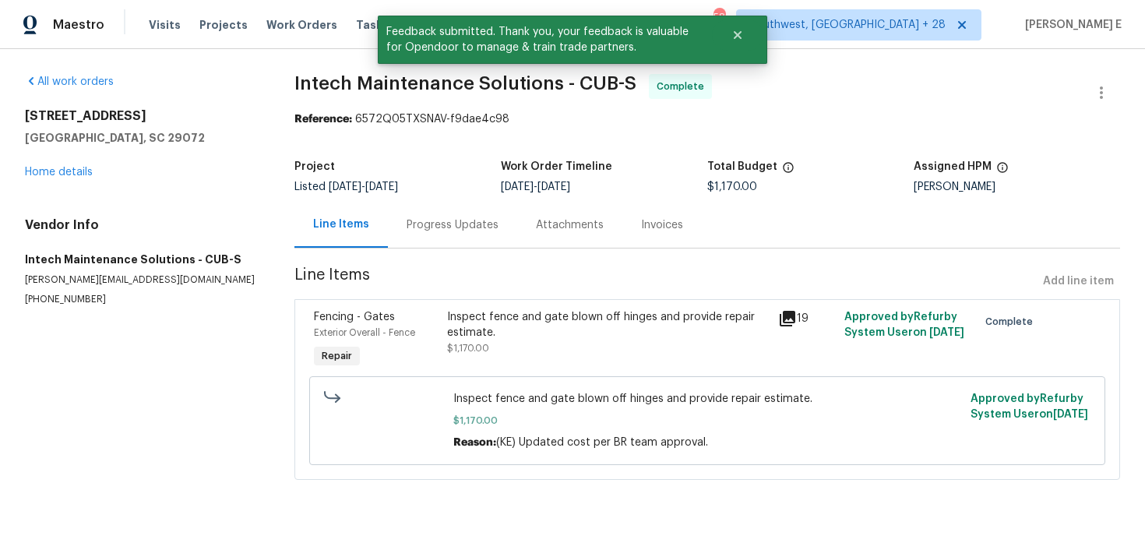
click at [483, 235] on div "Progress Updates" at bounding box center [452, 225] width 129 height 46
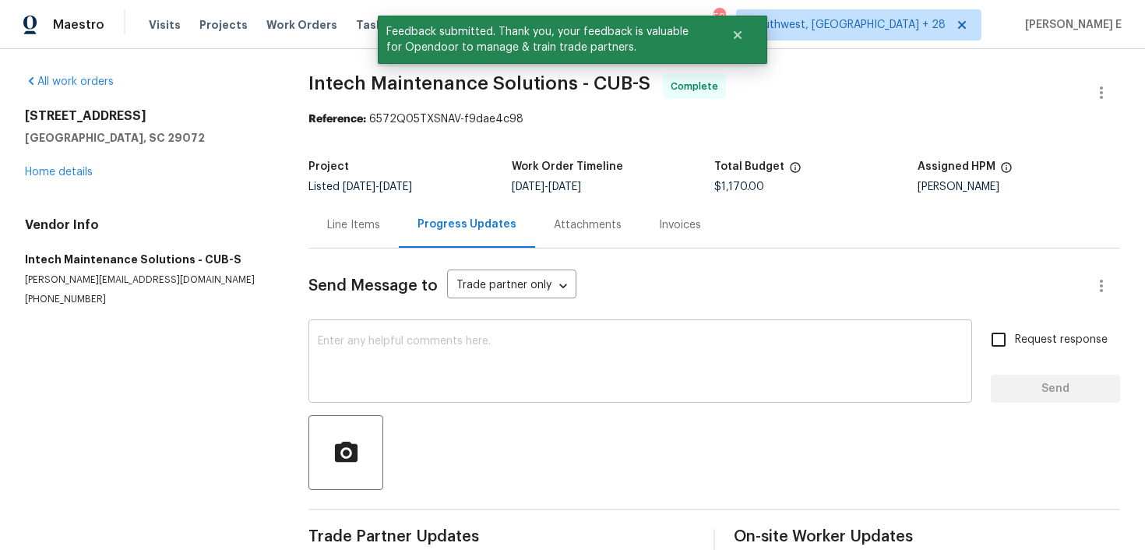
click at [451, 364] on textarea at bounding box center [640, 363] width 645 height 55
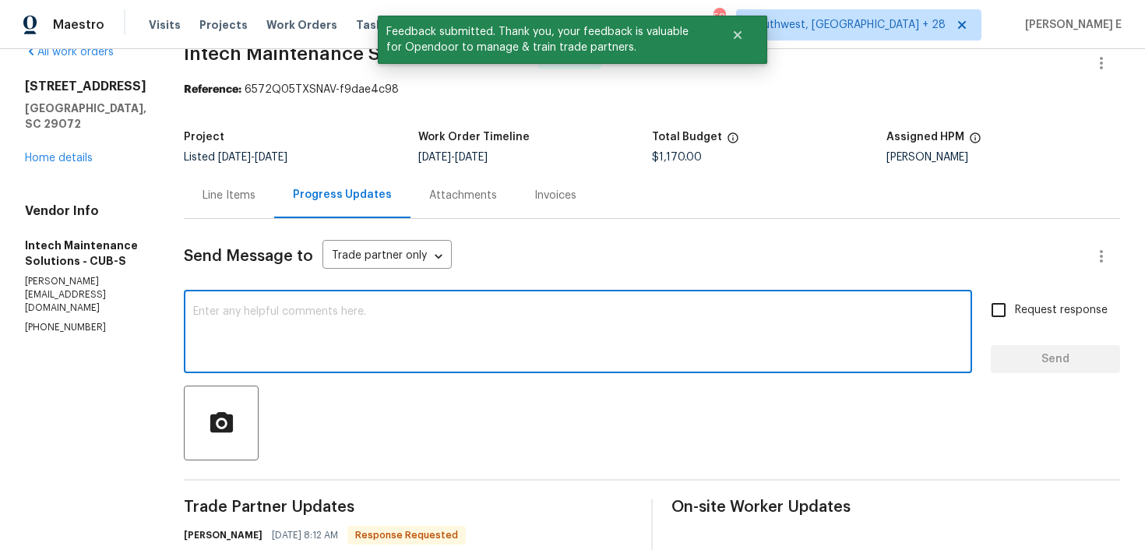
scroll to position [33, 0]
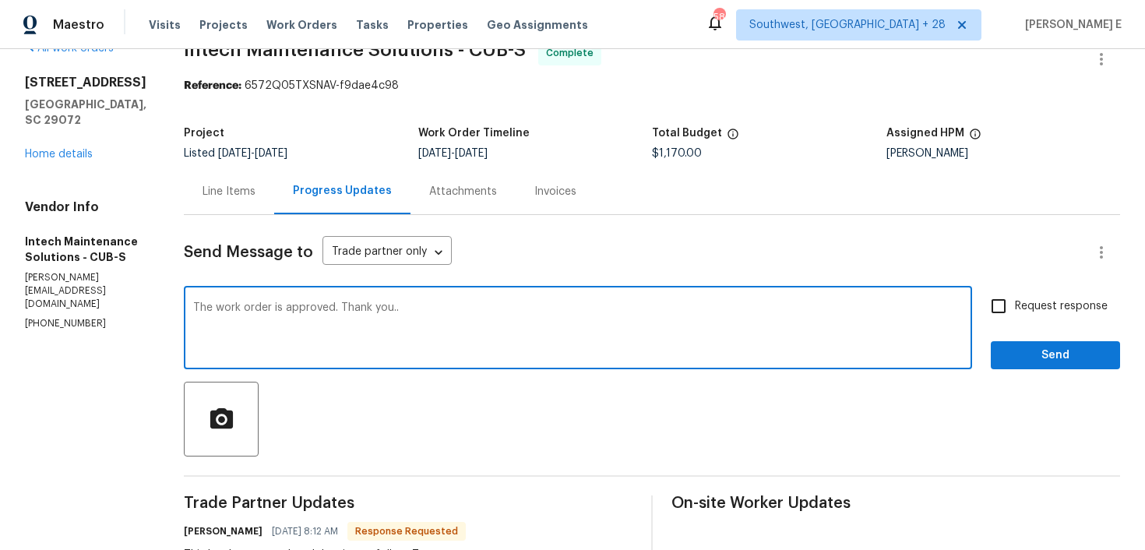
type textarea "The work order is approved. Thank you.."
click at [996, 326] on div "Request response Send" at bounding box center [1054, 329] width 129 height 79
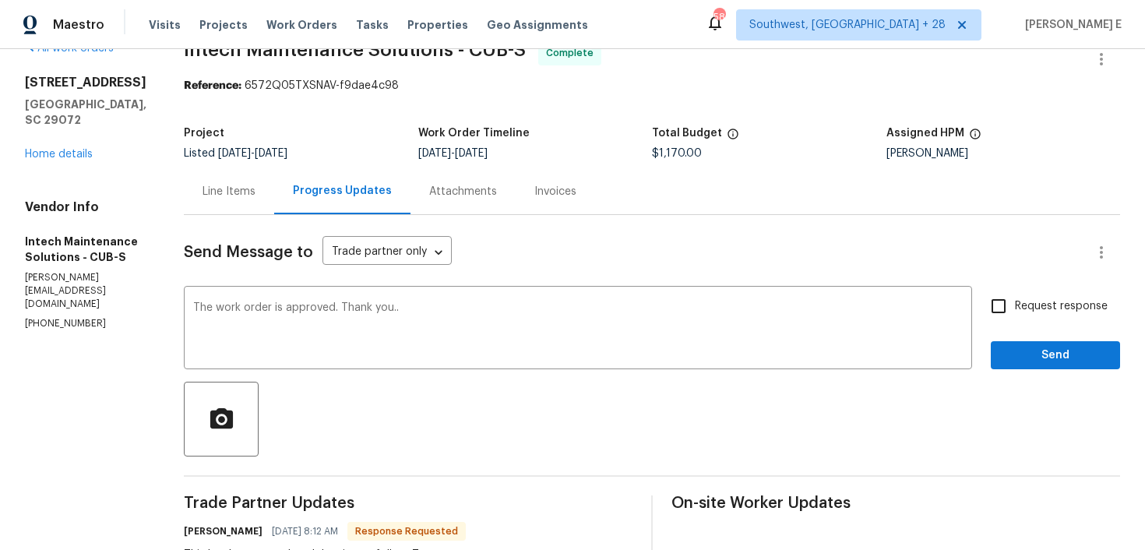
click at [1008, 308] on input "Request response" at bounding box center [998, 306] width 33 height 33
checkbox input "true"
click at [1034, 354] on span "Send" at bounding box center [1055, 355] width 104 height 19
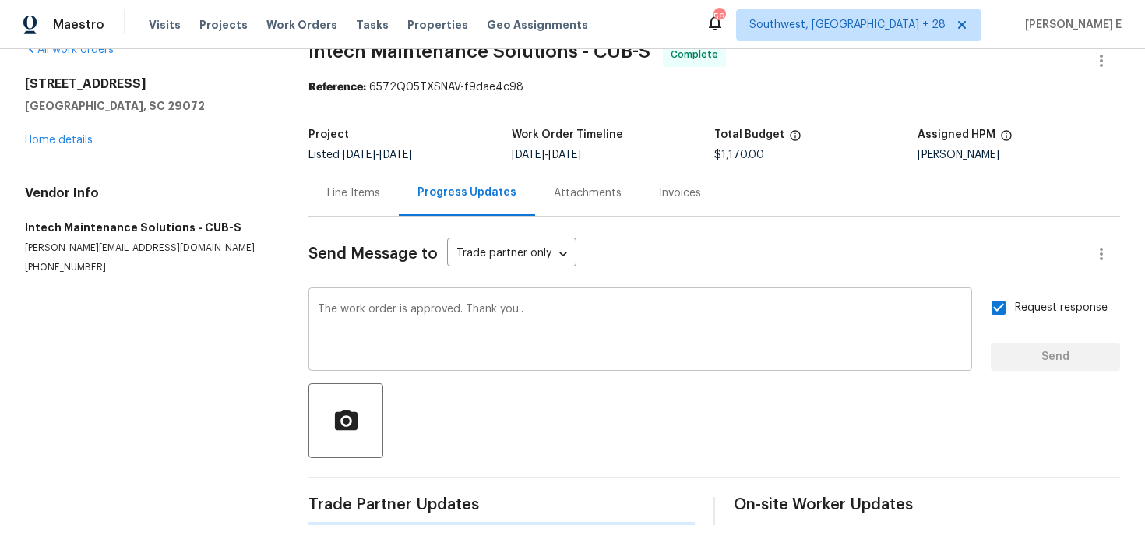
scroll to position [0, 0]
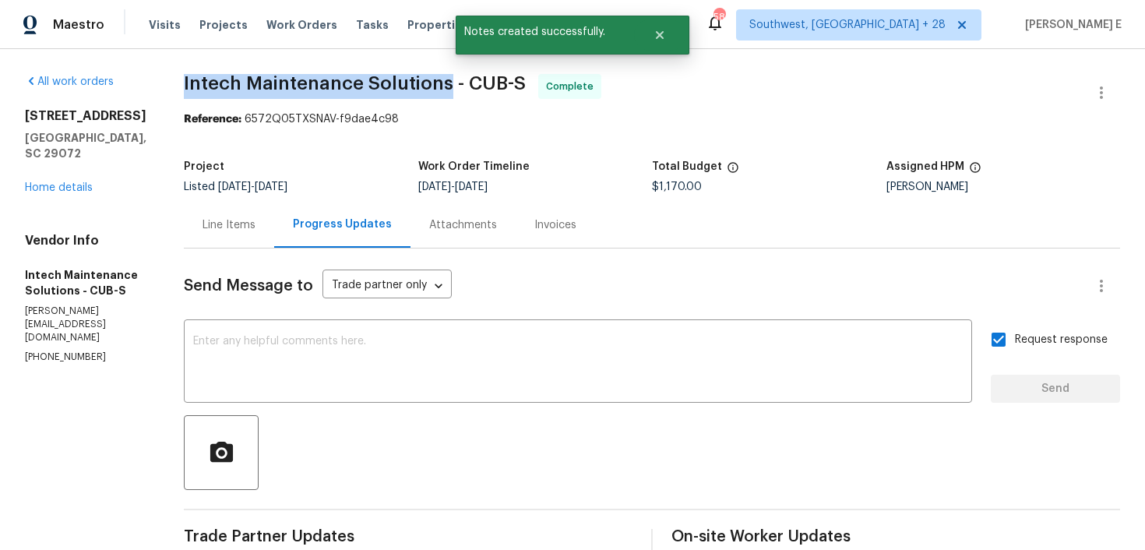
drag, startPoint x: 179, startPoint y: 82, endPoint x: 441, endPoint y: 82, distance: 262.4
click at [441, 82] on span "Intech Maintenance Solutions - CUB-S" at bounding box center [355, 83] width 342 height 19
copy span "Intech Maintenance Solutions"
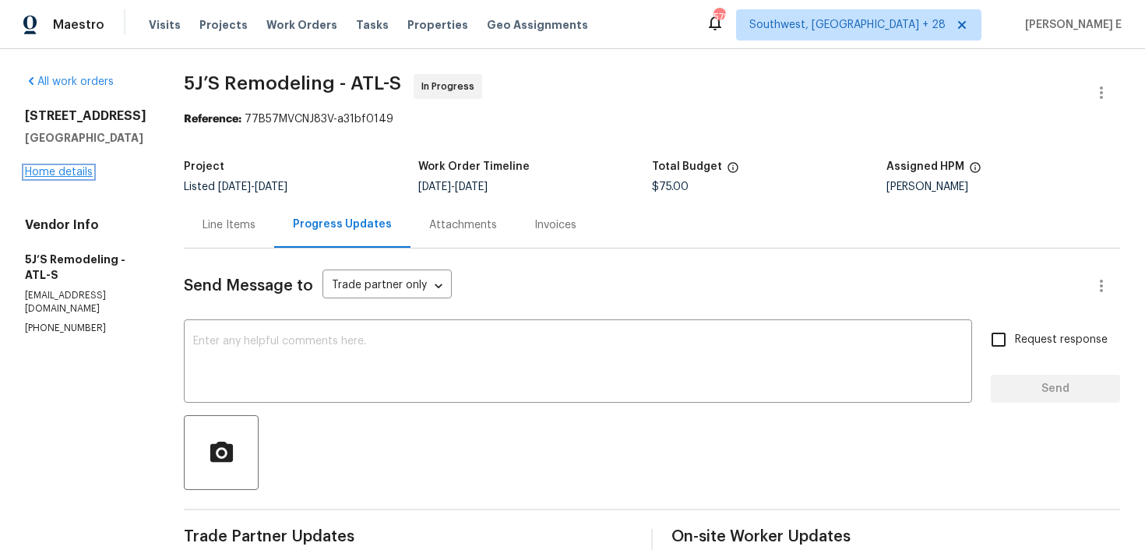
click at [69, 178] on link "Home details" at bounding box center [59, 172] width 68 height 11
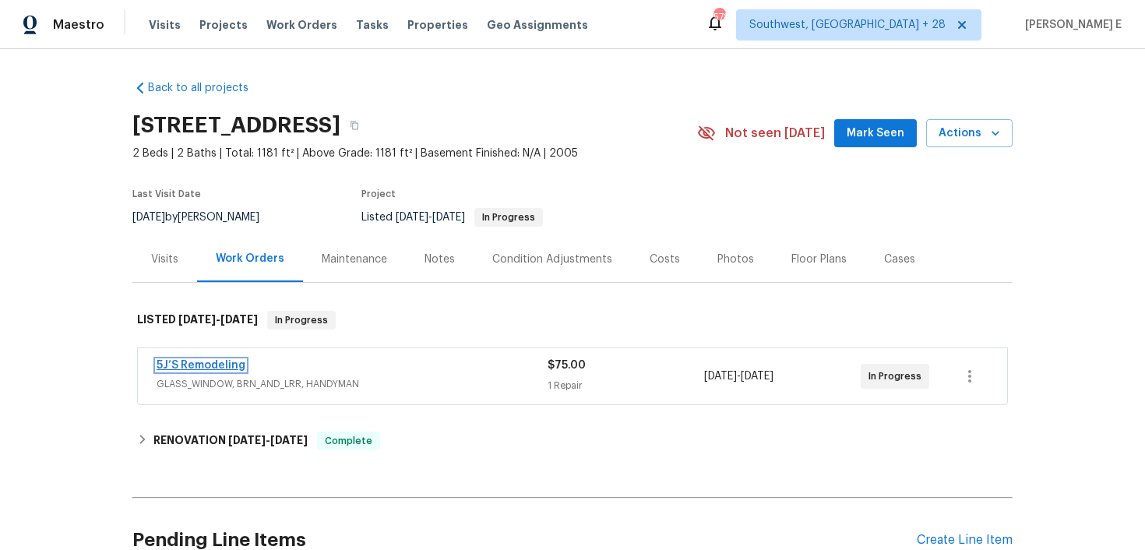
click at [207, 361] on link "5J’S Remodeling" at bounding box center [200, 365] width 89 height 11
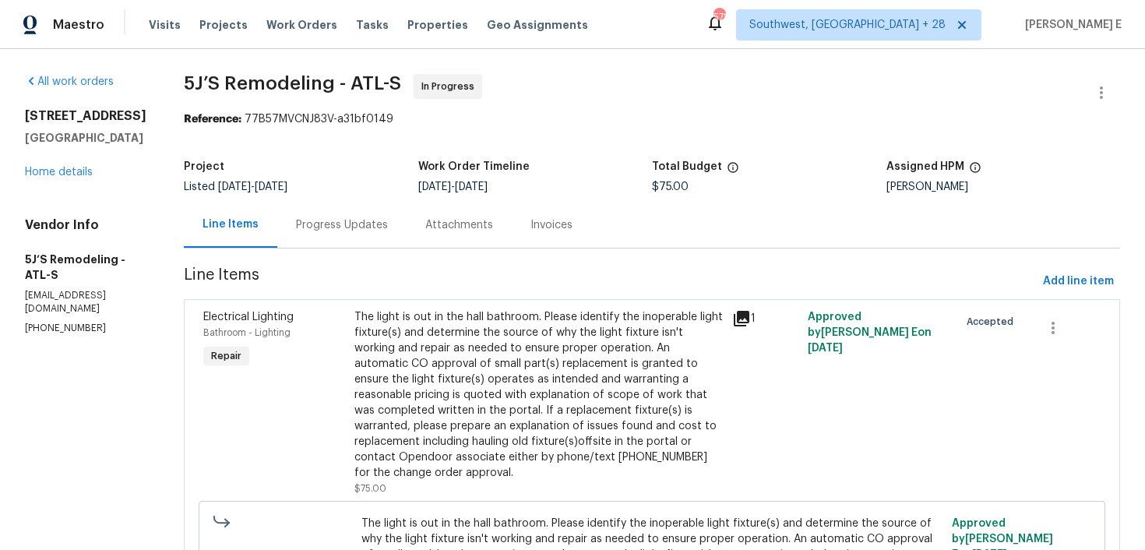
scroll to position [1, 0]
click at [361, 230] on div "Progress Updates" at bounding box center [342, 224] width 92 height 16
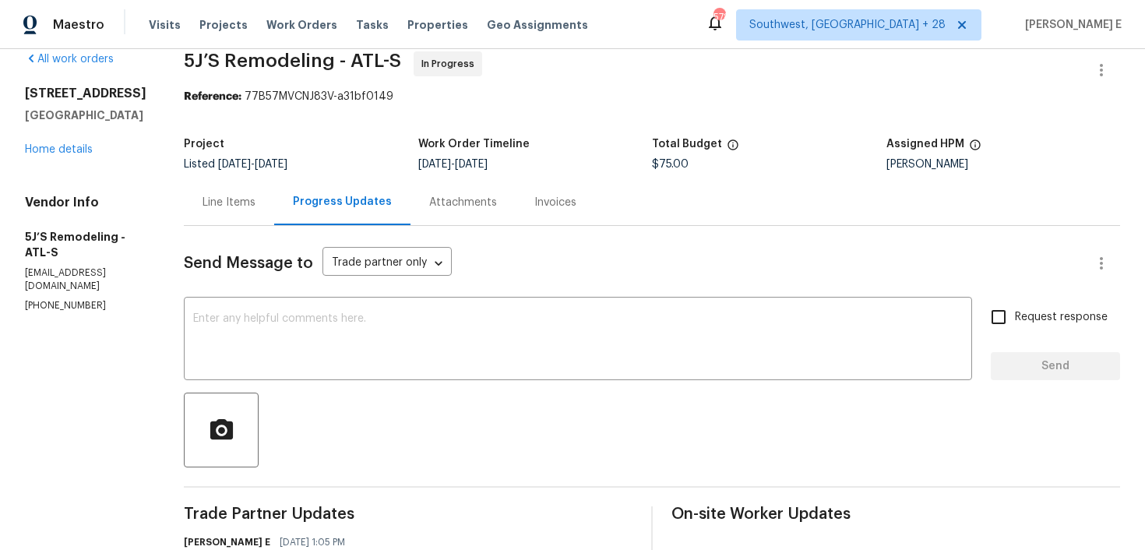
scroll to position [22, 0]
drag, startPoint x: 20, startPoint y: 325, endPoint x: 135, endPoint y: 324, distance: 115.2
copy p "[PHONE_NUMBER]"
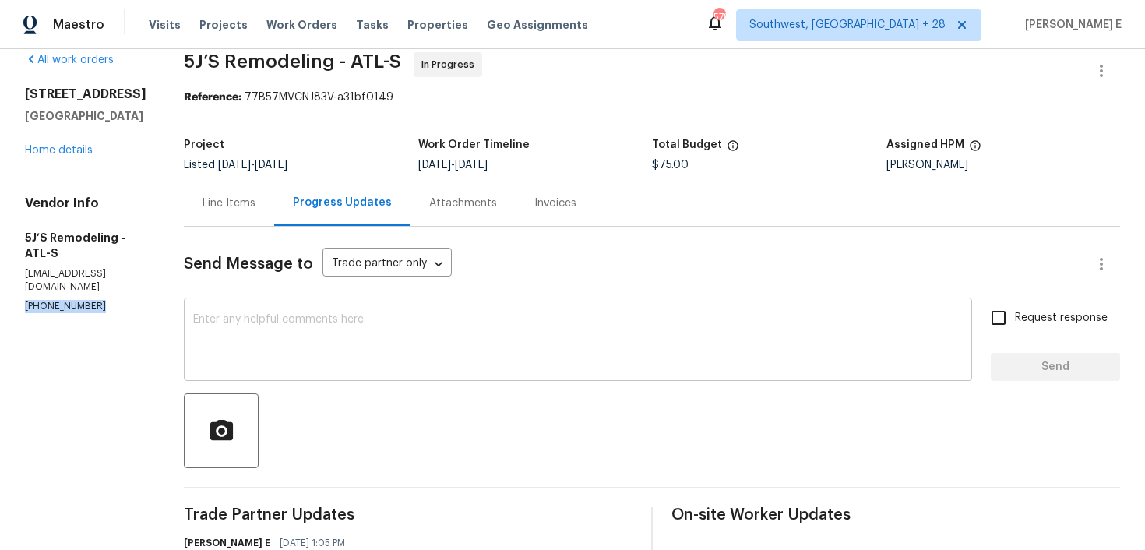
scroll to position [29, 0]
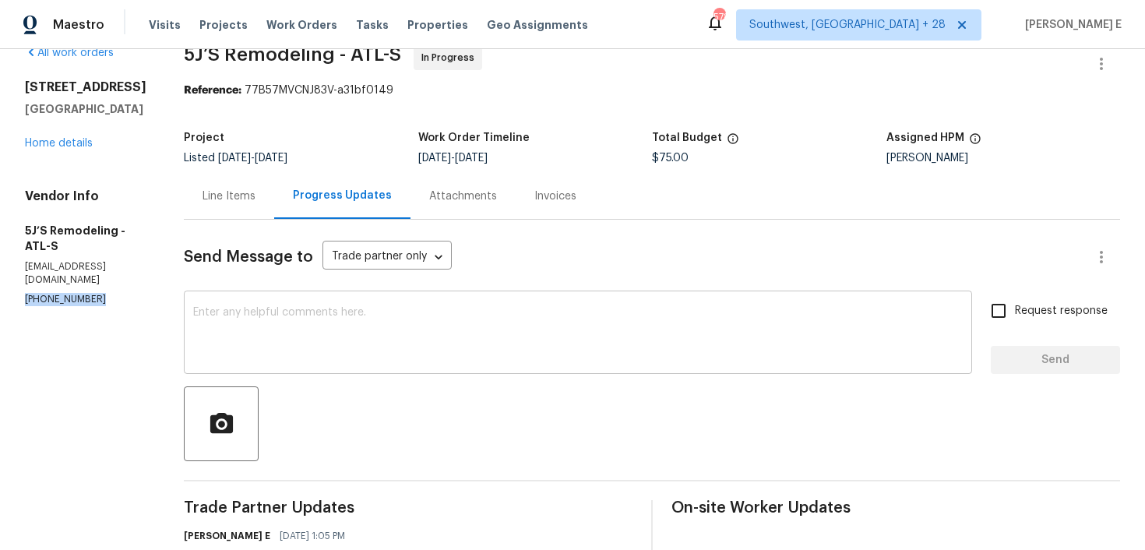
click at [315, 319] on textarea at bounding box center [577, 334] width 769 height 55
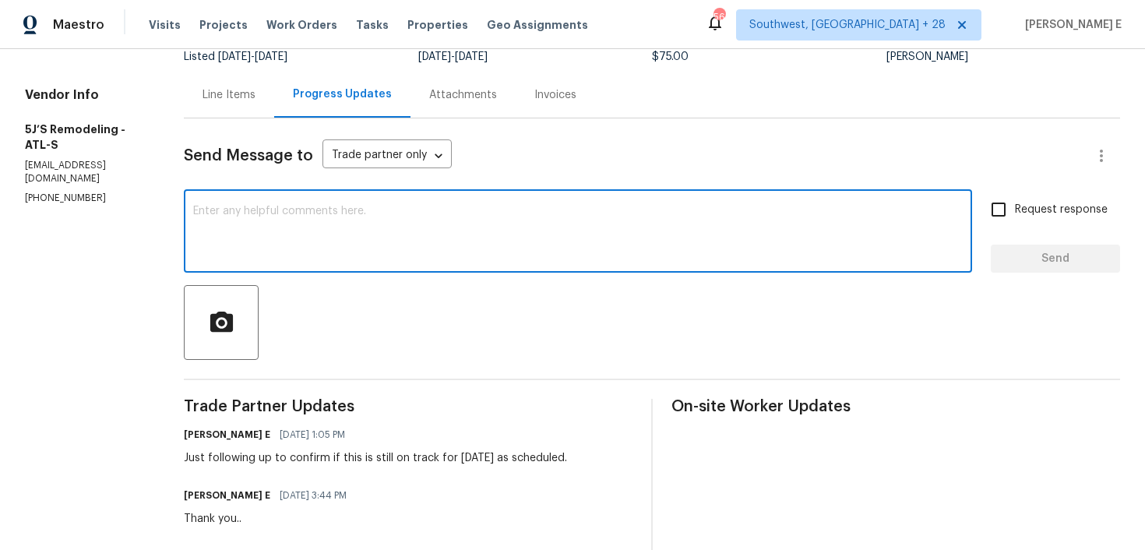
scroll to position [0, 0]
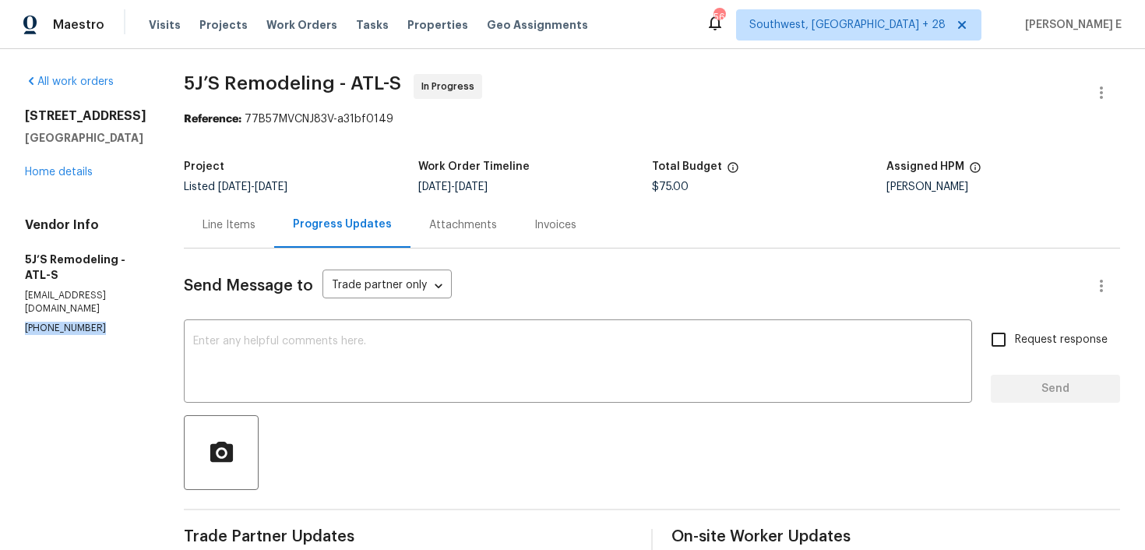
drag, startPoint x: 21, startPoint y: 347, endPoint x: 107, endPoint y: 347, distance: 86.4
copy p "[PHONE_NUMBER]"
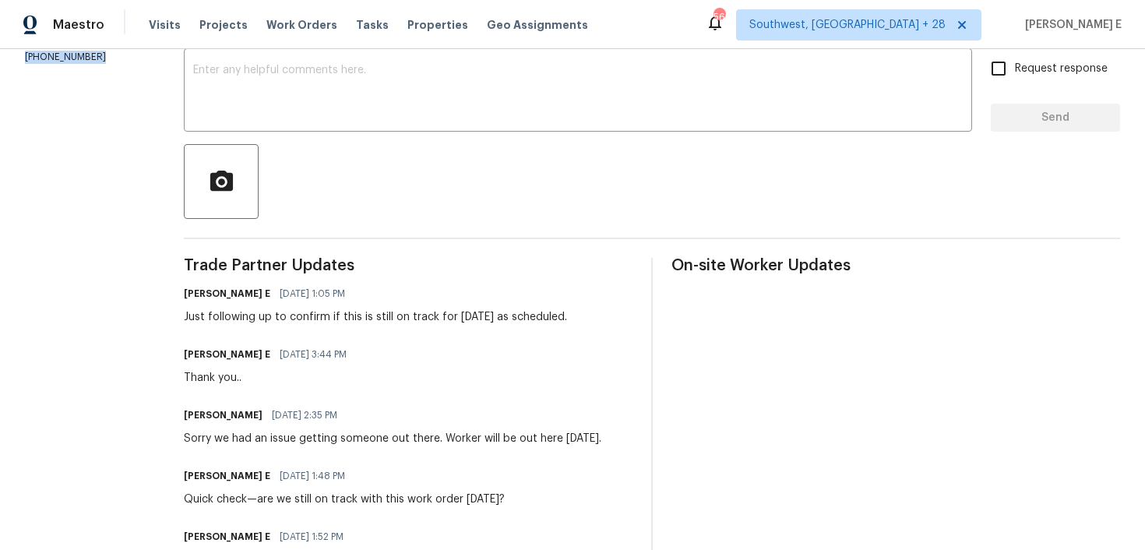
scroll to position [34, 0]
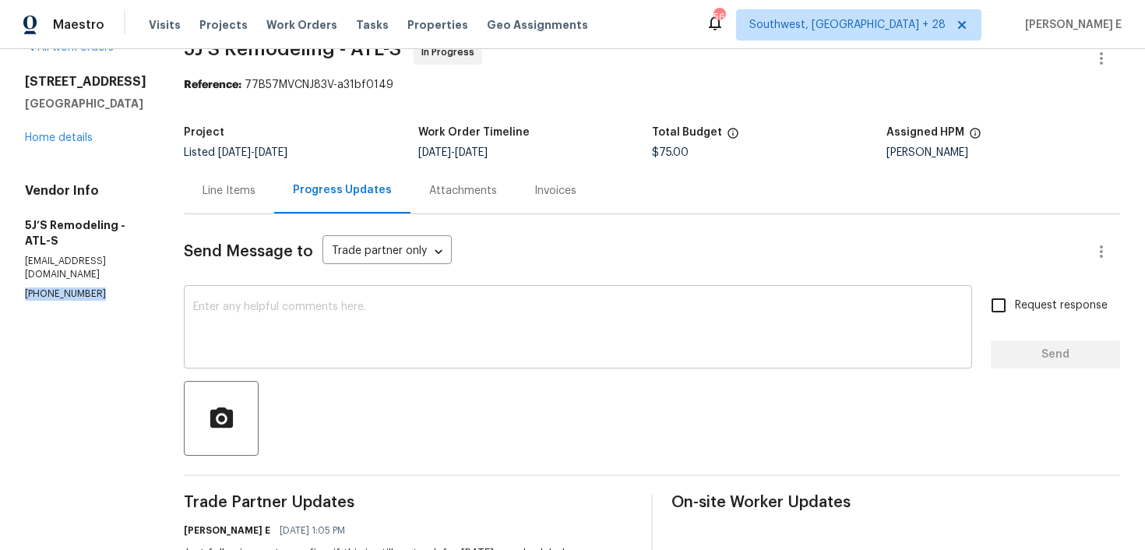
click at [345, 367] on div "x ​" at bounding box center [578, 328] width 788 height 79
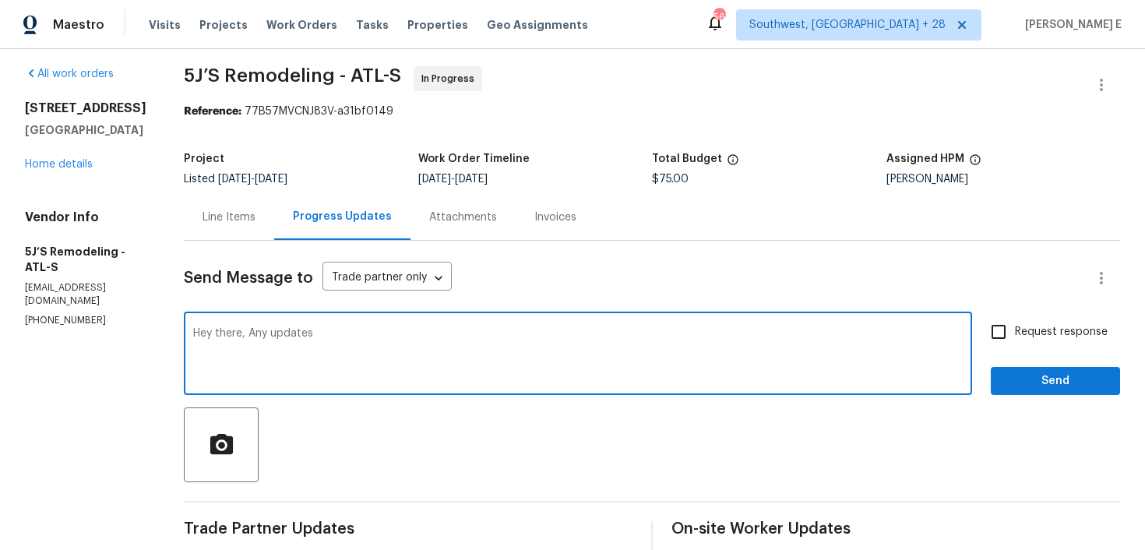
scroll to position [0, 0]
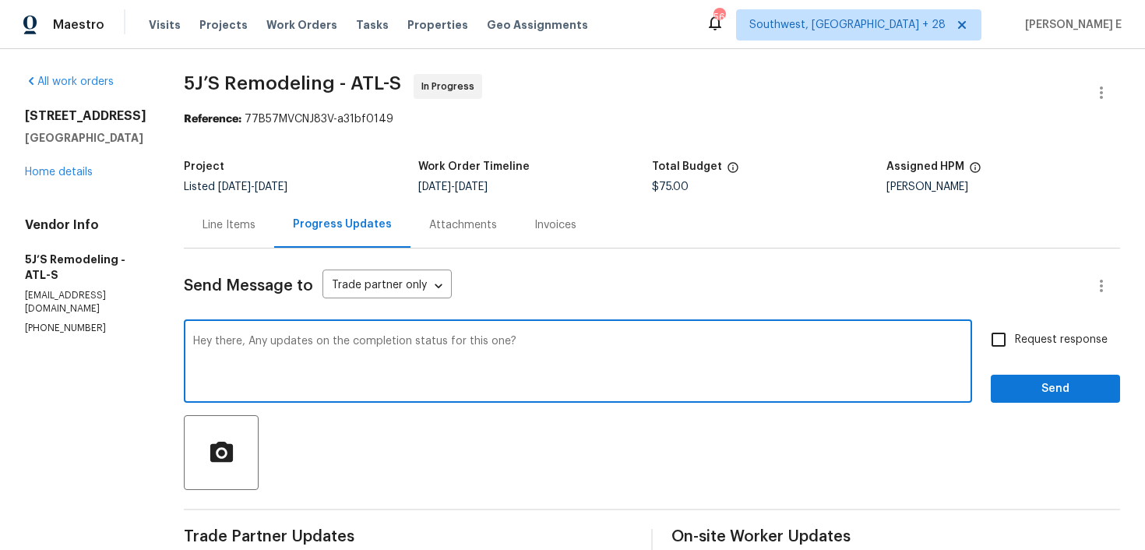
type textarea "Hey there, Any updates on the completion status for this one?"
click at [1019, 350] on label "Request response" at bounding box center [1044, 339] width 125 height 33
click at [1014, 350] on input "Request response" at bounding box center [998, 339] width 33 height 33
checkbox input "true"
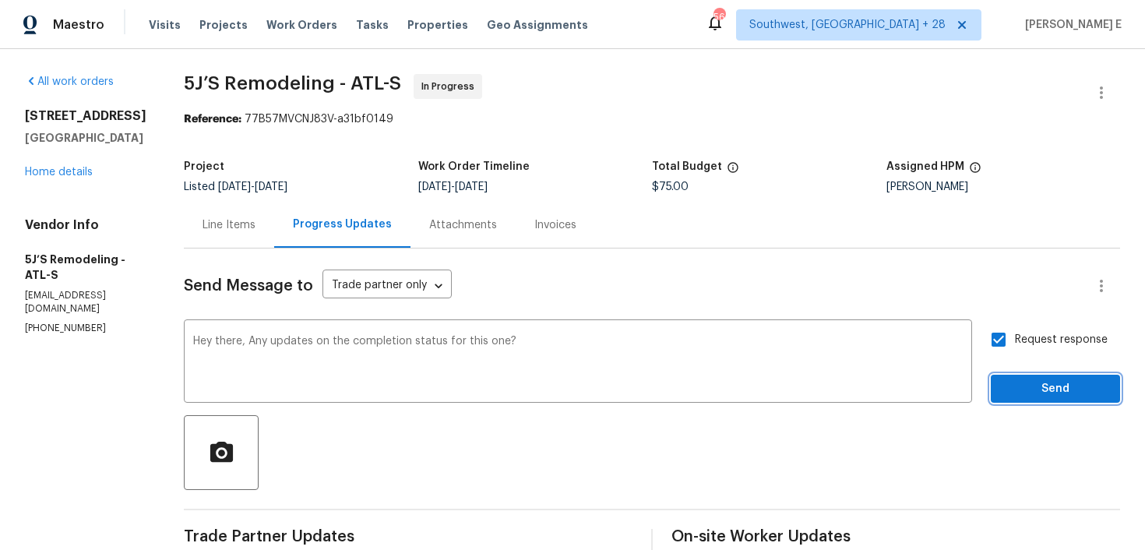
click at [1010, 388] on span "Send" at bounding box center [1055, 388] width 104 height 19
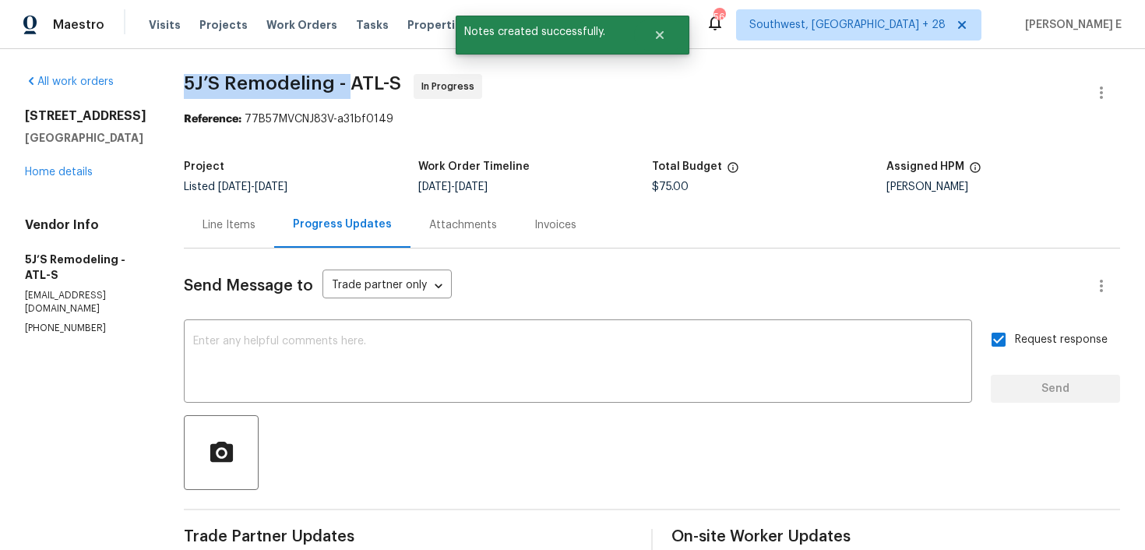
drag, startPoint x: 178, startPoint y: 83, endPoint x: 350, endPoint y: 83, distance: 172.1
copy span "5J’S Remodeling -"
